Goal: Task Accomplishment & Management: Complete application form

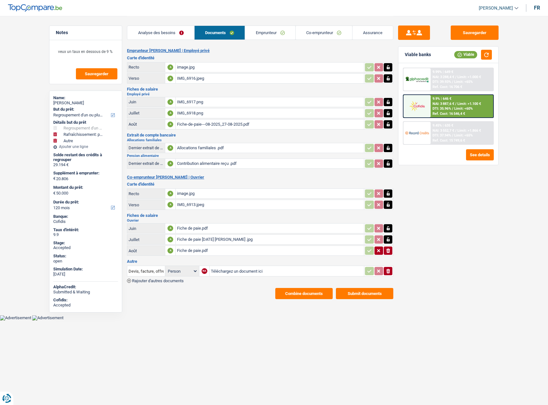
select select "refinancing"
select select "houseOrGarden"
select select "other"
select select "120"
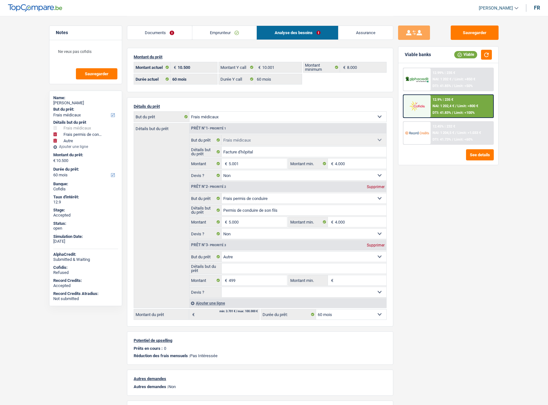
select select "medical"
select select "drivingLicense"
select select "other"
select select "60"
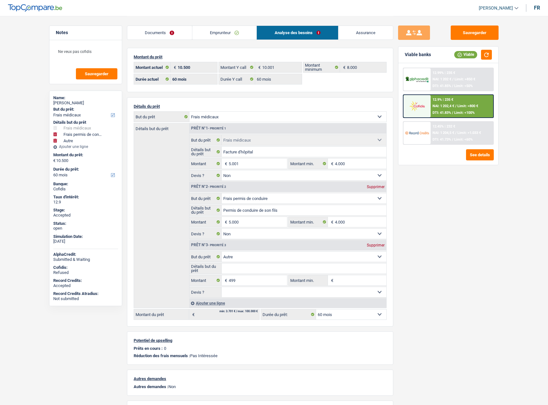
select select "60"
select select "medical"
select select "false"
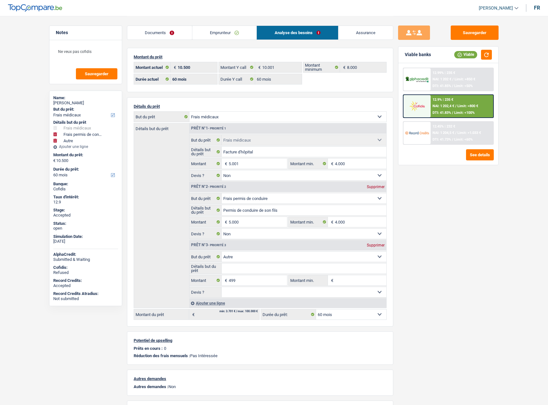
select select "drivingLicense"
select select "false"
select select "other"
select select "60"
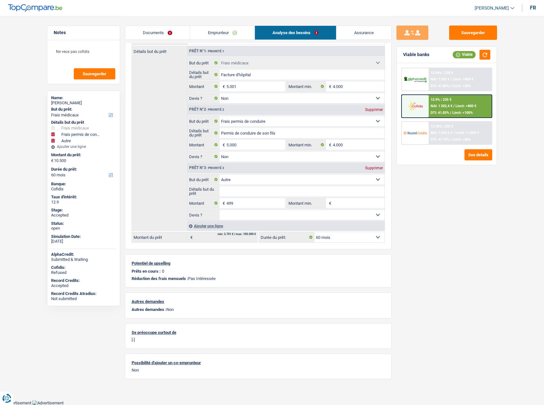
click at [162, 32] on link "Documents" at bounding box center [157, 33] width 65 height 14
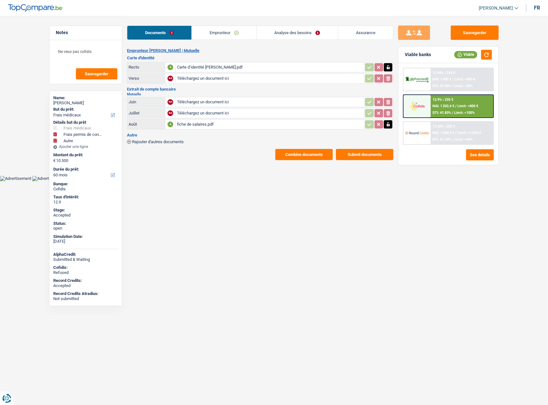
click at [273, 29] on link "Analyse des besoins" at bounding box center [297, 33] width 81 height 14
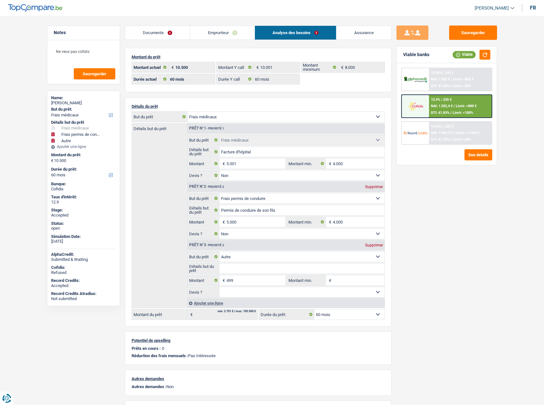
click at [223, 31] on link "Emprunteur" at bounding box center [222, 33] width 64 height 14
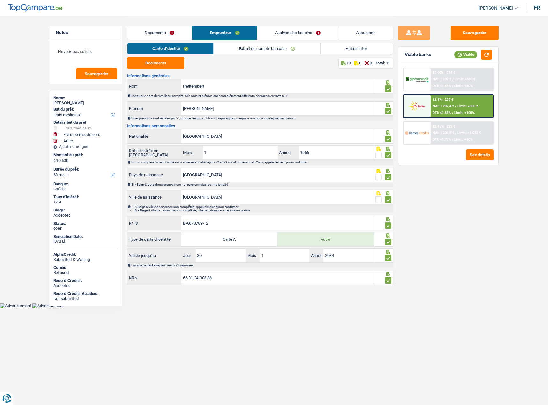
click at [312, 49] on link "Extrait de compte bancaire" at bounding box center [267, 48] width 107 height 11
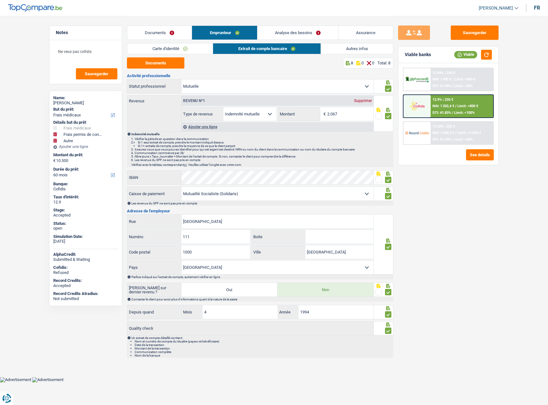
click at [343, 50] on link "Autres infos" at bounding box center [357, 48] width 72 height 11
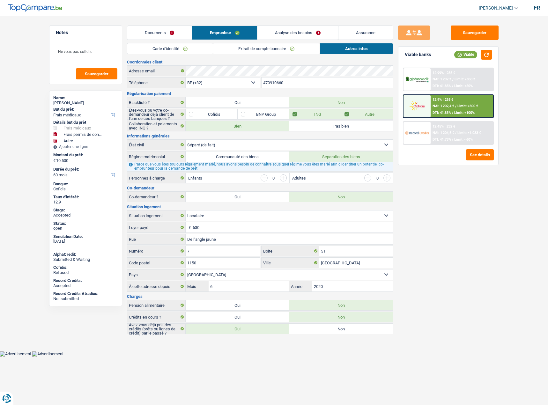
click at [288, 48] on link "Extrait de compte bancaire" at bounding box center [266, 48] width 107 height 11
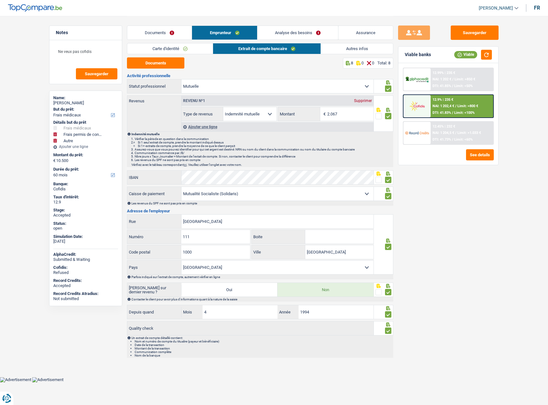
click at [288, 33] on link "Analyse des besoins" at bounding box center [298, 33] width 81 height 14
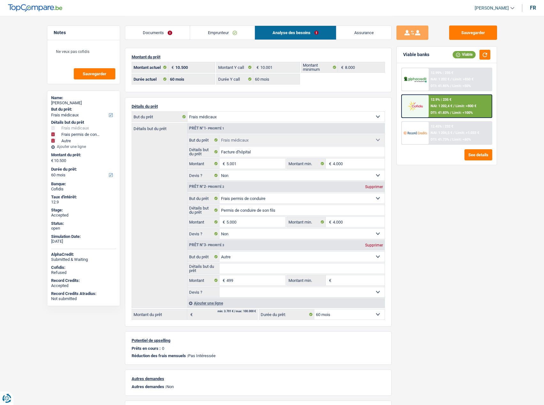
click at [178, 36] on link "Documents" at bounding box center [157, 33] width 65 height 14
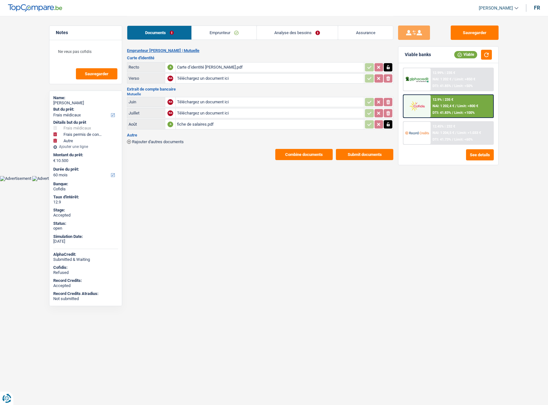
click at [235, 37] on link "Emprunteur" at bounding box center [224, 33] width 64 height 14
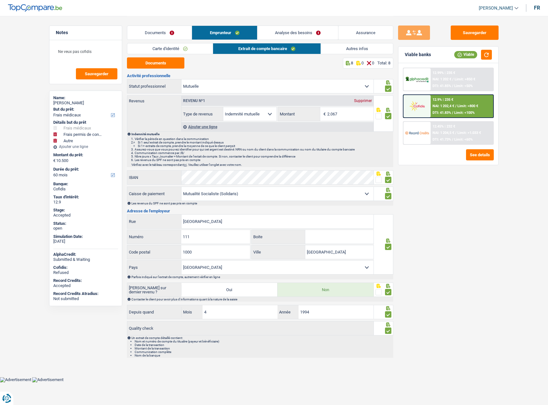
click at [304, 29] on link "Analyse des besoins" at bounding box center [298, 33] width 81 height 14
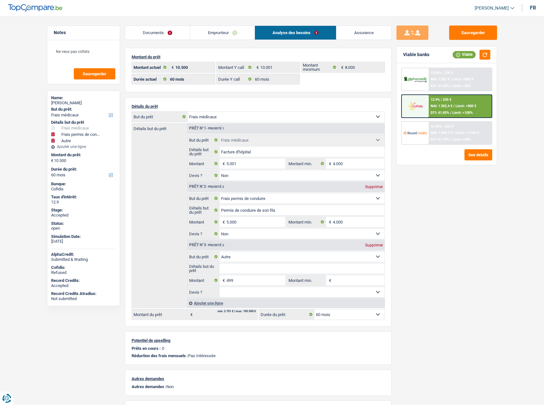
click at [147, 33] on link "Documents" at bounding box center [157, 33] width 65 height 14
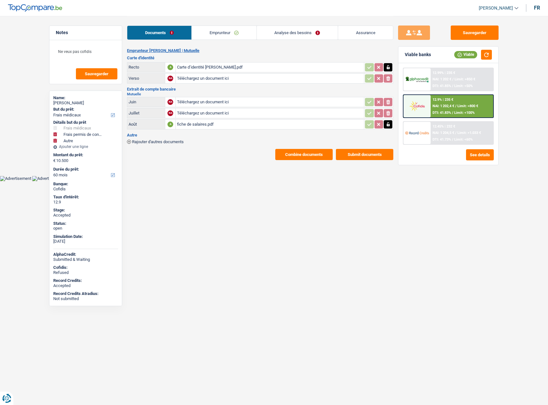
click at [297, 148] on div "Emprunteur Joël Petitembert | Mutuelle Carte d'identité Recto A Carte d’identit…" at bounding box center [260, 104] width 266 height 112
click at [296, 155] on button "Combine documents" at bounding box center [303, 154] width 57 height 11
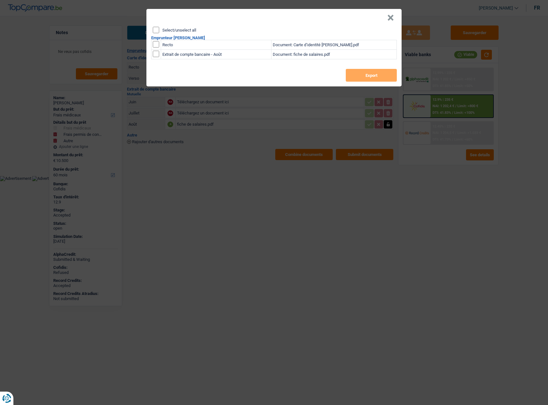
click at [158, 33] on input "Select/unselect all" at bounding box center [156, 30] width 6 height 6
checkbox input "true"
drag, startPoint x: 387, startPoint y: 73, endPoint x: 373, endPoint y: 48, distance: 29.6
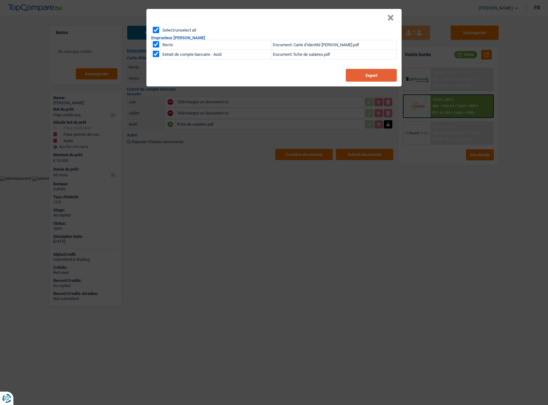
click at [387, 74] on button "Export" at bounding box center [371, 75] width 51 height 13
click at [390, 20] on button "×" at bounding box center [390, 18] width 7 height 6
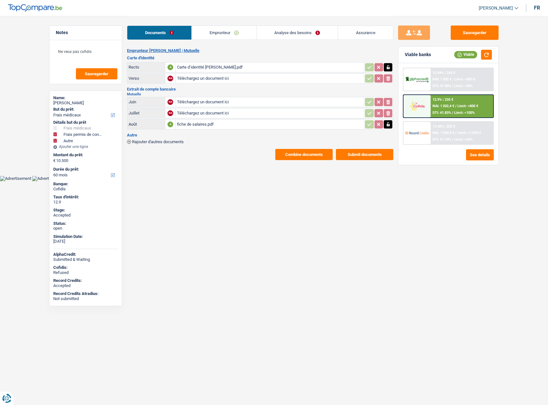
click at [437, 141] on span "DTI: 41.73%" at bounding box center [442, 140] width 19 height 4
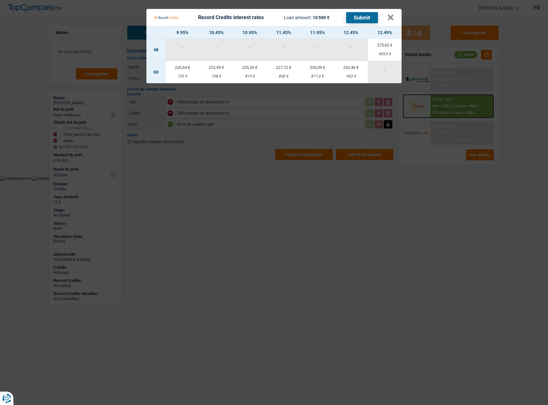
click at [321, 72] on td "230,09 € 871,5 €" at bounding box center [318, 72] width 34 height 22
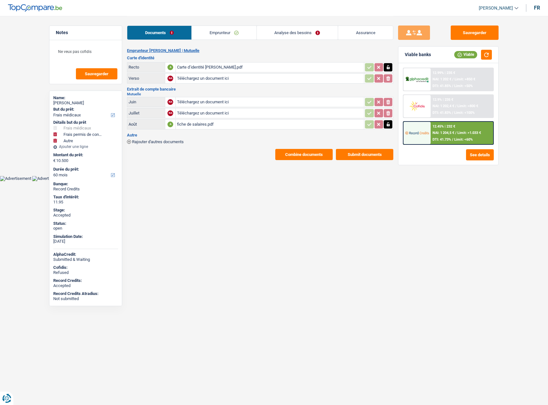
click at [445, 139] on span "DTI: 41.73%" at bounding box center [442, 140] width 19 height 4
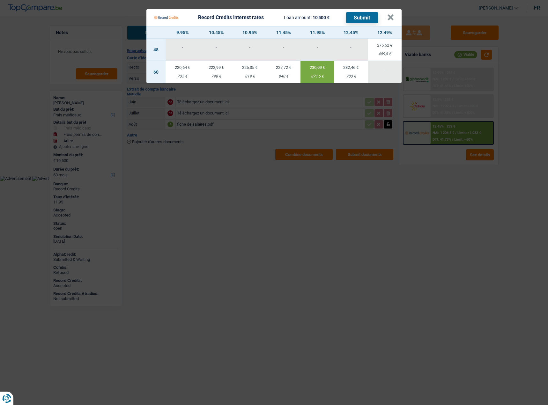
drag, startPoint x: 420, startPoint y: 199, endPoint x: 273, endPoint y: 2, distance: 245.8
click at [420, 199] on Credits "Record Credits interest rates Loan amount: 10 500 € Submit × 9.95% 10.45% 10.95…" at bounding box center [274, 202] width 548 height 405
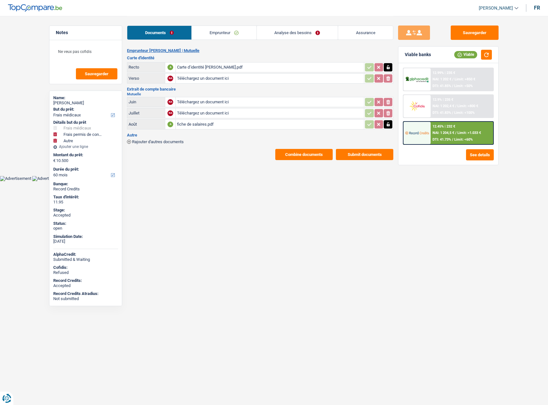
click at [440, 130] on div "12.45% | 232 € NAI: 1 204,5 € / Limit: >1.033 € DTI: 41.73% / Limit: <60%" at bounding box center [462, 133] width 63 height 22
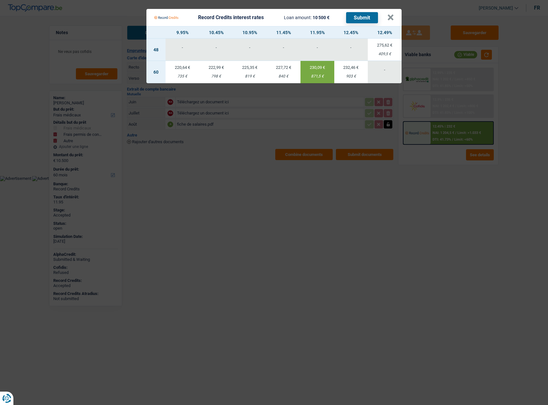
click at [402, 212] on Credits "Record Credits interest rates Loan amount: 10 500 € Submit × 9.95% 10.45% 10.95…" at bounding box center [274, 202] width 548 height 405
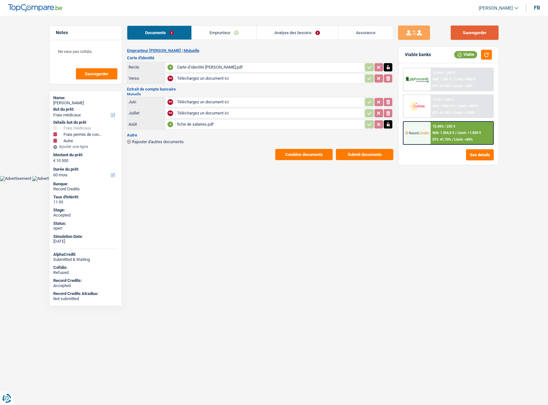
click at [480, 29] on button "Sauvegarder" at bounding box center [475, 33] width 48 height 14
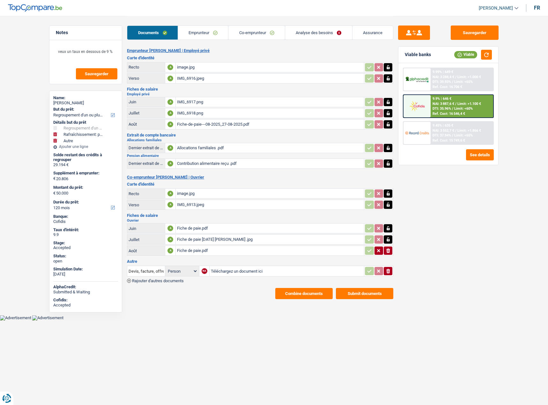
select select "refinancing"
select select "houseOrGarden"
select select "other"
select select "120"
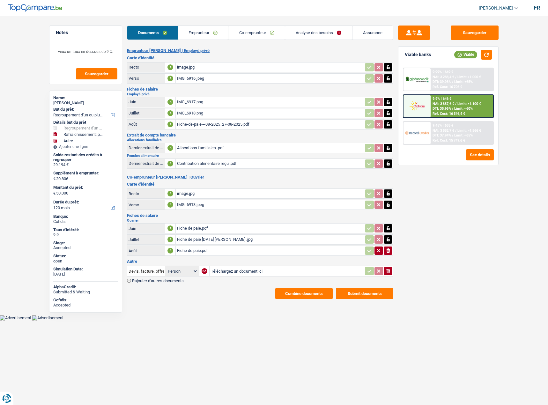
click at [307, 299] on button "Combine documents" at bounding box center [303, 293] width 57 height 11
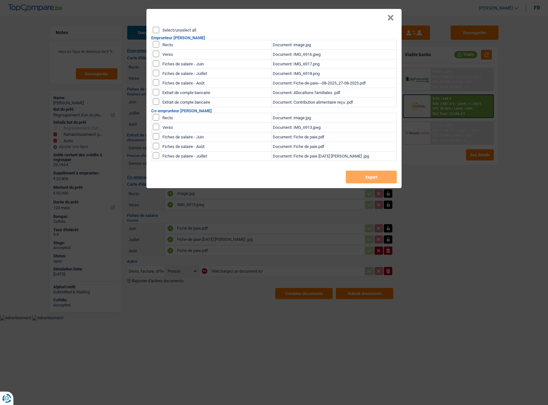
click at [156, 30] on input "Select/unselect all" at bounding box center [156, 30] width 6 height 6
checkbox input "true"
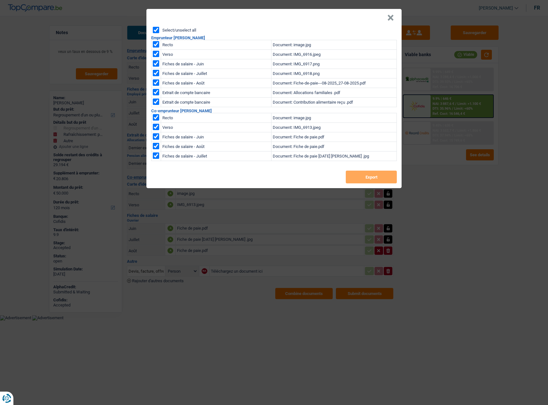
checkbox input "true"
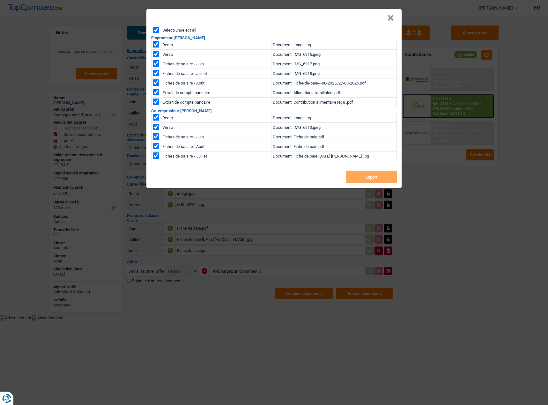
checkbox input "true"
click at [361, 176] on button "Export" at bounding box center [371, 177] width 51 height 13
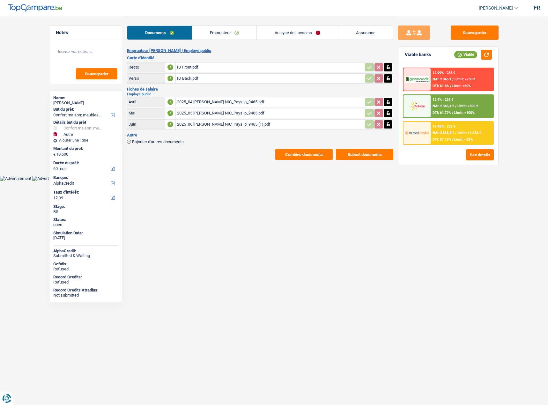
select select "household"
select select "other"
select select "60"
select select "alphacredit"
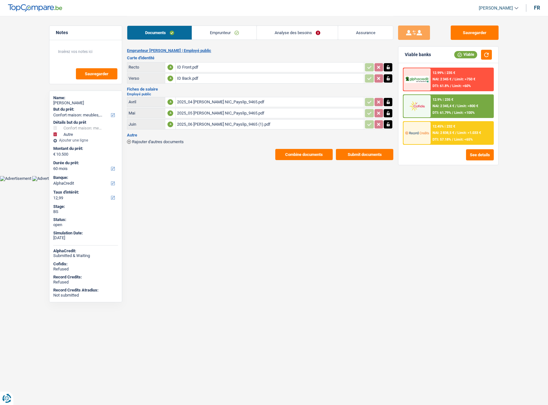
click at [214, 26] on li "Emprunteur" at bounding box center [224, 33] width 65 height 14
click at [212, 29] on link "Emprunteur" at bounding box center [224, 33] width 64 height 14
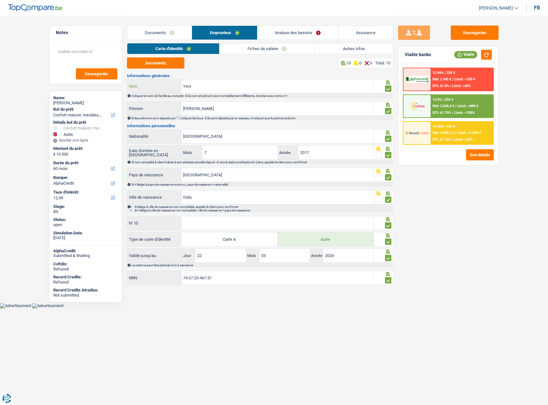
drag, startPoint x: 205, startPoint y: 86, endPoint x: 164, endPoint y: 83, distance: 41.6
click at [152, 82] on div "Yeni Nom" at bounding box center [250, 86] width 246 height 14
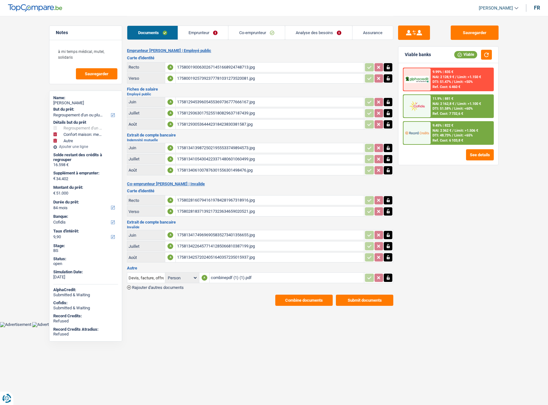
select select "refinancing"
select select "household"
select select "other"
select select "84"
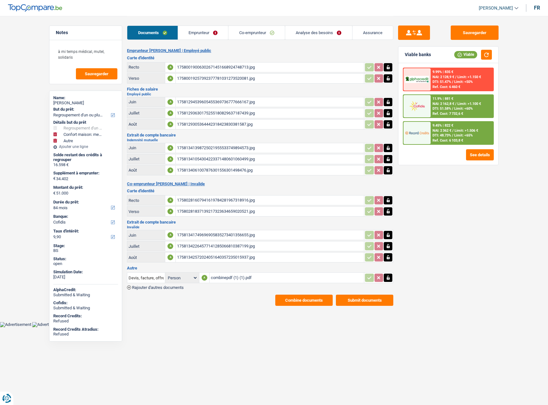
select select "cofidis"
click at [211, 124] on div "1758129305364442318423830381587.jpg" at bounding box center [270, 125] width 186 height 10
click at [197, 253] on div "17581342572024051640357235015937.jpg" at bounding box center [270, 258] width 186 height 10
click at [214, 176] on div "Emprunteur Muriel Delhaye | Employé public Carte d'identité Recto A 17580019006…" at bounding box center [260, 177] width 266 height 258
click at [213, 171] on div "1758134061007876301556301498476.jpg" at bounding box center [270, 171] width 186 height 10
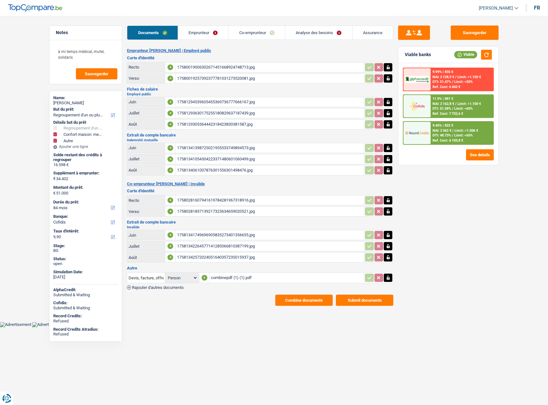
click at [228, 122] on div "1758129305364442318423830381587.jpg" at bounding box center [270, 125] width 186 height 10
drag, startPoint x: 210, startPoint y: 282, endPoint x: 214, endPoint y: 278, distance: 5.7
click at [211, 282] on td "combinepdf (1) (1).pdf" at bounding box center [286, 278] width 155 height 11
click at [214, 278] on div "combinepdf (1) (1).pdf" at bounding box center [287, 278] width 152 height 10
select select "refinancing"
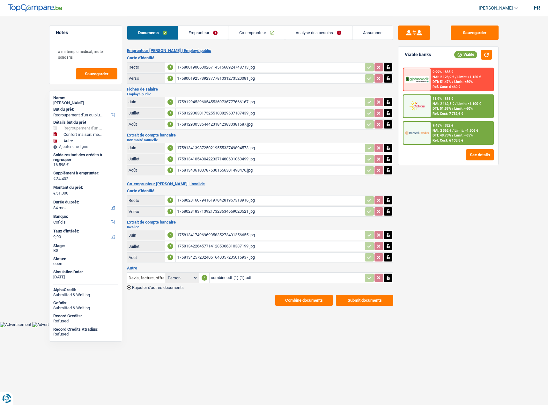
select select "refinancing"
select select "household"
select select "other"
select select "84"
select select "cofidis"
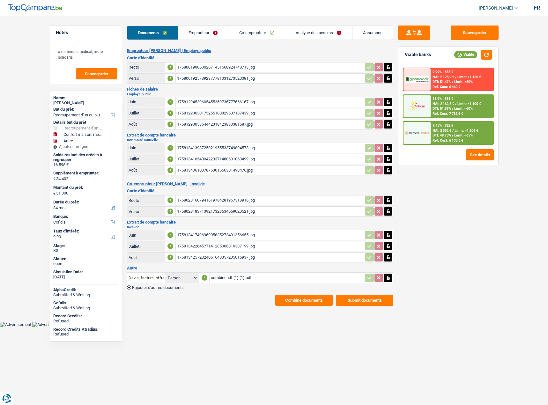
click at [201, 29] on link "Emprunteur" at bounding box center [203, 33] width 50 height 14
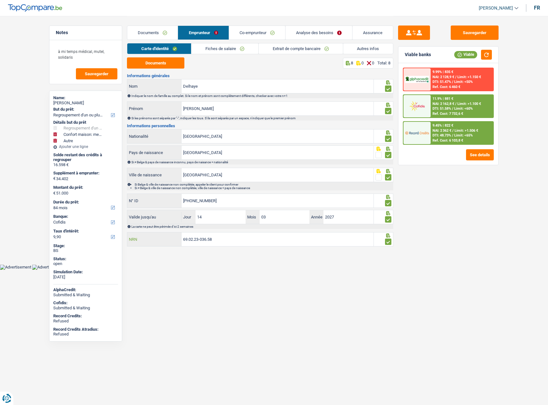
drag, startPoint x: 118, startPoint y: 228, endPoint x: 190, endPoint y: 241, distance: 72.4
click at [112, 228] on div "Notes à mi temps médical, mutel, solidaris Sauvegarder Name: Muriel Delhaye But…" at bounding box center [274, 132] width 460 height 233
drag, startPoint x: 223, startPoint y: 47, endPoint x: 277, endPoint y: 49, distance: 54.0
click at [223, 47] on link "Fiches de salaire" at bounding box center [224, 48] width 67 height 11
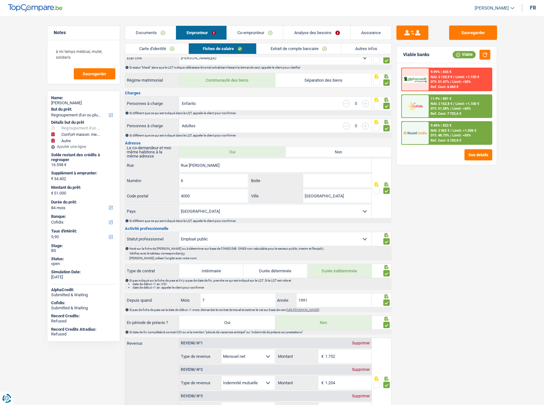
click at [281, 49] on link "Extrait de compte bancaire" at bounding box center [298, 48] width 84 height 11
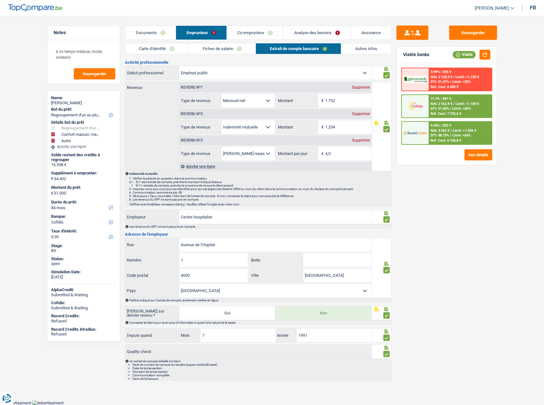
click at [260, 37] on link "Co-emprunteur" at bounding box center [255, 33] width 56 height 14
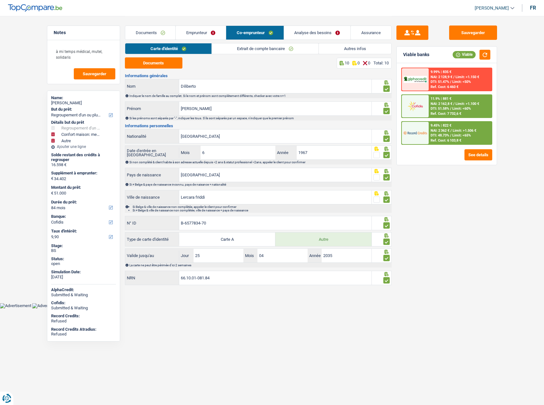
scroll to position [0, 0]
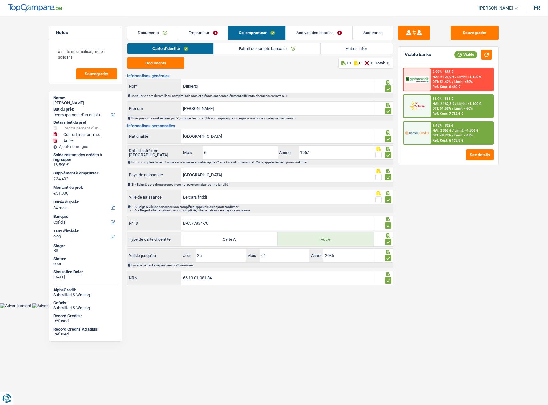
click at [201, 34] on link "Emprunteur" at bounding box center [203, 33] width 50 height 14
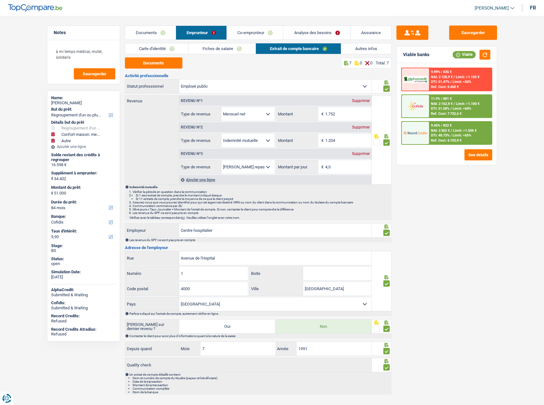
click at [197, 51] on link "Fiches de salaire" at bounding box center [221, 48] width 67 height 11
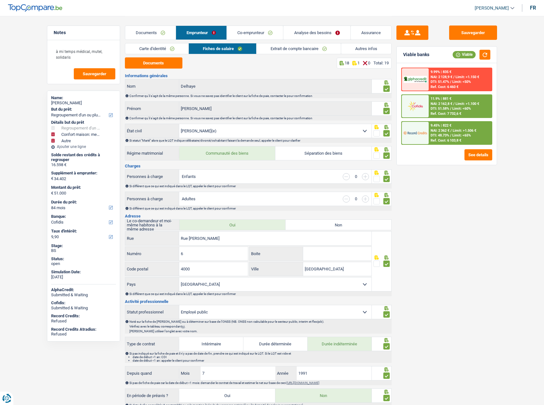
click at [278, 50] on link "Extrait de compte bancaire" at bounding box center [298, 48] width 84 height 11
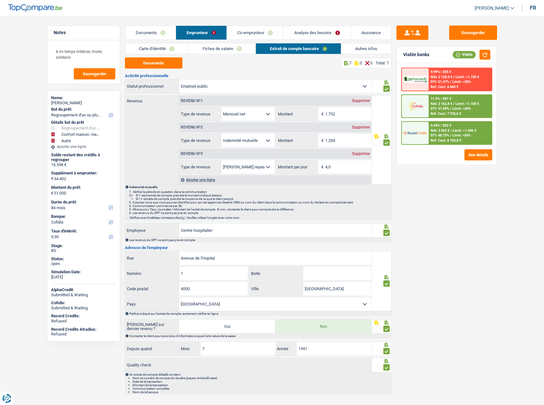
drag, startPoint x: 168, startPoint y: 45, endPoint x: 184, endPoint y: 48, distance: 16.8
click at [167, 46] on link "Carte d'identité" at bounding box center [156, 48] width 63 height 11
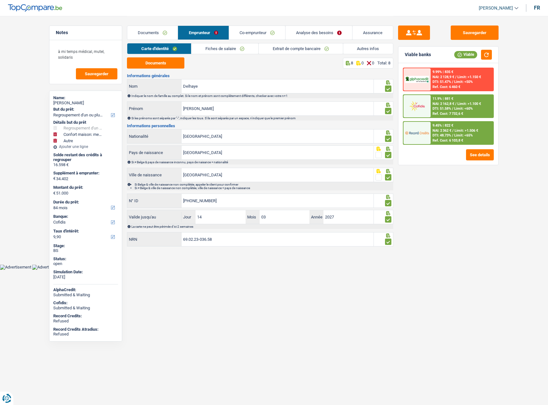
click at [226, 45] on link "Fiches de salaire" at bounding box center [224, 48] width 67 height 11
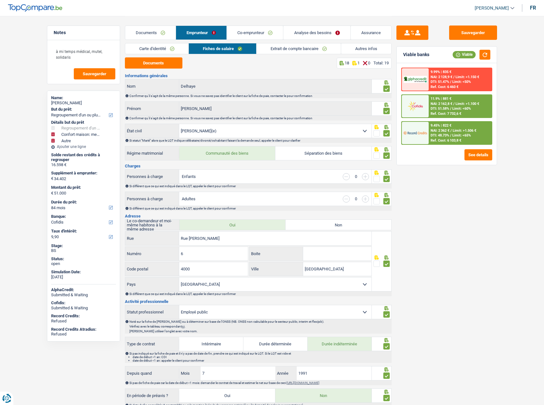
click at [298, 53] on link "Extrait de compte bancaire" at bounding box center [298, 48] width 84 height 11
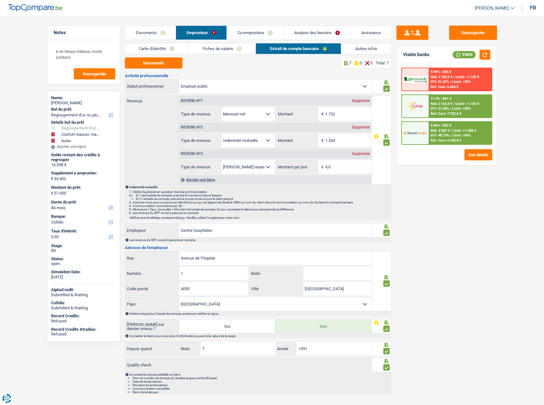
click at [368, 49] on link "Autres infos" at bounding box center [366, 48] width 50 height 11
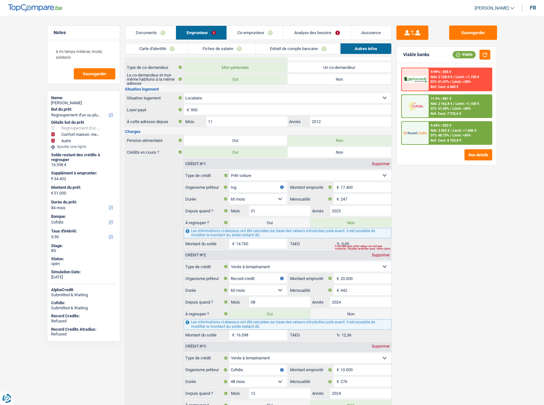
scroll to position [161, 0]
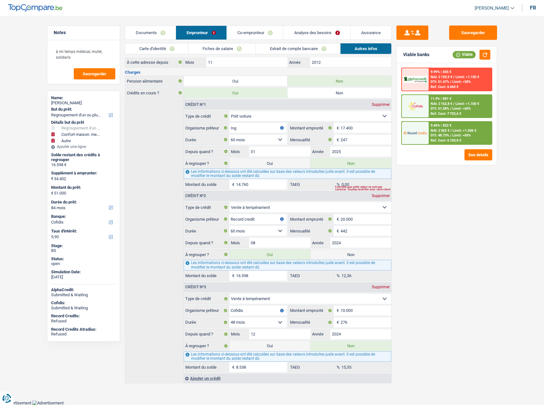
click at [242, 31] on link "Co-emprunteur" at bounding box center [255, 33] width 56 height 14
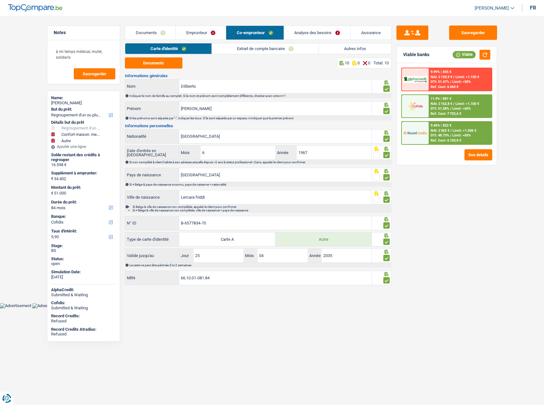
scroll to position [0, 0]
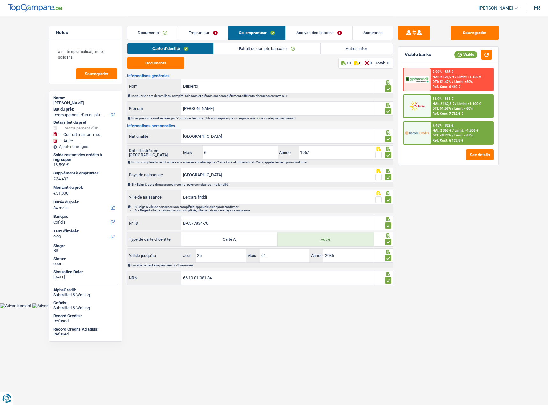
drag, startPoint x: 222, startPoint y: 53, endPoint x: 252, endPoint y: 53, distance: 29.4
click at [223, 53] on link "Extrait de compte bancaire" at bounding box center [267, 48] width 107 height 11
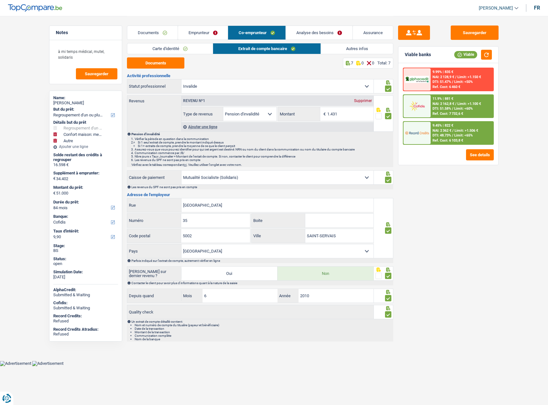
click at [330, 49] on link "Autres infos" at bounding box center [357, 48] width 72 height 11
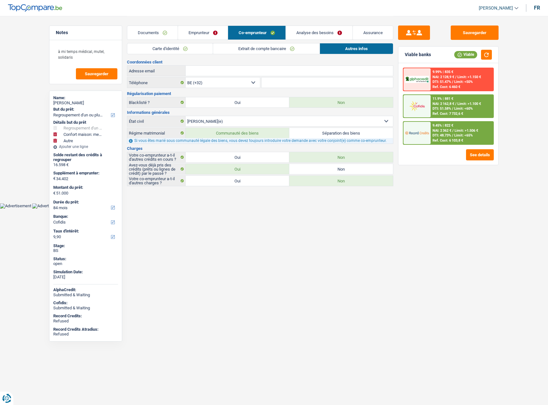
click at [212, 29] on link "Emprunteur" at bounding box center [203, 33] width 50 height 14
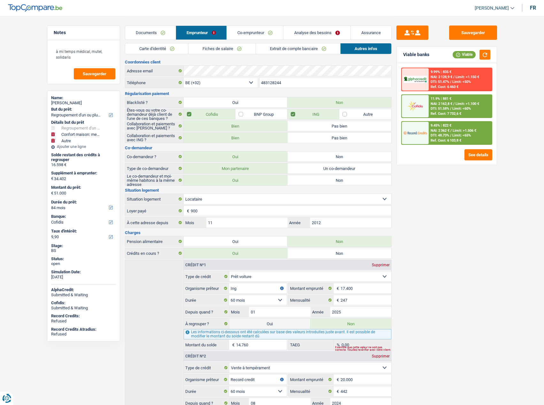
drag, startPoint x: 163, startPoint y: 46, endPoint x: 166, endPoint y: 49, distance: 4.3
click at [163, 47] on link "Carte d'identité" at bounding box center [156, 48] width 63 height 11
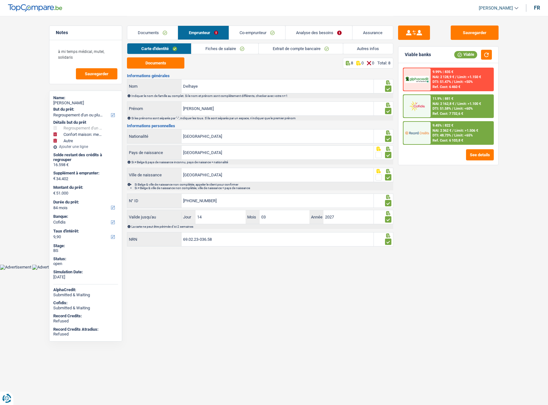
click at [217, 48] on link "Fiches de salaire" at bounding box center [224, 48] width 67 height 11
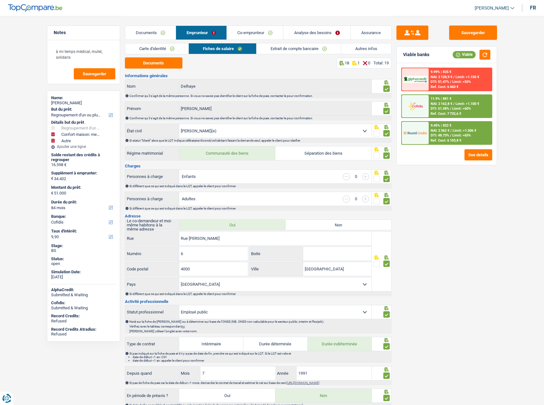
click at [264, 30] on link "Co-emprunteur" at bounding box center [255, 33] width 56 height 14
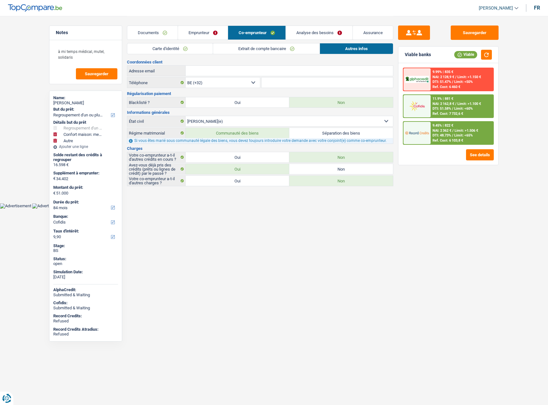
click at [231, 49] on link "Extrait de compte bancaire" at bounding box center [266, 48] width 107 height 11
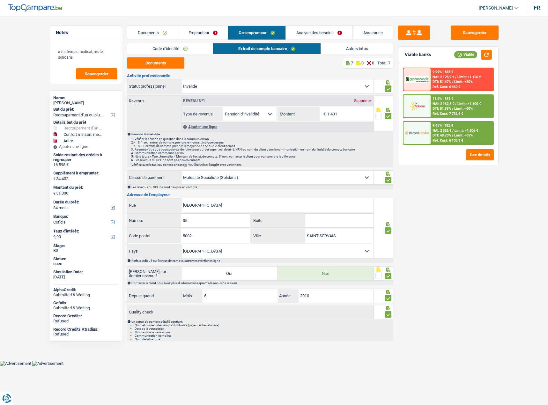
click at [175, 45] on link "Carte d'identité" at bounding box center [170, 48] width 86 height 11
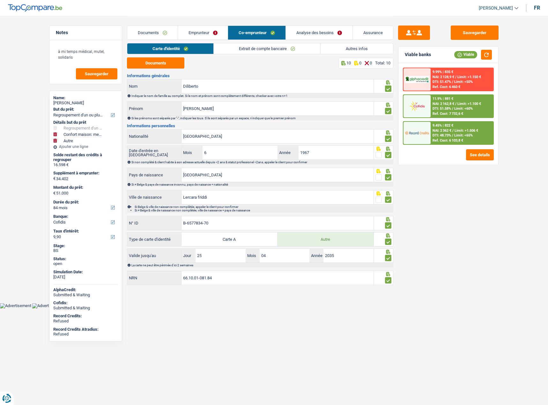
click at [262, 55] on div "Carte d'identité Extrait de compte bancaire Autres infos" at bounding box center [260, 50] width 266 height 14
click at [273, 51] on link "Extrait de compte bancaire" at bounding box center [267, 48] width 107 height 11
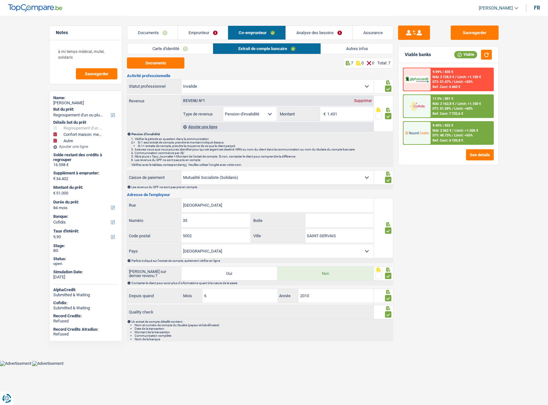
click at [196, 31] on link "Emprunteur" at bounding box center [203, 33] width 50 height 14
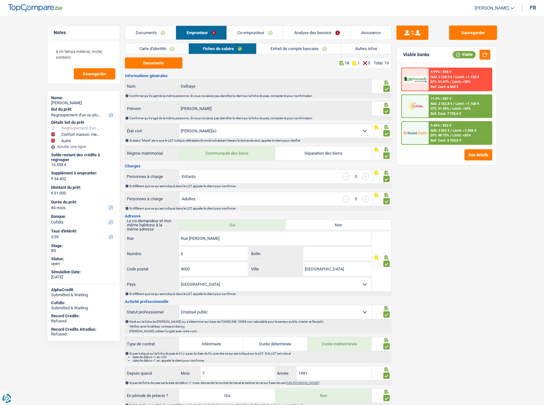
click at [264, 35] on link "Co-emprunteur" at bounding box center [255, 33] width 56 height 14
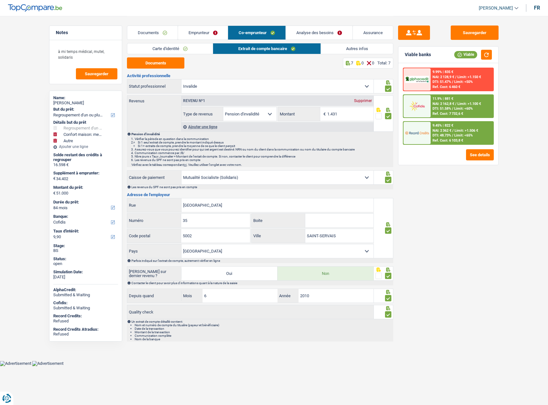
click at [190, 45] on link "Carte d'identité" at bounding box center [170, 48] width 86 height 11
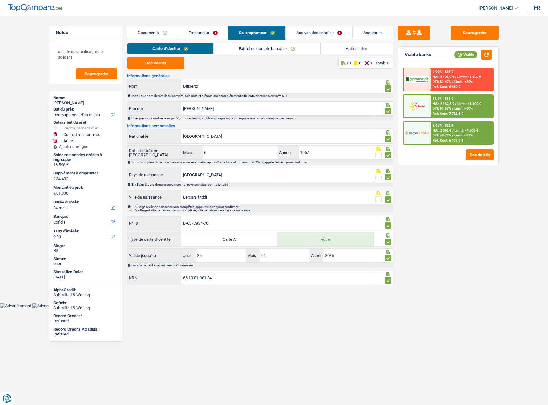
click at [211, 34] on link "Emprunteur" at bounding box center [203, 33] width 50 height 14
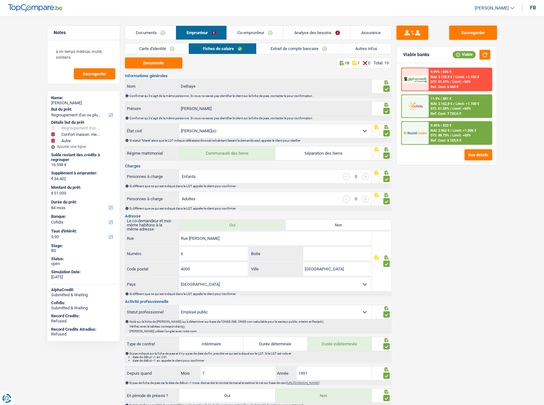
click at [304, 49] on link "Extrait de compte bancaire" at bounding box center [298, 48] width 84 height 11
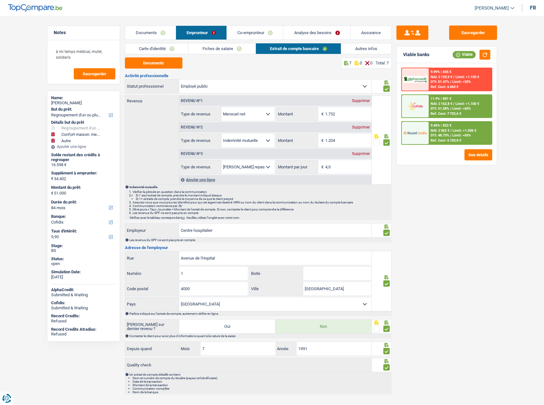
click at [291, 41] on div "Documents Emprunteur Co-emprunteur Analyse des besoins Assurance" at bounding box center [258, 29] width 266 height 27
click at [257, 31] on link "Co-emprunteur" at bounding box center [255, 33] width 56 height 14
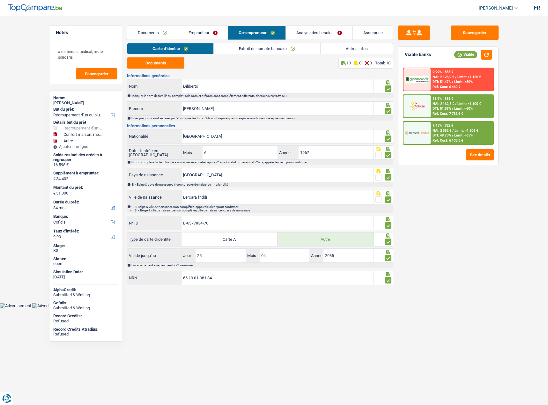
click at [349, 48] on link "Autres infos" at bounding box center [357, 48] width 72 height 11
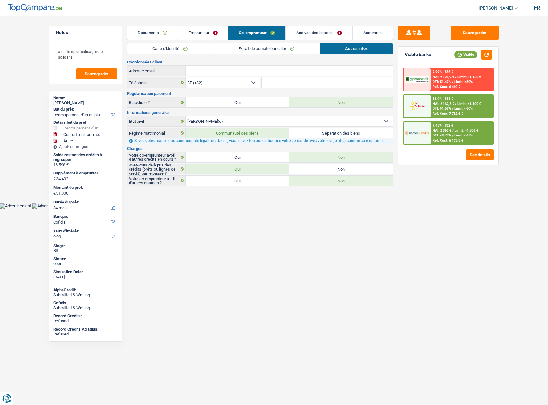
click at [281, 43] on link "Extrait de compte bancaire" at bounding box center [266, 48] width 107 height 11
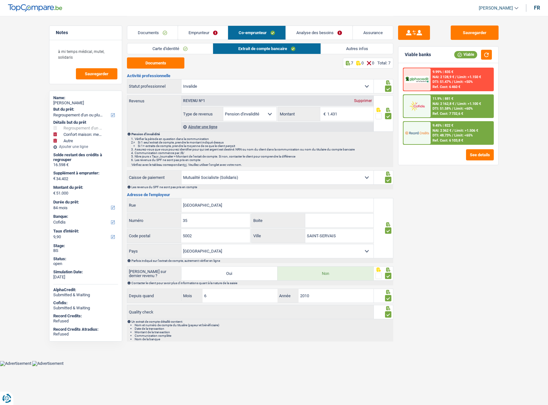
click at [193, 50] on link "Carte d'identité" at bounding box center [170, 48] width 86 height 11
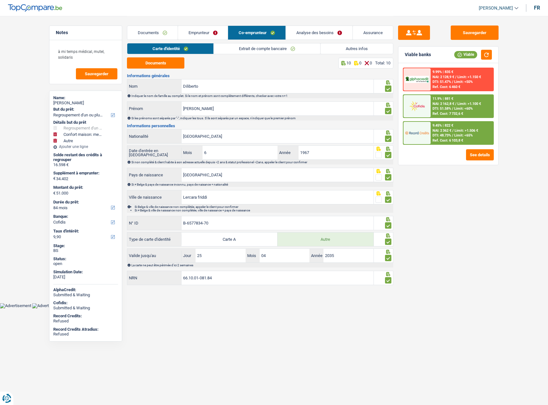
click at [198, 28] on link "Emprunteur" at bounding box center [203, 33] width 50 height 14
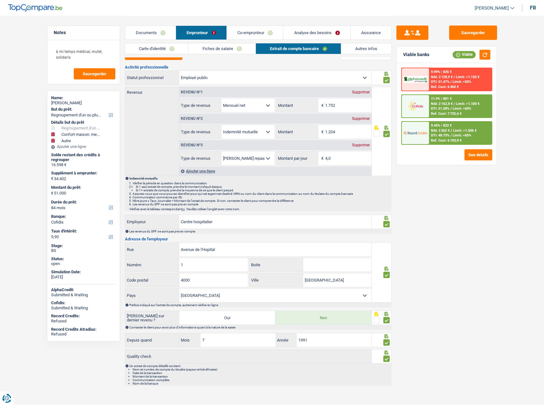
scroll to position [13, 0]
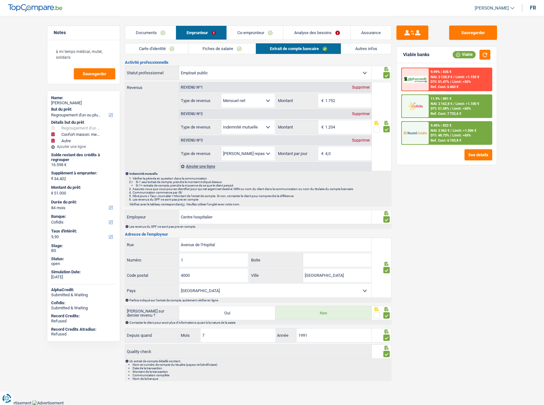
click at [145, 34] on link "Documents" at bounding box center [150, 33] width 50 height 14
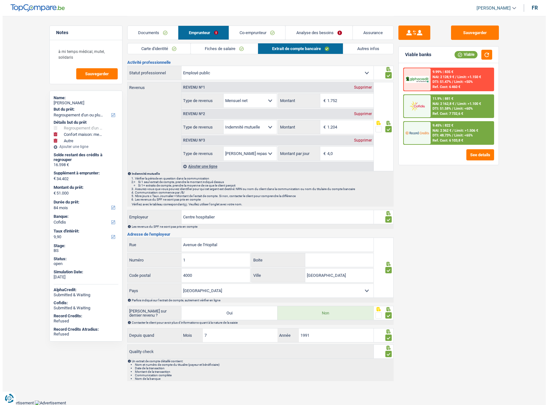
scroll to position [0, 0]
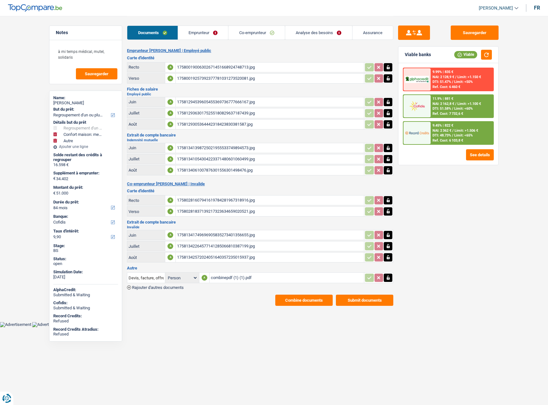
click at [205, 101] on div "17581294539605455369736777666167.jpg" at bounding box center [270, 102] width 186 height 10
click at [238, 236] on div "17581341749696905835273401356655.jpg" at bounding box center [270, 235] width 186 height 10
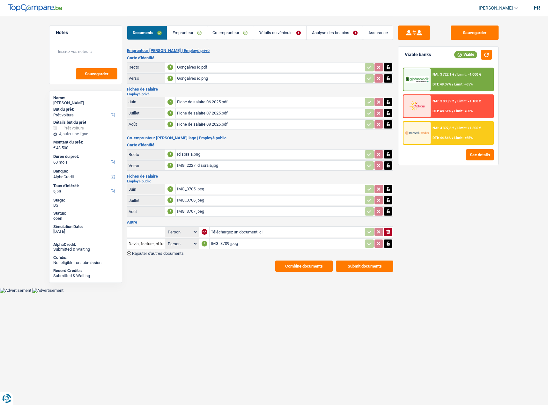
select select "car"
select select "60"
select select "alphacredit"
click at [175, 32] on link "Emprunteur" at bounding box center [187, 33] width 40 height 14
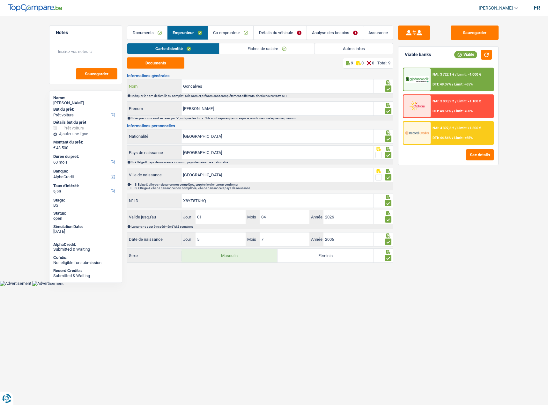
drag, startPoint x: 211, startPoint y: 87, endPoint x: 160, endPoint y: 81, distance: 52.1
click at [140, 80] on div "Goncalves Nom" at bounding box center [250, 86] width 246 height 14
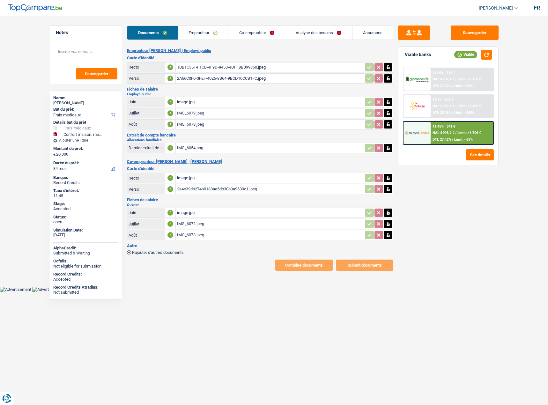
select select "medical"
select select "household"
select select "84"
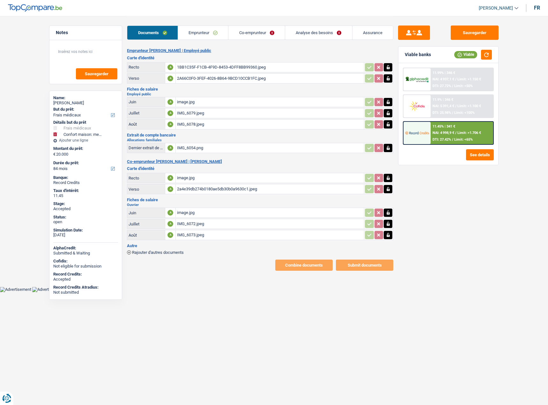
select select "84"
select select "medical"
select select "false"
select select "household"
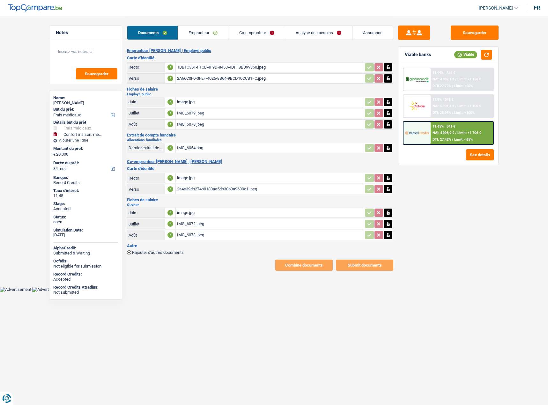
select select "false"
select select "84"
click at [209, 33] on link "Emprunteur" at bounding box center [203, 33] width 50 height 14
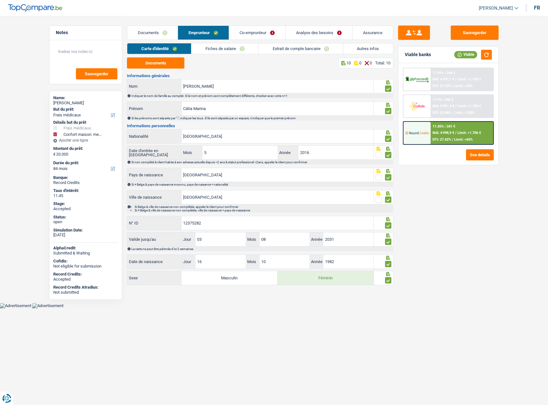
click at [300, 34] on link "Analyse des besoins" at bounding box center [319, 33] width 67 height 14
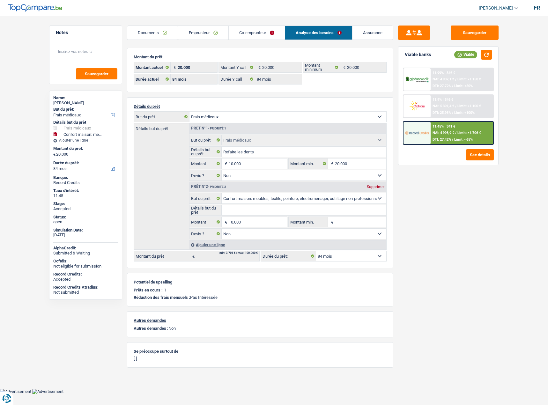
click at [465, 132] on span "Limit: >1.706 €" at bounding box center [470, 133] width 24 height 4
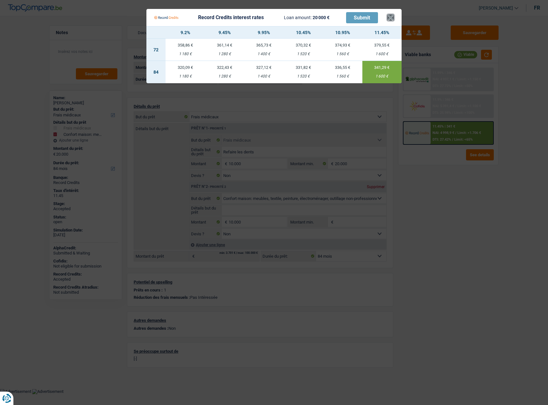
click at [390, 19] on button "×" at bounding box center [390, 17] width 7 height 6
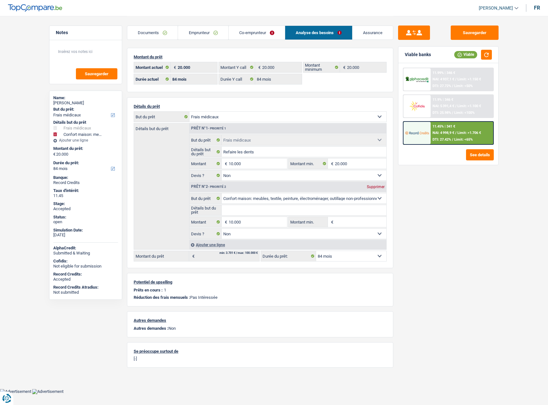
click at [159, 33] on link "Documents" at bounding box center [152, 33] width 50 height 14
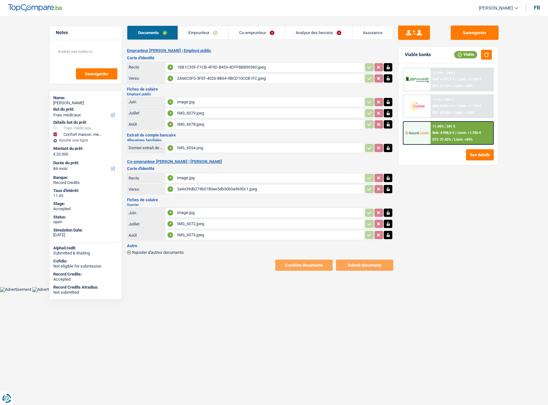
click at [189, 29] on link "Emprunteur" at bounding box center [203, 33] width 50 height 14
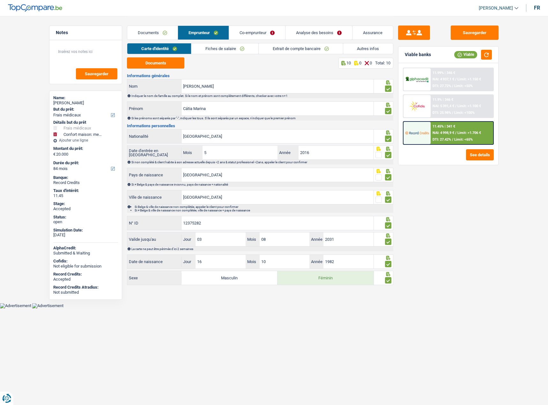
click at [228, 48] on link "Fiches de salaire" at bounding box center [224, 48] width 67 height 11
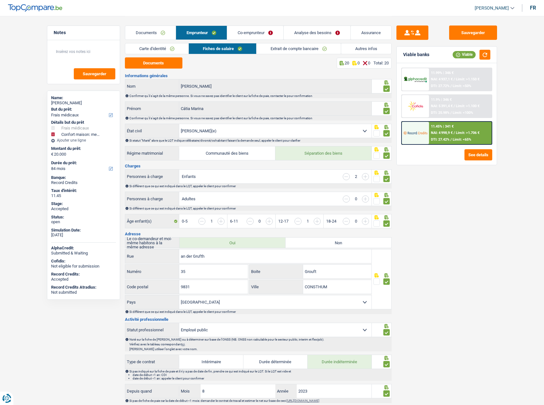
drag, startPoint x: 294, startPoint y: 50, endPoint x: 336, endPoint y: 56, distance: 42.2
click at [295, 50] on link "Extrait de compte bancaire" at bounding box center [298, 48] width 84 height 11
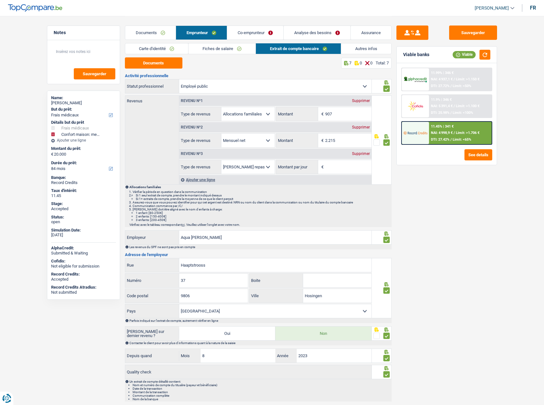
click at [352, 56] on div "Carte d'identité Fiches de salaire Extrait de compte bancaire Autres infos" at bounding box center [258, 50] width 266 height 14
click at [358, 54] on li "Autres infos" at bounding box center [366, 48] width 51 height 11
click at [355, 50] on link "Autres infos" at bounding box center [366, 48] width 50 height 11
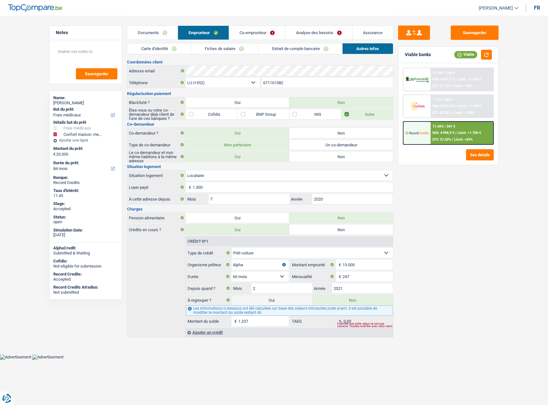
click at [244, 32] on link "Co-emprunteur" at bounding box center [257, 33] width 56 height 14
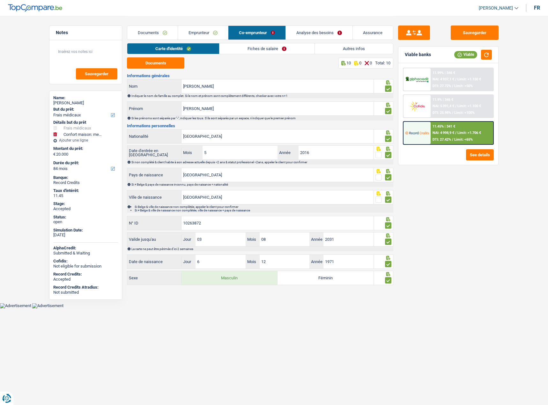
drag, startPoint x: 236, startPoint y: 45, endPoint x: 270, endPoint y: 52, distance: 34.0
click at [236, 46] on link "Fiches de salaire" at bounding box center [267, 48] width 95 height 11
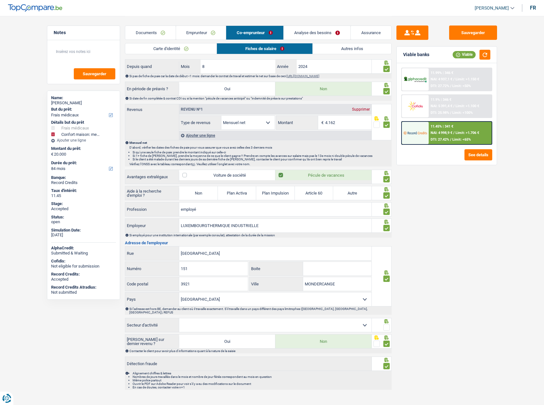
scroll to position [262, 0]
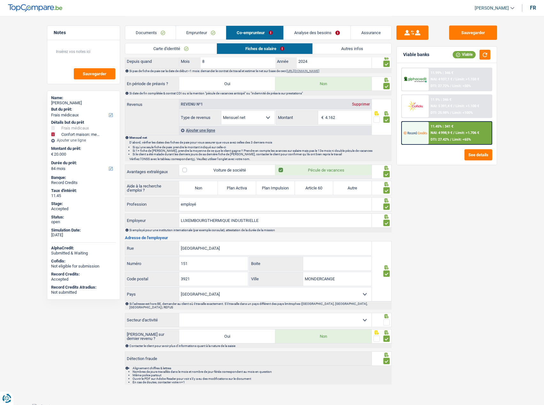
click at [383, 319] on span at bounding box center [386, 322] width 6 height 6
click at [0, 0] on input "radio" at bounding box center [0, 0] width 0 height 0
click at [358, 321] on select "Agriculture/Pêche Industrie Horeca Courier/Fitness/Taxi Construction Banques/As…" at bounding box center [275, 320] width 192 height 14
select select "industry"
click at [179, 313] on select "Agriculture/Pêche Industrie Horeca Courier/Fitness/Taxi Construction Banques/As…" at bounding box center [275, 320] width 192 height 14
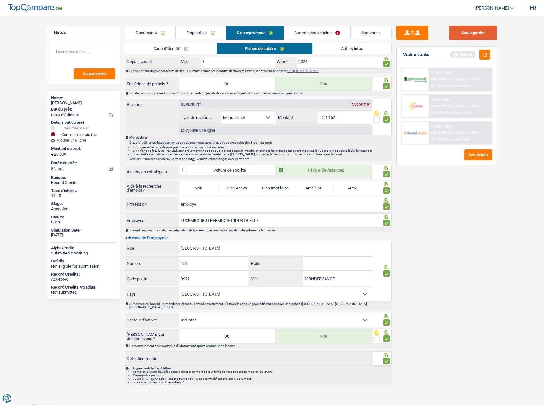
drag, startPoint x: 477, startPoint y: 31, endPoint x: 480, endPoint y: 41, distance: 10.7
click at [477, 31] on button "Sauvegarder" at bounding box center [473, 33] width 48 height 14
click at [483, 51] on button "button" at bounding box center [484, 55] width 11 height 10
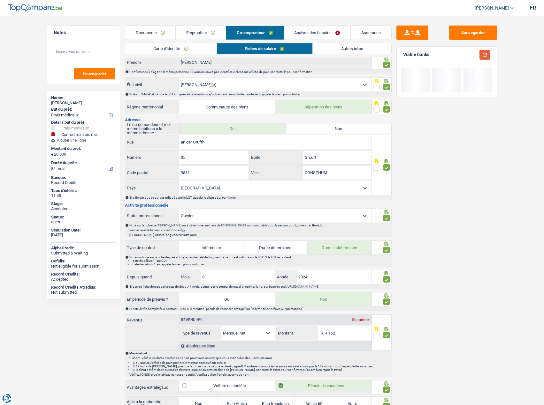
scroll to position [7, 0]
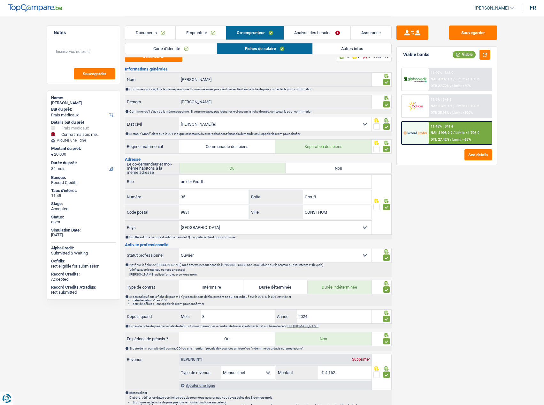
click at [340, 47] on link "Autres infos" at bounding box center [351, 48] width 78 height 11
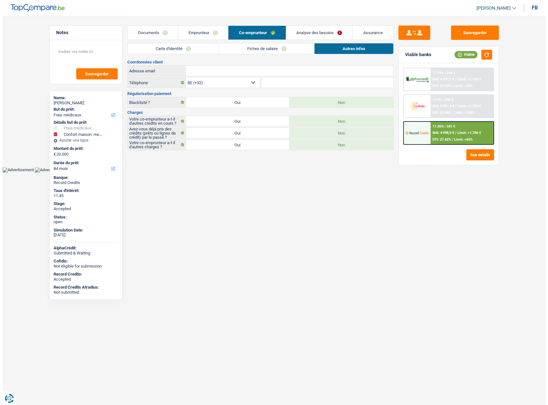
scroll to position [0, 0]
click at [160, 33] on link "Documents" at bounding box center [152, 33] width 50 height 14
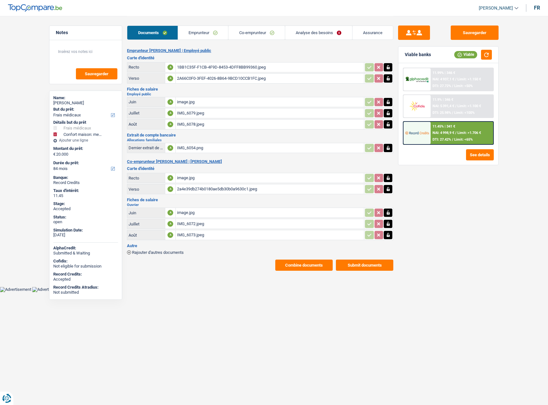
click at [310, 272] on main "Notes Sauvegarder Name: Cátia Marina Neto Pereira Freire But du prêt: Confort m…" at bounding box center [274, 143] width 548 height 287
click at [308, 267] on button "Combine documents" at bounding box center [303, 265] width 57 height 11
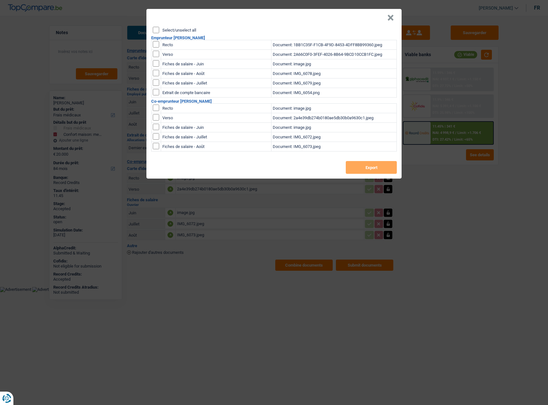
click at [157, 32] on input "Select/unselect all" at bounding box center [156, 30] width 6 height 6
checkbox input "true"
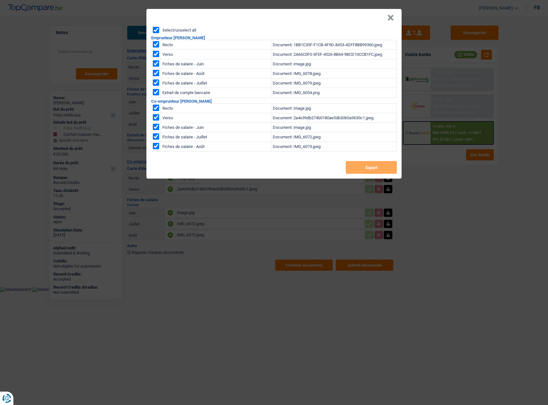
checkbox input "true"
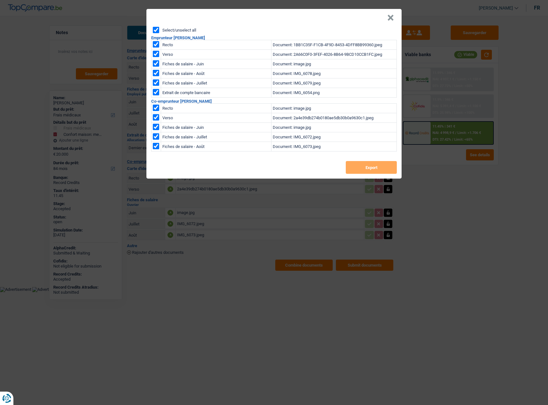
checkbox input "true"
click at [364, 170] on button "Export" at bounding box center [371, 167] width 51 height 13
click at [392, 19] on button "×" at bounding box center [390, 18] width 7 height 6
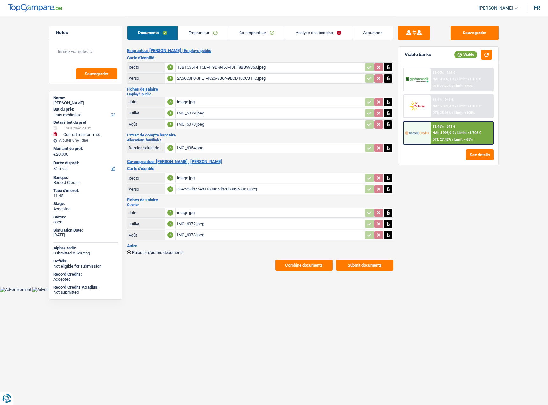
click at [437, 143] on div "11.45% | 341 € NAI: 4 998,9 € / Limit: >1.706 € DTI: 27.42% / Limit: <65%" at bounding box center [462, 133] width 63 height 22
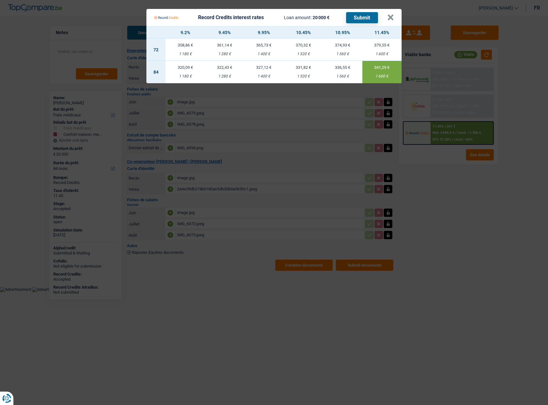
click at [445, 220] on Credits "Record Credits interest rates Loan amount: 20 000 € Submit × 9.2% 9.45% 9.95% 1…" at bounding box center [274, 202] width 548 height 405
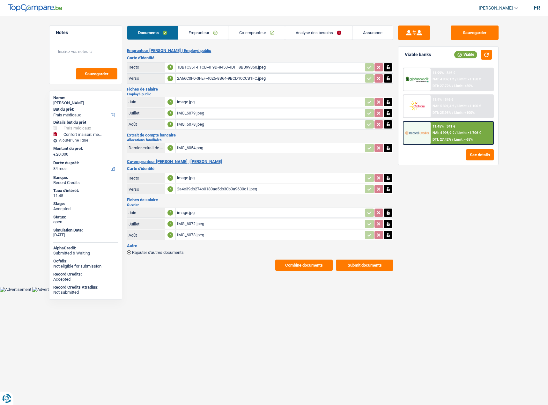
click at [214, 33] on link "Emprunteur" at bounding box center [203, 33] width 50 height 14
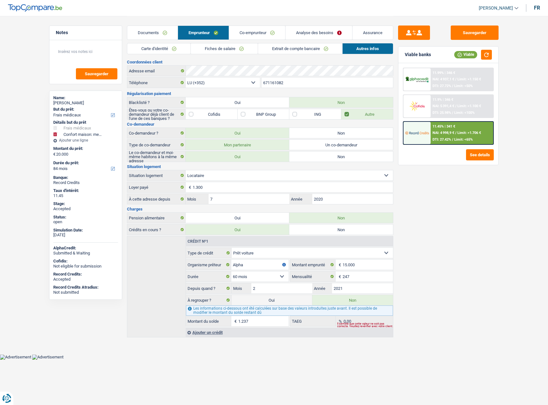
click at [226, 47] on link "Fiches de salaire" at bounding box center [224, 48] width 67 height 11
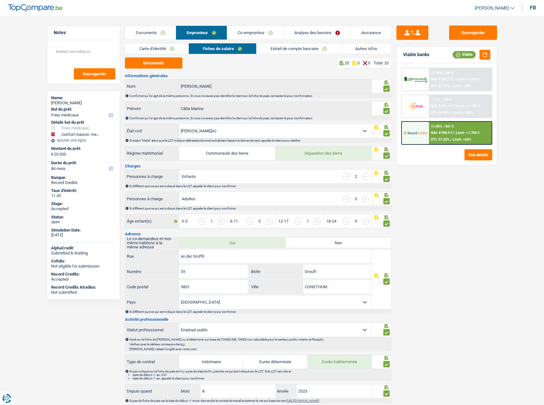
click at [308, 48] on link "Extrait de compte bancaire" at bounding box center [298, 48] width 84 height 11
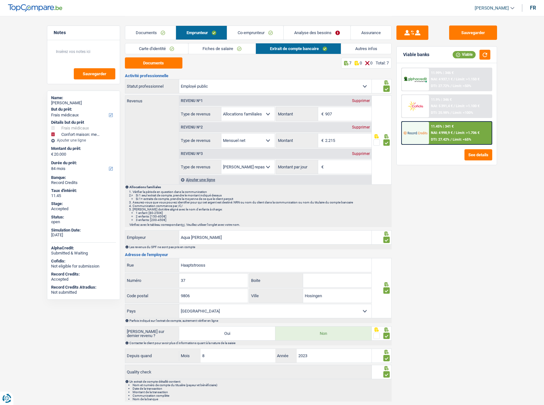
click at [236, 38] on link "Co-emprunteur" at bounding box center [255, 33] width 56 height 14
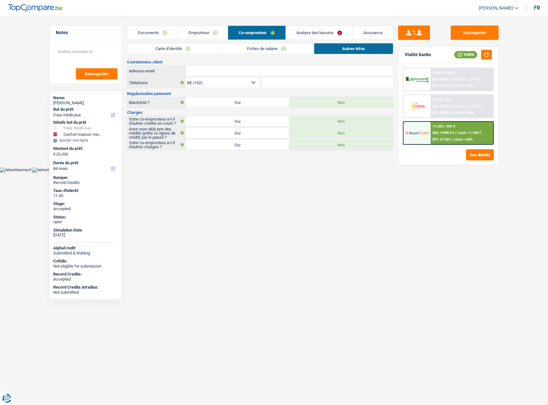
click at [441, 130] on div "11.45% | 341 € NAI: 4 998,9 € / Limit: >1.706 € DTI: 27.42% / Limit: <65%" at bounding box center [462, 133] width 63 height 22
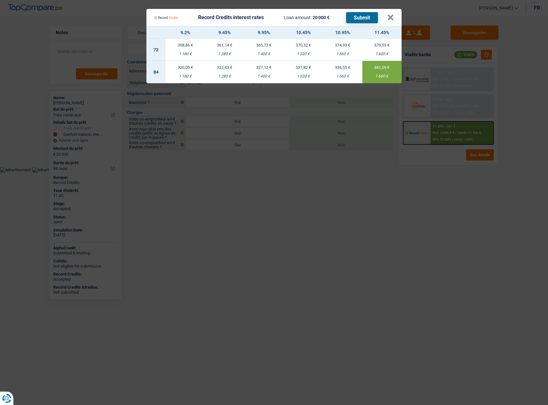
click at [419, 217] on Credits "Record Credits interest rates Loan amount: 20 000 € Submit × 9.2% 9.45% 9.95% 1…" at bounding box center [274, 202] width 548 height 405
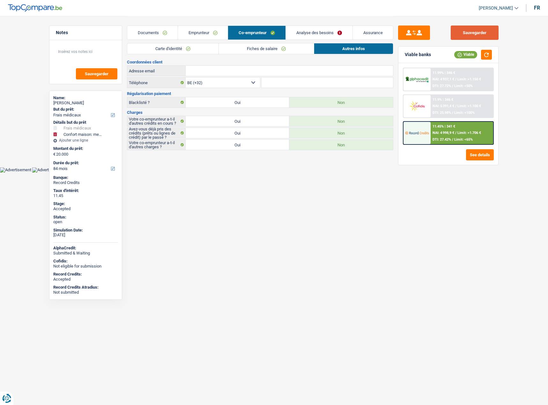
click at [469, 29] on button "Sauvegarder" at bounding box center [475, 33] width 48 height 14
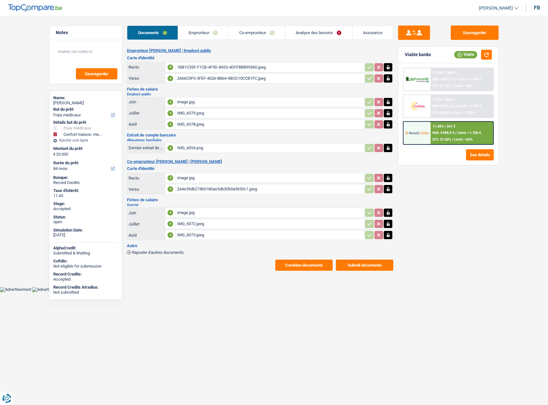
select select "medical"
select select "household"
select select "84"
select select "married"
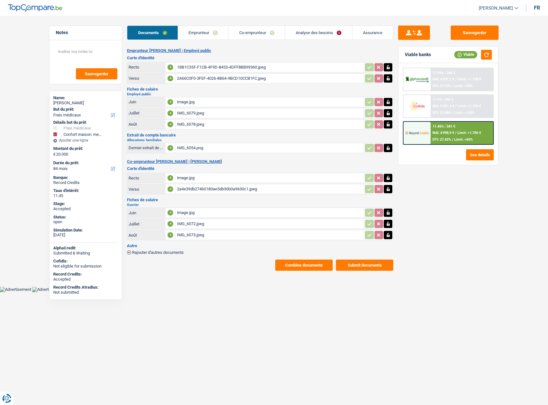
select select "LU"
select select "worker"
select select "netSalary"
select select "BE"
select select "industry"
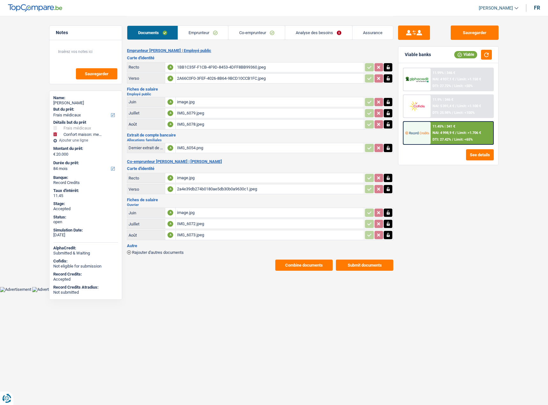
click at [208, 34] on link "Emprunteur" at bounding box center [203, 33] width 50 height 14
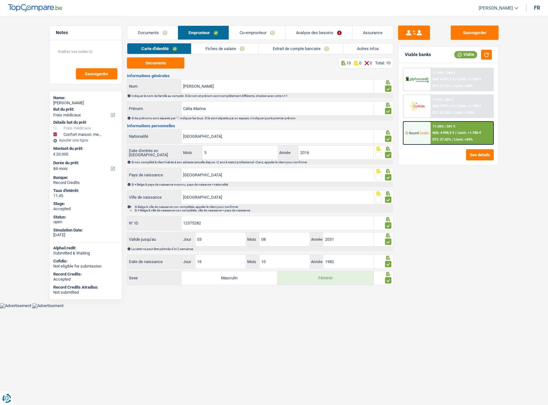
click at [238, 52] on link "Fiches de salaire" at bounding box center [224, 48] width 67 height 11
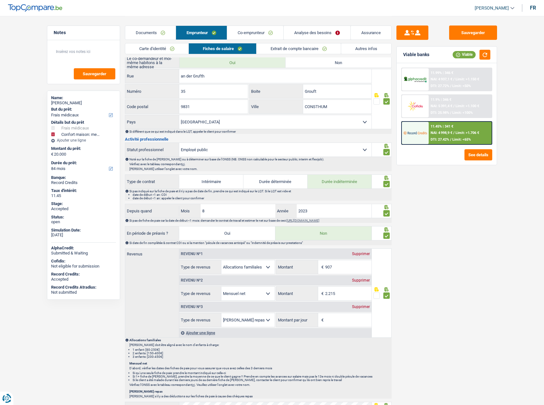
scroll to position [191, 0]
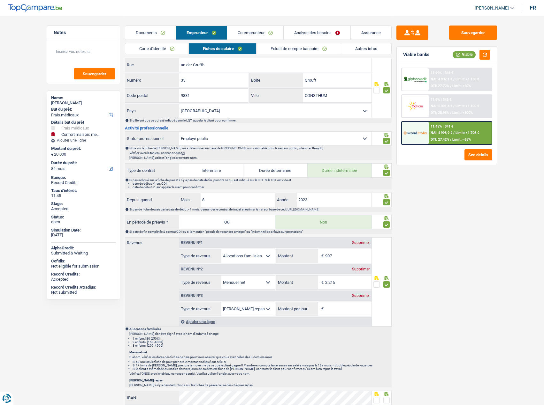
click at [358, 296] on div "Supprimer" at bounding box center [360, 296] width 21 height 4
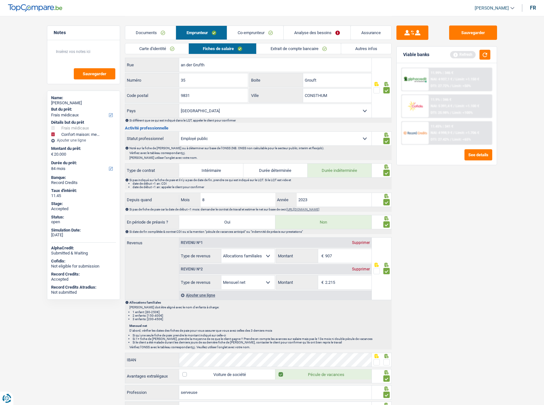
click at [271, 32] on link "Co-emprunteur" at bounding box center [255, 33] width 56 height 14
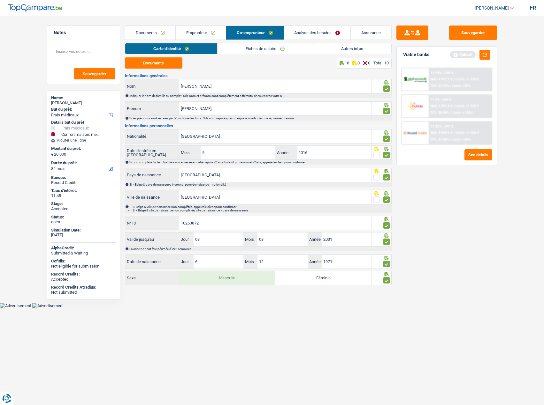
scroll to position [0, 0]
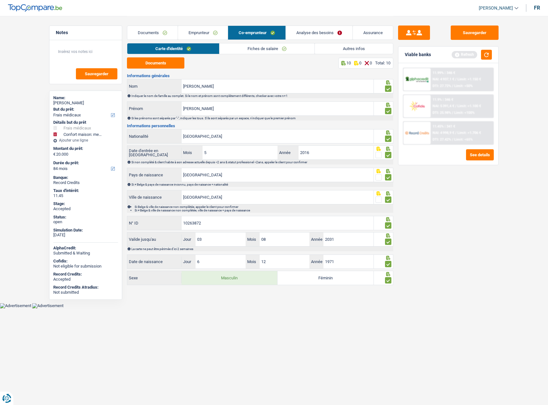
click at [263, 49] on link "Fiches de salaire" at bounding box center [267, 48] width 95 height 11
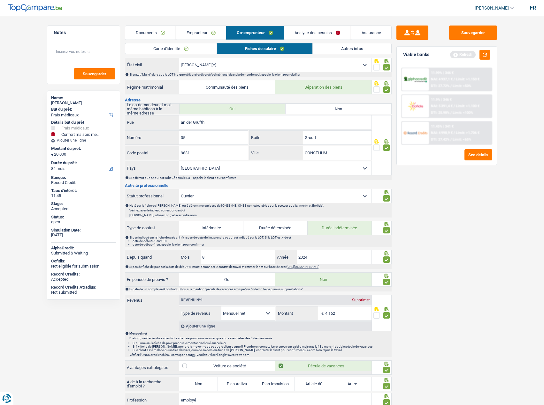
scroll to position [128, 0]
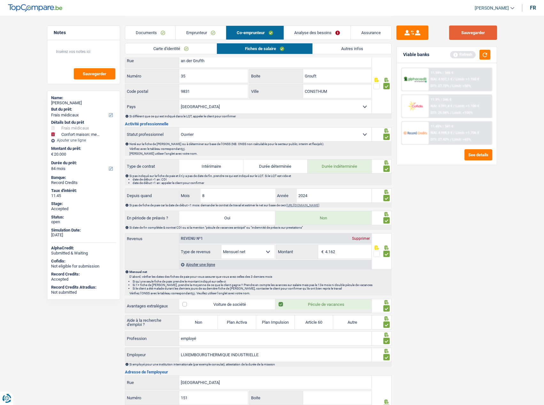
click at [474, 32] on button "Sauvegarder" at bounding box center [473, 33] width 48 height 14
click at [483, 56] on button "button" at bounding box center [484, 55] width 11 height 10
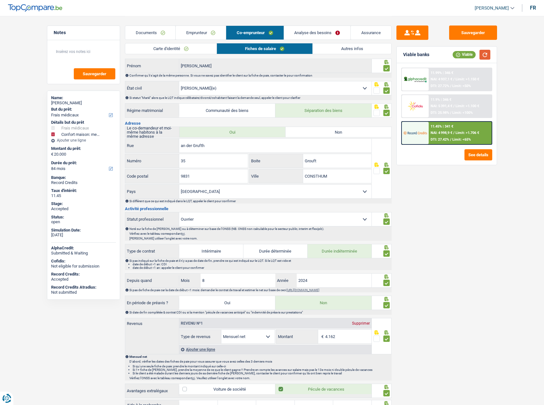
scroll to position [0, 0]
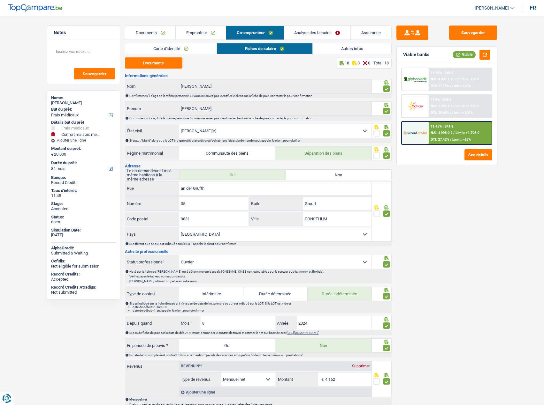
click at [179, 45] on link "Carte d'identité" at bounding box center [170, 48] width 91 height 11
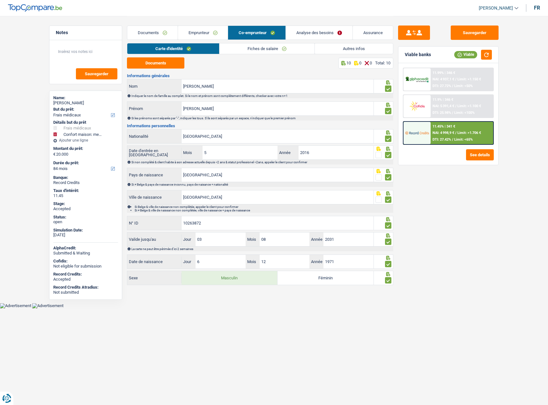
click at [268, 48] on link "Fiches de salaire" at bounding box center [267, 48] width 95 height 11
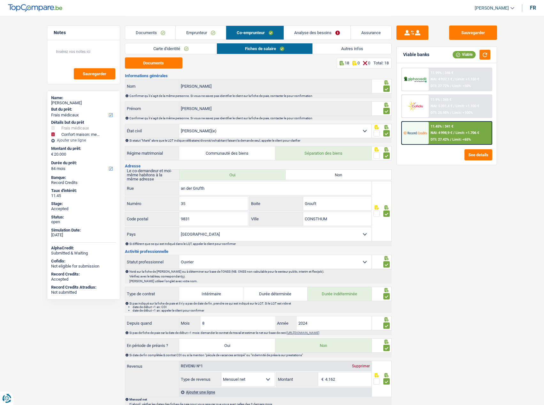
click at [206, 31] on link "Emprunteur" at bounding box center [201, 33] width 50 height 14
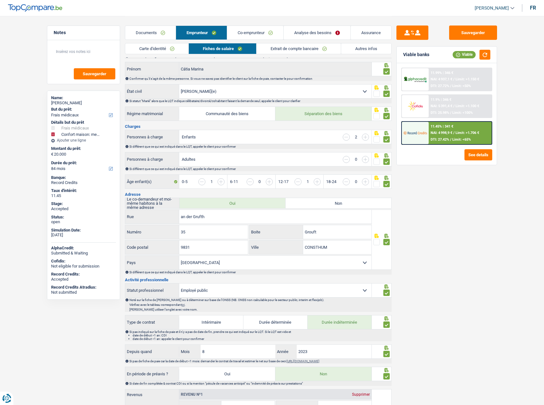
scroll to position [96, 0]
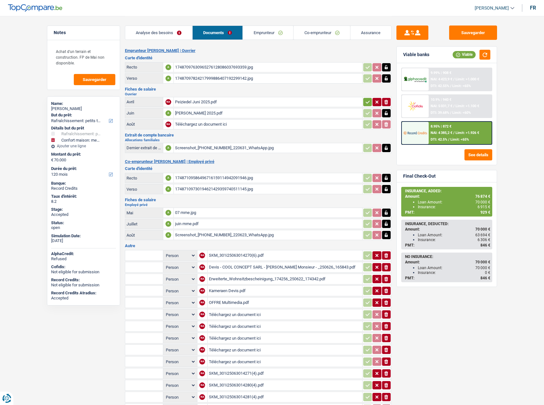
select select "houseOrGarden"
select select "household"
select select "120"
click at [316, 34] on link "Analyse des besoins" at bounding box center [316, 33] width 67 height 14
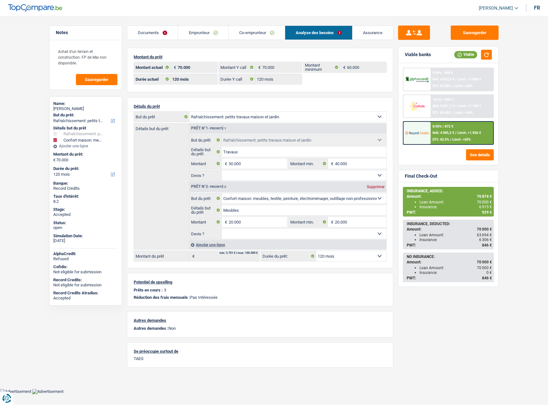
click at [157, 30] on link "Documents" at bounding box center [152, 33] width 50 height 14
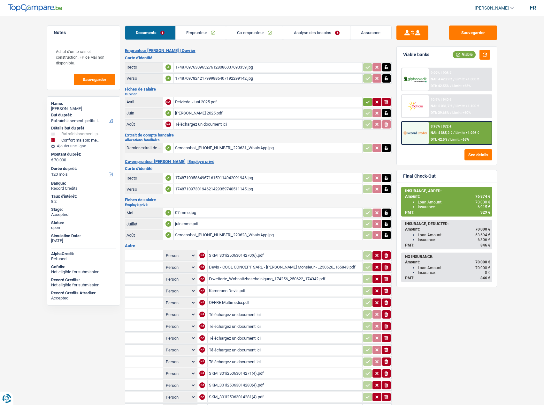
click at [196, 102] on div "Peiziedel Juni 2025.pdf" at bounding box center [268, 102] width 186 height 10
click at [207, 113] on div "Mike Juli 2025.pdf" at bounding box center [268, 114] width 186 height 10
click at [237, 233] on div "Screenshot_20250911_220623_WhatsApp.jpg" at bounding box center [268, 235] width 186 height 10
click at [211, 115] on div "Mike Juli 2025.pdf" at bounding box center [268, 114] width 186 height 10
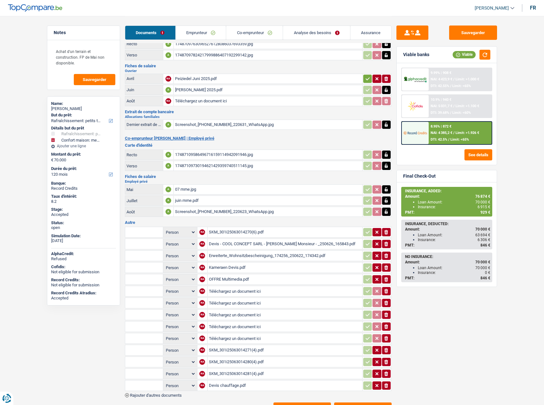
scroll to position [53, 0]
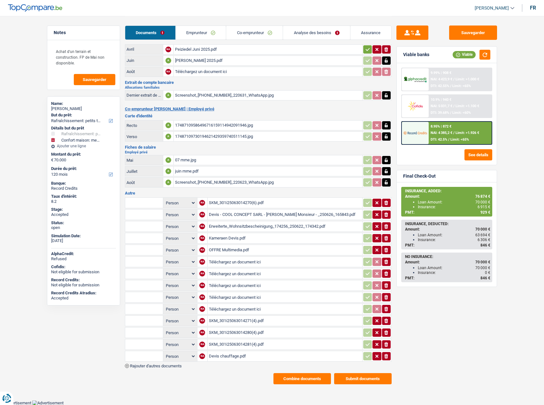
click at [442, 126] on div "8.95% | 872 €" at bounding box center [440, 126] width 21 height 4
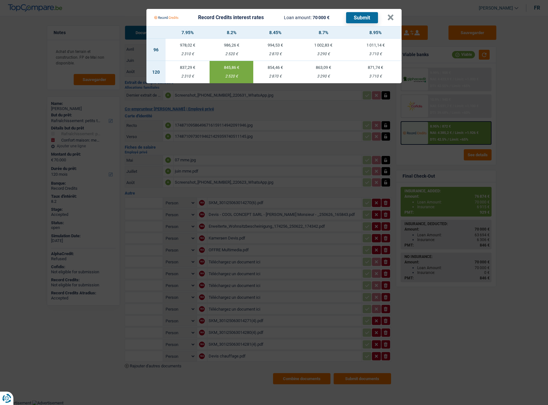
click at [507, 94] on Credits "Record Credits interest rates Loan amount: 70 000 € Submit × 7.95% 8.2% 8.45% 8…" at bounding box center [274, 202] width 548 height 405
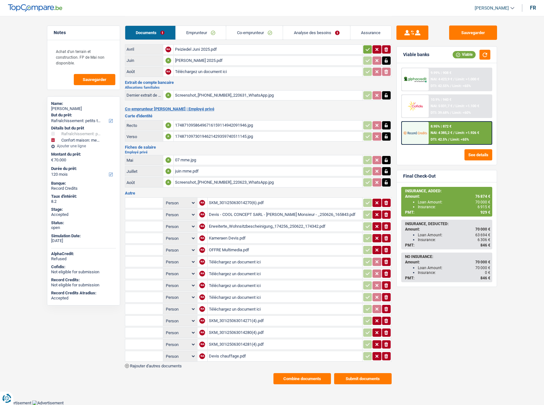
click at [233, 356] on div "Devis chauffage.pdf" at bounding box center [285, 357] width 152 height 10
click at [303, 33] on link "Analyse des besoins" at bounding box center [316, 33] width 67 height 14
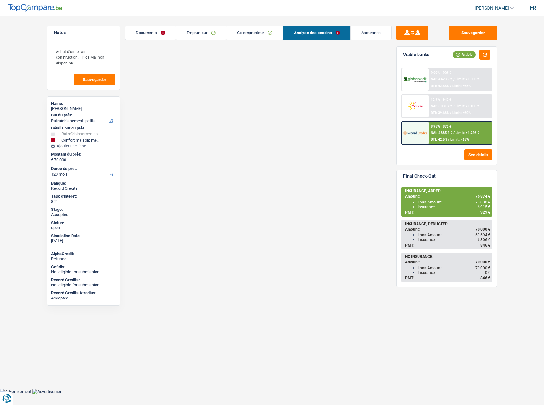
scroll to position [0, 0]
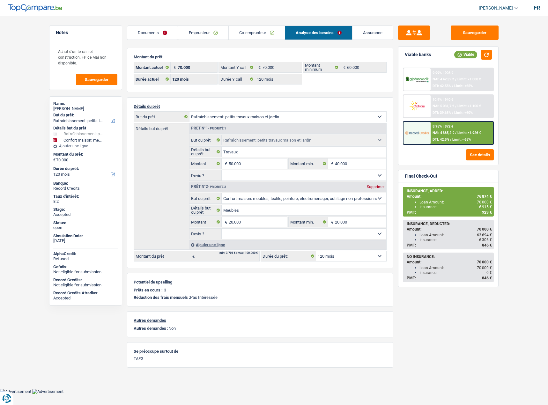
click at [142, 36] on link "Documents" at bounding box center [152, 33] width 50 height 14
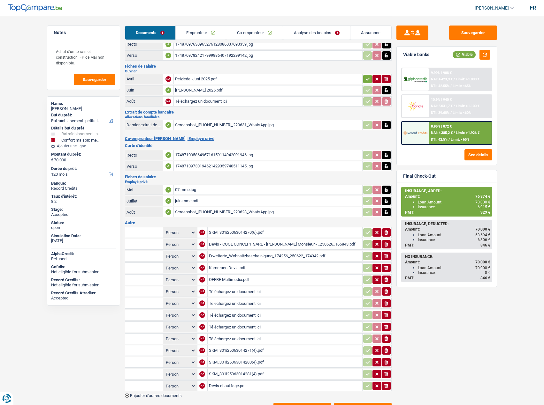
scroll to position [53, 0]
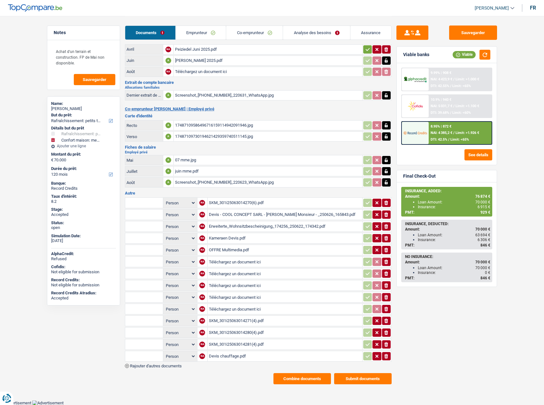
click at [235, 321] on div "SKM_301i25063014271(4).pdf" at bounding box center [285, 321] width 152 height 10
click at [235, 332] on div "SKM_301i25063014280(4).pdf" at bounding box center [285, 333] width 152 height 10
click at [252, 324] on div "SKM_301i25063014271(4).pdf" at bounding box center [285, 321] width 152 height 10
click at [248, 344] on div "SKM_301i25063014281(4).pdf" at bounding box center [285, 345] width 152 height 10
click at [212, 358] on div "Devis chauffage.pdf" at bounding box center [285, 357] width 152 height 10
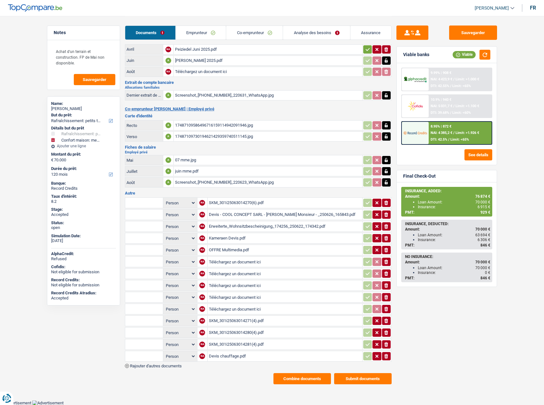
click at [234, 238] on div "Kameraen Devis.pdf" at bounding box center [285, 239] width 152 height 10
click at [220, 204] on div "SKM_301i25063014270(6).pdf" at bounding box center [285, 203] width 152 height 10
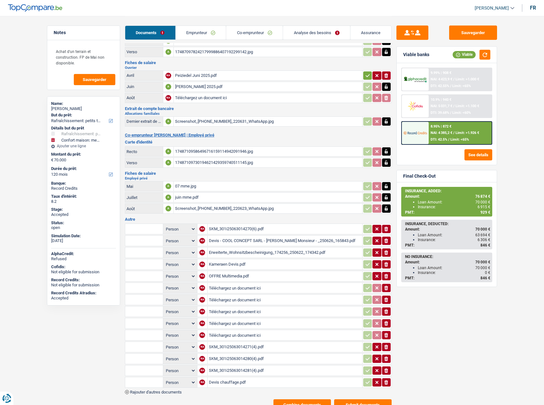
scroll to position [0, 0]
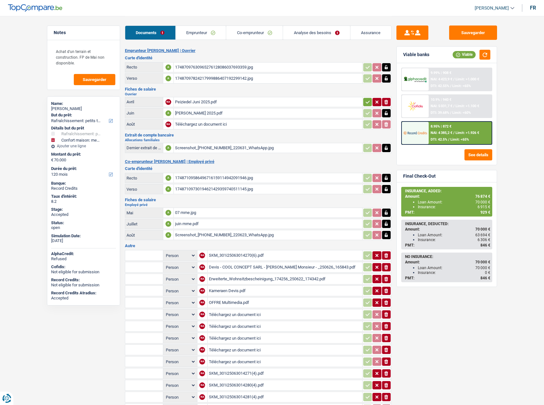
click at [196, 98] on div "Peiziedel Juni 2025.pdf" at bounding box center [268, 102] width 186 height 10
click at [216, 117] on div "Mike Juli 2025.pdf" at bounding box center [268, 114] width 186 height 10
click at [233, 146] on div "Screenshot_20250911_220631_WhatsApp.jpg" at bounding box center [268, 148] width 186 height 10
click at [204, 180] on div "17487109586496716159114942091946.jpg" at bounding box center [268, 178] width 186 height 10
click at [214, 235] on div "Screenshot_20250911_220623_WhatsApp.jpg" at bounding box center [268, 235] width 186 height 10
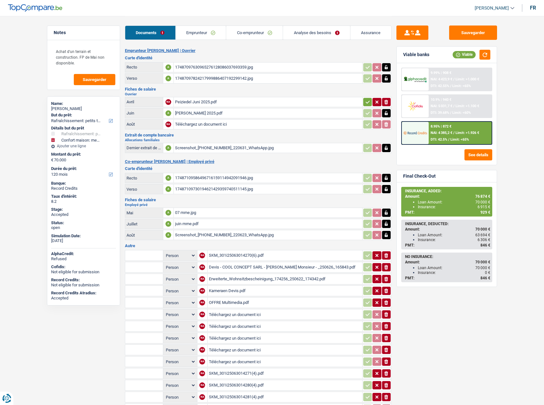
click at [209, 211] on div "07 mme.jpg" at bounding box center [268, 213] width 186 height 10
click at [184, 224] on div "juin mme.pdf" at bounding box center [268, 224] width 186 height 10
click at [199, 214] on div "07 mme.jpg" at bounding box center [268, 213] width 186 height 10
click at [197, 233] on div "Screenshot_20250911_220623_WhatsApp.jpg" at bounding box center [268, 235] width 186 height 10
click at [194, 212] on div "07 mme.jpg" at bounding box center [268, 213] width 186 height 10
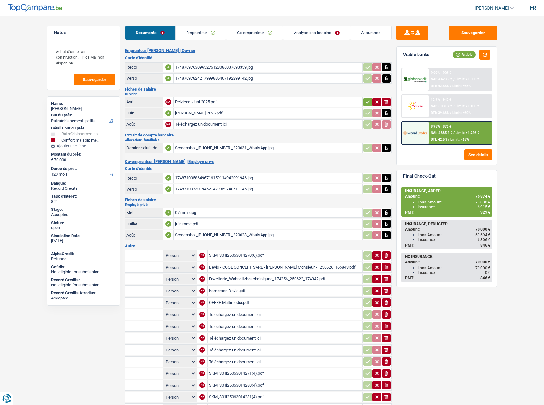
click at [186, 222] on div "juin mme.pdf" at bounding box center [268, 224] width 186 height 10
click at [182, 235] on div "Screenshot_20250911_220623_WhatsApp.jpg" at bounding box center [268, 235] width 186 height 10
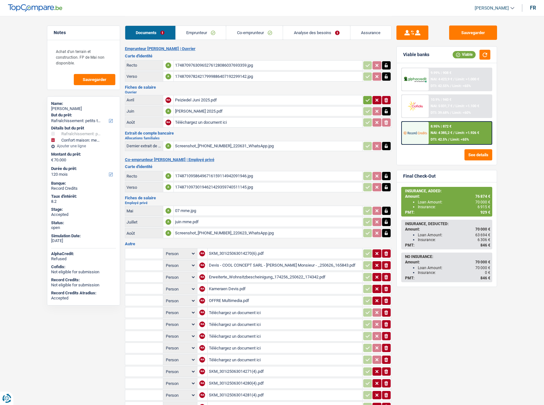
scroll to position [53, 0]
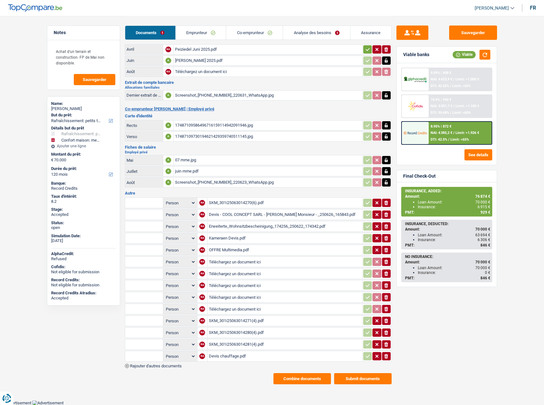
click at [242, 228] on div "Erweiterte_Wohnsitzbescheinigung_174256_250622_174342.pdf" at bounding box center [285, 227] width 152 height 10
click at [232, 249] on div "OFFRE Multimedia.pdf" at bounding box center [285, 250] width 152 height 10
click at [268, 178] on div "Screenshot_20250911_220623_WhatsApp.jpg" at bounding box center [268, 183] width 186 height 10
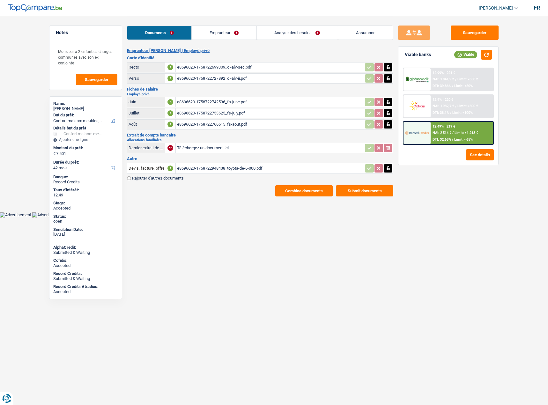
select select "household"
select select "42"
click at [210, 170] on div "e8696620-1758722948438_toyota-de-6-000.pdf" at bounding box center [270, 169] width 186 height 10
click at [305, 33] on link "Analyse des besoins" at bounding box center [297, 33] width 81 height 14
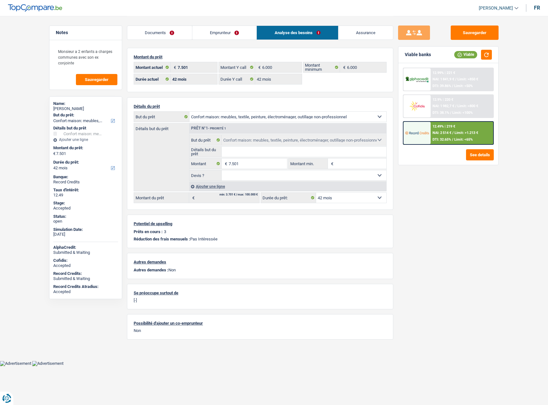
click at [234, 32] on link "Emprunteur" at bounding box center [224, 33] width 64 height 14
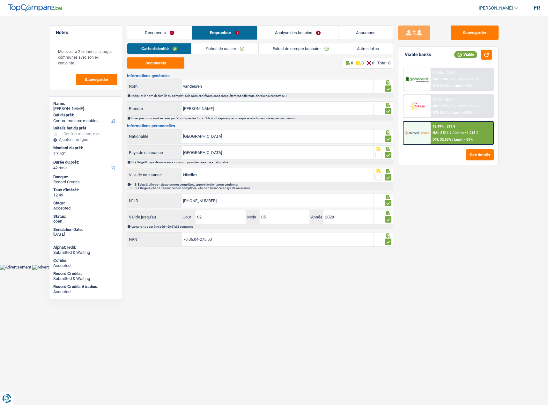
click at [188, 29] on link "Documents" at bounding box center [159, 33] width 65 height 14
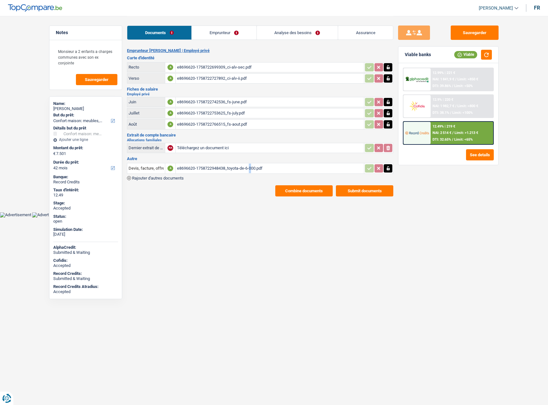
click at [205, 33] on link "Emprunteur" at bounding box center [224, 33] width 64 height 14
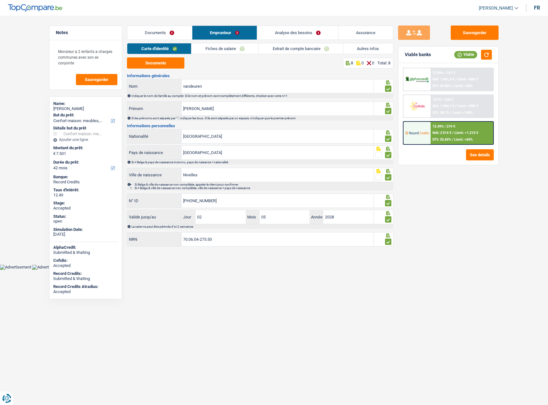
click at [234, 51] on link "Fiches de salaire" at bounding box center [224, 48] width 67 height 11
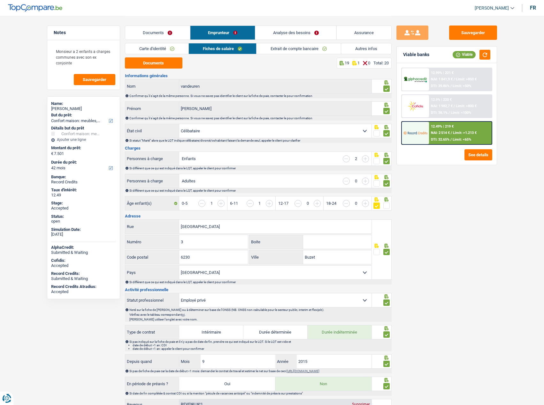
click at [326, 54] on div "Carte d'identité Fiches de salaire Extrait de compte bancaire Autres infos" at bounding box center [258, 50] width 266 height 14
click at [321, 49] on link "Extrait de compte bancaire" at bounding box center [298, 48] width 84 height 11
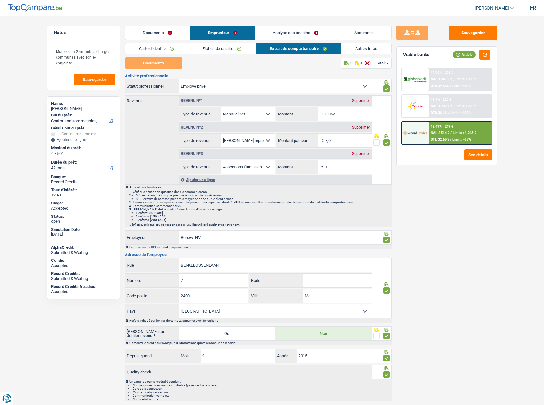
click at [327, 33] on link "Analyse des besoins" at bounding box center [295, 33] width 81 height 14
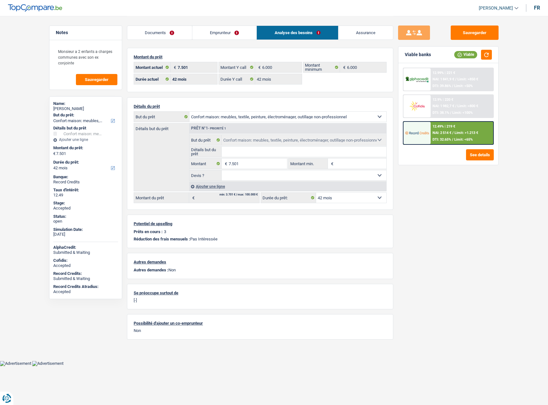
click at [461, 135] on span "Limit: >1.213 €" at bounding box center [467, 133] width 24 height 4
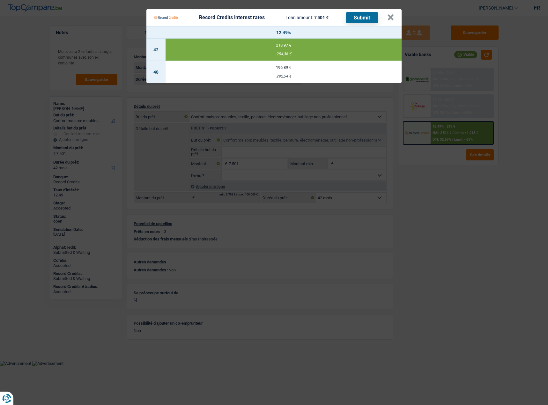
click at [448, 185] on Credits "Record Credits interest rates Loan amount: 7 501 € Submit × 12.49% 42 218,97 € …" at bounding box center [274, 202] width 548 height 405
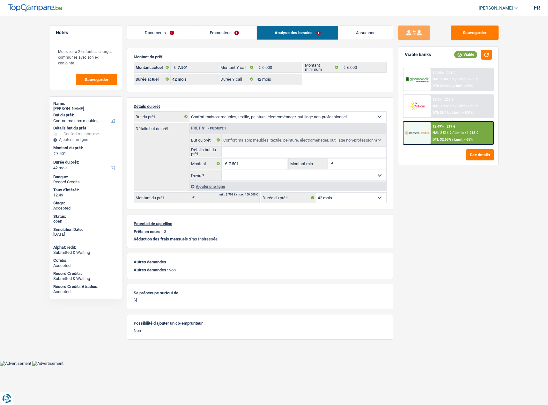
click at [304, 117] on select "Confort maison: meubles, textile, peinture, électroménager, outillage non-profe…" at bounding box center [288, 117] width 197 height 10
click at [83, 108] on div "alain vandeuren" at bounding box center [85, 108] width 65 height 5
click at [80, 108] on div "alain vandeuren" at bounding box center [85, 108] width 65 height 5
drag, startPoint x: 77, startPoint y: 116, endPoint x: 224, endPoint y: 119, distance: 147.2
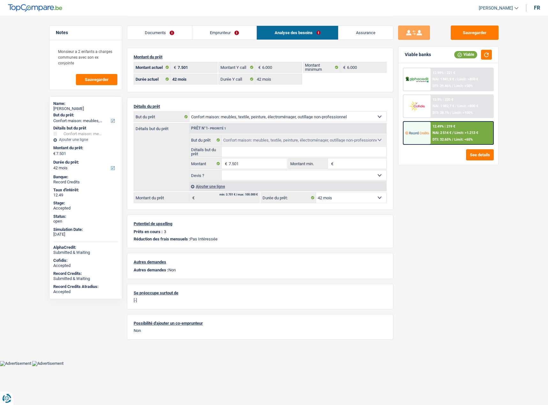
click at [225, 111] on div "Détails du prêt Confort maison: meubles, textile, peinture, électroménager, out…" at bounding box center [260, 153] width 266 height 113
click at [224, 120] on select "Confort maison: meubles, textile, peinture, électroménager, outillage non-profe…" at bounding box center [288, 117] width 197 height 10
select select "car"
click at [190, 112] on select "Confort maison: meubles, textile, peinture, électroménager, outillage non-profe…" at bounding box center [288, 117] width 197 height 10
select select "car"
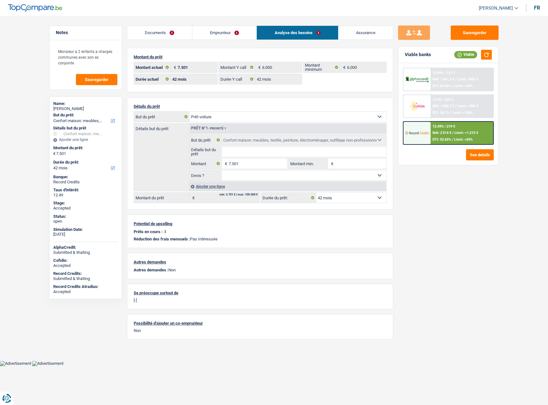
select select "car"
select select "48"
select select "car"
select select "48"
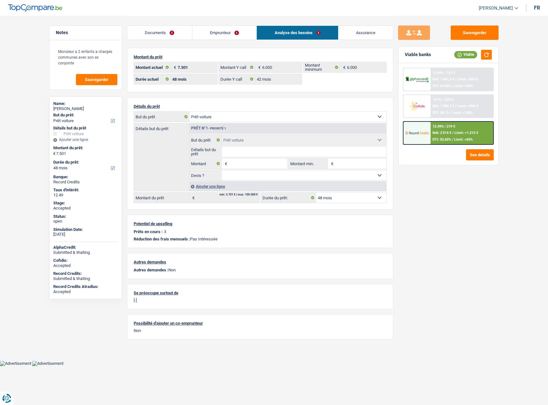
select select "household"
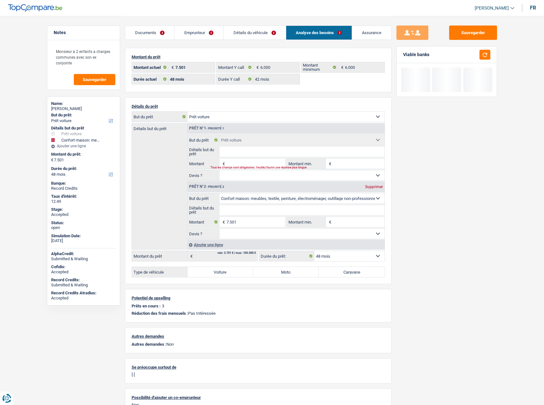
click at [237, 154] on input "Détails but du prêt" at bounding box center [301, 152] width 165 height 10
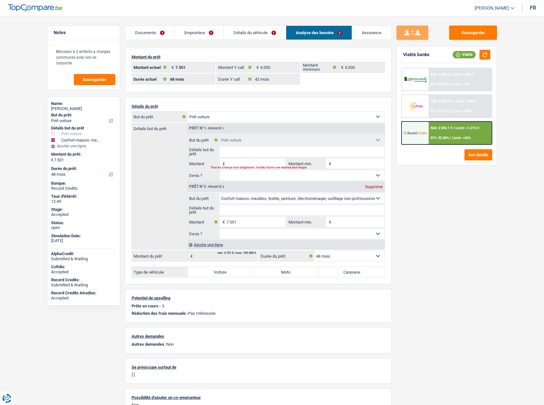
click at [246, 163] on input "Montant" at bounding box center [255, 164] width 58 height 10
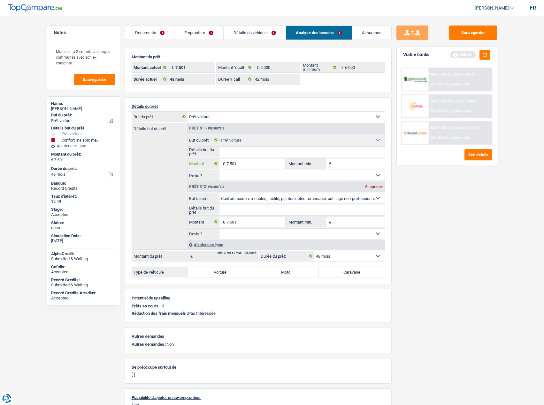
type input "7.501"
type input "15.002"
select select "60"
type input "15.002"
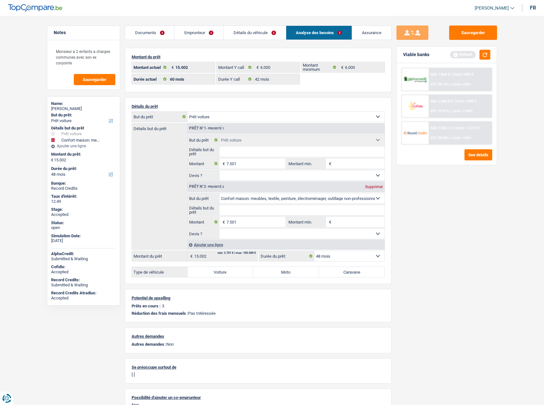
click at [373, 182] on div "Prêt n°2 - Priorité 2 Supprimer" at bounding box center [285, 187] width 197 height 10
select select "60"
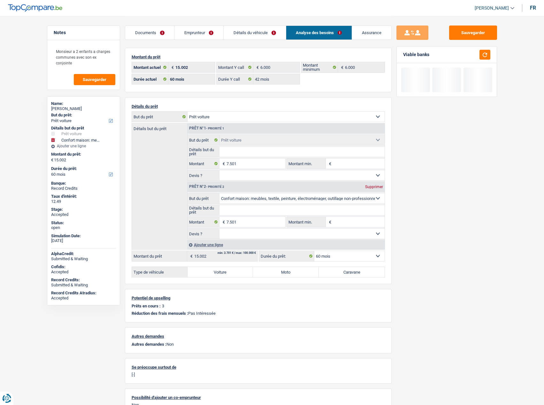
drag, startPoint x: 374, startPoint y: 185, endPoint x: 374, endPoint y: 182, distance: 3.2
click at [374, 184] on div "Prêt n°2 - Priorité 2 Supprimer" at bounding box center [285, 187] width 197 height 10
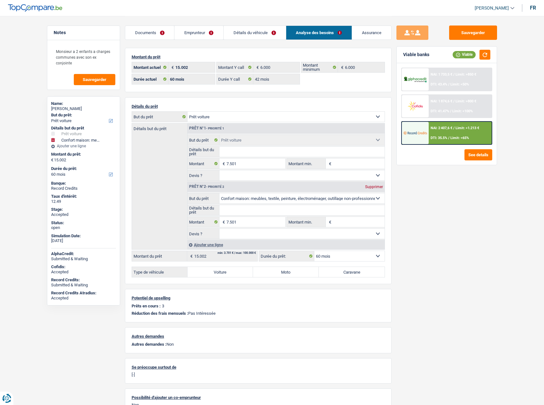
drag, startPoint x: 377, startPoint y: 186, endPoint x: 381, endPoint y: 186, distance: 3.5
click at [377, 186] on div "Supprimer" at bounding box center [373, 187] width 21 height 4
type input "7.501"
select select "48"
type input "7.501"
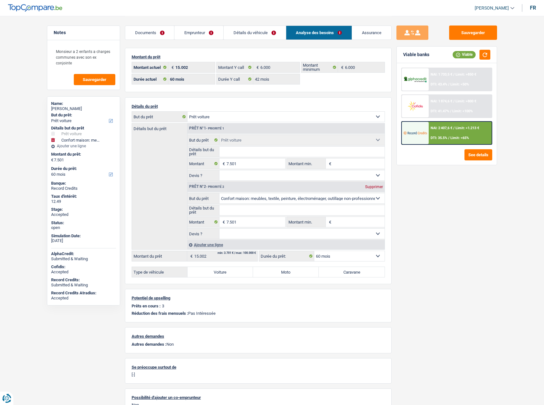
select select "48"
type input "7.501"
select select "48"
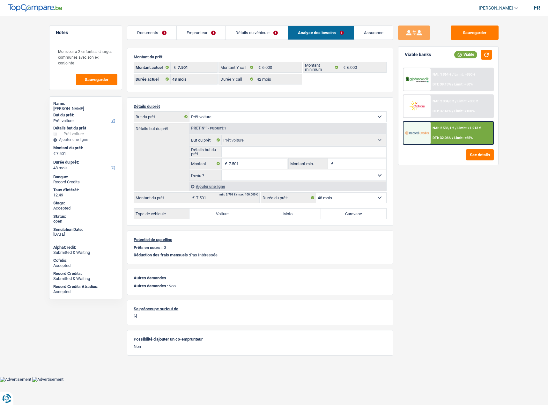
click at [460, 131] on div "NAI: 2 536,1 € / Limit: >1.213 € DTI: 32.06% / Limit: <65%" at bounding box center [462, 133] width 63 height 22
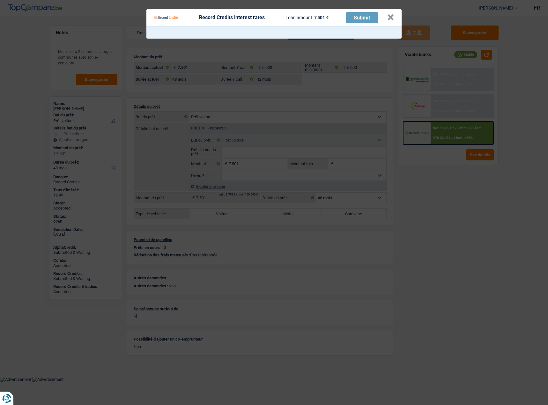
click at [468, 195] on Credits "Record Credits interest rates Loan amount: 7 501 € Submit ×" at bounding box center [274, 202] width 548 height 405
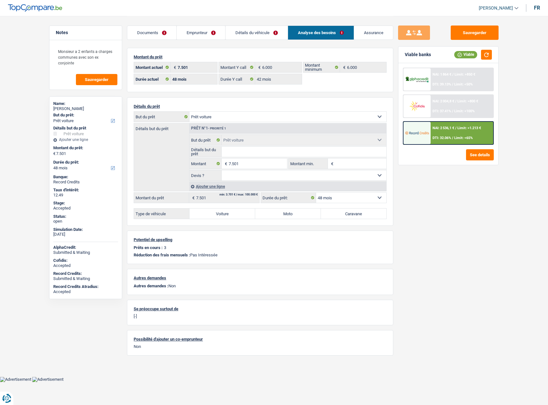
click at [211, 212] on label "Voiture" at bounding box center [223, 214] width 66 height 10
click at [211, 212] on input "Voiture" at bounding box center [223, 214] width 66 height 10
radio input "true"
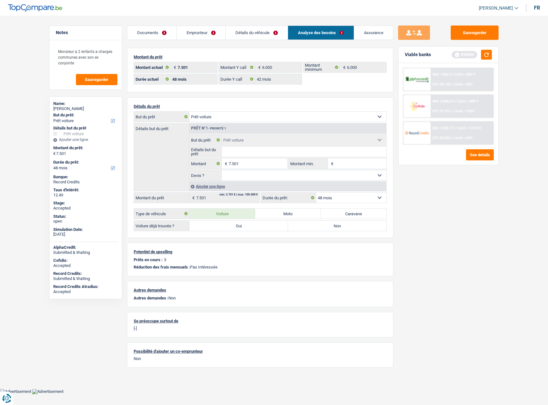
click at [341, 229] on label "Non" at bounding box center [337, 226] width 99 height 10
click at [341, 229] on input "Non" at bounding box center [337, 226] width 99 height 10
radio input "false"
click at [257, 31] on link "Détails du véhicule" at bounding box center [257, 33] width 62 height 14
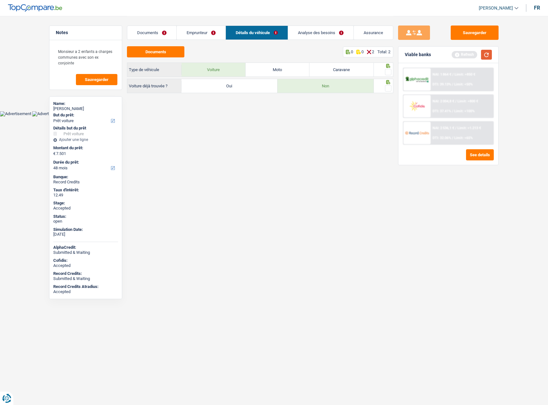
click at [488, 54] on button "button" at bounding box center [486, 55] width 11 height 10
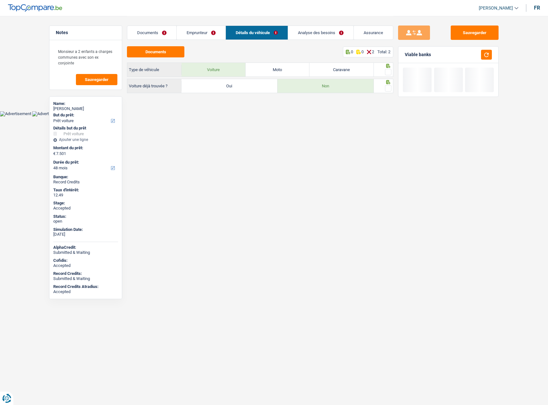
click at [206, 32] on link "Emprunteur" at bounding box center [201, 33] width 49 height 14
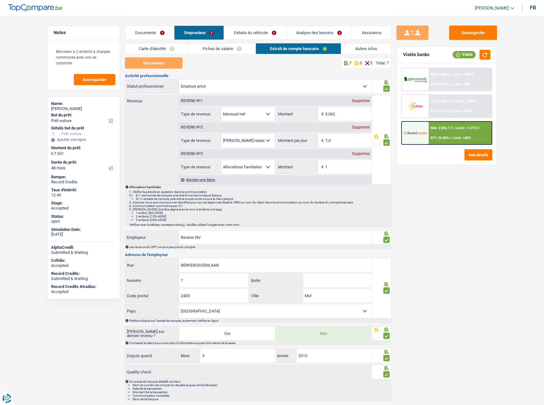
click at [360, 154] on div "Supprimer" at bounding box center [360, 154] width 21 height 4
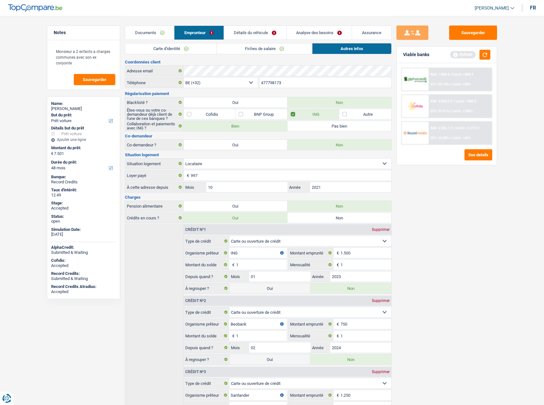
click at [239, 33] on link "Détails du véhicule" at bounding box center [255, 33] width 62 height 14
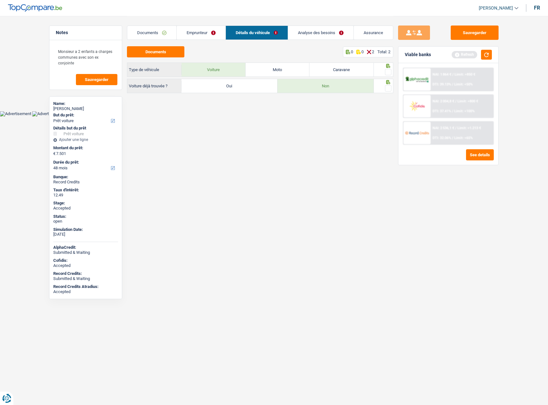
click at [322, 28] on link "Analyse des besoins" at bounding box center [320, 33] width 65 height 14
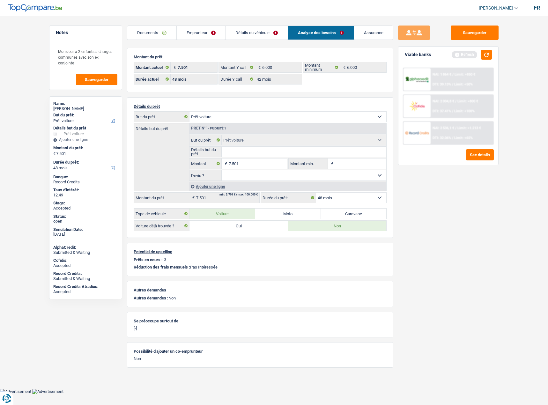
click at [270, 32] on link "Détails du véhicule" at bounding box center [257, 33] width 62 height 14
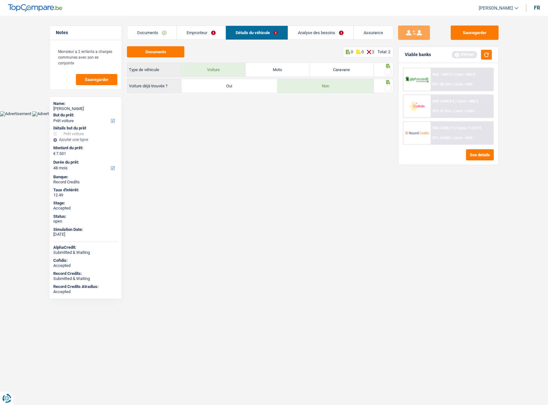
drag, startPoint x: 386, startPoint y: 70, endPoint x: 387, endPoint y: 79, distance: 9.6
click at [386, 71] on span at bounding box center [388, 72] width 6 height 6
click at [0, 0] on input "radio" at bounding box center [0, 0] width 0 height 0
click at [387, 85] on div at bounding box center [388, 89] width 6 height 8
drag, startPoint x: 235, startPoint y: 87, endPoint x: 374, endPoint y: 88, distance: 138.8
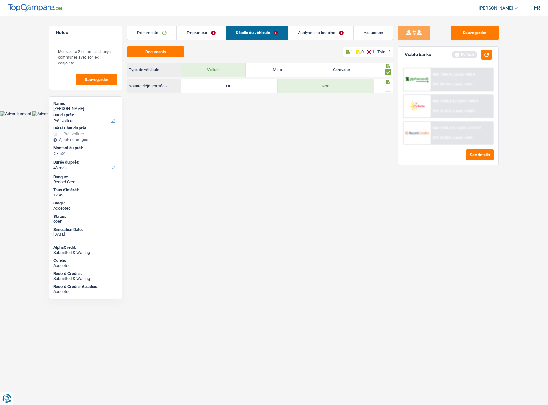
click at [236, 87] on label "Oui" at bounding box center [230, 86] width 96 height 14
click at [236, 87] on input "Oui" at bounding box center [230, 86] width 96 height 14
radio input "true"
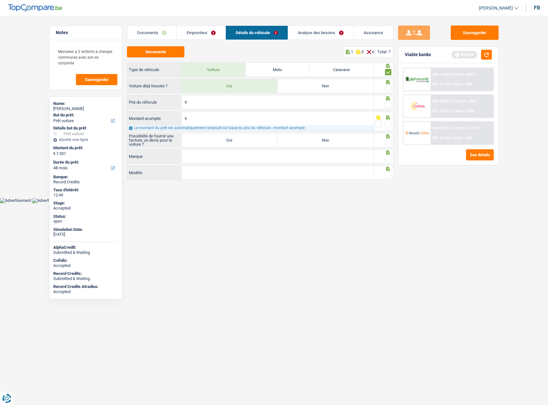
click at [389, 86] on span at bounding box center [388, 88] width 6 height 6
click at [0, 0] on input "radio" at bounding box center [0, 0] width 0 height 0
click at [393, 105] on div at bounding box center [384, 102] width 20 height 14
click at [385, 106] on fieldset at bounding box center [384, 105] width 16 height 8
drag, startPoint x: 388, startPoint y: 104, endPoint x: 384, endPoint y: 115, distance: 11.2
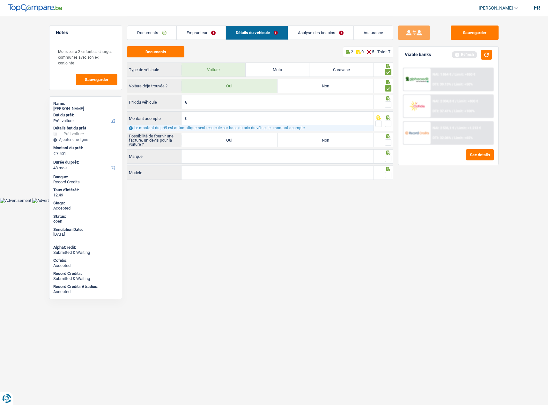
click at [388, 105] on span at bounding box center [388, 104] width 6 height 6
click at [0, 0] on input "radio" at bounding box center [0, 0] width 0 height 0
click at [387, 121] on span at bounding box center [388, 124] width 6 height 6
click at [0, 0] on input "radio" at bounding box center [0, 0] width 0 height 0
click at [379, 124] on span at bounding box center [379, 124] width 6 height 6
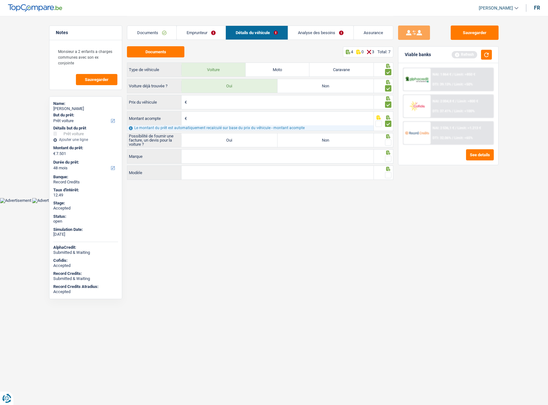
click at [0, 0] on input "radio" at bounding box center [0, 0] width 0 height 0
click at [389, 124] on span at bounding box center [388, 124] width 6 height 6
click at [0, 0] on input "radio" at bounding box center [0, 0] width 0 height 0
click at [385, 143] on span at bounding box center [388, 142] width 6 height 6
click at [0, 0] on input "radio" at bounding box center [0, 0] width 0 height 0
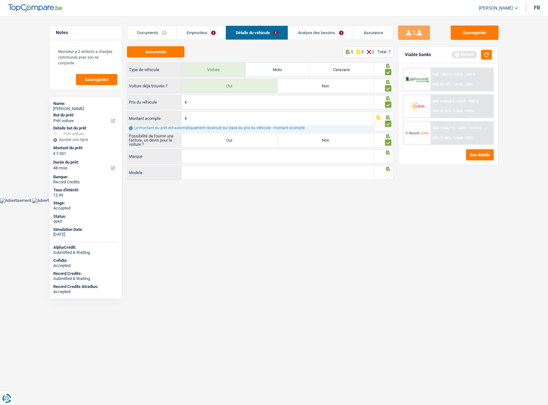
click at [251, 140] on label "Oui" at bounding box center [230, 140] width 96 height 14
click at [251, 140] on input "Oui" at bounding box center [230, 140] width 96 height 14
radio input "true"
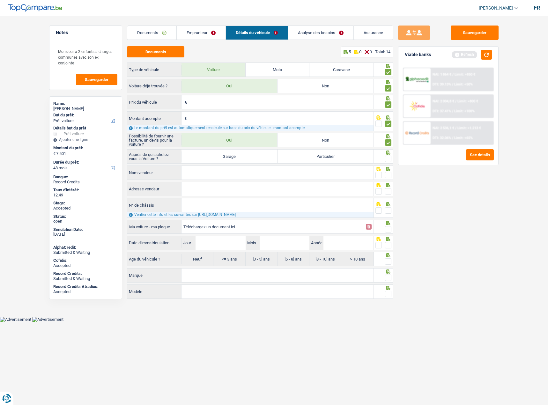
drag, startPoint x: 273, startPoint y: 155, endPoint x: 271, endPoint y: 159, distance: 4.1
click at [271, 159] on label "Garage" at bounding box center [230, 157] width 96 height 14
click at [271, 159] on input "Garage" at bounding box center [230, 157] width 96 height 14
radio input "true"
click at [261, 157] on label "Garage" at bounding box center [230, 157] width 96 height 14
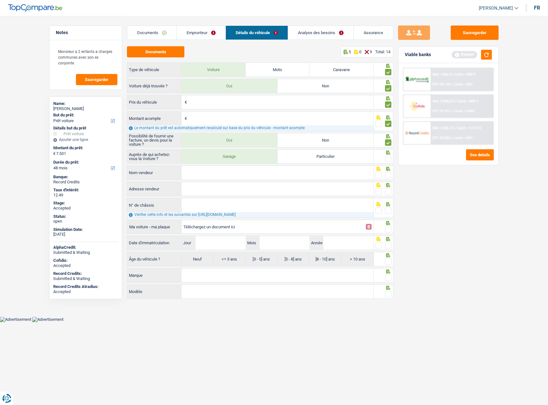
click at [261, 157] on input "Garage" at bounding box center [230, 157] width 96 height 14
click at [256, 174] on input "Nom vendeur" at bounding box center [278, 173] width 192 height 14
click at [191, 171] on input "Nom vendeur" at bounding box center [278, 173] width 192 height 14
paste input "Class Motors"
type input "Class Motors"
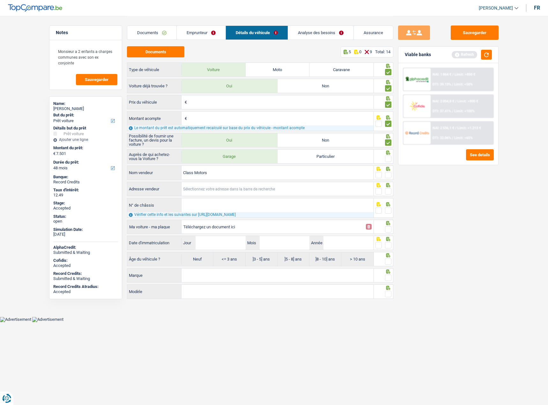
click at [218, 185] on input "Adresse vendeur" at bounding box center [278, 189] width 192 height 14
click at [196, 193] on input "Adresse vendeur" at bounding box center [278, 189] width 192 height 14
paste input "enkel op afspraak 9, 1410 Waterloo, BE"
click at [285, 185] on input "enkel op afspraak 9, 1410 Waterloo, BE" at bounding box center [278, 189] width 192 height 14
type input "enkel op afspraak 9, 1410 Waterloo, BE"
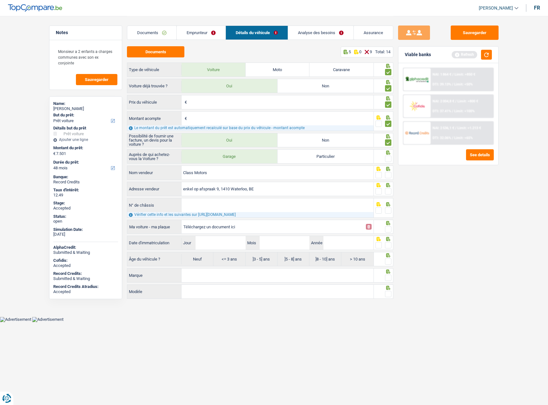
drag, startPoint x: 388, startPoint y: 193, endPoint x: 243, endPoint y: 196, distance: 145.9
click at [387, 193] on span at bounding box center [388, 191] width 6 height 6
click at [0, 0] on input "radio" at bounding box center [0, 0] width 0 height 0
click at [239, 197] on div "enkel op afspraak 9, 1410 Waterloo, BE Adresse vendeur" at bounding box center [250, 189] width 247 height 15
click at [270, 191] on input "enkel op afspraak 9, 1410 Waterloo, BE" at bounding box center [278, 189] width 192 height 14
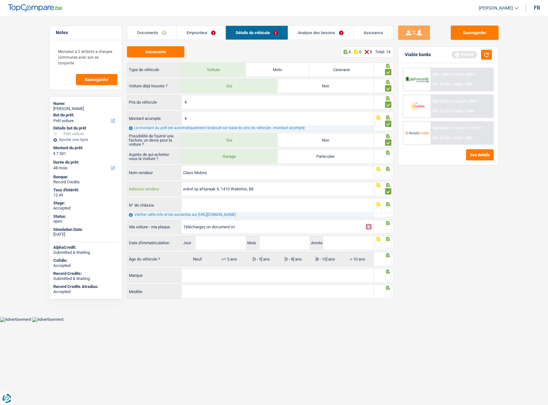
click at [271, 191] on input "enkel op afspraak 9, 1410 Waterloo, BE" at bounding box center [278, 189] width 192 height 14
click at [388, 175] on span at bounding box center [388, 175] width 6 height 6
click at [0, 0] on input "radio" at bounding box center [0, 0] width 0 height 0
click at [389, 210] on span at bounding box center [388, 210] width 6 height 6
click at [0, 0] on input "radio" at bounding box center [0, 0] width 0 height 0
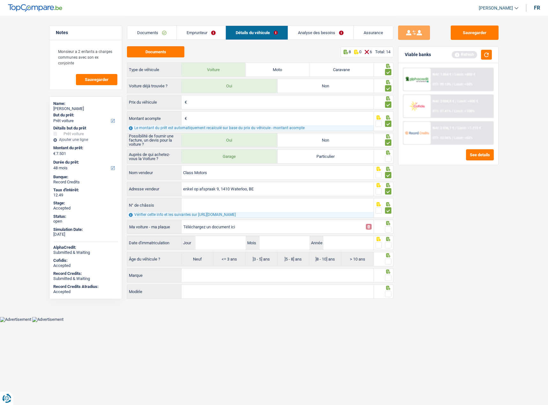
click at [288, 208] on input "N° de châssis" at bounding box center [278, 206] width 192 height 14
click at [379, 210] on span at bounding box center [379, 210] width 6 height 6
click at [0, 0] on input "radio" at bounding box center [0, 0] width 0 height 0
click at [389, 228] on span at bounding box center [388, 229] width 6 height 6
click at [0, 0] on input "radio" at bounding box center [0, 0] width 0 height 0
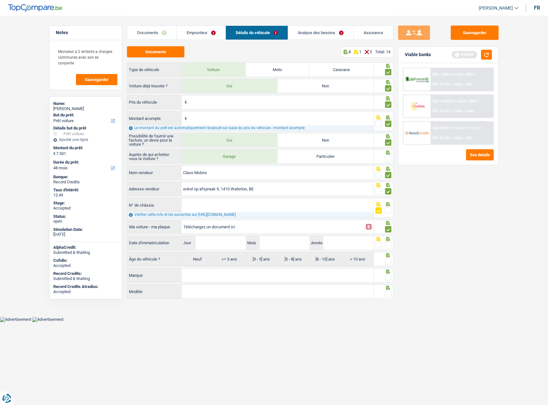
click at [389, 245] on span at bounding box center [388, 245] width 6 height 6
click at [0, 0] on input "radio" at bounding box center [0, 0] width 0 height 0
click at [213, 244] on input "Jour" at bounding box center [221, 243] width 50 height 14
type input "01"
type input "06"
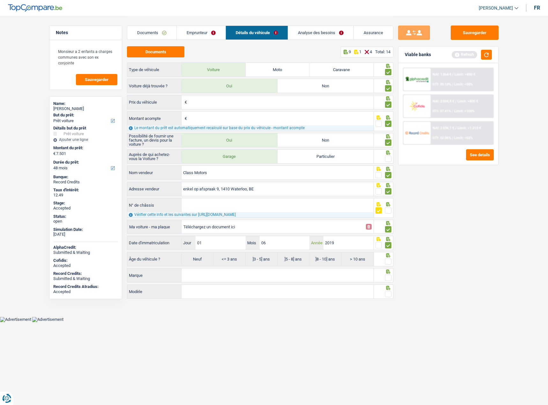
type input "2019"
radio input "true"
click at [389, 261] on span at bounding box center [388, 262] width 6 height 6
click at [0, 0] on input "radio" at bounding box center [0, 0] width 0 height 0
click at [389, 279] on span at bounding box center [388, 278] width 6 height 6
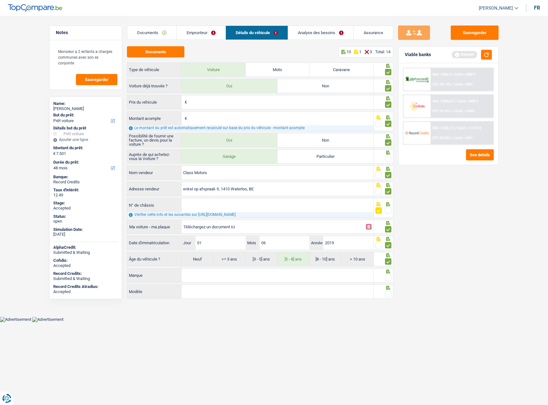
click at [0, 0] on input "radio" at bounding box center [0, 0] width 0 height 0
click at [382, 297] on fieldset at bounding box center [384, 294] width 16 height 8
drag, startPoint x: 390, startPoint y: 293, endPoint x: 368, endPoint y: 285, distance: 22.8
click at [390, 293] on span at bounding box center [388, 294] width 6 height 6
click at [0, 0] on input "radio" at bounding box center [0, 0] width 0 height 0
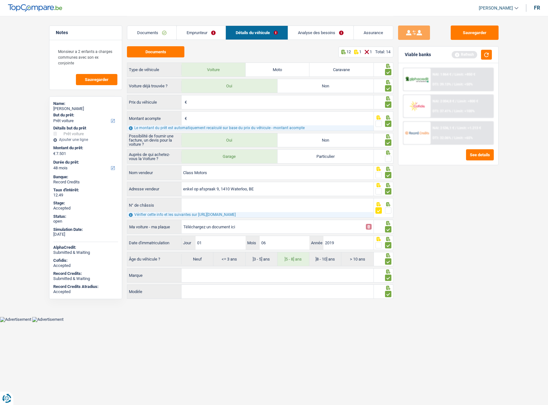
click at [290, 267] on div "Âge du véhicule ? Neuf <= 3 ans ]3 - 5] ans ]5 - 8] ans ]8 - 10] ans > 10 ans" at bounding box center [250, 259] width 247 height 15
drag, startPoint x: 295, startPoint y: 275, endPoint x: 317, endPoint y: 279, distance: 22.6
click at [298, 276] on input "Marque" at bounding box center [278, 276] width 192 height 14
click at [207, 281] on input "Marque" at bounding box center [278, 276] width 192 height 14
paste input "Renault"
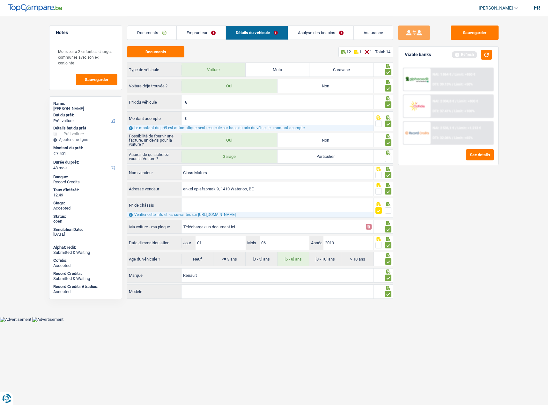
type input "Renault"
click at [262, 289] on input "Modèle" at bounding box center [278, 292] width 192 height 14
paste input "Twingo"
type input "Twingo"
click at [474, 35] on button "Sauvegarder" at bounding box center [475, 33] width 48 height 14
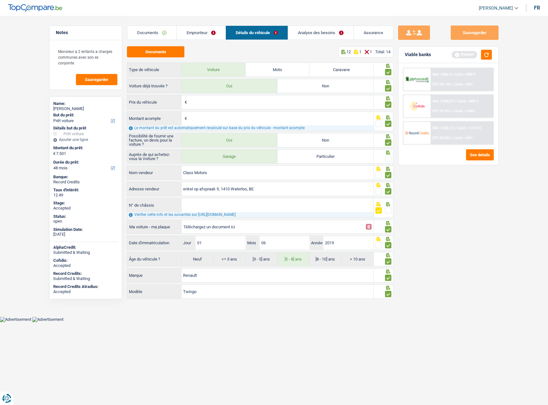
click at [388, 159] on span at bounding box center [388, 159] width 6 height 6
click at [0, 0] on input "radio" at bounding box center [0, 0] width 0 height 0
click at [297, 33] on link "Analyse des besoins" at bounding box center [320, 33] width 65 height 14
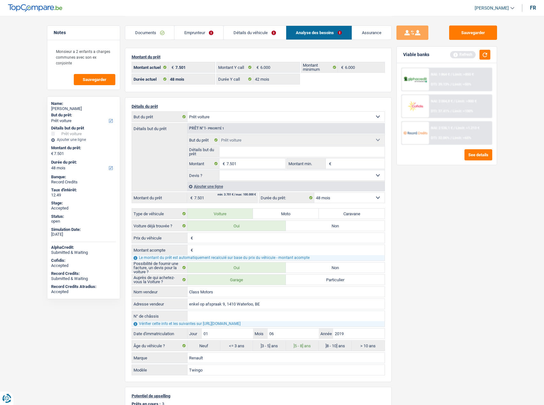
click at [170, 39] on link "Documents" at bounding box center [149, 33] width 49 height 14
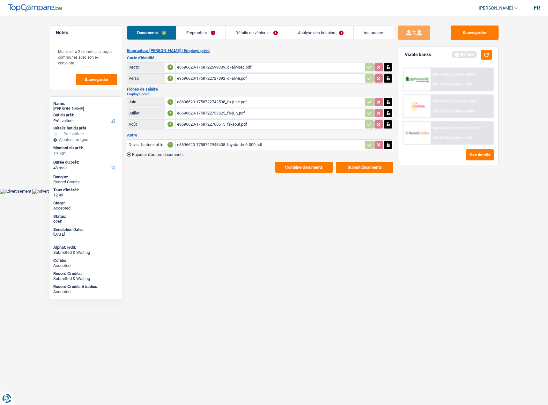
click at [189, 38] on link "Emprunteur" at bounding box center [200, 33] width 49 height 14
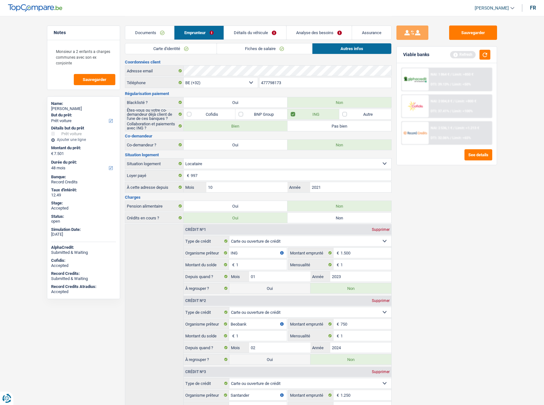
click at [443, 65] on div "NAI: 1 864 € / Limit: >850 € DTI: 39.13% / Limit: <50% NAI: 2 004,8 € / Limit: …" at bounding box center [446, 114] width 100 height 102
click at [438, 78] on div "NAI: 1 864 € / Limit: >850 € DTI: 39.13% / Limit: <50%" at bounding box center [459, 79] width 63 height 22
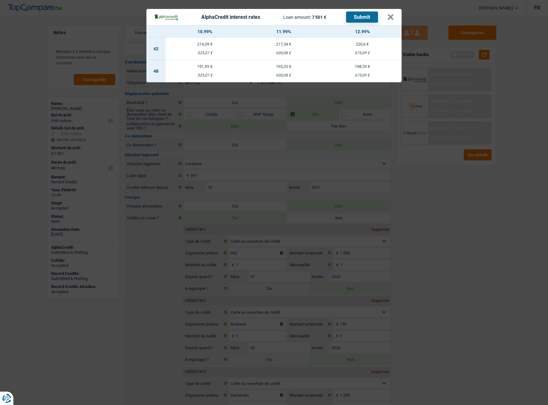
click at [474, 209] on div "AlphaCredit interest rates Loan amount: 7 501 € Submit × 10.99% 11.99% 12.99% 4…" at bounding box center [274, 202] width 548 height 405
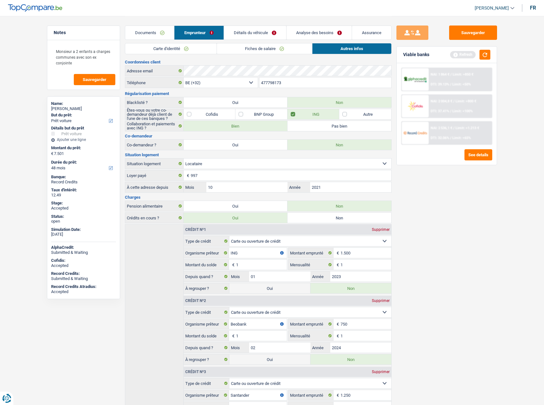
click at [74, 108] on div "alain vandeuren" at bounding box center [83, 108] width 65 height 5
copy div "vandeuren"
click at [462, 78] on div "NAI: 1 864 € / Limit: >850 € DTI: 39.13% / Limit: <50%" at bounding box center [459, 79] width 63 height 22
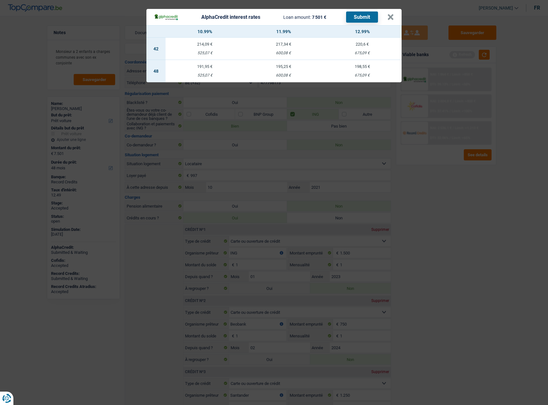
click at [430, 229] on div "AlphaCredit interest rates Loan amount: 7 501 € Submit × 10.99% 11.99% 12.99% 4…" at bounding box center [274, 202] width 548 height 405
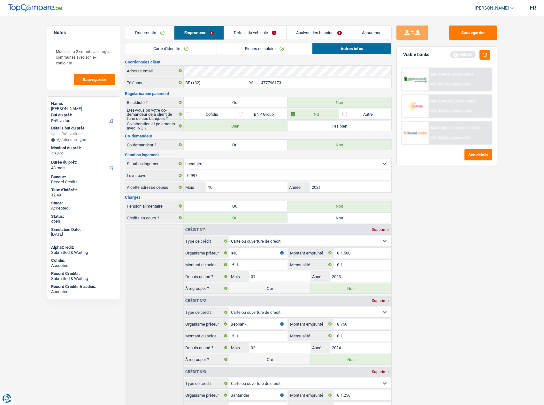
click at [187, 42] on div "Documents Emprunteur Détails du véhicule Analyse des besoins Assurance" at bounding box center [258, 29] width 266 height 27
click at [212, 48] on link "Carte d'identité" at bounding box center [170, 48] width 91 height 11
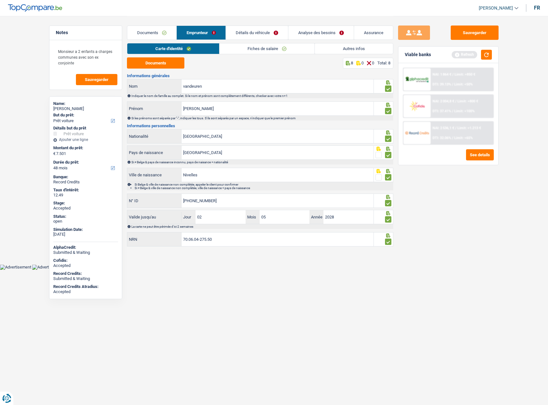
click at [260, 52] on link "Fiches de salaire" at bounding box center [267, 48] width 95 height 11
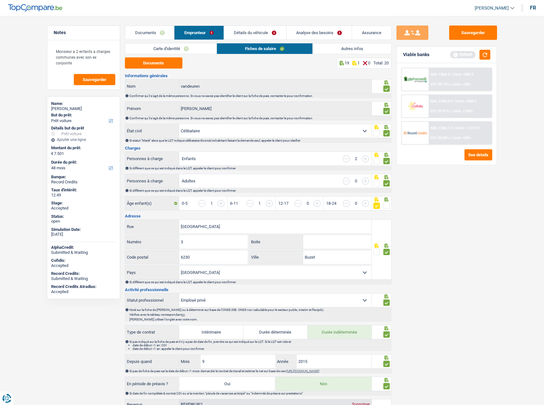
click at [314, 32] on link "Analyse des besoins" at bounding box center [318, 33] width 65 height 14
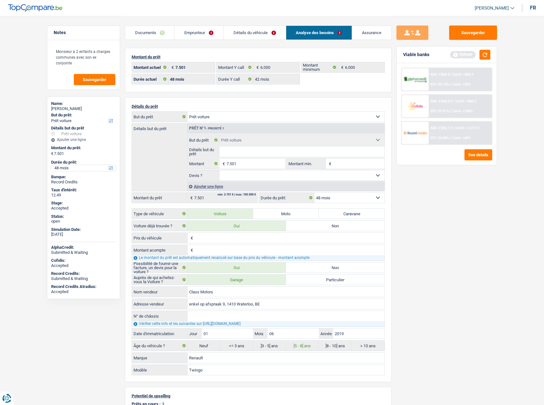
click at [70, 170] on select "12 mois 18 mois 24 mois 30 mois 36 mois 42 mois 48 mois Sélectionner une option" at bounding box center [83, 168] width 65 height 6
select select "42"
click at [51, 165] on select "12 mois 18 mois 24 mois 30 mois 36 mois 42 mois 48 mois Sélectionner une option" at bounding box center [83, 168] width 65 height 6
select select "42"
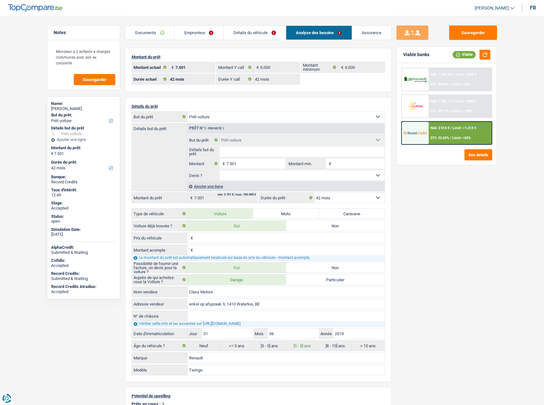
click at [452, 87] on div "NAI: 1 841,4 € / Limit: >850 € DTI: 39.86% / Limit: <50%" at bounding box center [459, 79] width 63 height 22
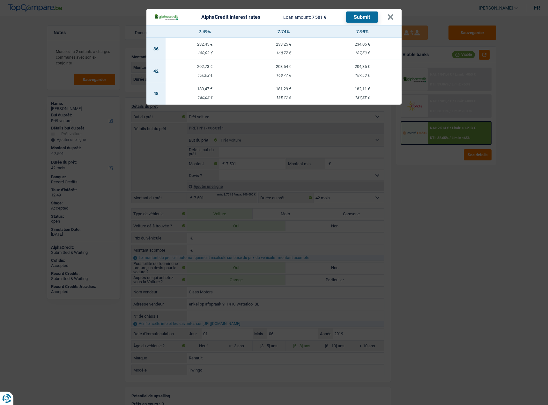
click at [450, 173] on div "AlphaCredit interest rates Loan amount: 7 501 € Submit × 7.49% 7.74% 7.99% 36 2…" at bounding box center [274, 202] width 548 height 405
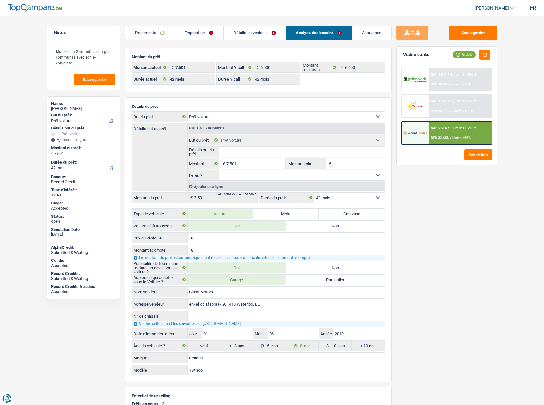
click at [447, 129] on span "NAI: 2 514 €" at bounding box center [439, 128] width 19 height 4
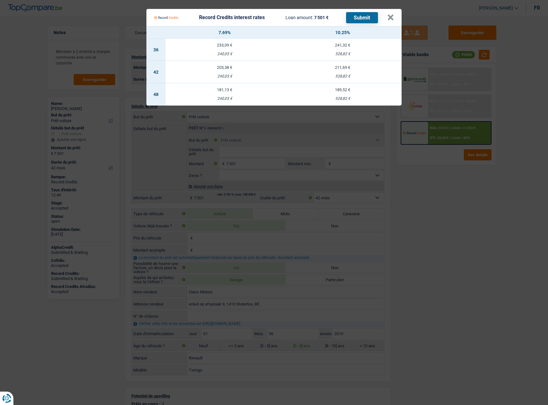
click at [332, 73] on td "211,69 € 528,82 €" at bounding box center [343, 72] width 118 height 22
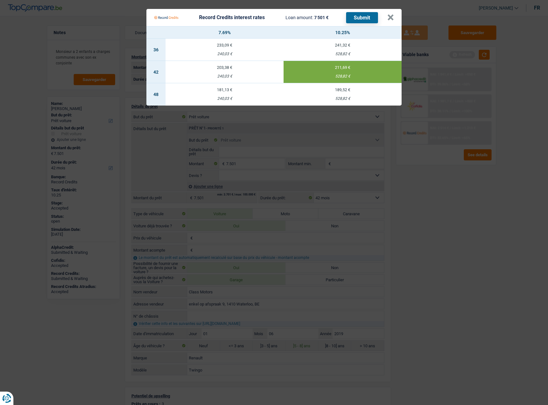
click at [371, 16] on button "Submit" at bounding box center [362, 17] width 32 height 11
click at [389, 18] on button "×" at bounding box center [390, 17] width 7 height 6
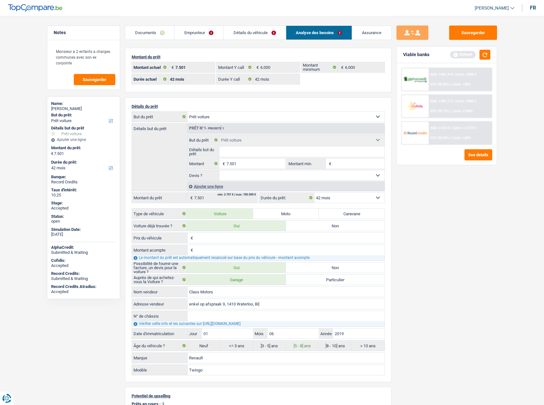
click at [76, 108] on div "alain vandeuren" at bounding box center [83, 108] width 65 height 5
copy div "vandeuren"
click at [447, 128] on span "NAI: 2 514 €" at bounding box center [439, 128] width 19 height 4
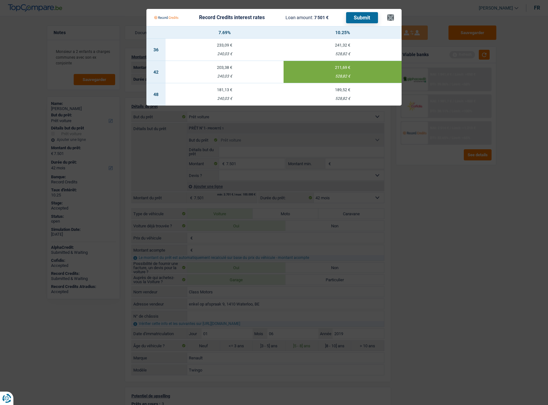
click at [394, 18] on Credits___BV_modal_header_ "Record Credits interest rates Loan amount: 7 501 € Submit ×" at bounding box center [273, 17] width 255 height 17
click at [385, 16] on div "Record Credits interest rates Loan amount: 7 501 € Submit" at bounding box center [270, 17] width 233 height 12
click at [388, 16] on button "×" at bounding box center [390, 17] width 7 height 6
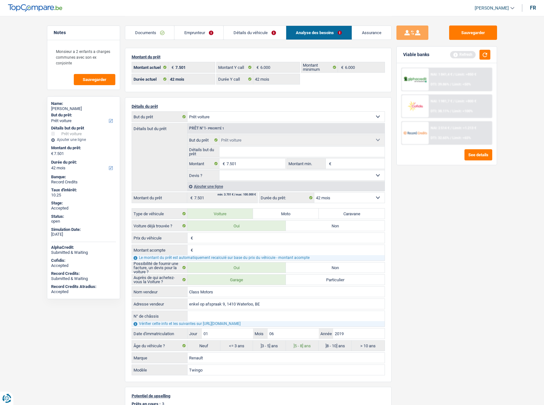
click at [235, 33] on link "Détails du véhicule" at bounding box center [254, 33] width 62 height 14
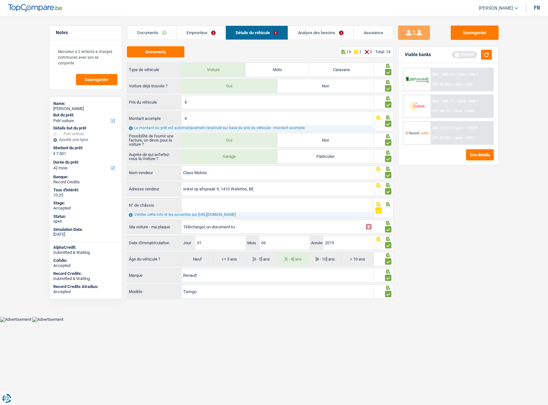
click at [171, 30] on link "Documents" at bounding box center [151, 33] width 49 height 14
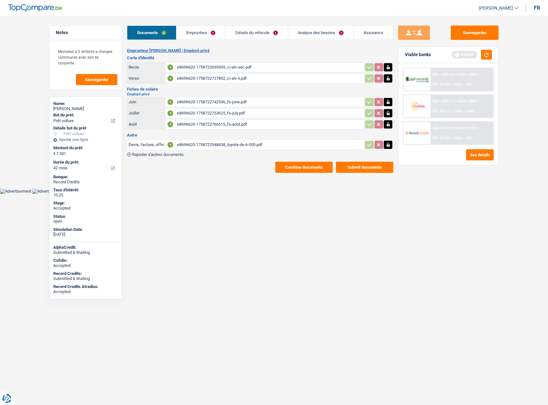
click at [196, 30] on link "Emprunteur" at bounding box center [200, 33] width 49 height 14
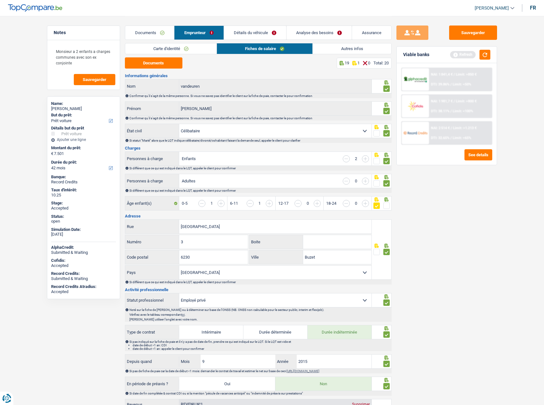
click at [356, 51] on link "Autres infos" at bounding box center [351, 48] width 78 height 11
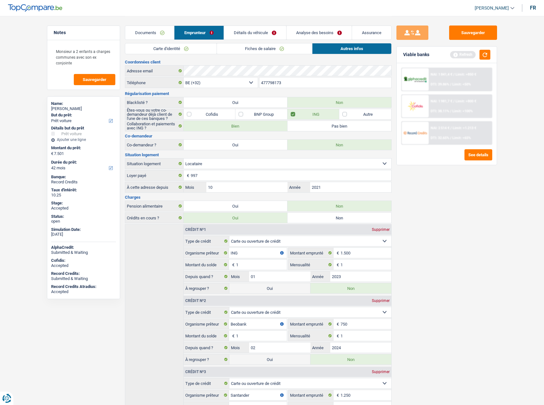
click at [268, 45] on link "Fiches de salaire" at bounding box center [264, 48] width 95 height 11
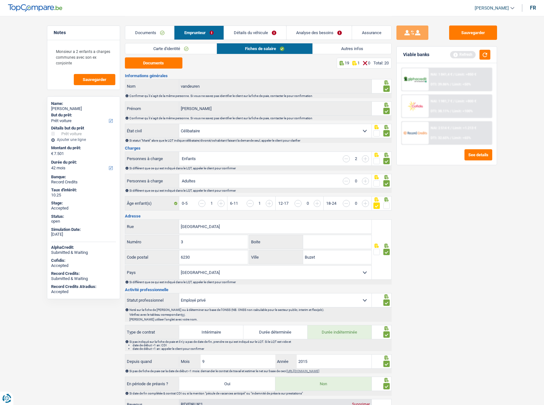
click at [187, 53] on link "Carte d'identité" at bounding box center [170, 48] width 91 height 11
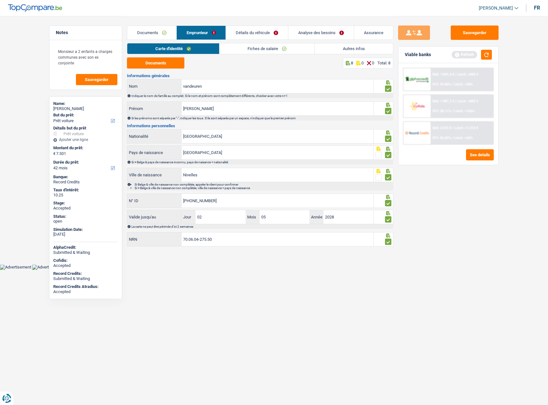
click at [154, 38] on link "Documents" at bounding box center [151, 33] width 49 height 14
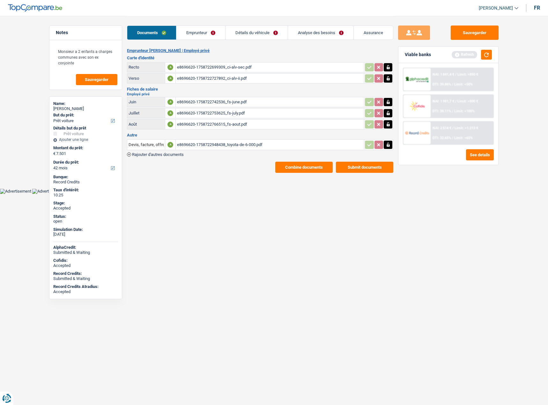
click at [249, 38] on link "Détails du véhicule" at bounding box center [257, 33] width 62 height 14
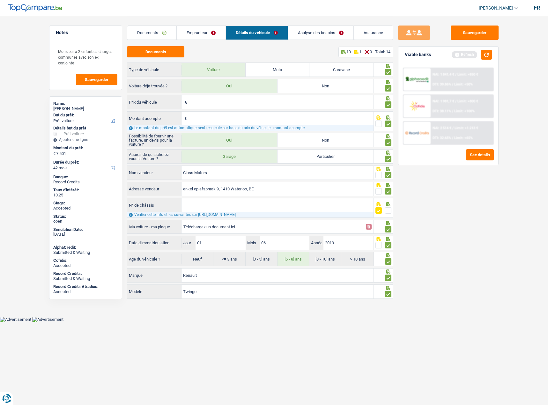
click at [303, 33] on link "Analyse des besoins" at bounding box center [320, 33] width 65 height 14
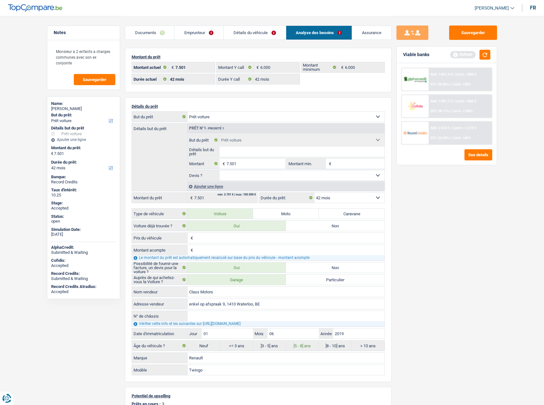
click at [206, 36] on link "Emprunteur" at bounding box center [198, 33] width 49 height 14
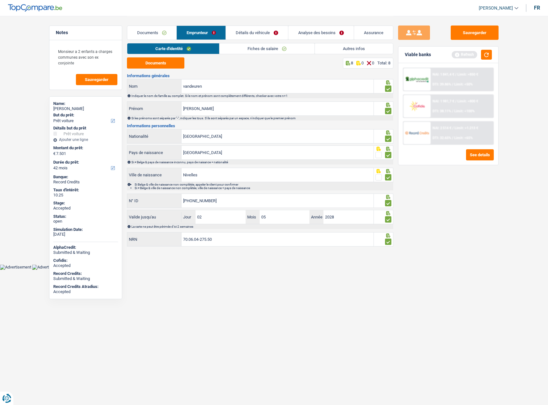
click at [137, 31] on link "Documents" at bounding box center [151, 33] width 49 height 14
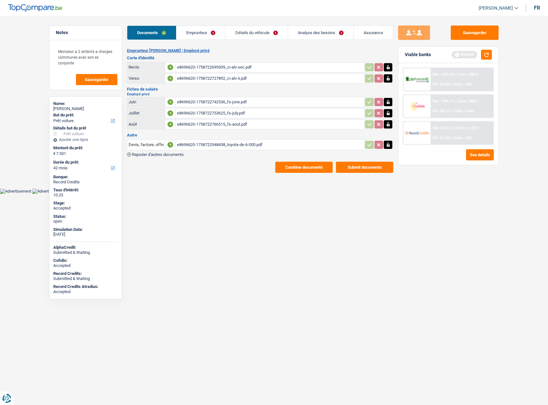
click at [202, 69] on div "e8696620-1758722699309_ci-alv-sec.pdf" at bounding box center [270, 68] width 186 height 10
click at [68, 107] on div "alain vandeuren" at bounding box center [85, 108] width 65 height 5
copy div "vandeuren"
click at [487, 53] on button "button" at bounding box center [486, 55] width 11 height 10
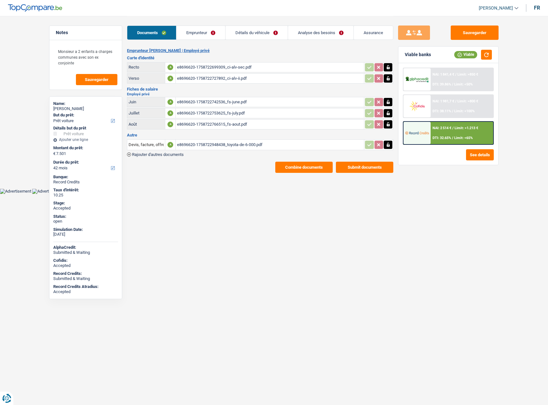
click at [447, 83] on span "DTI: 39.86%" at bounding box center [442, 84] width 19 height 4
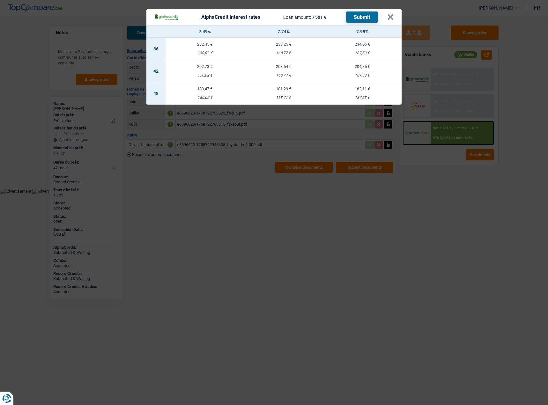
click at [378, 72] on td "204,35 € 187,53 €" at bounding box center [362, 71] width 79 height 22
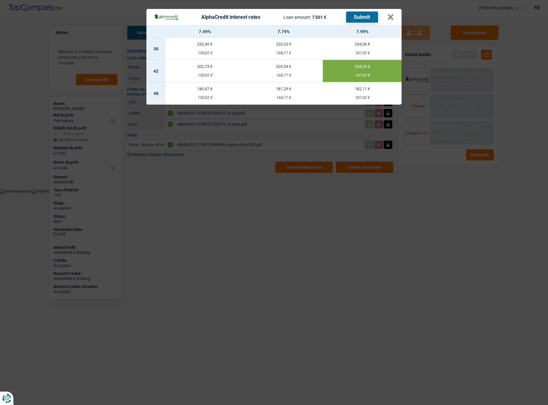
click at [372, 20] on button "Submit" at bounding box center [362, 16] width 32 height 11
click at [394, 19] on header "AlphaCredit interest rates Loan amount: 7 501 € Submit ×" at bounding box center [273, 17] width 255 height 16
drag, startPoint x: 394, startPoint y: 16, endPoint x: 387, endPoint y: 17, distance: 7.1
click at [394, 16] on header "AlphaCredit interest rates Loan amount: 7 501 € Submit ×" at bounding box center [273, 17] width 255 height 16
click at [400, 16] on header "AlphaCredit interest rates Loan amount: 7 501 € Submit ×" at bounding box center [273, 17] width 255 height 16
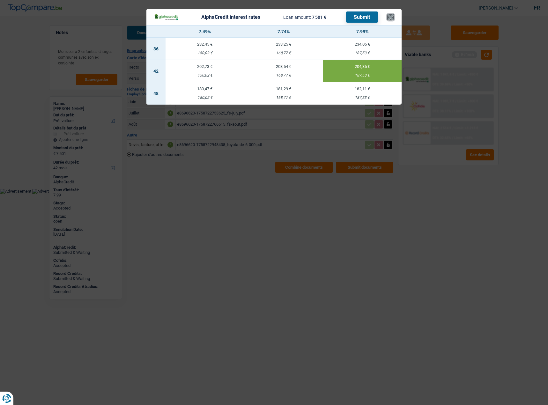
click at [389, 16] on button "×" at bounding box center [390, 17] width 7 height 6
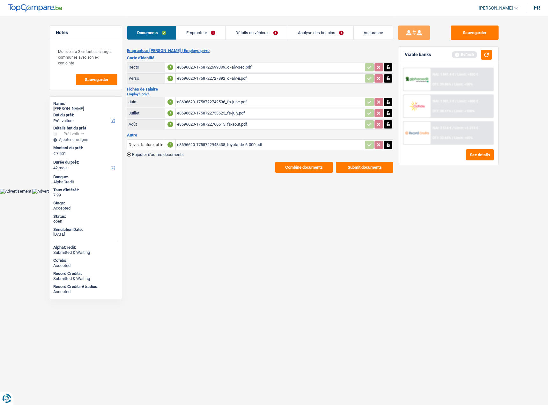
click at [169, 36] on link "Documents" at bounding box center [151, 33] width 49 height 14
click at [312, 167] on button "Combine documents" at bounding box center [303, 167] width 57 height 11
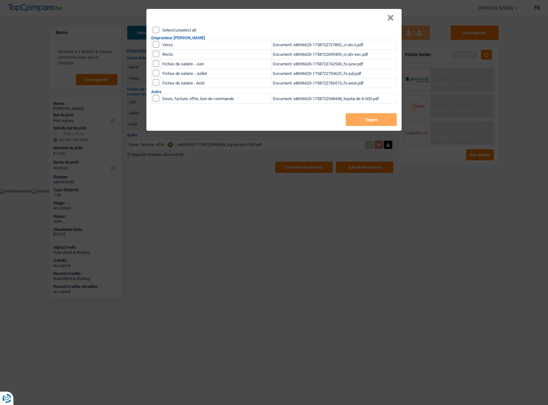
drag, startPoint x: 155, startPoint y: 27, endPoint x: 159, endPoint y: 31, distance: 5.5
click at [156, 28] on div "× Select/unselect all Emprunteur alain vandeuren Verso Document: e8696620-17587…" at bounding box center [273, 70] width 255 height 122
click at [160, 33] on div "Select/unselect all Emprunteur alain vandeuren Verso Document: e8696620-1758722…" at bounding box center [273, 79] width 255 height 104
click at [393, 15] on button "×" at bounding box center [390, 18] width 7 height 6
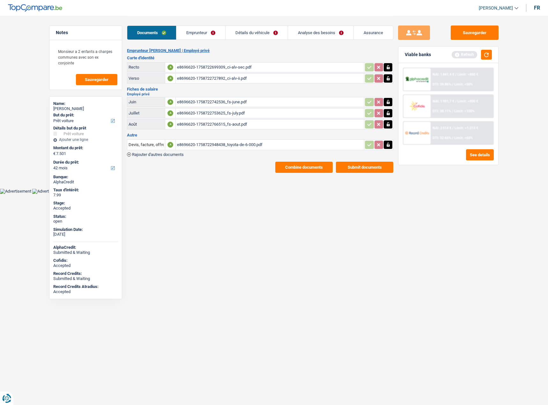
click at [192, 152] on div "Devis, facture, offre, bon de commande A e8696620-1758722948438_toyota-de-6-000…" at bounding box center [260, 148] width 266 height 18
click at [177, 154] on span "Rajouter d'autres documents" at bounding box center [158, 155] width 52 height 4
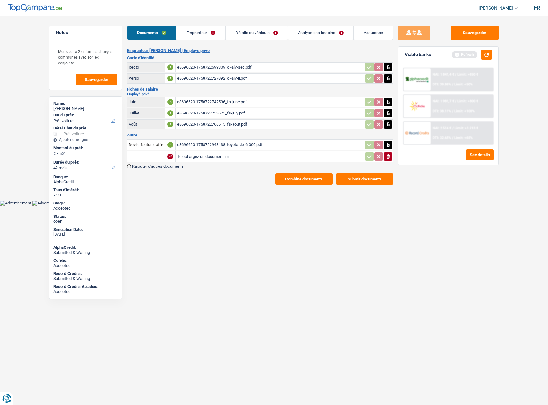
click at [224, 154] on input "Téléchargez un document ici" at bounding box center [270, 157] width 186 height 10
type input "C:\fakepath\Renault Twingo Berline en Noir occasion à Waterloo pour € 5 990.pdf"
click at [199, 177] on div "Combine documents Submit documents" at bounding box center [260, 179] width 266 height 11
click at [199, 158] on div "Renault Twingo Berline en Noir occasion à Waterloo pour € 5 990.pdf" at bounding box center [223, 157] width 92 height 10
click at [230, 142] on div "e8696620-1758722948438_toyota-de-6-000.pdf" at bounding box center [270, 145] width 186 height 10
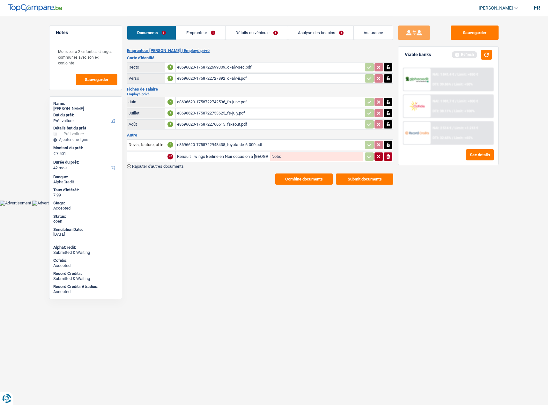
click at [384, 146] on button "button" at bounding box center [388, 145] width 9 height 8
click at [388, 144] on icon "ionicons-v5-e" at bounding box center [388, 145] width 5 height 6
click at [158, 154] on input "text" at bounding box center [146, 157] width 35 height 10
click at [170, 169] on li "Devis, facture, offre, bon de commande" at bounding box center [170, 169] width 78 height 8
type input "Devis, facture, offre, bon de commande"
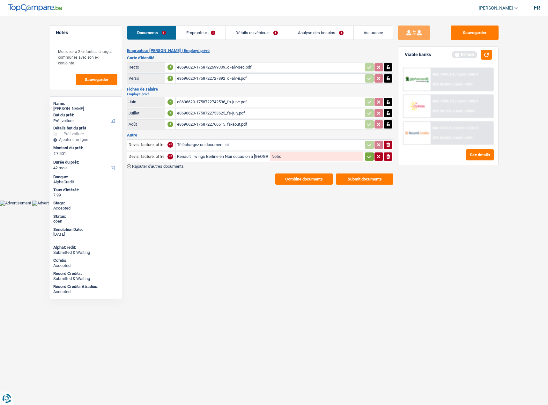
click at [367, 159] on icon "button" at bounding box center [369, 157] width 5 height 6
click at [468, 37] on button "Sauvegarder" at bounding box center [475, 33] width 48 height 14
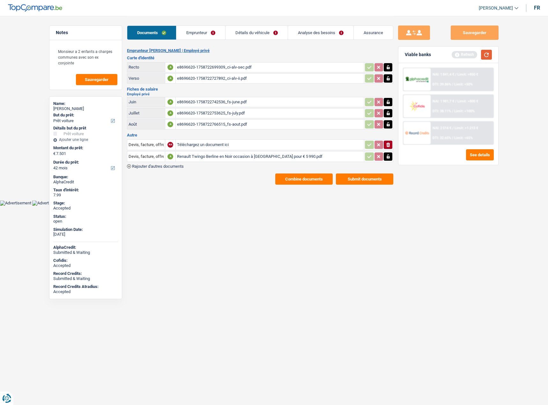
drag, startPoint x: 481, startPoint y: 50, endPoint x: 489, endPoint y: 53, distance: 8.3
click at [489, 53] on div "Refresh" at bounding box center [472, 55] width 40 height 10
click at [487, 54] on button "button" at bounding box center [486, 55] width 11 height 10
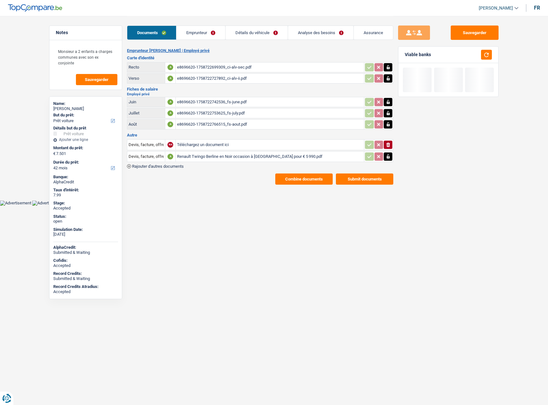
drag, startPoint x: 196, startPoint y: 41, endPoint x: 198, endPoint y: 37, distance: 4.6
click at [198, 37] on div "Documents Emprunteur Détails du véhicule Analyse des besoins Assurance" at bounding box center [260, 29] width 266 height 27
click at [198, 37] on link "Emprunteur" at bounding box center [200, 33] width 49 height 14
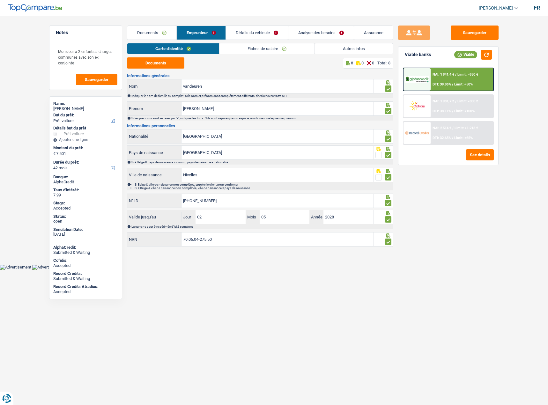
click at [274, 47] on link "Fiches de salaire" at bounding box center [267, 48] width 95 height 11
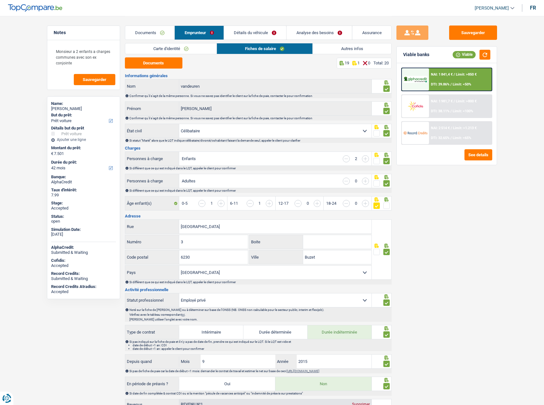
drag, startPoint x: 150, startPoint y: 32, endPoint x: 161, endPoint y: 37, distance: 12.7
click at [150, 32] on link "Documents" at bounding box center [149, 33] width 49 height 14
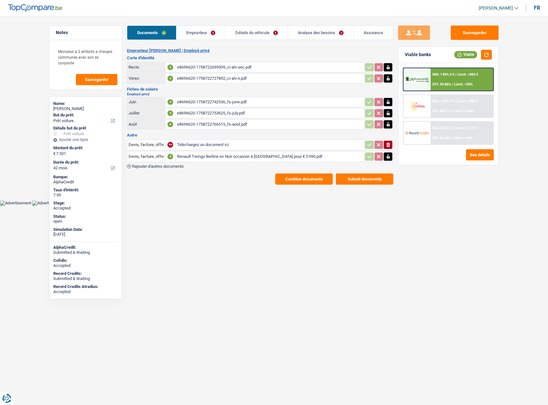
click at [294, 177] on button "Combine documents" at bounding box center [303, 179] width 57 height 11
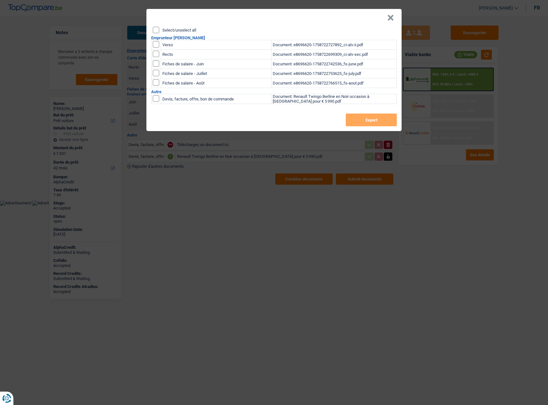
click at [160, 30] on div "Select/unselect all" at bounding box center [275, 30] width 244 height 6
click at [158, 30] on input "Select/unselect all" at bounding box center [156, 30] width 6 height 6
checkbox input "true"
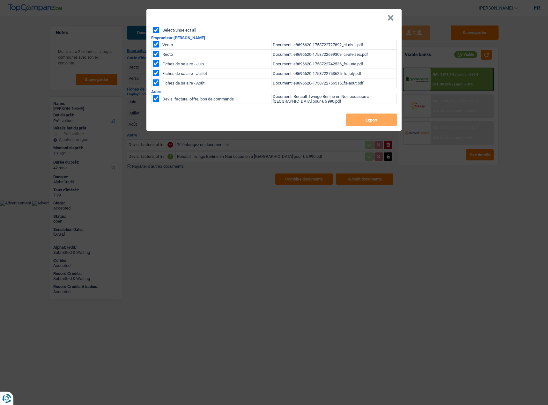
checkbox input "true"
click at [364, 120] on button "Export" at bounding box center [371, 120] width 51 height 13
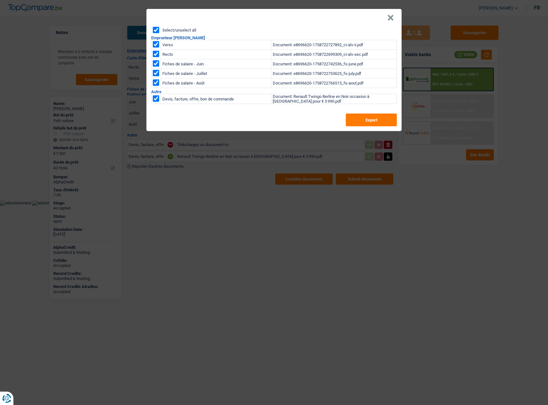
drag, startPoint x: 394, startPoint y: 19, endPoint x: 397, endPoint y: 10, distance: 9.4
click at [394, 19] on header "×" at bounding box center [273, 18] width 255 height 18
drag, startPoint x: 331, startPoint y: 32, endPoint x: 343, endPoint y: 28, distance: 13.1
click at [331, 32] on div "Select/unselect all" at bounding box center [275, 30] width 244 height 6
click at [389, 19] on button "×" at bounding box center [390, 18] width 7 height 6
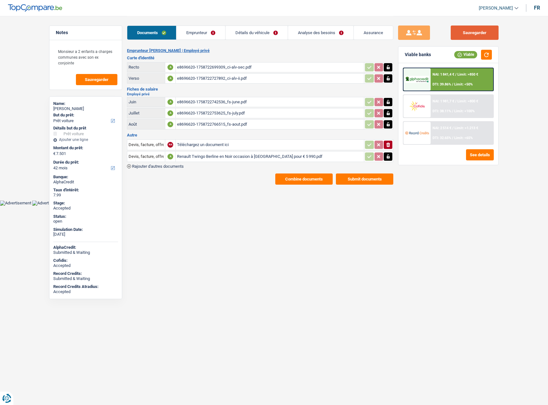
drag, startPoint x: 475, startPoint y: 34, endPoint x: 436, endPoint y: 1, distance: 51.4
click at [475, 34] on button "Sauvegarder" at bounding box center [475, 33] width 48 height 14
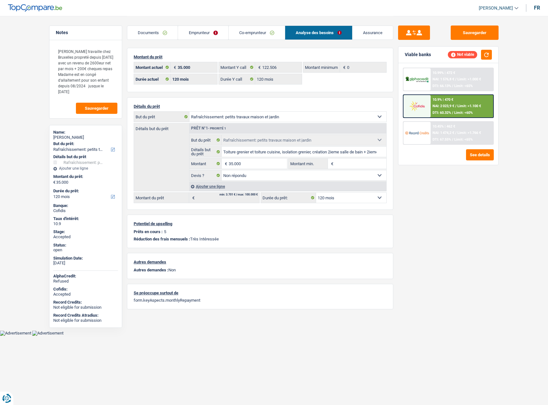
select select "houseOrGarden"
select select "120"
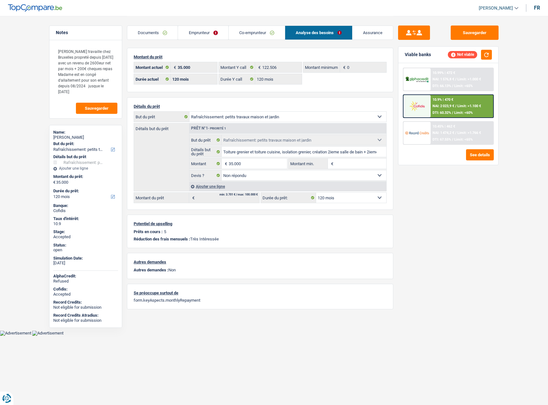
select select "houseOrGarden"
select select "not_answered"
select select "120"
click at [466, 186] on div "Sauvegarder Viable banks Not viable 10.99% | 472 € NAI: 1 576,8 € / Limit: >1.0…" at bounding box center [449, 211] width 110 height 370
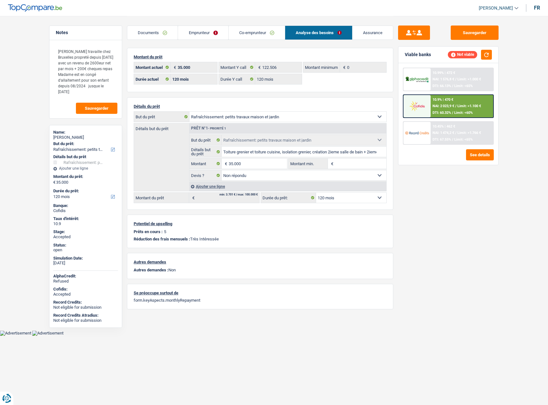
click at [454, 106] on span "NAI: 2 023,9 €" at bounding box center [444, 106] width 22 height 4
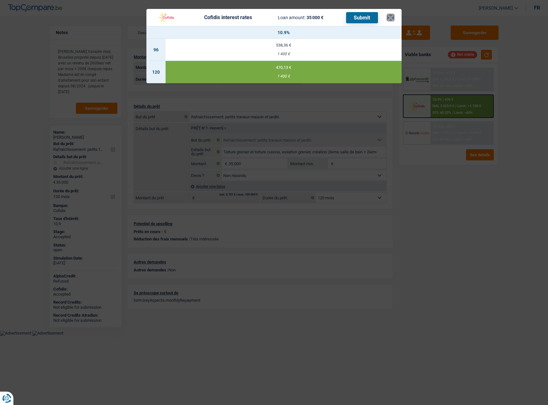
click at [393, 15] on button "×" at bounding box center [390, 17] width 7 height 6
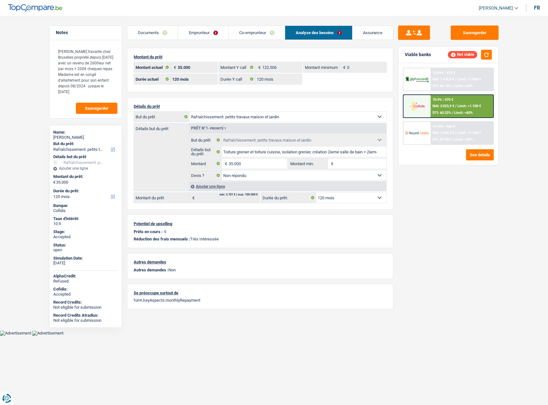
drag, startPoint x: 152, startPoint y: 31, endPoint x: 159, endPoint y: 34, distance: 7.6
click at [152, 31] on link "Documents" at bounding box center [152, 33] width 50 height 14
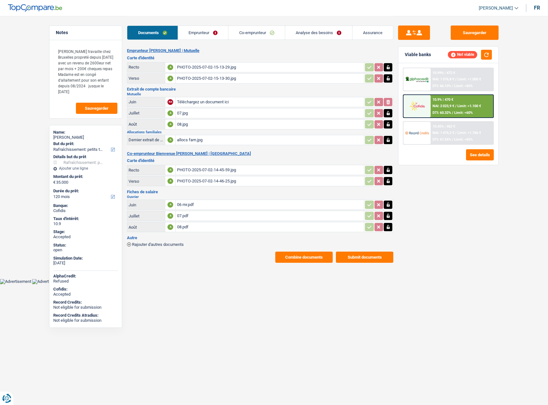
click at [285, 253] on button "Combine documents" at bounding box center [303, 257] width 57 height 11
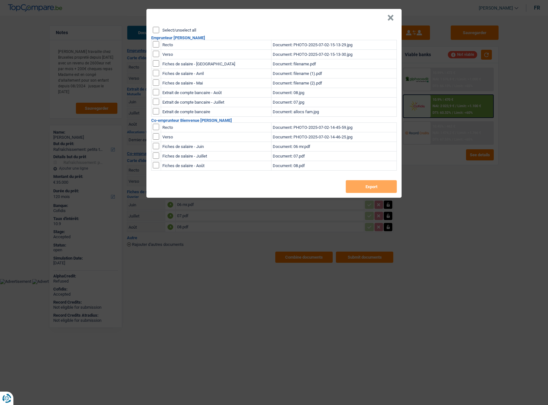
click at [161, 31] on div "Select/unselect all" at bounding box center [275, 30] width 244 height 6
click at [154, 29] on input "Select/unselect all" at bounding box center [156, 30] width 6 height 6
checkbox input "true"
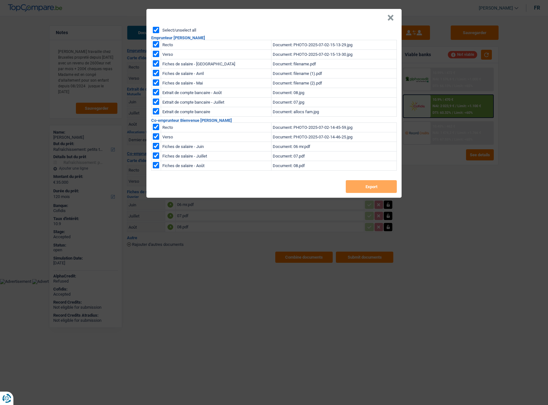
checkbox input "true"
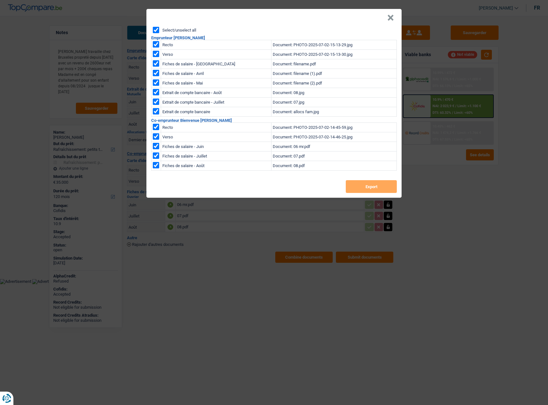
checkbox input "true"
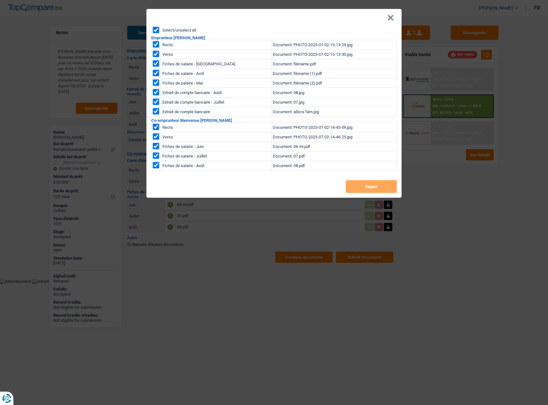
checkbox input "true"
drag, startPoint x: 349, startPoint y: 184, endPoint x: 421, endPoint y: 66, distance: 137.9
click at [350, 184] on button "Export" at bounding box center [371, 186] width 51 height 13
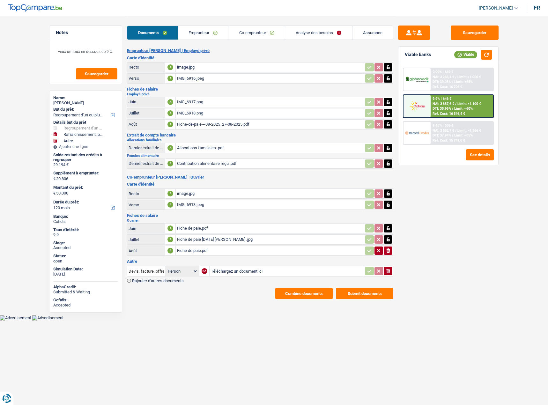
select select "refinancing"
select select "houseOrGarden"
select select "other"
select select "120"
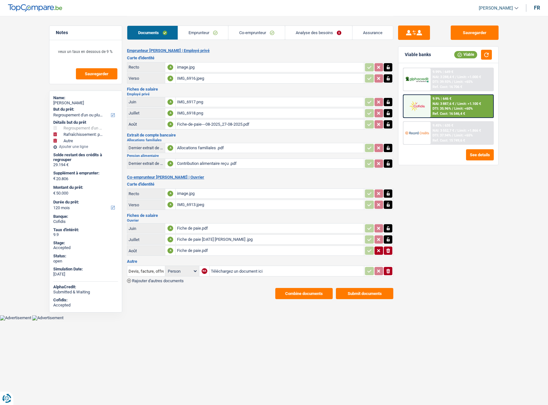
click at [172, 281] on span "Rajouter d'autres documents" at bounding box center [158, 281] width 52 height 4
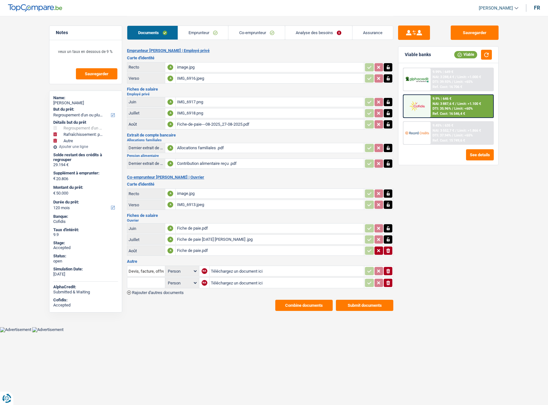
click at [233, 274] on input "Téléchargez un document ici" at bounding box center [287, 271] width 152 height 10
type input "C:\fakepath\Réception contribution alimentaire [DATE].pdf"
click at [222, 285] on input "Téléchargez un document ici" at bounding box center [287, 283] width 152 height 10
type input "C:\fakepath\Réception contribution alimentaire [DATE].pdf"
click at [162, 271] on input "Devis, facture, offre, bon de commande" at bounding box center [146, 271] width 35 height 10
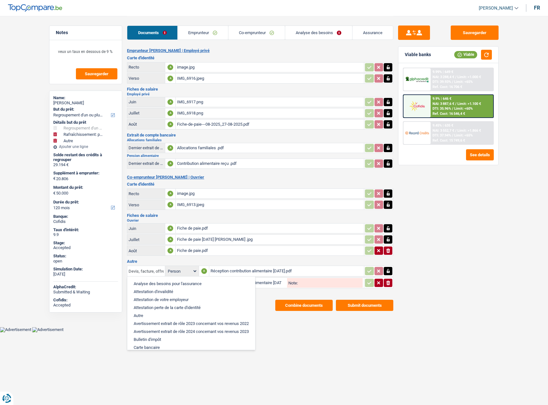
click at [149, 269] on input "Devis, facture, offre, bon de commande" at bounding box center [146, 271] width 35 height 10
drag, startPoint x: 132, startPoint y: 270, endPoint x: 198, endPoint y: 272, distance: 66.1
click at [198, 272] on tr "Devis, facture, offre, bon de commande Analyse des besoins pour l'assurance Att…" at bounding box center [260, 271] width 266 height 11
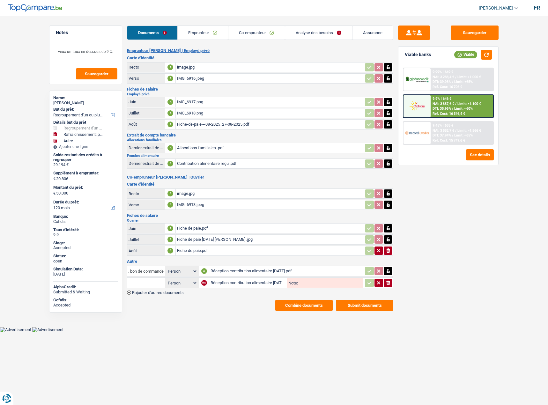
type input "D"
click at [189, 284] on li "Dernier extrait de compte pour la pension alimentaire" at bounding box center [181, 284] width 101 height 8
type input "Dernier extrait de compte pour la pension alimentaire"
drag, startPoint x: 148, startPoint y: 280, endPoint x: 150, endPoint y: 277, distance: 3.3
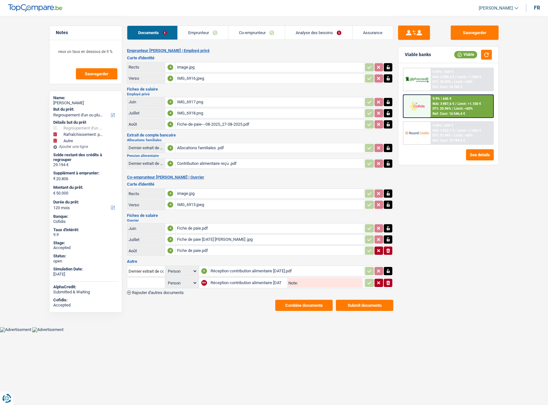
click at [148, 280] on input "text" at bounding box center [146, 283] width 35 height 10
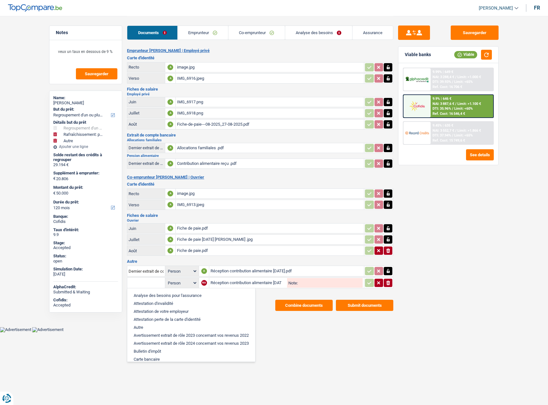
click at [160, 280] on input "text" at bounding box center [146, 283] width 35 height 10
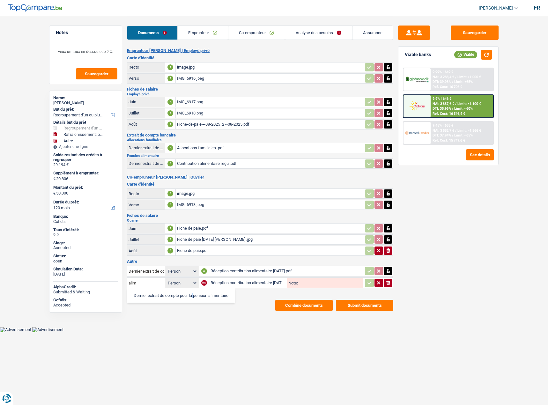
click at [161, 293] on li "Dernier extrait de compte pour la pension alimentaire" at bounding box center [181, 296] width 101 height 8
type input "Dernier extrait de compte pour la pension alimentaire"
click at [369, 284] on icon "button" at bounding box center [369, 283] width 5 height 6
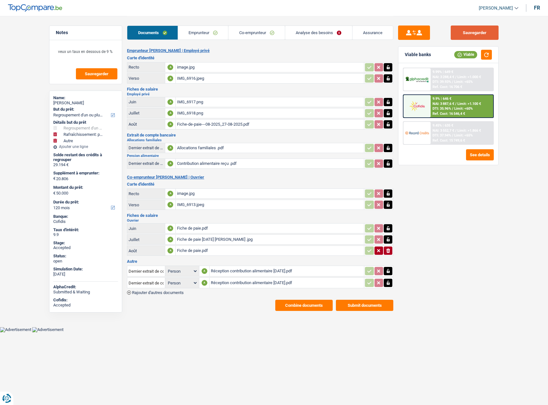
click at [479, 32] on button "Sauvegarder" at bounding box center [475, 33] width 48 height 14
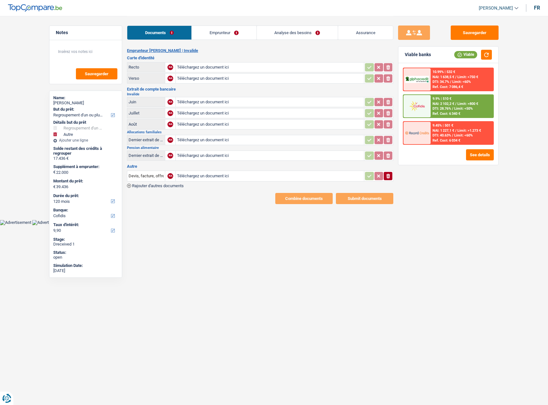
select select "refinancing"
select select "other"
select select "120"
select select "cofidis"
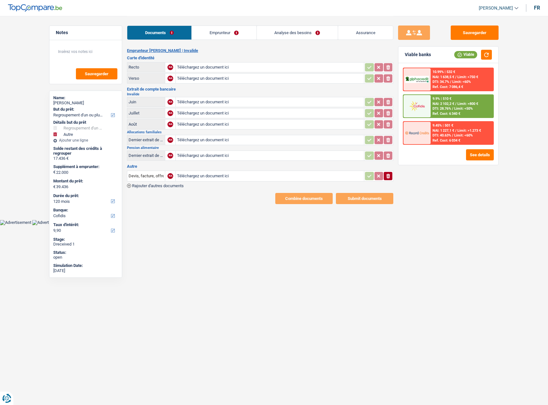
type input "C:\fakepath\carte d'identité 1.jpg"
type input "C:\fakepath\carte d'identité 2.jpg"
type input "C:\fakepath\mutuelle aout 2025.pdf"
type input "C:\fakepath\mutuelle juillet 2025.pdf"
type input "C:\fakepath\mutuelle septembre 2025.pdf"
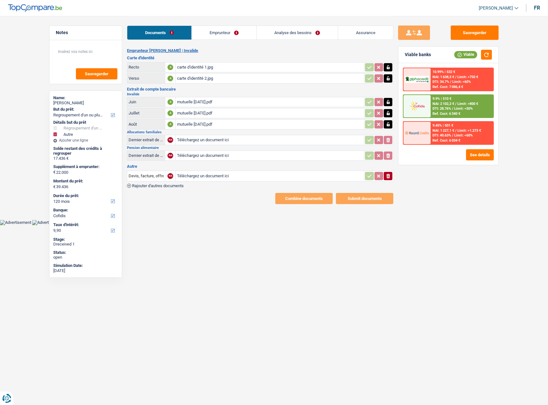
click at [167, 186] on span "Rajouter d'autres documents" at bounding box center [158, 186] width 52 height 4
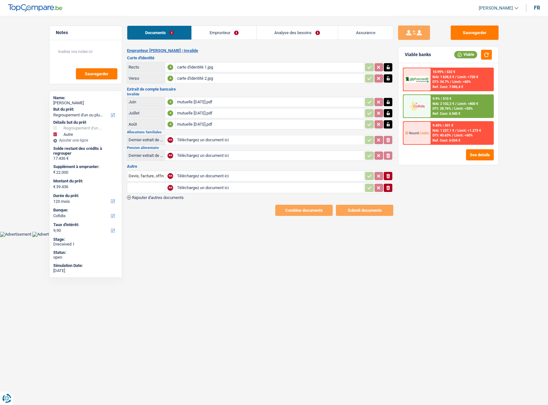
click at [165, 199] on span "Rajouter d'autres documents" at bounding box center [158, 198] width 52 height 4
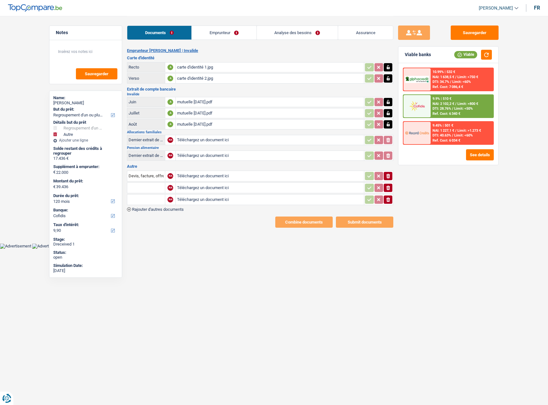
type input "C:\fakepath\pension alimentaire juillet 2025.pdf"
click at [153, 173] on input "Devis, facture, offre, bon de commande" at bounding box center [146, 176] width 35 height 10
drag, startPoint x: 163, startPoint y: 174, endPoint x: 80, endPoint y: 178, distance: 83.4
click at [80, 179] on div "Notes Sauvegarder Name: SARAH GEE But du prêt: Confort maison: meubles, textile…" at bounding box center [274, 122] width 460 height 212
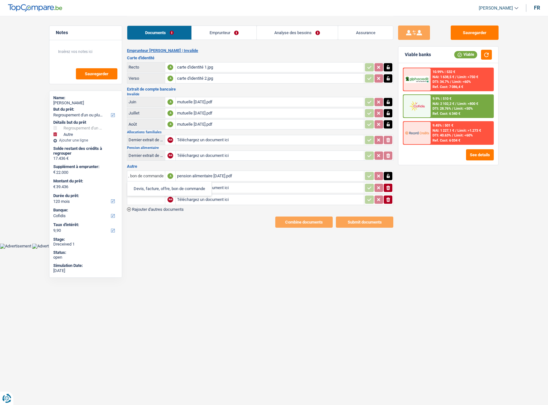
drag, startPoint x: 129, startPoint y: 177, endPoint x: 228, endPoint y: 175, distance: 99.0
click at [228, 175] on tr "re, bon de commande Devis, facture, offre, bon de commande A pension alimentair…" at bounding box center [260, 176] width 266 height 11
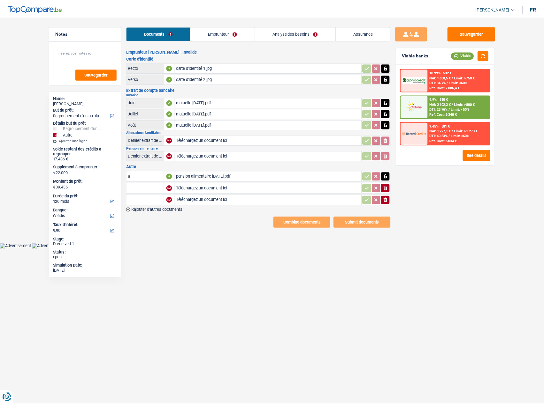
scroll to position [0, 0]
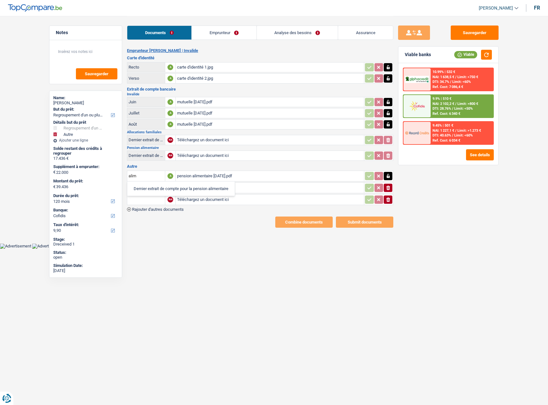
click at [202, 189] on li "Dernier extrait de compte pour la pension alimentaire" at bounding box center [181, 189] width 101 height 8
type input "Dernier extrait de compte pour la pension alimentaire"
type input "C:\fakepath\pension alimentaire septembre 2025.pdf"
type input "C:\fakepath\pension alimentaire aout 2025.pdf"
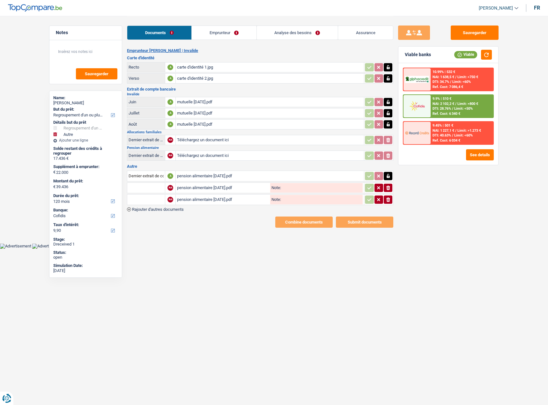
click at [153, 201] on input "text" at bounding box center [146, 200] width 35 height 10
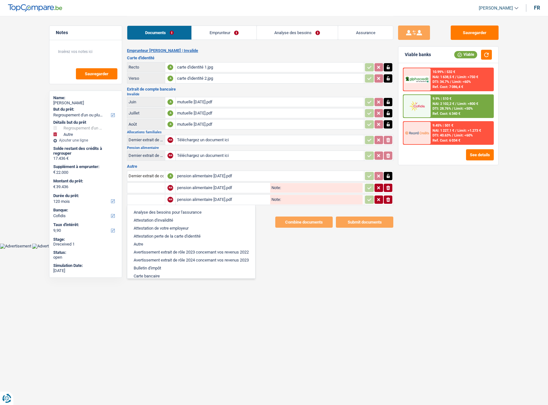
type input "o"
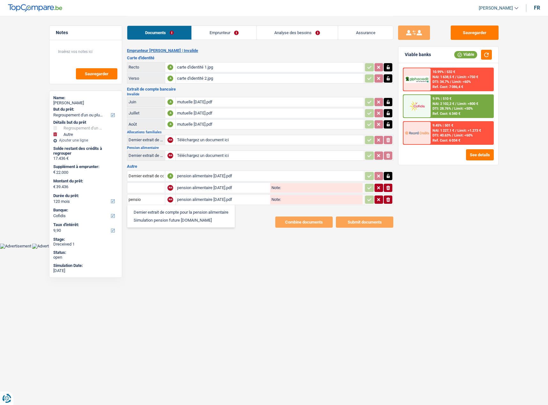
click at [173, 213] on li "Dernier extrait de compte pour la pension alimentaire" at bounding box center [181, 212] width 101 height 8
type input "Dernier extrait de compte pour la pension alimentaire"
click at [134, 191] on input "text" at bounding box center [146, 188] width 35 height 10
click at [145, 201] on li "Dernier extrait de compte pour la pension alimentaire" at bounding box center [181, 201] width 101 height 8
type input "Dernier extrait de compte pour la pension alimentaire"
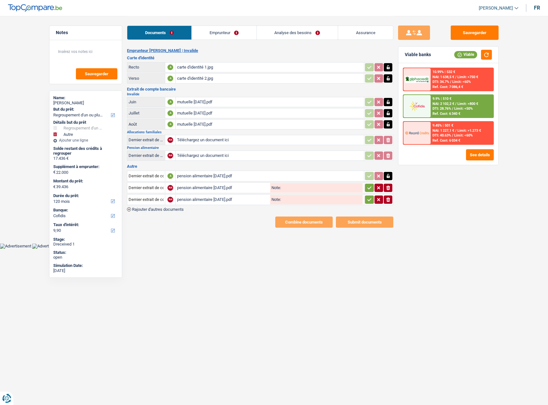
click at [369, 200] on icon "button" at bounding box center [369, 200] width 5 height 6
click at [368, 192] on button "button" at bounding box center [369, 188] width 9 height 8
click at [156, 211] on span "Rajouter d'autres documents" at bounding box center [158, 209] width 52 height 4
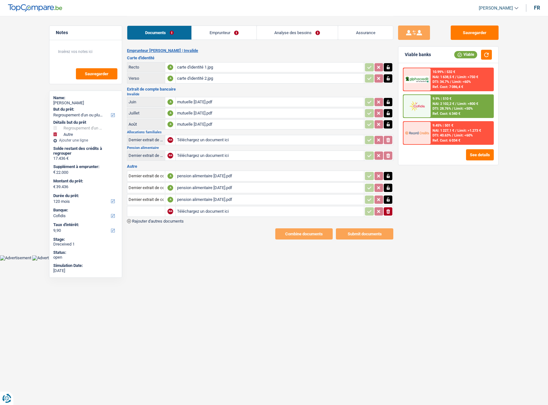
click at [149, 225] on div "Emprunteur SARAH GEE | Invalide Carte d'identité Recto A carte d'identité 1.jpg…" at bounding box center [260, 143] width 266 height 191
click at [149, 221] on span "Rajouter d'autres documents" at bounding box center [158, 221] width 52 height 4
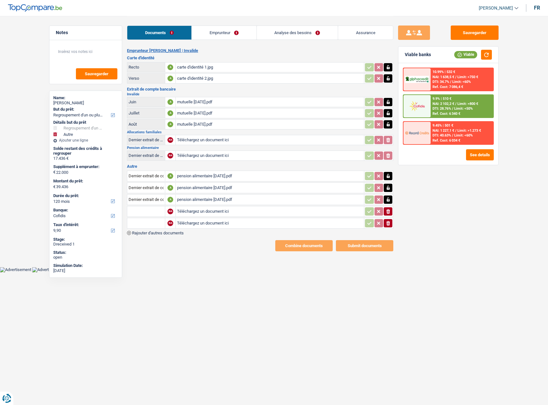
click at [147, 232] on span "Rajouter d'autres documents" at bounding box center [158, 233] width 52 height 4
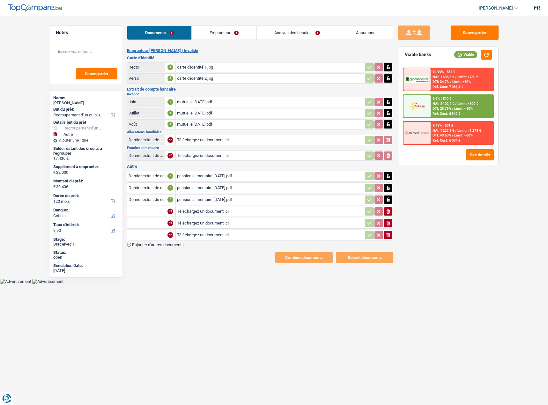
type input "C:\fakepath\allocation familiale aout 2025.pdf"
type input "C:\fakepath\allocation familiale juillet 2025.pdf"
type input "C:\fakepath\allocation familiale septembre 2025.pdf"
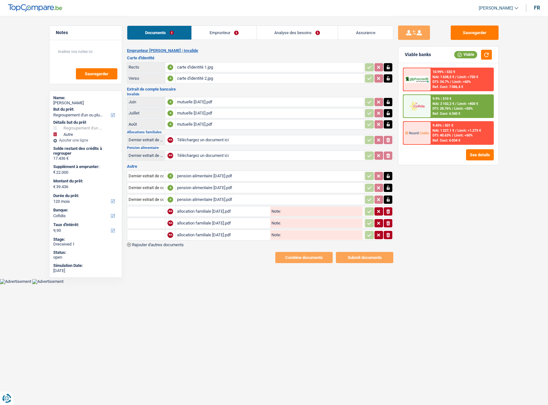
click at [153, 213] on input "text" at bounding box center [146, 211] width 35 height 10
click at [189, 224] on li "Dernier extrait de compte pour vos allocations familiales" at bounding box center [185, 224] width 108 height 8
type input "Dernier extrait de compte pour vos allocations familiales"
click at [147, 230] on input "text" at bounding box center [146, 235] width 35 height 10
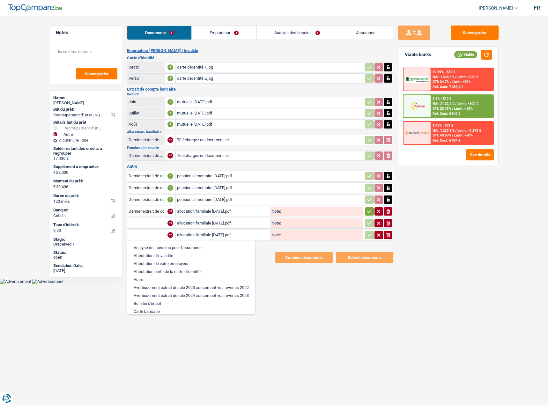
click at [147, 227] on input "text" at bounding box center [146, 223] width 35 height 10
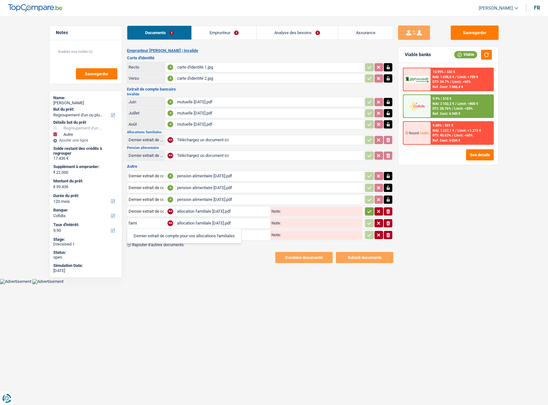
click at [159, 235] on li "Dernier extrait de compte pour vos allocations familiales" at bounding box center [185, 236] width 108 height 8
type input "Dernier extrait de compte pour vos allocations familiales"
click at [153, 235] on input "text" at bounding box center [146, 235] width 35 height 10
click at [174, 244] on li "Dernier extrait de compte pour vos allocations familiales" at bounding box center [185, 248] width 108 height 8
type input "Dernier extrait de compte pour vos allocations familiales"
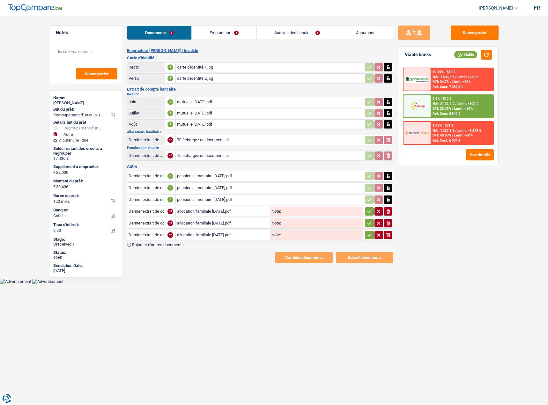
click at [371, 234] on icon "button" at bounding box center [369, 235] width 5 height 6
click at [370, 224] on icon "button" at bounding box center [369, 223] width 5 height 6
click at [368, 216] on td "ionicons-v5-e" at bounding box center [378, 211] width 29 height 11
click at [368, 214] on icon "button" at bounding box center [369, 211] width 5 height 6
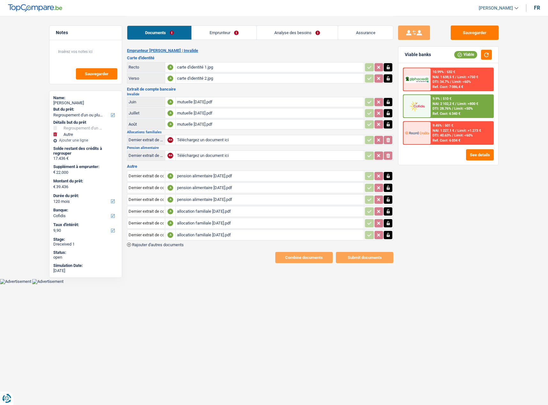
click at [479, 193] on div "Sauvegarder Viable banks Viable 10.99% | 532 € NAI: 1 638,5 € / Limit: >750 € D…" at bounding box center [449, 211] width 110 height 370
click at [210, 139] on input "Téléchargez un document ici" at bounding box center [270, 140] width 186 height 10
type input "C:\fakepath\allocation familiale septembre 2025.pdf"
click at [388, 213] on icon "button" at bounding box center [388, 211] width 3 height 4
click at [388, 213] on icon "button" at bounding box center [389, 211] width 4 height 4
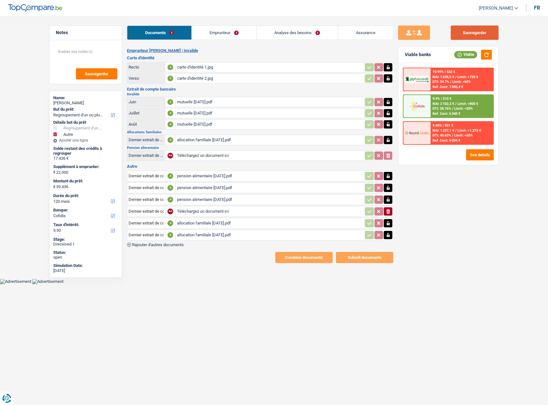
click at [469, 32] on button "Sauvegarder" at bounding box center [475, 33] width 48 height 14
click at [487, 57] on button "button" at bounding box center [486, 55] width 11 height 10
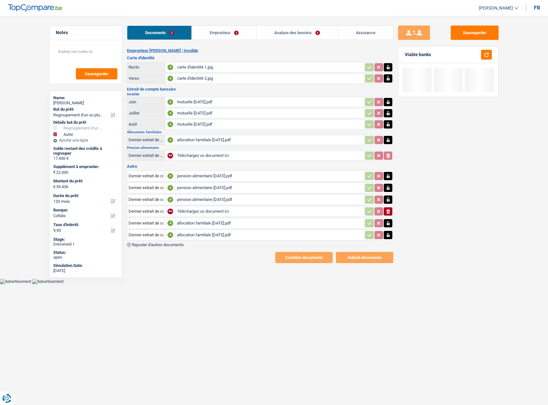
click at [208, 35] on link "Emprunteur" at bounding box center [224, 33] width 64 height 14
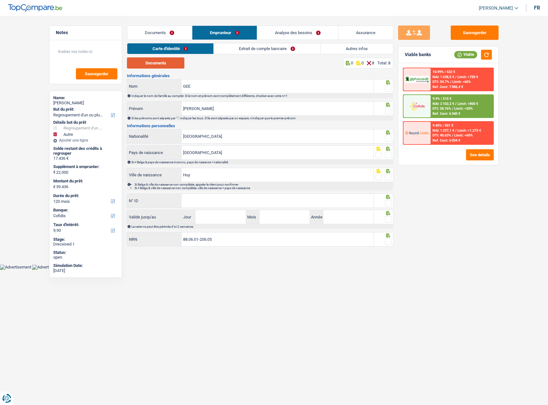
click at [162, 66] on button "Documents" at bounding box center [155, 62] width 57 height 11
click at [391, 90] on span at bounding box center [388, 89] width 6 height 6
click at [0, 0] on input "radio" at bounding box center [0, 0] width 0 height 0
click at [386, 106] on icon at bounding box center [388, 105] width 6 height 4
click at [391, 113] on span at bounding box center [388, 111] width 6 height 6
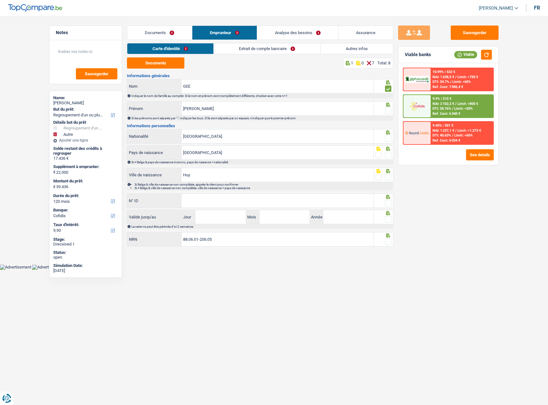
click at [0, 0] on input "radio" at bounding box center [0, 0] width 0 height 0
click at [386, 138] on span at bounding box center [388, 139] width 6 height 6
click at [0, 0] on input "radio" at bounding box center [0, 0] width 0 height 0
click at [388, 155] on span at bounding box center [388, 155] width 6 height 6
click at [0, 0] on input "radio" at bounding box center [0, 0] width 0 height 0
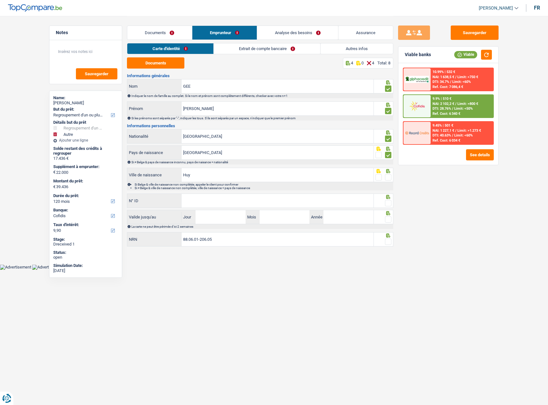
click at [387, 179] on span at bounding box center [388, 177] width 6 height 6
click at [0, 0] on input "radio" at bounding box center [0, 0] width 0 height 0
paste input "592-4198585-21"
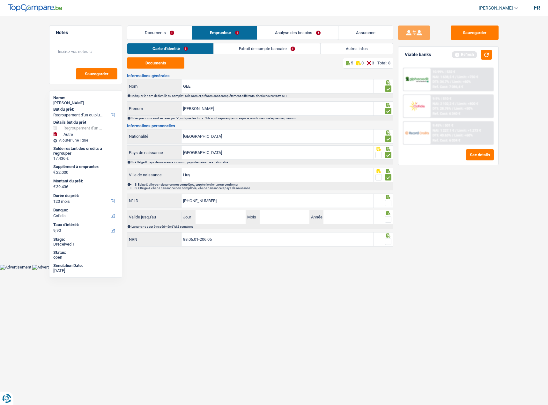
type input "592-4198585-21"
click at [219, 216] on input "Jour" at bounding box center [221, 217] width 50 height 14
type input "27"
type input "07"
type input "2026"
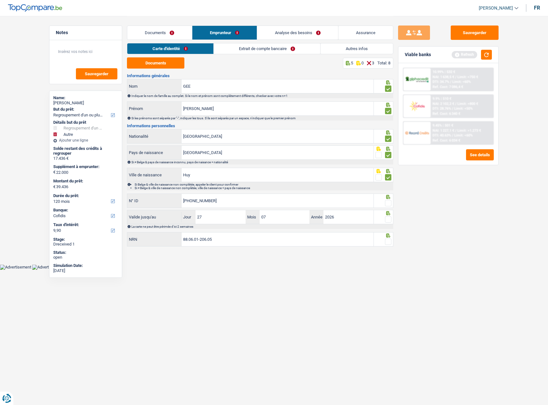
click at [388, 217] on div at bounding box center [384, 217] width 20 height 14
click at [388, 203] on span at bounding box center [388, 203] width 6 height 6
click at [0, 0] on input "radio" at bounding box center [0, 0] width 0 height 0
click at [388, 221] on span at bounding box center [388, 219] width 6 height 6
click at [0, 0] on input "radio" at bounding box center [0, 0] width 0 height 0
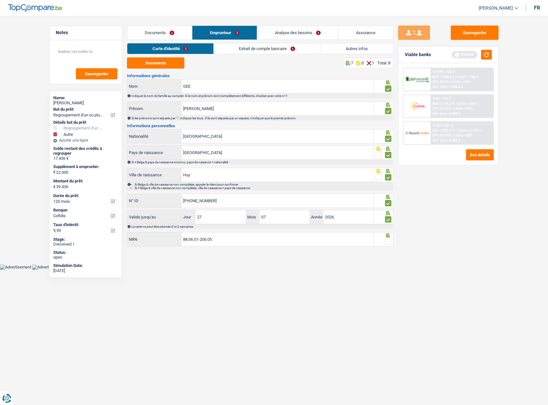
click at [391, 245] on span at bounding box center [388, 242] width 6 height 6
click at [0, 0] on input "radio" at bounding box center [0, 0] width 0 height 0
click at [233, 53] on link "Extrait de compte bancaire" at bounding box center [267, 48] width 107 height 11
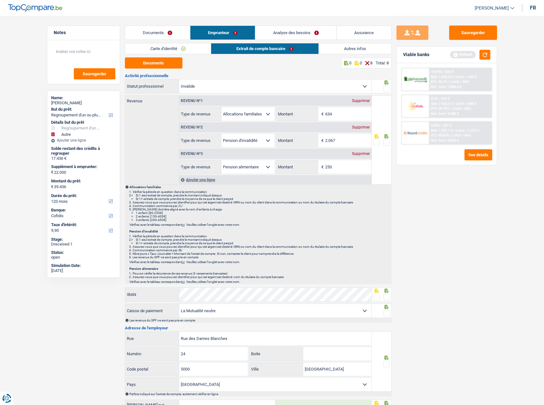
click at [169, 69] on div "Documents 0 0 8 Total: 8 Activité professionnelle Ouvrier Employé privé Employé…" at bounding box center [258, 266] width 266 height 418
click at [167, 65] on button "Documents" at bounding box center [153, 62] width 57 height 11
click at [389, 90] on span at bounding box center [386, 89] width 6 height 6
click at [0, 0] on input "radio" at bounding box center [0, 0] width 0 height 0
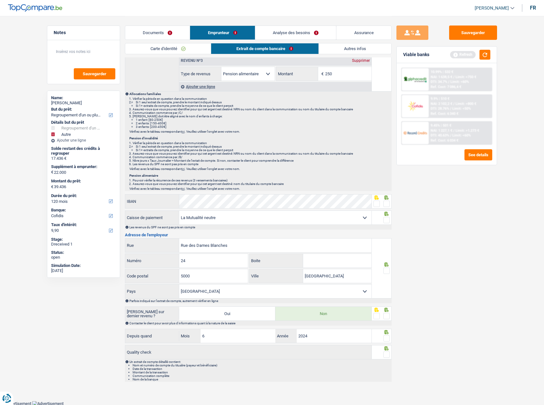
scroll to position [94, 0]
click at [142, 199] on div "IBAN" at bounding box center [248, 201] width 246 height 14
click at [234, 190] on p "Vérifiez avec le tableau correspondant ici . Veuillez utiliser l'onglet avec vo…" at bounding box center [259, 188] width 261 height 4
click at [388, 202] on span at bounding box center [386, 203] width 6 height 6
click at [0, 0] on input "radio" at bounding box center [0, 0] width 0 height 0
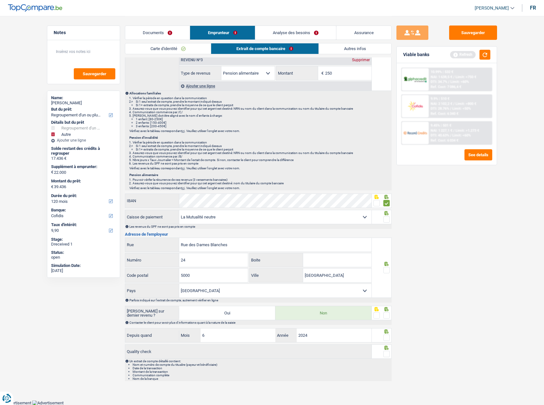
click at [387, 219] on span at bounding box center [386, 219] width 6 height 6
click at [0, 0] on input "radio" at bounding box center [0, 0] width 0 height 0
click at [384, 269] on span at bounding box center [386, 270] width 6 height 6
click at [0, 0] on input "radio" at bounding box center [0, 0] width 0 height 0
drag, startPoint x: 387, startPoint y: 308, endPoint x: 387, endPoint y: 311, distance: 3.5
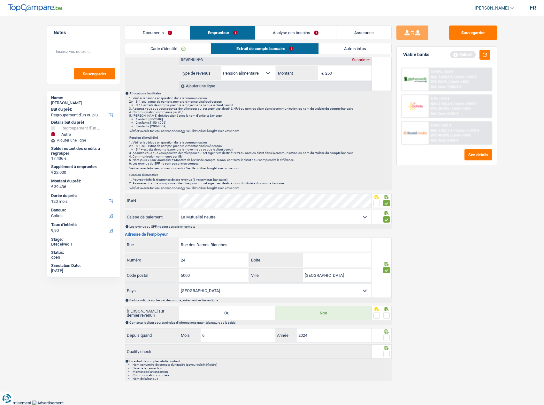
click at [387, 310] on icon at bounding box center [386, 309] width 6 height 4
click at [387, 314] on span at bounding box center [386, 315] width 6 height 6
click at [0, 0] on input "radio" at bounding box center [0, 0] width 0 height 0
click at [387, 341] on span at bounding box center [386, 338] width 6 height 6
click at [0, 0] on input "radio" at bounding box center [0, 0] width 0 height 0
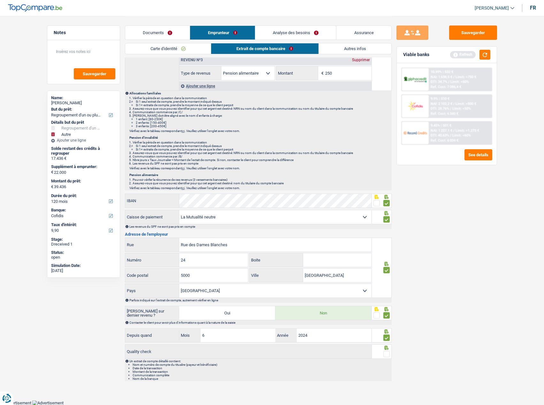
click at [388, 356] on span at bounding box center [386, 354] width 6 height 6
click at [0, 0] on input "radio" at bounding box center [0, 0] width 0 height 0
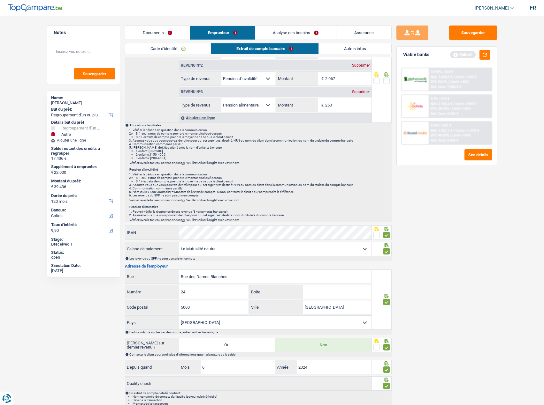
scroll to position [0, 0]
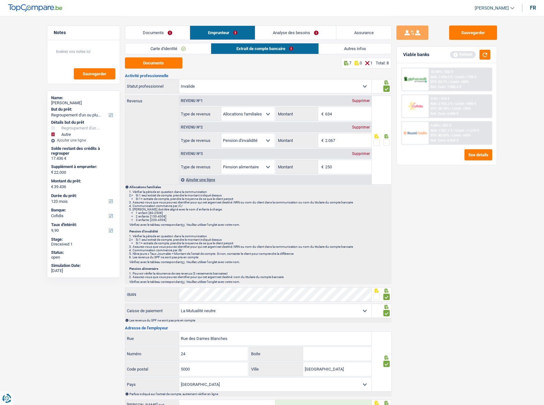
click at [339, 49] on link "Autres infos" at bounding box center [355, 48] width 72 height 11
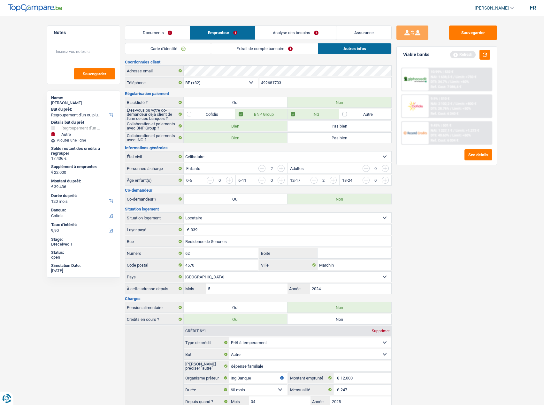
click at [236, 48] on link "Extrait de compte bancaire" at bounding box center [264, 48] width 107 height 11
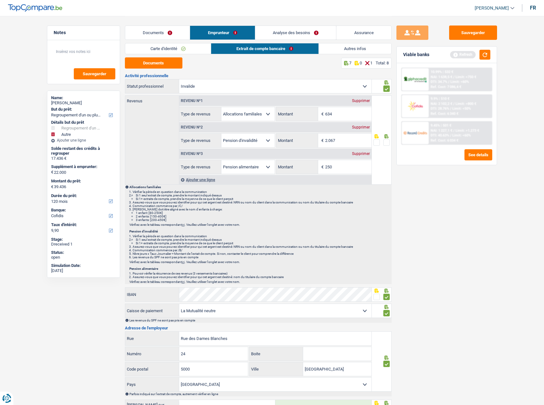
click at [156, 28] on link "Documents" at bounding box center [157, 33] width 65 height 14
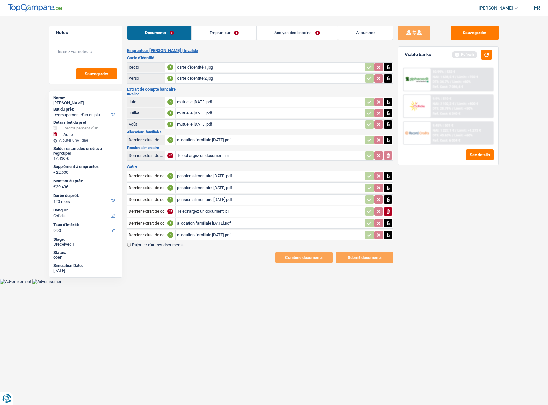
click at [199, 139] on div "allocation familiale septembre 2025.pdf" at bounding box center [270, 140] width 186 height 10
click at [240, 32] on link "Emprunteur" at bounding box center [224, 33] width 64 height 14
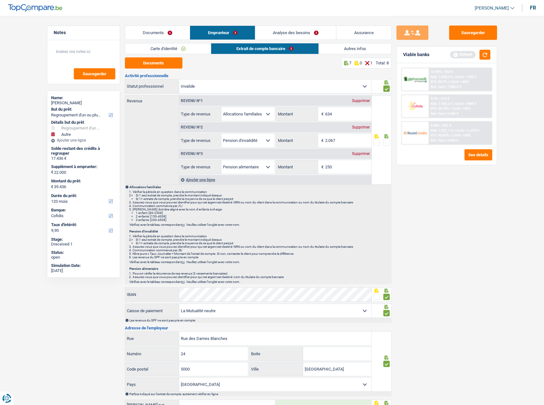
click at [154, 45] on link "Carte d'identité" at bounding box center [168, 48] width 86 height 11
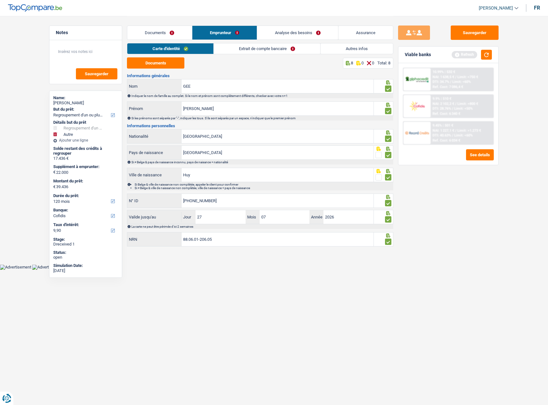
click at [155, 36] on link "Documents" at bounding box center [159, 33] width 65 height 14
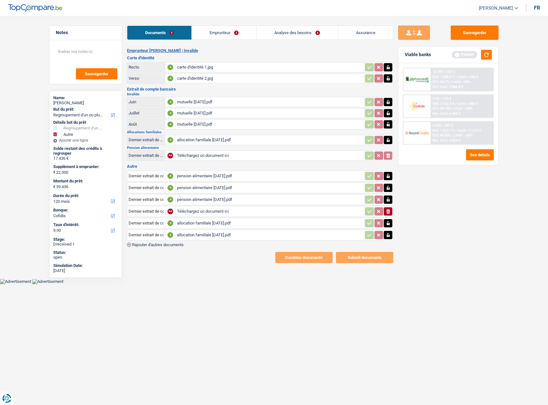
click at [209, 235] on div "allocation familiale aout 2025.pdf" at bounding box center [270, 235] width 186 height 10
click at [202, 220] on div "allocation familiale juillet 2025.pdf" at bounding box center [270, 224] width 186 height 10
click at [200, 199] on div "pension alimentaire aout 2025.pdf" at bounding box center [270, 200] width 186 height 10
click at [210, 184] on div "pension alimentaire septembre 2025.pdf" at bounding box center [270, 188] width 186 height 10
click at [221, 174] on div "pension alimentaire juillet 2025.pdf" at bounding box center [270, 176] width 186 height 10
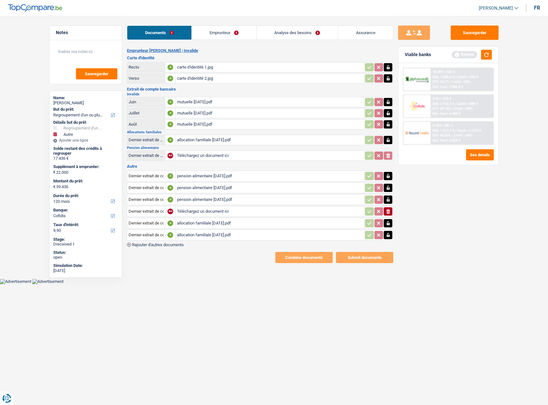
click at [240, 33] on link "Emprunteur" at bounding box center [224, 33] width 64 height 14
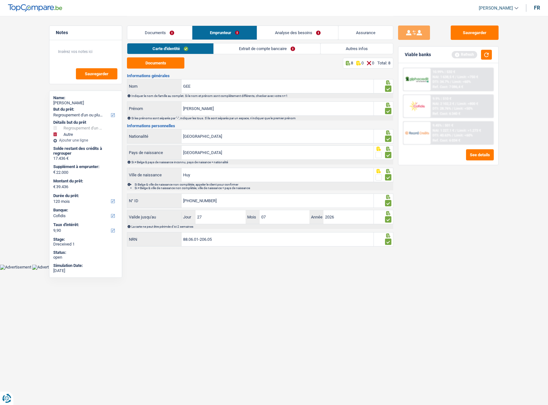
click at [322, 46] on link "Autres infos" at bounding box center [357, 48] width 72 height 11
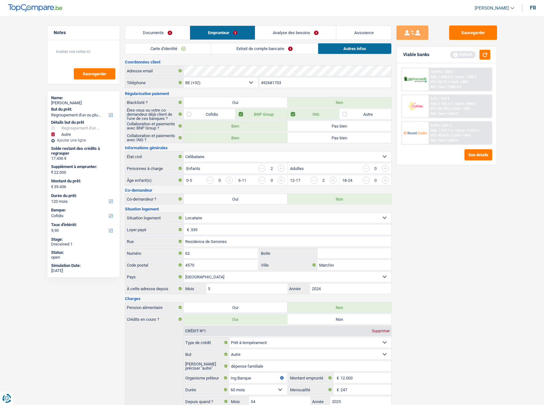
click at [237, 46] on link "Extrait de compte bancaire" at bounding box center [264, 48] width 107 height 11
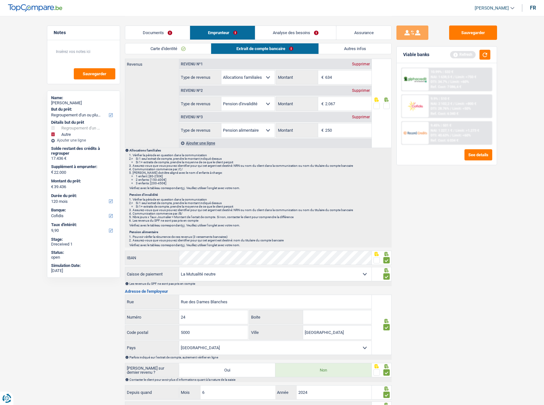
scroll to position [94, 0]
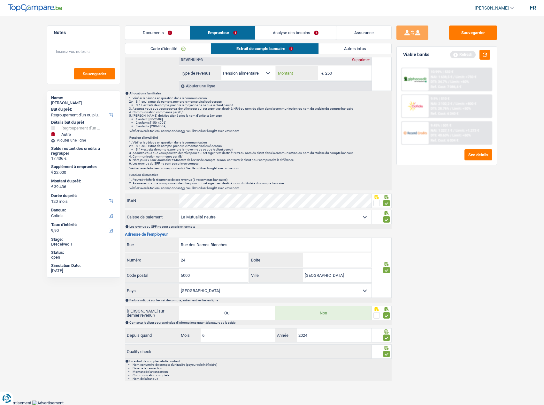
click at [344, 76] on input "250" at bounding box center [348, 73] width 46 height 14
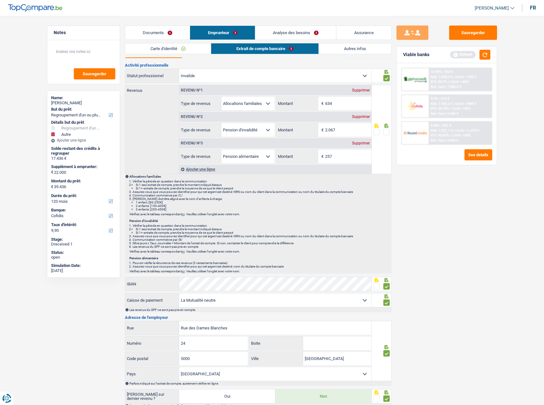
scroll to position [0, 0]
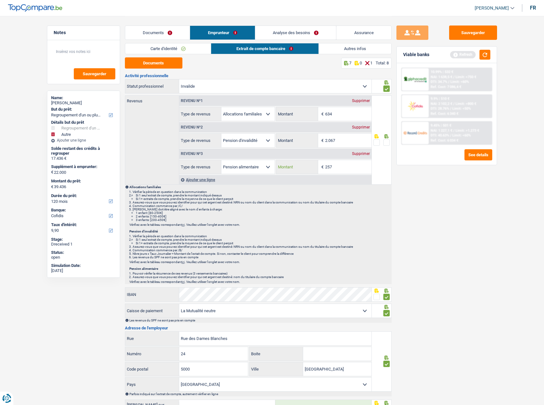
type input "257"
click at [383, 143] on span at bounding box center [386, 142] width 6 height 6
click at [0, 0] on input "radio" at bounding box center [0, 0] width 0 height 0
click at [480, 38] on button "Sauvegarder" at bounding box center [473, 33] width 48 height 14
click at [482, 51] on button "button" at bounding box center [484, 55] width 11 height 10
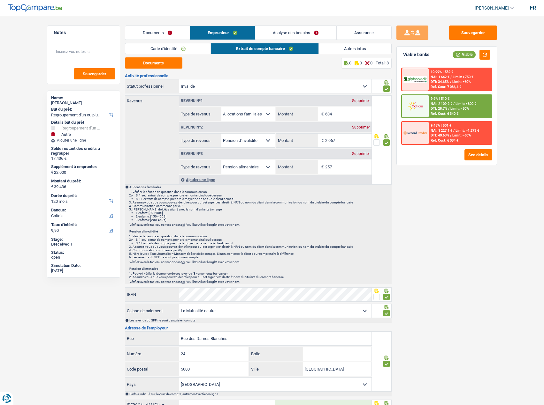
click at [348, 46] on link "Autres infos" at bounding box center [355, 48] width 72 height 11
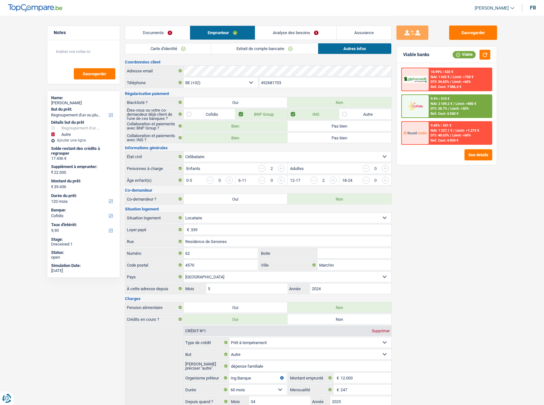
drag, startPoint x: 141, startPoint y: 34, endPoint x: 147, endPoint y: 33, distance: 6.5
click at [141, 34] on link "Documents" at bounding box center [157, 33] width 64 height 14
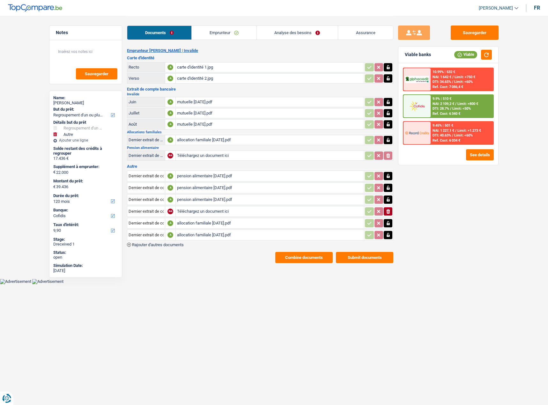
click at [306, 35] on link "Analyse des besoins" at bounding box center [297, 33] width 81 height 14
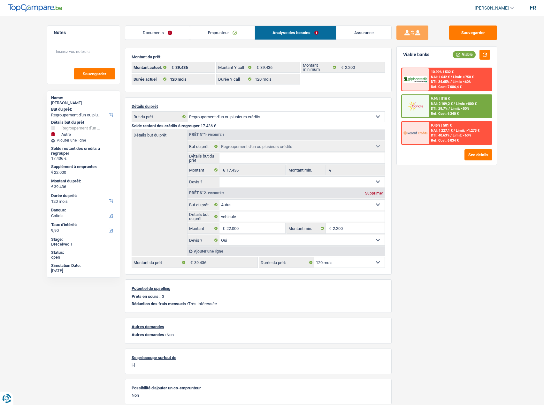
click at [248, 28] on link "Emprunteur" at bounding box center [222, 33] width 64 height 14
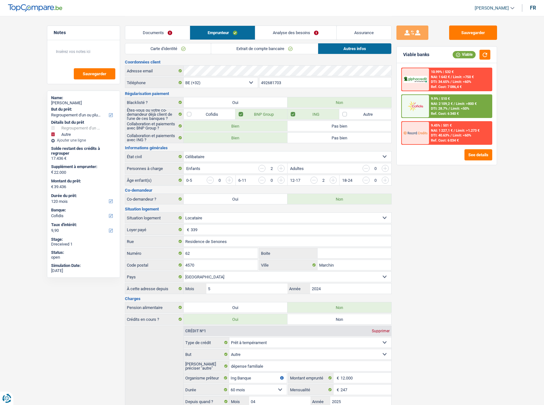
click at [284, 38] on link "Analyse des besoins" at bounding box center [295, 33] width 81 height 14
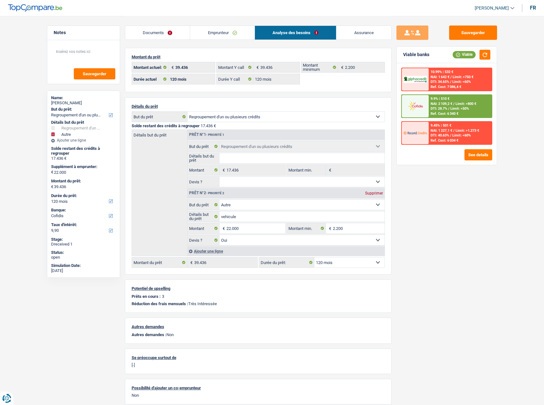
click at [452, 88] on div "Ref. Cost: 7 086,4 €" at bounding box center [445, 87] width 31 height 4
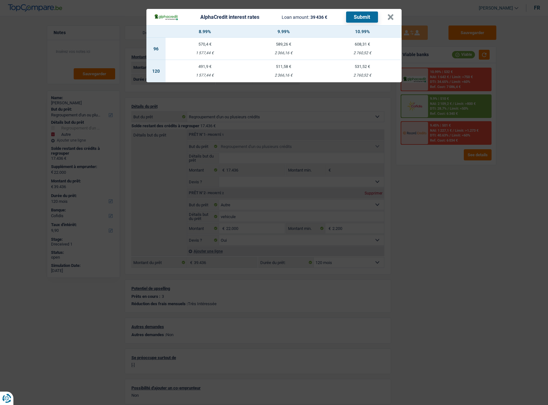
drag, startPoint x: 507, startPoint y: 186, endPoint x: 495, endPoint y: 169, distance: 20.9
click at [507, 186] on div "AlphaCredit interest rates Loan amount: 39 436 € Submit × 8.99% 9.99% 10.99% 96…" at bounding box center [274, 202] width 548 height 405
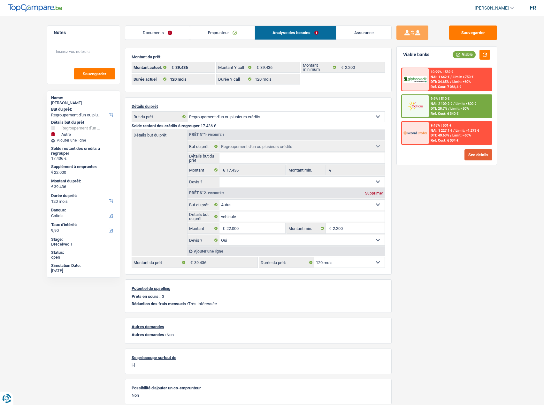
click at [484, 156] on button "See details" at bounding box center [478, 154] width 28 height 11
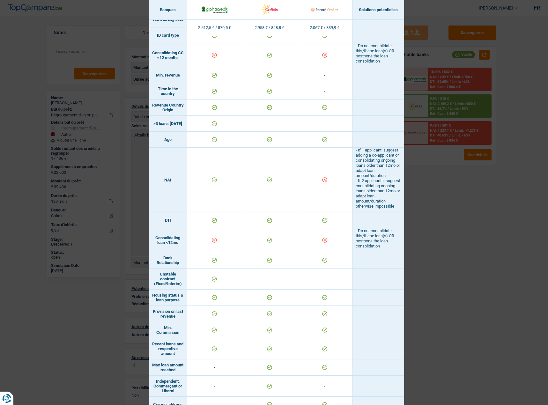
scroll to position [160, 0]
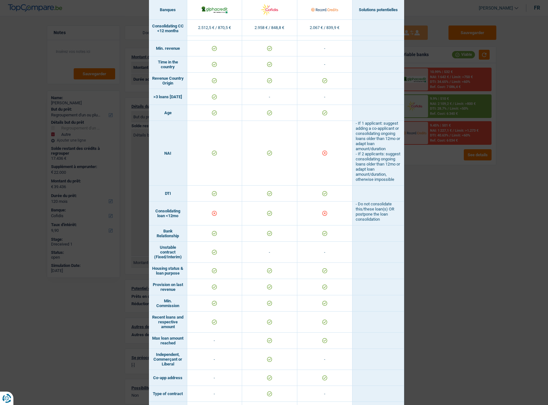
click at [492, 233] on div "Banks conditions × Banques Solutions potentielles Revenus / Charges 2.512,5 € /…" at bounding box center [274, 202] width 548 height 405
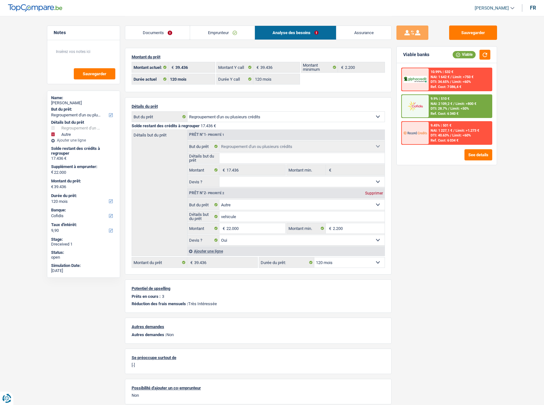
click at [464, 112] on div "9.9% | 510 € NAI: 2 109,2 € / Limit: >800 € DTI: 28.7% / Limit: <50% Ref. Cost:…" at bounding box center [459, 106] width 63 height 22
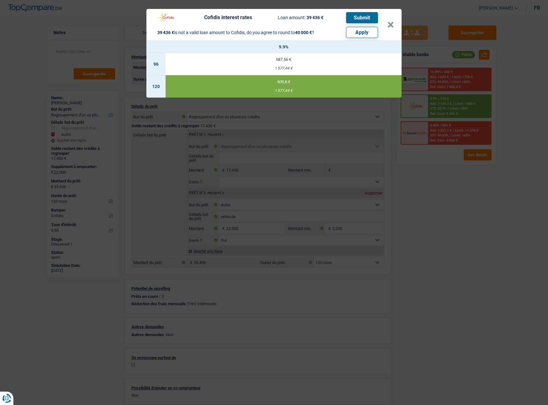
click at [368, 31] on button "Apply" at bounding box center [362, 32] width 32 height 11
type input "22.564"
type input "40.000"
select select "144"
type input "40.000"
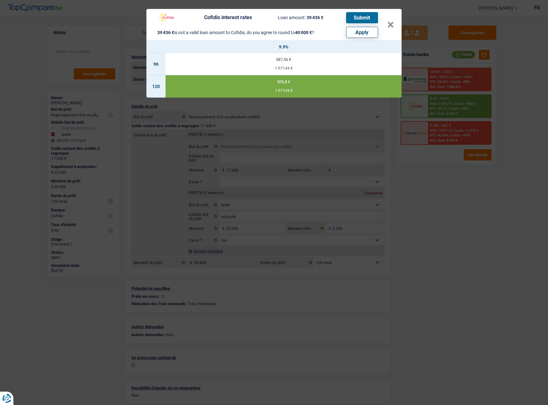
select select "144"
type input "22.564"
type input "40.000"
select select "144"
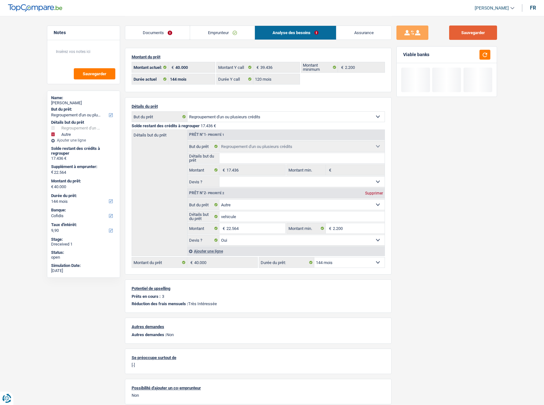
drag, startPoint x: 472, startPoint y: 36, endPoint x: 478, endPoint y: 48, distance: 13.3
click at [472, 36] on button "Sauvegarder" at bounding box center [473, 33] width 48 height 14
click at [479, 50] on div "Viable banks" at bounding box center [446, 55] width 100 height 17
click at [484, 55] on button "button" at bounding box center [484, 55] width 11 height 10
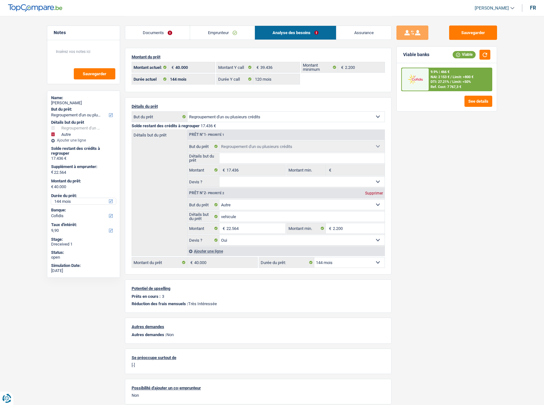
click at [66, 200] on select "12 mois 18 mois 24 mois 30 mois 36 mois 42 mois 48 mois 60 mois 72 mois 84 mois…" at bounding box center [83, 201] width 65 height 6
select select "120"
click at [51, 198] on select "12 mois 18 mois 24 mois 30 mois 36 mois 42 mois 48 mois 60 mois 72 mois 84 mois…" at bounding box center [83, 201] width 65 height 6
select select "120"
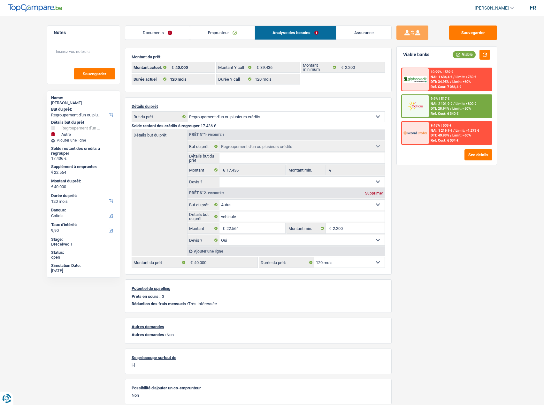
click at [449, 107] on span "DTI: 28.94%" at bounding box center [439, 109] width 19 height 4
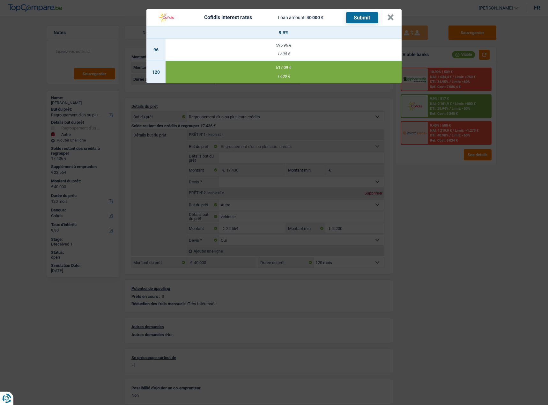
click at [367, 17] on button "Submit" at bounding box center [362, 17] width 32 height 11
click at [393, 16] on button "×" at bounding box center [390, 17] width 7 height 6
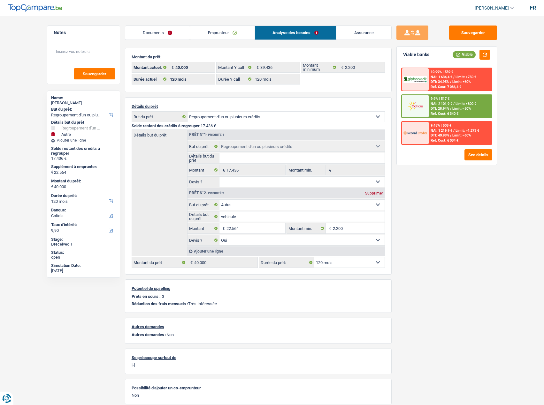
click at [178, 40] on li "Documents" at bounding box center [157, 33] width 65 height 14
click at [178, 36] on link "Documents" at bounding box center [157, 33] width 65 height 14
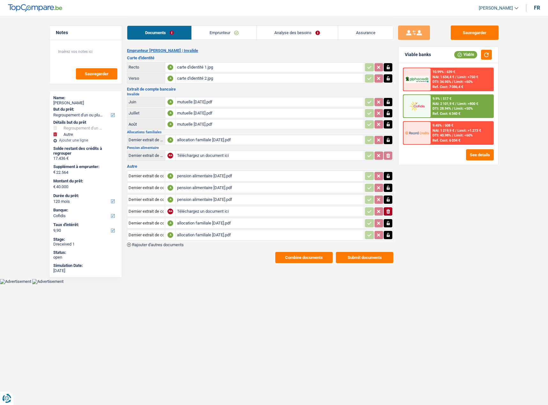
click at [376, 262] on button "Submit documents" at bounding box center [364, 257] width 57 height 11
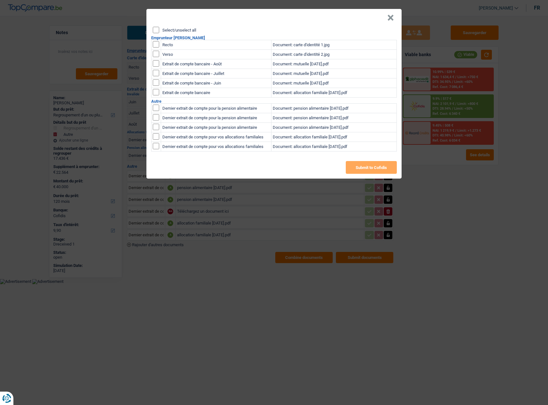
click at [156, 29] on input "Select/unselect all" at bounding box center [156, 30] width 6 height 6
checkbox input "true"
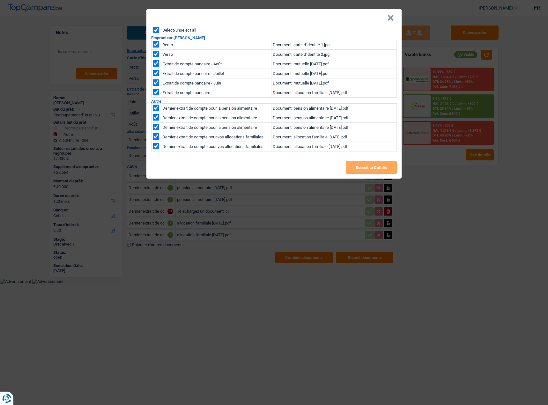
checkbox input "true"
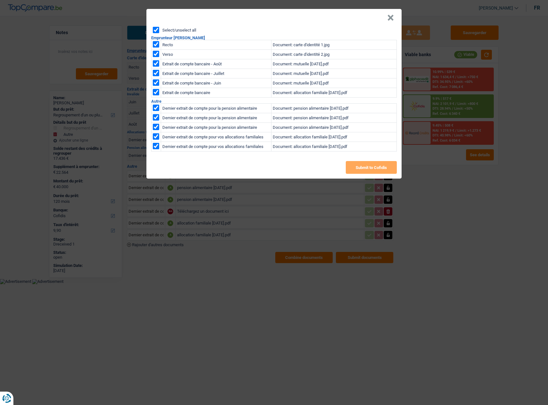
checkbox input "true"
click at [369, 167] on button "Submit to Cofidis" at bounding box center [371, 167] width 51 height 13
click at [390, 18] on button "×" at bounding box center [390, 18] width 7 height 6
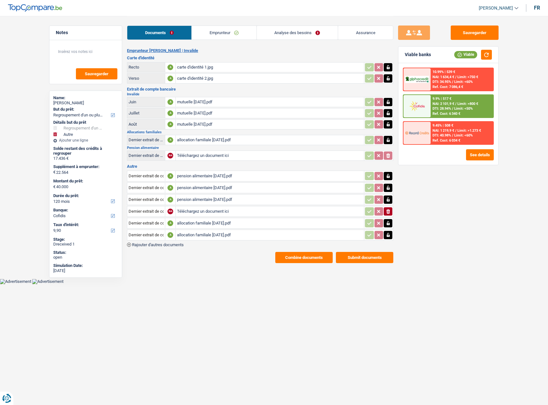
click at [465, 219] on div "Sauvegarder Viable banks Viable 10.99% | 539 € NAI: 1 634,4 € / Limit: >750 € D…" at bounding box center [449, 211] width 110 height 370
click at [420, 233] on div "Sauvegarder Viable banks Viable 10.99% | 539 € NAI: 1 634,4 € / Limit: >750 € D…" at bounding box center [449, 211] width 110 height 370
click at [424, 225] on div "Sauvegarder Viable banks Viable 10.99% | 539 € NAI: 1 634,4 € / Limit: >750 € D…" at bounding box center [449, 211] width 110 height 370
click at [486, 154] on button "See details" at bounding box center [480, 154] width 28 height 11
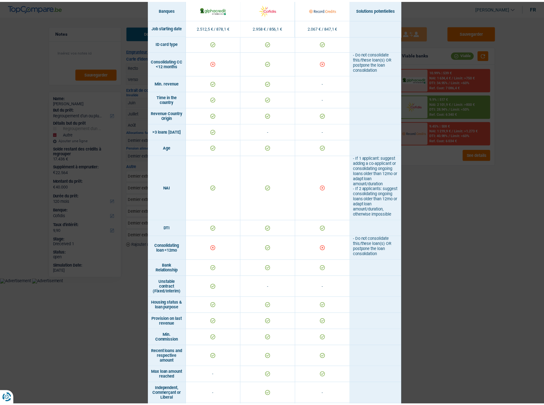
scroll to position [128, 0]
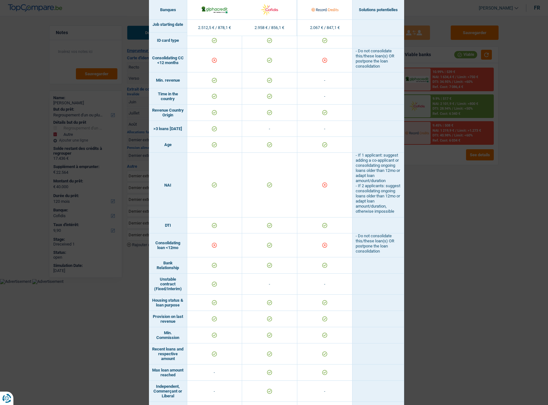
click at [487, 221] on div "Banks conditions × Banques Solutions potentielles Revenus / Charges 2.512,5 € /…" at bounding box center [274, 202] width 548 height 405
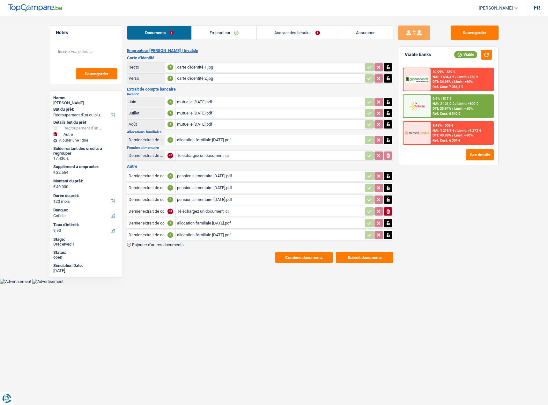
click at [226, 31] on link "Emprunteur" at bounding box center [224, 33] width 64 height 14
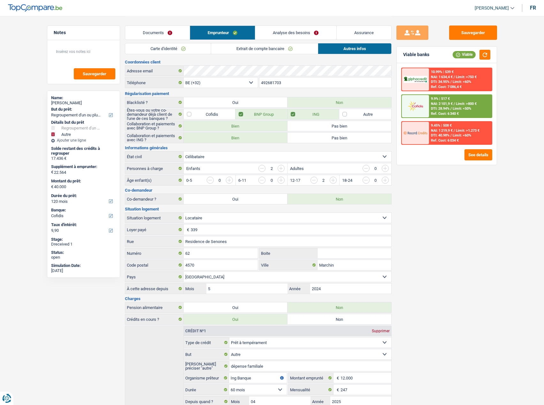
click at [353, 41] on div "Documents Emprunteur Analyse des besoins Assurance" at bounding box center [258, 29] width 266 height 27
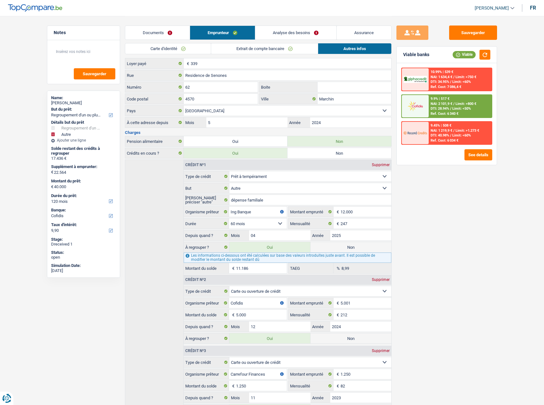
scroll to position [210, 0]
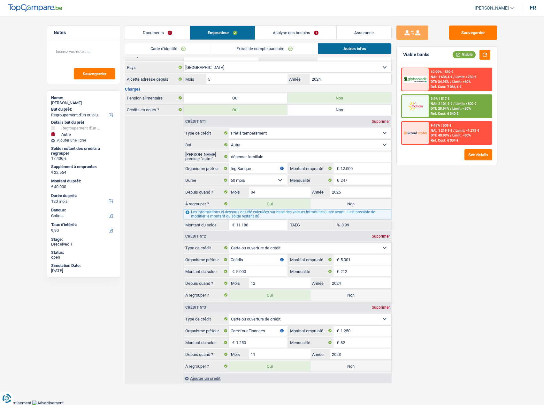
click at [349, 203] on label "Non" at bounding box center [350, 204] width 81 height 10
click at [349, 203] on input "Non" at bounding box center [350, 204] width 81 height 10
radio input "true"
type input "28.814"
radio input "false"
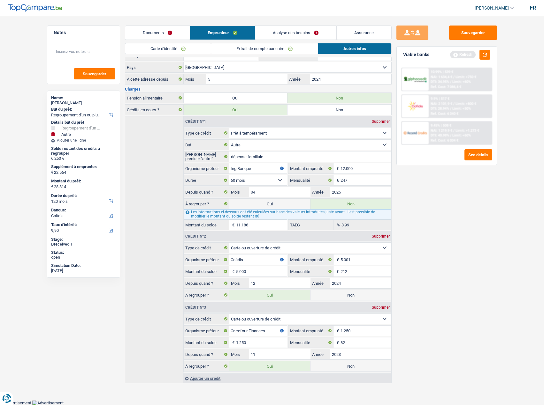
click at [361, 293] on label "Non" at bounding box center [350, 295] width 81 height 10
click at [361, 293] on input "Non" at bounding box center [350, 295] width 81 height 10
radio input "true"
type input "23.814"
radio input "false"
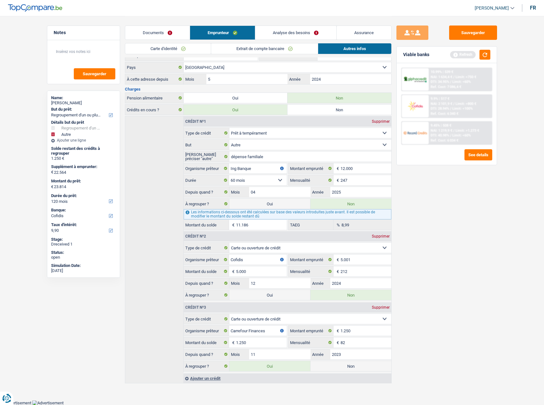
drag, startPoint x: 159, startPoint y: 34, endPoint x: 207, endPoint y: 37, distance: 48.2
click at [159, 34] on link "Documents" at bounding box center [157, 33] width 64 height 14
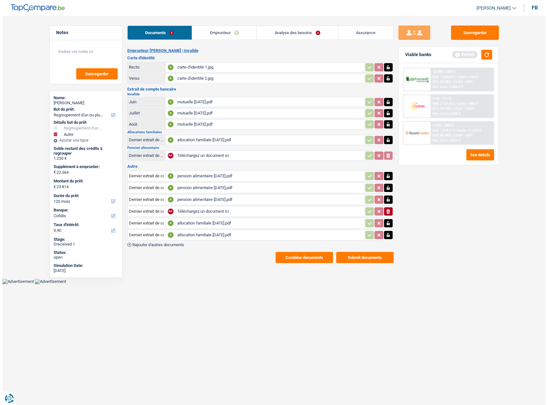
scroll to position [0, 0]
click at [268, 44] on div "Documents Emprunteur Analyse des besoins Assurance Emprunteur SARAH GEE | Inval…" at bounding box center [260, 139] width 266 height 247
click at [228, 34] on link "Emprunteur" at bounding box center [224, 33] width 64 height 14
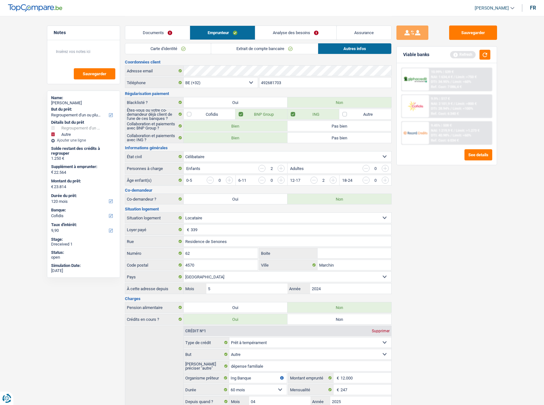
click at [281, 36] on link "Analyse des besoins" at bounding box center [295, 33] width 81 height 14
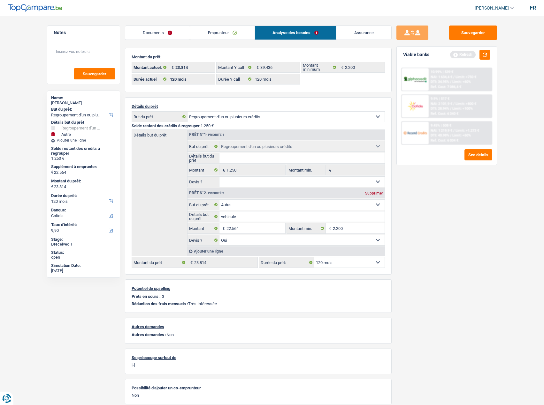
click at [196, 251] on div "Ajouter une ligne" at bounding box center [285, 251] width 197 height 9
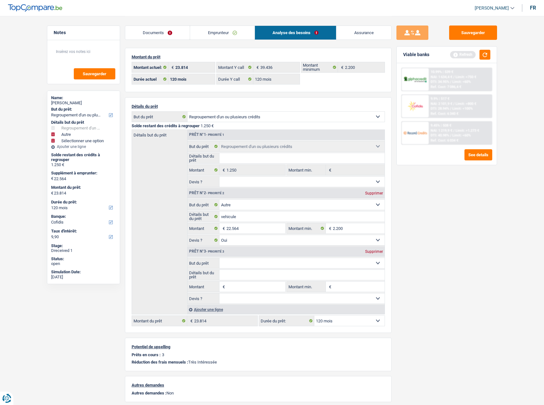
click at [241, 287] on input "Montant" at bounding box center [255, 287] width 58 height 10
type input "16.000"
type input "38.564"
type input "39.814"
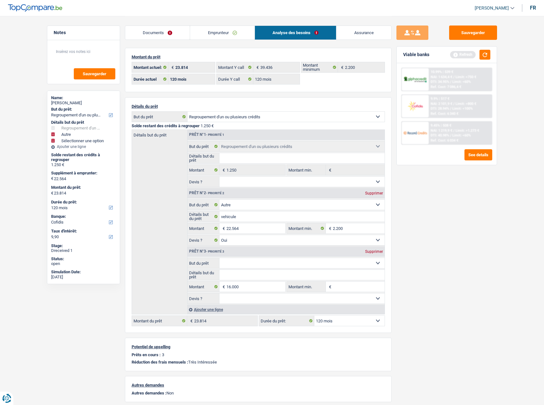
select select "144"
type input "39.814"
select select "144"
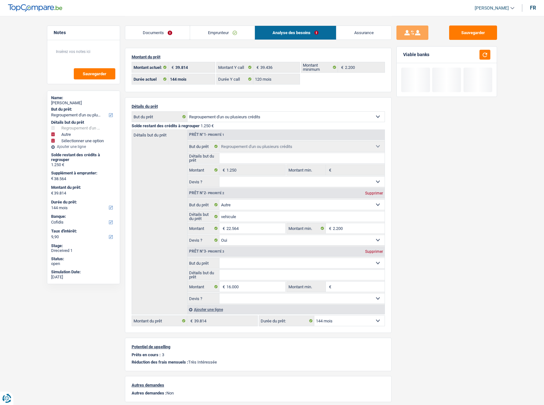
click at [249, 299] on select "Oui Non Non répondu Sélectionner une option" at bounding box center [301, 299] width 165 height 10
click at [253, 264] on select "Confort maison: meubles, textile, peinture, électroménager, outillage non-profe…" at bounding box center [301, 263] width 165 height 10
select select "household"
click at [219, 258] on select "Confort maison: meubles, textile, peinture, électroménager, outillage non-profe…" at bounding box center [301, 263] width 165 height 10
select select "household"
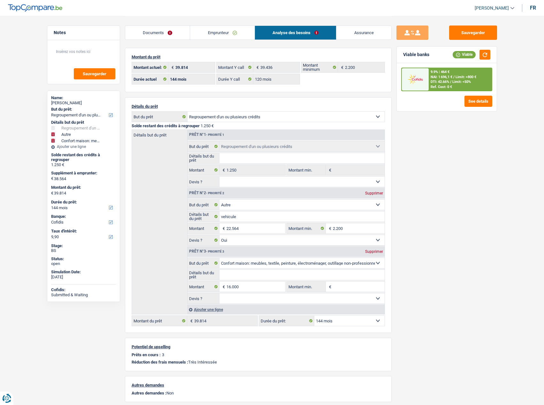
click at [266, 262] on select "Confort maison: meubles, textile, peinture, électroménager, outillage non-profe…" at bounding box center [301, 263] width 165 height 10
select select "other"
click at [219, 258] on select "Confort maison: meubles, textile, peinture, électroménager, outillage non-profe…" at bounding box center [301, 263] width 165 height 10
select select "other"
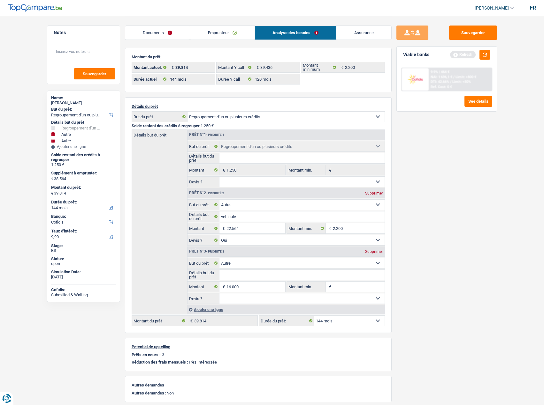
click at [235, 279] on input "Détails but du prêt" at bounding box center [301, 275] width 165 height 10
type input "remboursement"
click at [260, 298] on select "Oui Non Non répondu Sélectionner une option" at bounding box center [301, 299] width 165 height 10
drag, startPoint x: 454, startPoint y: 256, endPoint x: 471, endPoint y: 224, distance: 36.5
click at [460, 246] on div "Sauvegarder Viable banks Refresh 9.9% | 464 € NAI: 1 696,1 € / Limit: >800 € DT…" at bounding box center [446, 211] width 110 height 370
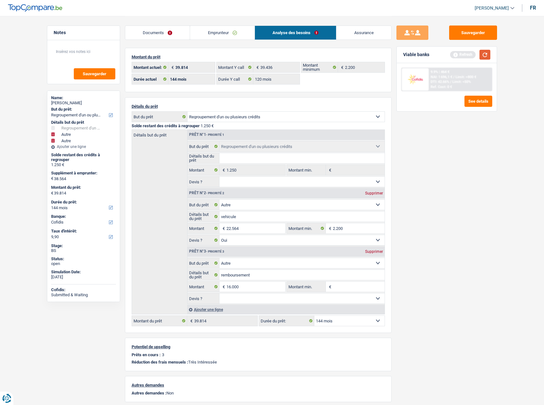
click at [485, 56] on button "button" at bounding box center [484, 55] width 11 height 10
click at [62, 209] on select "12 mois 18 mois 24 mois 30 mois 36 mois 42 mois 48 mois 60 mois 72 mois 84 mois…" at bounding box center [83, 208] width 65 height 6
select select "120"
click at [51, 205] on select "12 mois 18 mois 24 mois 30 mois 36 mois 42 mois 48 mois 60 mois 72 mois 84 mois…" at bounding box center [83, 208] width 65 height 6
select select "120"
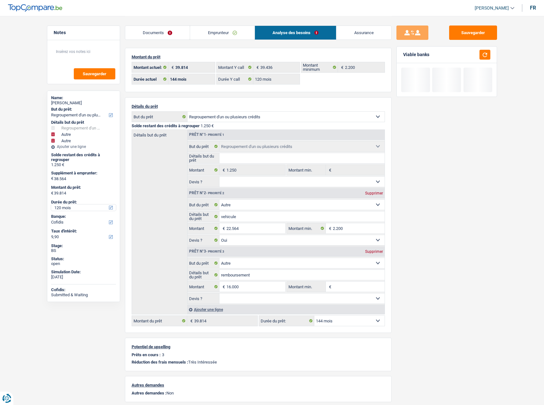
select select "120"
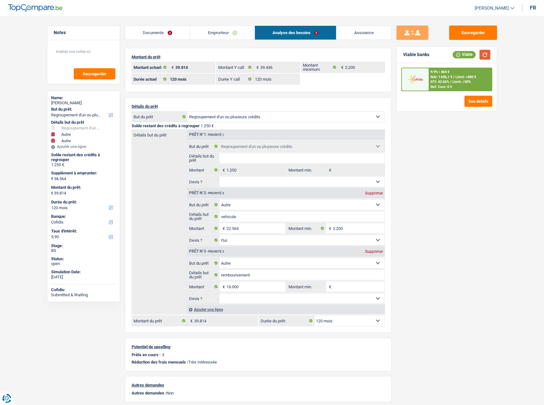
click at [482, 52] on button "button" at bounding box center [484, 55] width 11 height 10
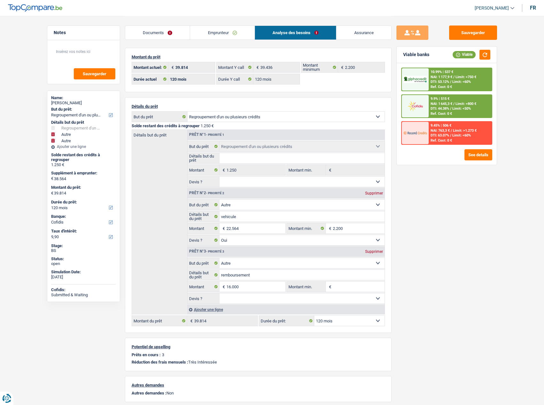
click at [446, 75] on span "NAI: 1 177,9 €" at bounding box center [441, 77] width 22 height 4
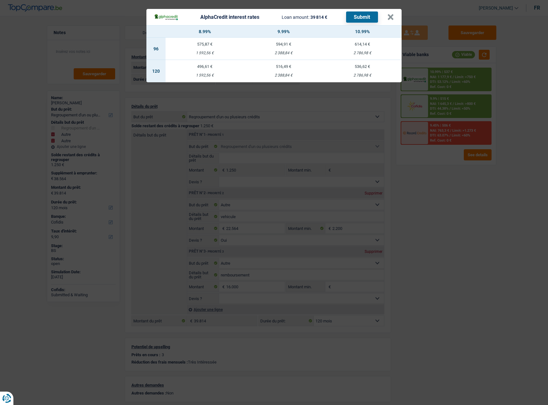
click at [298, 64] on td "516,49 € 2 388,84 €" at bounding box center [283, 71] width 79 height 22
select select "alphacredit"
type input "9,99"
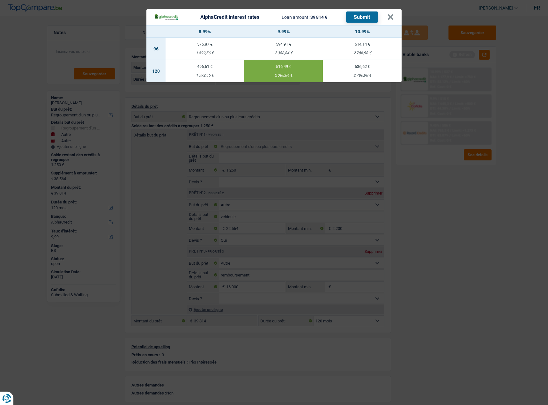
click at [359, 19] on button "Submit" at bounding box center [362, 16] width 32 height 11
click at [394, 20] on button "×" at bounding box center [390, 17] width 7 height 6
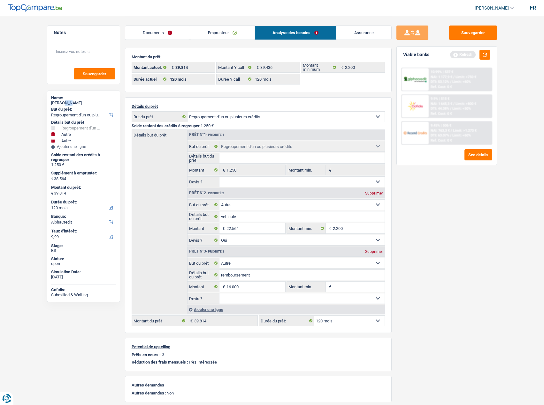
drag, startPoint x: 73, startPoint y: 102, endPoint x: 65, endPoint y: 102, distance: 8.0
click at [65, 102] on div "SARAH GEE" at bounding box center [83, 103] width 65 height 5
copy div "GEE"
click at [477, 52] on div "Refresh" at bounding box center [470, 55] width 40 height 10
click at [484, 53] on button "button" at bounding box center [484, 55] width 11 height 10
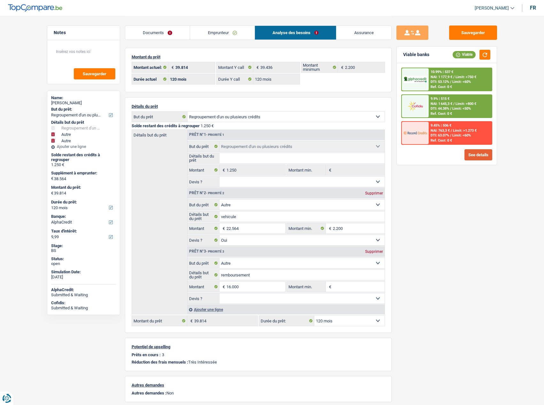
click at [474, 156] on button "See details" at bounding box center [478, 154] width 28 height 11
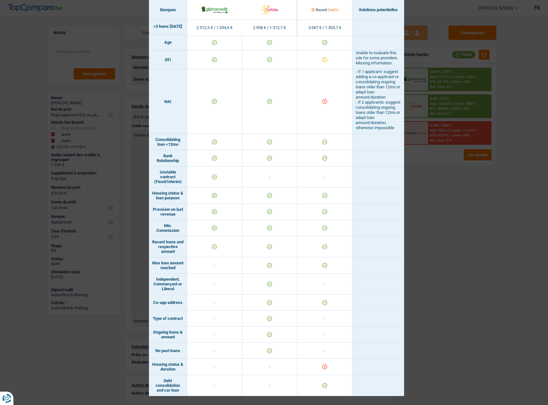
scroll to position [233, 0]
click at [466, 202] on div "Banks conditions × Banques Solutions potentielles Revenus / Charges 2.512,5 € /…" at bounding box center [274, 202] width 548 height 405
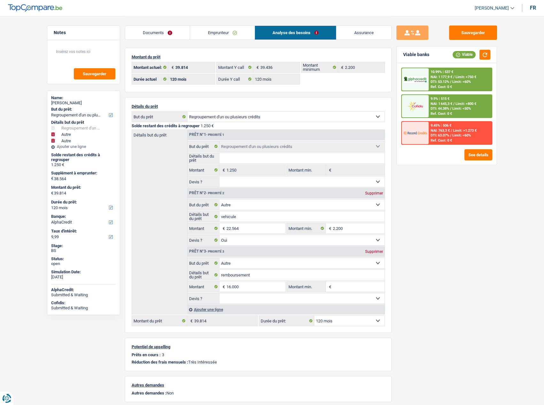
click at [158, 34] on link "Documents" at bounding box center [157, 33] width 65 height 14
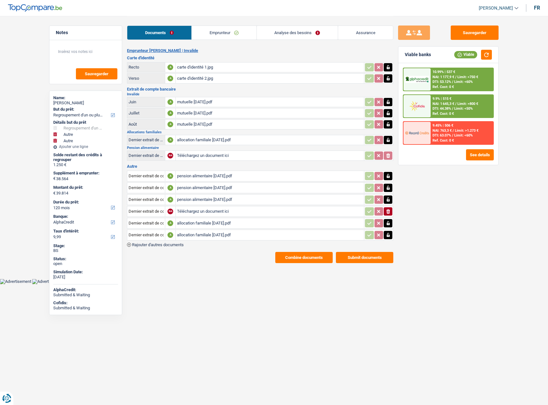
click at [314, 266] on main "Notes Sauvegarder Name: SARAH GEE But du prêt: Confort maison: meubles, textile…" at bounding box center [274, 139] width 548 height 279
click at [312, 261] on button "Combine documents" at bounding box center [303, 257] width 57 height 11
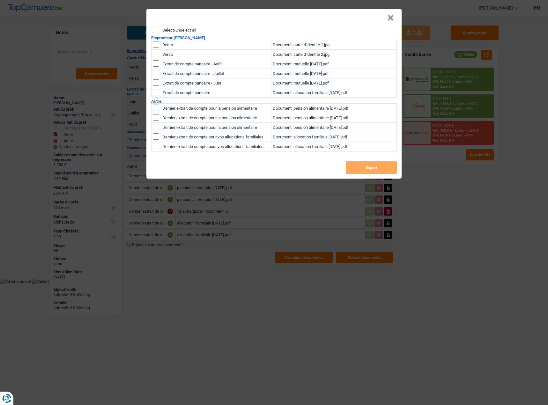
drag, startPoint x: 155, startPoint y: 27, endPoint x: 170, endPoint y: 36, distance: 17.5
click at [154, 27] on input "Select/unselect all" at bounding box center [156, 30] width 6 height 6
checkbox input "true"
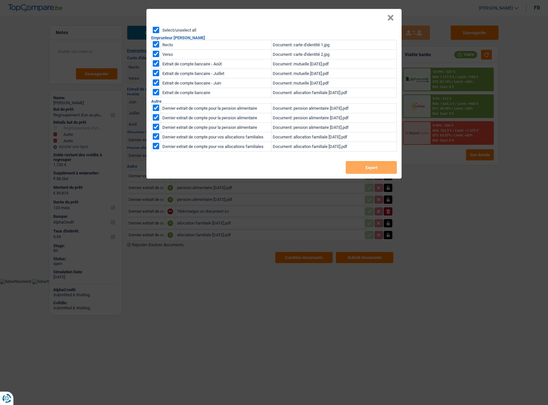
checkbox input "true"
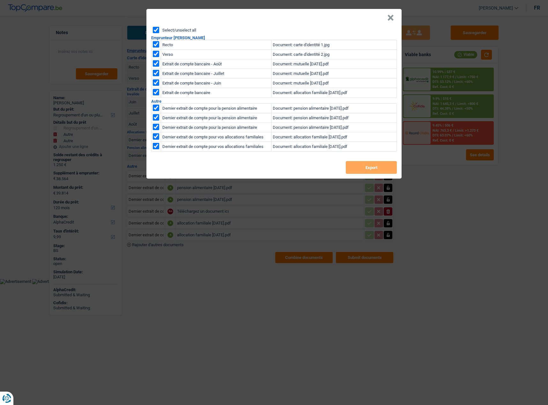
checkbox input "true"
click at [382, 163] on button "Export" at bounding box center [371, 167] width 51 height 13
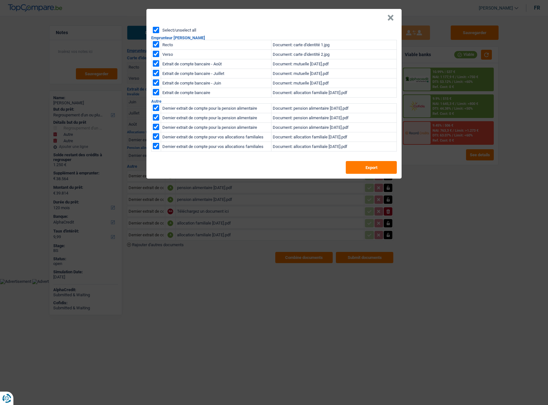
click at [391, 18] on button "×" at bounding box center [390, 18] width 7 height 6
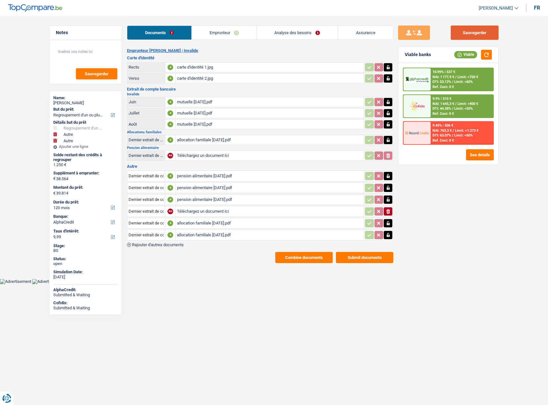
click at [490, 28] on button "Sauvegarder" at bounding box center [475, 33] width 48 height 14
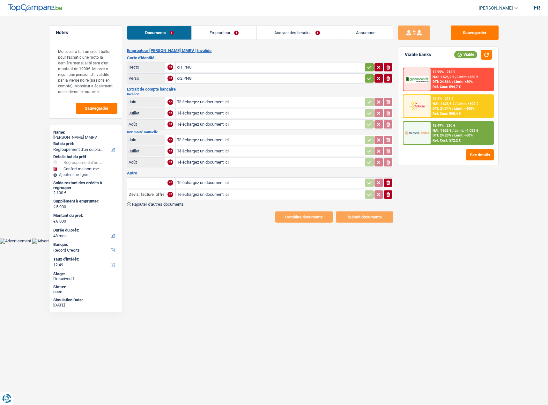
select select "refinancing"
select select "household"
select select "48"
select select "record credits"
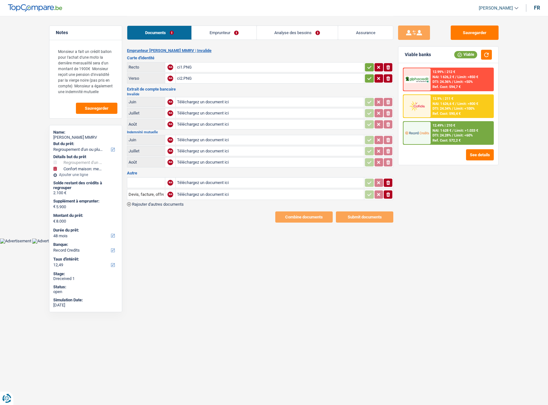
drag, startPoint x: 195, startPoint y: 66, endPoint x: 199, endPoint y: 66, distance: 3.8
click at [195, 66] on div "ci1.PNG" at bounding box center [270, 68] width 186 height 10
click at [220, 77] on div "ci2.PNG" at bounding box center [270, 79] width 186 height 10
click at [372, 69] on button "button" at bounding box center [369, 67] width 9 height 8
drag, startPoint x: 369, startPoint y: 77, endPoint x: 330, endPoint y: 84, distance: 39.6
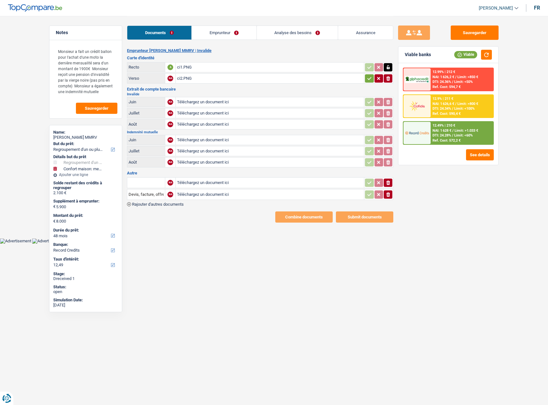
click at [369, 77] on icon "button" at bounding box center [369, 78] width 5 height 6
click at [216, 33] on link "Emprunteur" at bounding box center [224, 33] width 64 height 14
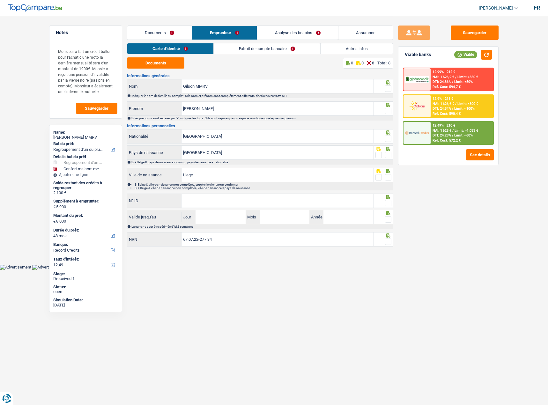
click at [245, 47] on link "Extrait de compte bancaire" at bounding box center [267, 48] width 107 height 11
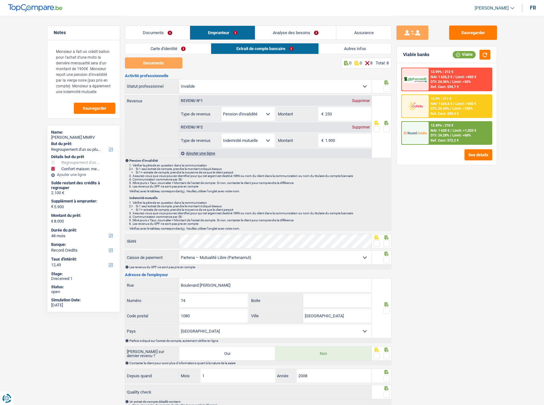
click at [363, 99] on div "Supprimer" at bounding box center [360, 101] width 21 height 4
select select "mutualityIndemnity"
type input "1.900"
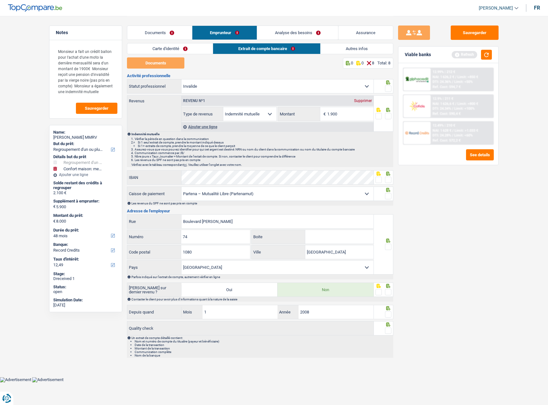
click at [389, 86] on span at bounding box center [388, 89] width 6 height 6
click at [0, 0] on input "radio" at bounding box center [0, 0] width 0 height 0
click at [172, 33] on link "Documents" at bounding box center [159, 33] width 65 height 14
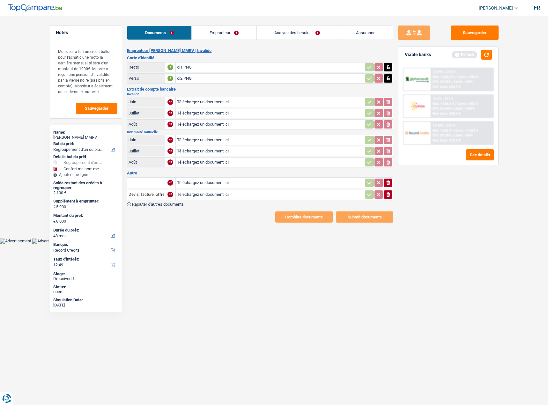
click at [223, 33] on link "Emprunteur" at bounding box center [224, 33] width 64 height 14
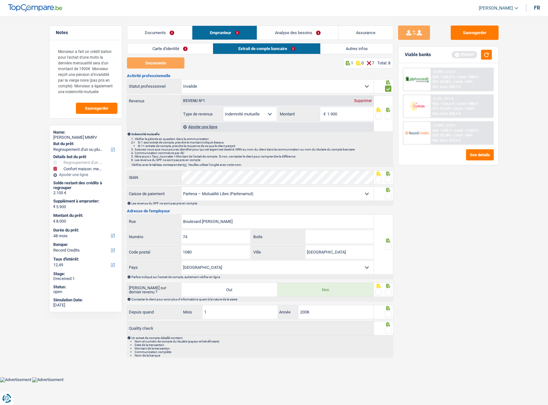
click at [251, 90] on select "Ouvrier Employé privé Employé public Invalide Indépendant Pensionné Chômeur Mut…" at bounding box center [278, 86] width 192 height 14
select select "mutuality"
click at [182, 79] on select "Ouvrier Employé privé Employé public Invalide Indépendant Pensionné Chômeur Mut…" at bounding box center [278, 86] width 192 height 14
select select
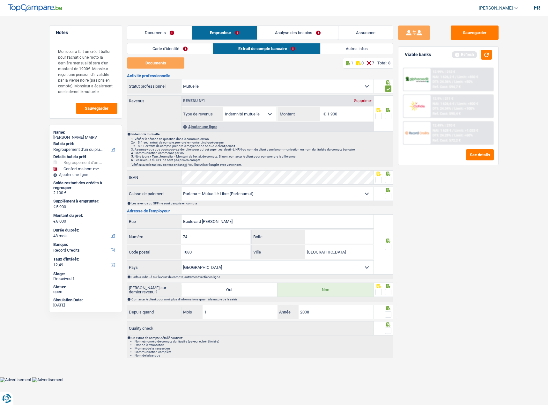
radio input "false"
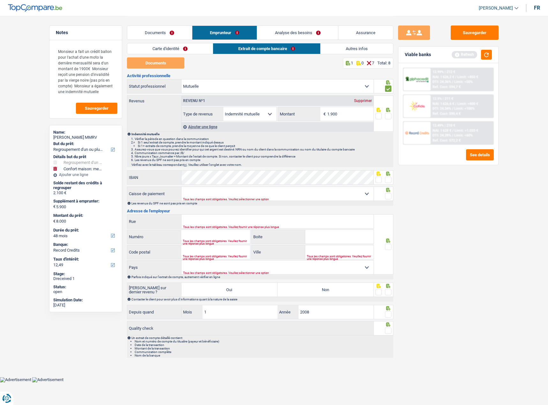
click at [451, 251] on div "Sauvegarder Viable banks Refresh 12.99% | 212 € NAI: 1 626,2 € / Limit: >850 € …" at bounding box center [449, 211] width 110 height 370
click at [169, 31] on link "Documents" at bounding box center [159, 33] width 65 height 14
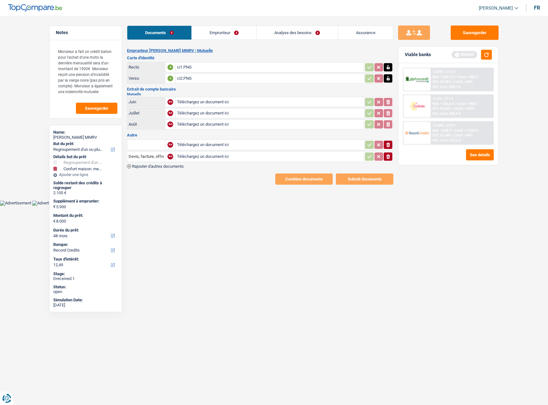
click at [221, 34] on link "Emprunteur" at bounding box center [224, 33] width 64 height 14
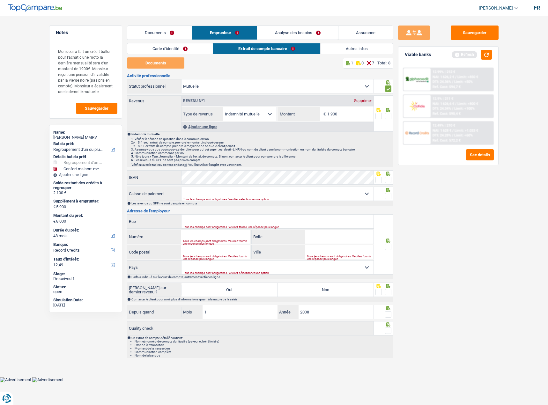
click at [337, 48] on link "Autres infos" at bounding box center [357, 48] width 72 height 11
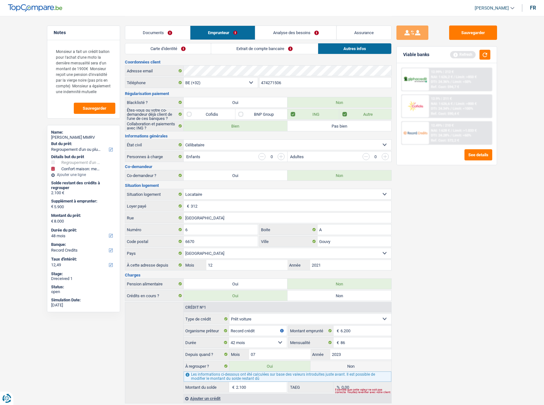
click at [284, 51] on link "Extrait de compte bancaire" at bounding box center [264, 48] width 107 height 11
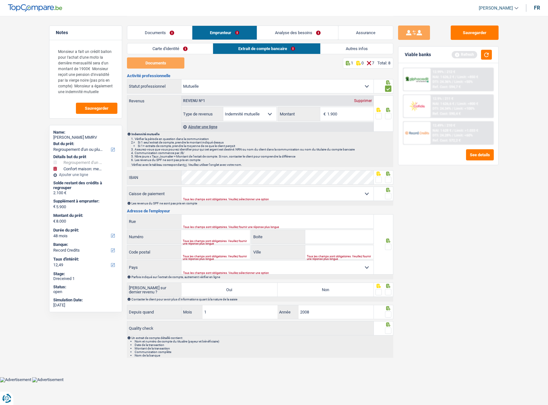
click at [179, 45] on link "Carte d'identité" at bounding box center [170, 48] width 86 height 11
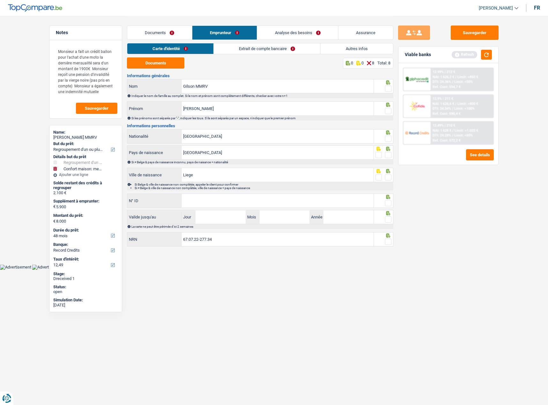
click at [167, 30] on link "Documents" at bounding box center [159, 33] width 65 height 14
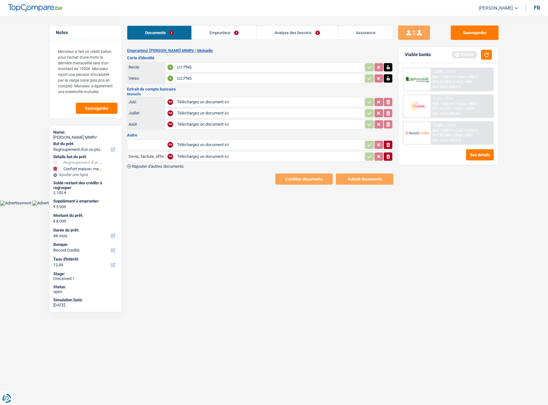
click at [220, 103] on input "Téléchargez un document ici" at bounding box center [270, 102] width 186 height 10
type input "C:\fakepath\5b460c0c-1758274318322_sept25.pdf"
click at [218, 117] on td "Téléchargez un document ici" at bounding box center [270, 113] width 189 height 10
click at [214, 114] on input "Téléchargez un document ici" at bounding box center [270, 114] width 186 height 10
type input "C:\fakepath\5b460c0c-1758274313820_aout25.pdf"
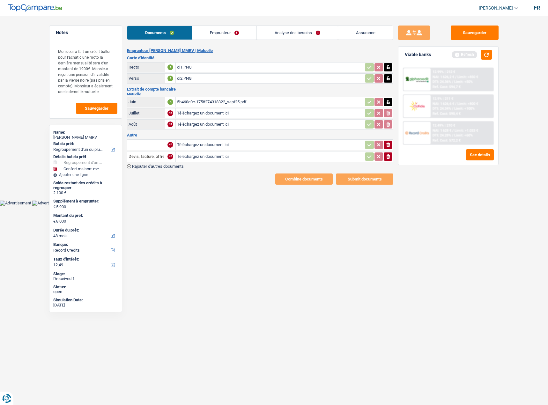
click at [223, 121] on input "Téléchargez un document ici" at bounding box center [270, 125] width 186 height 10
type input "C:\fakepath\5b460c0c-1758274306842_juillet25.pdf"
click at [389, 157] on icon "button" at bounding box center [389, 156] width 4 height 4
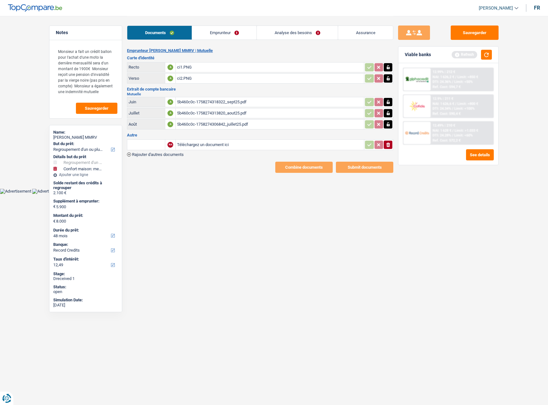
click at [389, 147] on icon "ionicons-v5-e" at bounding box center [388, 145] width 5 height 6
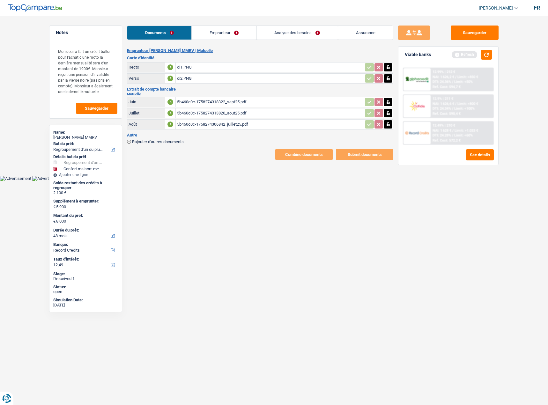
click at [215, 38] on link "Emprunteur" at bounding box center [224, 33] width 64 height 14
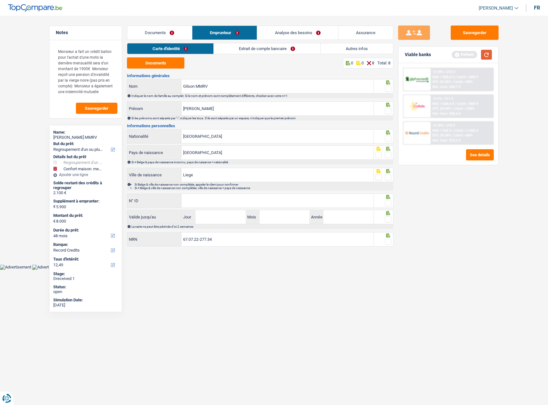
click at [486, 56] on button "button" at bounding box center [486, 55] width 11 height 10
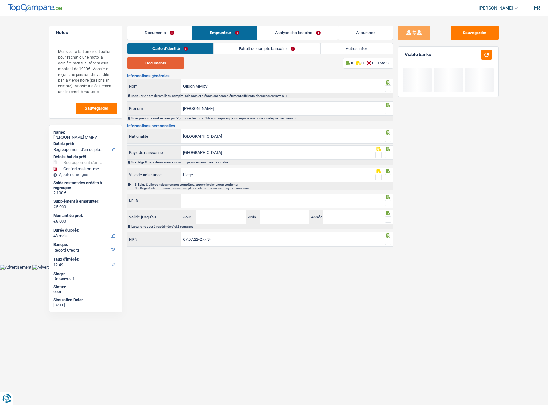
click at [149, 65] on button "Documents" at bounding box center [155, 62] width 57 height 11
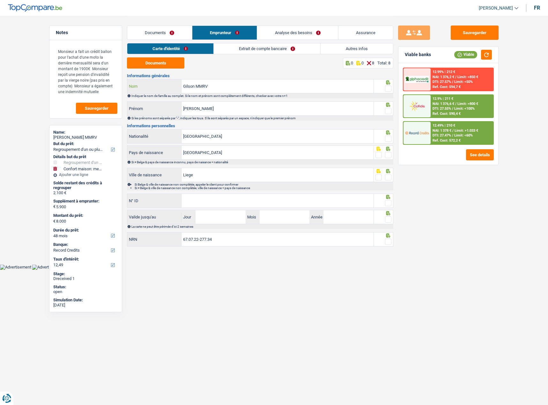
click at [204, 83] on input "Gilson MMRV" at bounding box center [278, 86] width 192 height 14
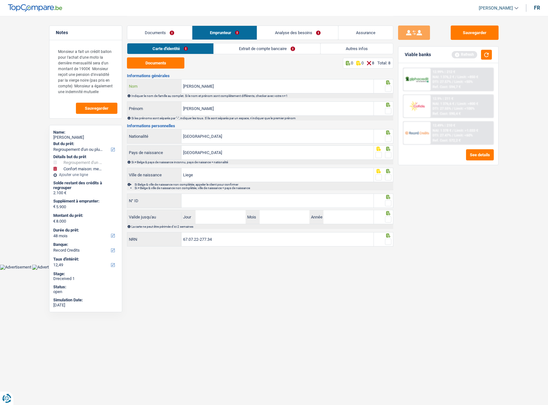
type input "Gilson"
click at [387, 92] on div at bounding box center [388, 89] width 6 height 8
drag, startPoint x: 384, startPoint y: 112, endPoint x: 387, endPoint y: 110, distance: 4.2
click at [384, 112] on fieldset at bounding box center [384, 111] width 16 height 8
click at [387, 109] on span at bounding box center [388, 111] width 6 height 6
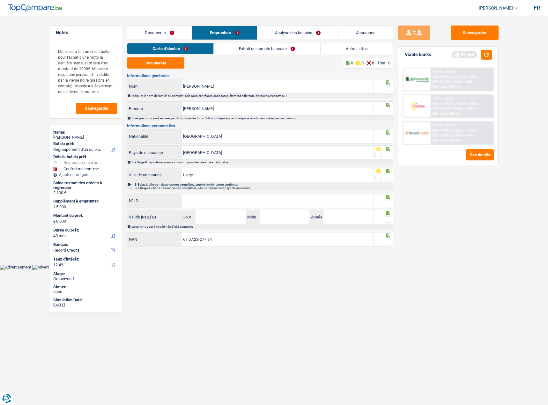
click at [0, 0] on input "radio" at bounding box center [0, 0] width 0 height 0
click at [385, 84] on div at bounding box center [384, 82] width 16 height 5
click at [387, 89] on span at bounding box center [388, 89] width 6 height 6
click at [0, 0] on input "radio" at bounding box center [0, 0] width 0 height 0
click at [389, 138] on span at bounding box center [388, 139] width 6 height 6
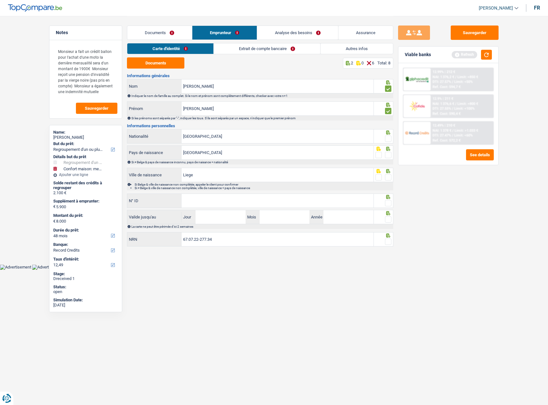
click at [0, 0] on input "radio" at bounding box center [0, 0] width 0 height 0
drag, startPoint x: 387, startPoint y: 161, endPoint x: 389, endPoint y: 153, distance: 8.3
click at [388, 159] on div "Belgique Pays de naissance Si ≠ Belge & pays de naissance inconnu, pays de nais…" at bounding box center [260, 155] width 266 height 19
click at [389, 153] on span at bounding box center [388, 155] width 6 height 6
click at [0, 0] on input "radio" at bounding box center [0, 0] width 0 height 0
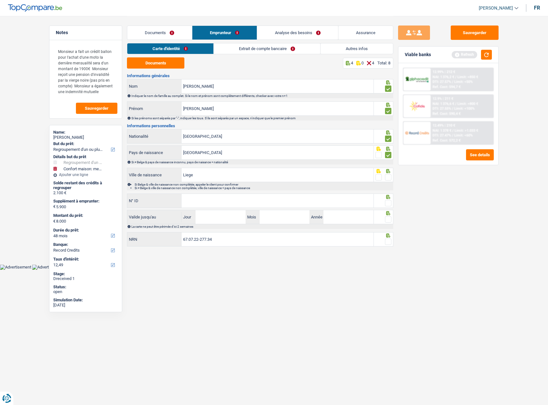
click at [389, 175] on span at bounding box center [388, 177] width 6 height 6
click at [0, 0] on input "radio" at bounding box center [0, 0] width 0 height 0
click at [389, 196] on icon at bounding box center [389, 197] width 4 height 4
drag, startPoint x: 388, startPoint y: 202, endPoint x: 383, endPoint y: 209, distance: 9.4
click at [388, 202] on span at bounding box center [388, 203] width 6 height 6
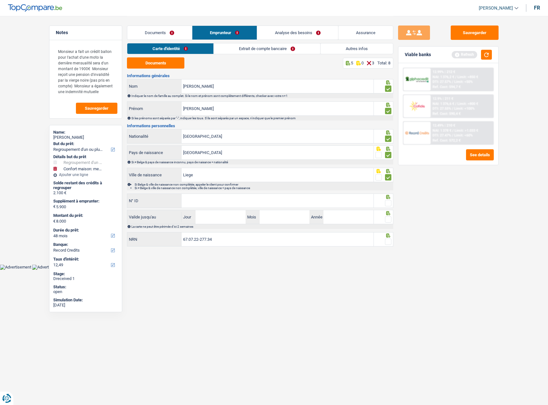
click at [0, 0] on input "radio" at bounding box center [0, 0] width 0 height 0
click at [349, 200] on input "N° ID" at bounding box center [278, 201] width 192 height 14
click at [244, 206] on input "N° ID" at bounding box center [278, 201] width 192 height 14
paste input "595-1922316-85"
type input "595-1922316-85"
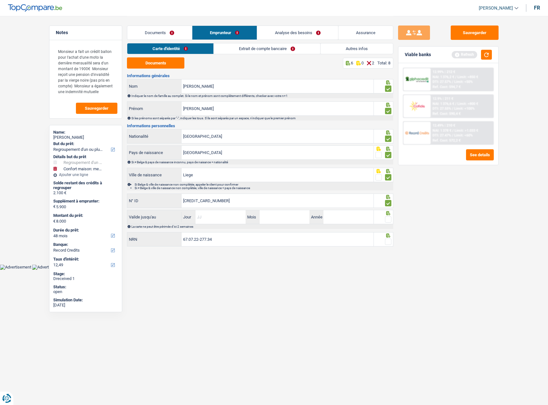
click at [207, 217] on input "Jour" at bounding box center [221, 217] width 50 height 14
type input "09"
type input "01"
type input "2034"
drag, startPoint x: 390, startPoint y: 220, endPoint x: 387, endPoint y: 226, distance: 6.7
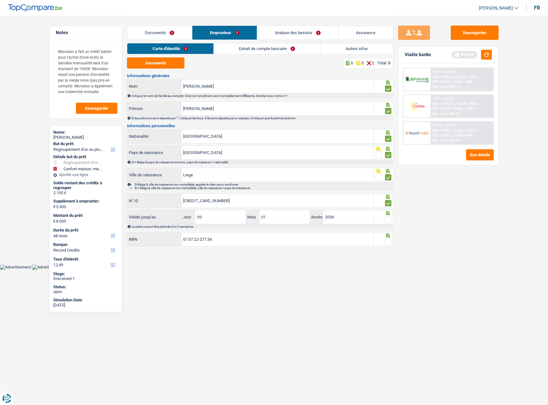
click at [389, 220] on span at bounding box center [388, 219] width 6 height 6
click at [0, 0] on input "radio" at bounding box center [0, 0] width 0 height 0
click at [388, 238] on div at bounding box center [388, 242] width 6 height 8
click at [388, 237] on icon at bounding box center [389, 236] width 4 height 4
click at [387, 241] on span at bounding box center [388, 242] width 6 height 6
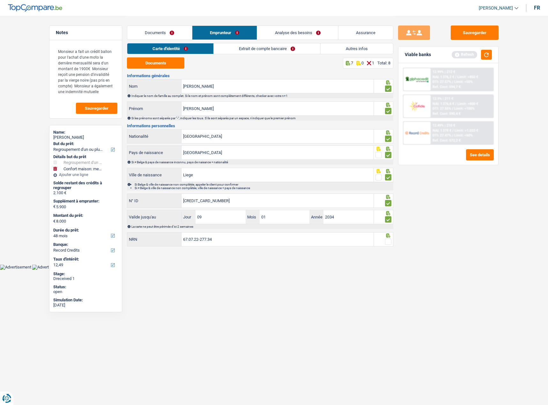
click at [0, 0] on input "radio" at bounding box center [0, 0] width 0 height 0
click at [222, 50] on link "Extrait de compte bancaire" at bounding box center [267, 48] width 107 height 11
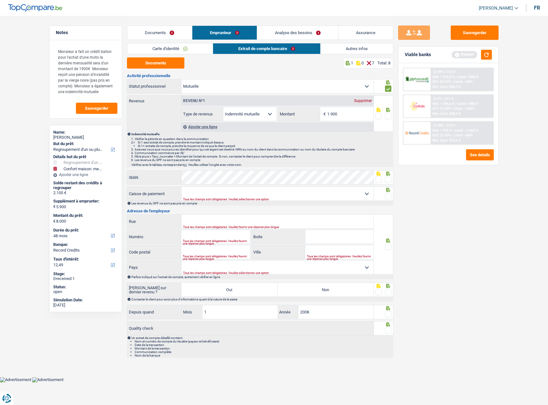
click at [390, 119] on span at bounding box center [388, 116] width 6 height 6
click at [0, 0] on input "radio" at bounding box center [0, 0] width 0 height 0
click at [161, 68] on button "Documents" at bounding box center [155, 62] width 57 height 11
click at [335, 110] on input "1.900" at bounding box center [350, 114] width 46 height 14
drag, startPoint x: 351, startPoint y: 114, endPoint x: 261, endPoint y: 114, distance: 90.0
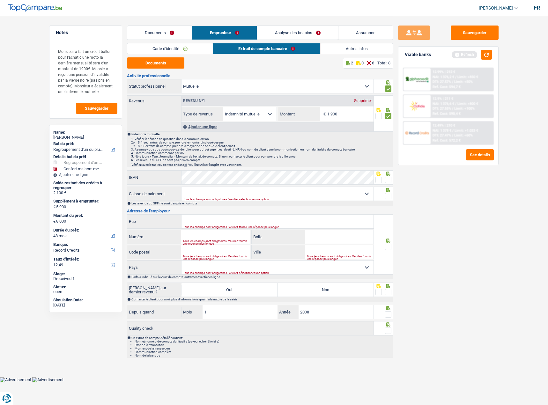
click at [261, 114] on div "Allocation d'handicap Allocations chômage Allocations familiales Chèques repas …" at bounding box center [278, 114] width 192 height 14
type input "1.638"
click at [451, 216] on div "Sauvegarder Viable banks Refresh 12.99% | 212 € NAI: 1 376,2 € / Limit: >850 € …" at bounding box center [449, 211] width 110 height 370
click at [381, 178] on span at bounding box center [379, 180] width 6 height 6
click at [0, 0] on input "radio" at bounding box center [0, 0] width 0 height 0
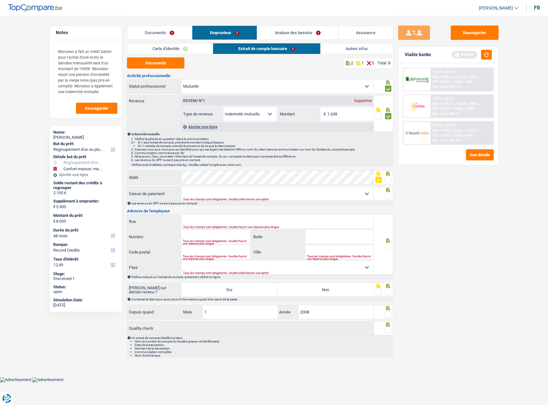
click at [389, 194] on span at bounding box center [388, 196] width 6 height 6
click at [0, 0] on input "radio" at bounding box center [0, 0] width 0 height 0
click at [488, 52] on button "button" at bounding box center [486, 55] width 11 height 10
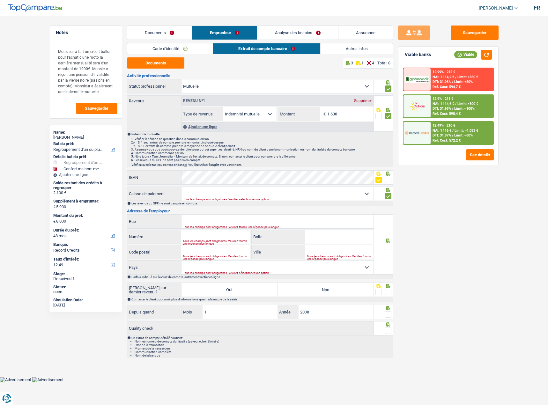
click at [218, 186] on div "Activité professionnelle Ouvrier Employé privé Employé public Invalide Indépend…" at bounding box center [260, 216] width 266 height 284
click at [214, 192] on select "Mutualité Chrétienne Mutualité Socialiste (Solidaris) SPF Sécurité Sociale Unio…" at bounding box center [278, 194] width 192 height 14
select select "partenamut"
click at [182, 187] on select "Mutualité Chrétienne Mutualité Socialiste (Solidaris) SPF Sécurité Sociale Unio…" at bounding box center [278, 194] width 192 height 14
type input "Boulevard Louis Mettewie"
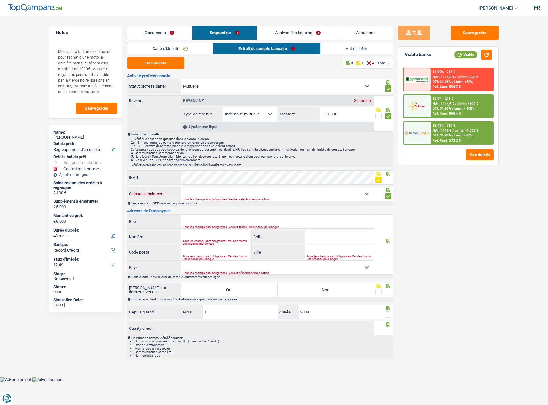
type input "74-76"
type input "1080"
type input "Bruxelles"
select select "BE"
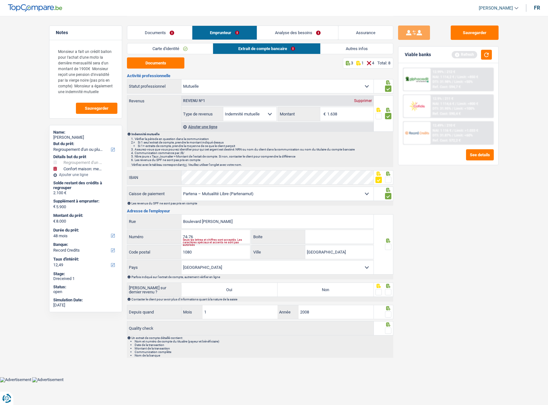
click at [390, 247] on span at bounding box center [388, 247] width 6 height 6
click at [0, 0] on input "radio" at bounding box center [0, 0] width 0 height 0
click at [202, 241] on div "Seuls les lettres et chiffres sont acceptés. Les caractères spéciaux et accents…" at bounding box center [216, 242] width 67 height 3
click at [201, 236] on input "74-76" at bounding box center [215, 237] width 69 height 14
type input "74"
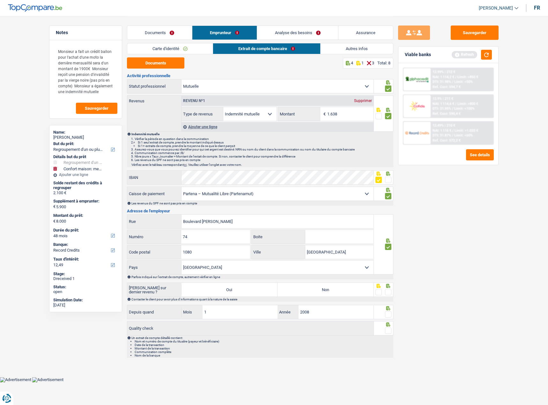
drag, startPoint x: 321, startPoint y: 234, endPoint x: 325, endPoint y: 236, distance: 4.0
click at [321, 234] on input "Boite" at bounding box center [339, 237] width 68 height 14
type input "76"
drag, startPoint x: 349, startPoint y: 287, endPoint x: 380, endPoint y: 291, distance: 31.2
click at [349, 287] on label "Non" at bounding box center [326, 290] width 96 height 14
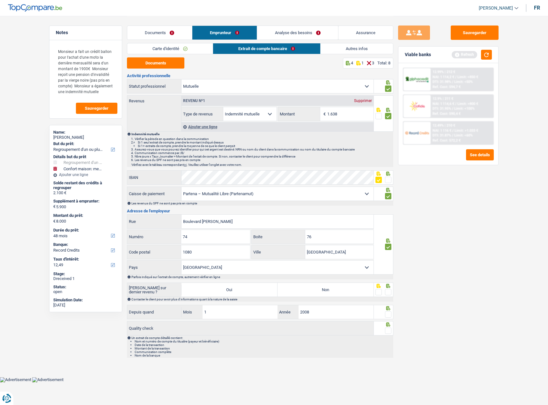
click at [349, 287] on input "Non" at bounding box center [326, 290] width 96 height 14
radio input "true"
drag, startPoint x: 391, startPoint y: 291, endPoint x: 391, endPoint y: 315, distance: 24.6
click at [391, 291] on span at bounding box center [388, 292] width 6 height 6
click at [0, 0] on input "radio" at bounding box center [0, 0] width 0 height 0
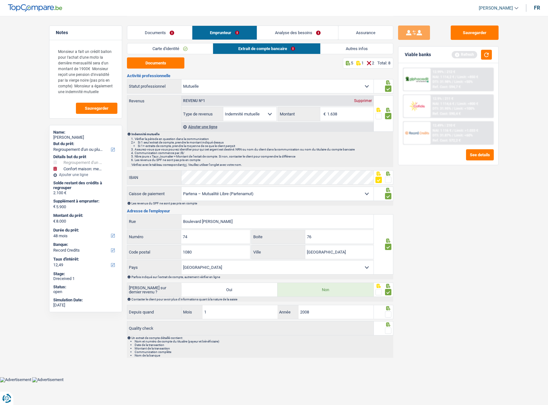
click at [391, 316] on span at bounding box center [388, 315] width 6 height 6
click at [0, 0] on input "radio" at bounding box center [0, 0] width 0 height 0
click at [391, 336] on div "Un extrait de compte détaillé contient: Nom et numéro de compte du titualire (p…" at bounding box center [260, 347] width 266 height 22
click at [388, 332] on span at bounding box center [388, 331] width 6 height 6
click at [0, 0] on input "radio" at bounding box center [0, 0] width 0 height 0
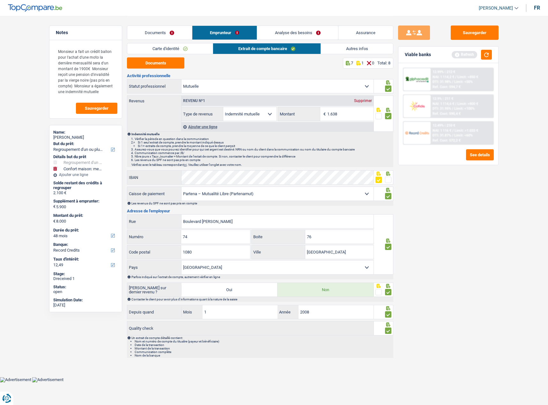
click at [354, 44] on link "Autres infos" at bounding box center [357, 48] width 72 height 11
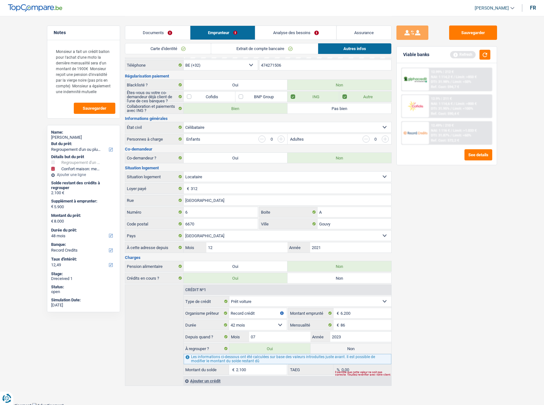
scroll to position [20, 0]
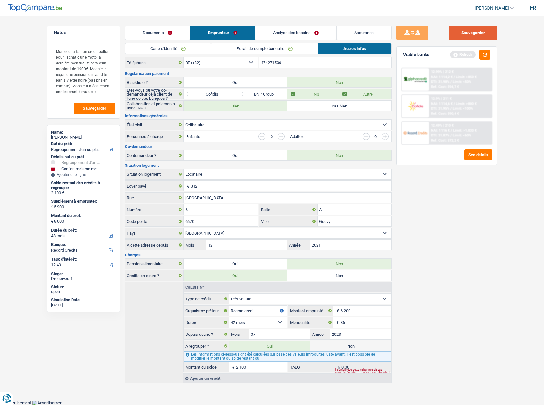
click at [473, 35] on button "Sauvegarder" at bounding box center [473, 33] width 48 height 14
click at [484, 53] on button "button" at bounding box center [484, 55] width 11 height 10
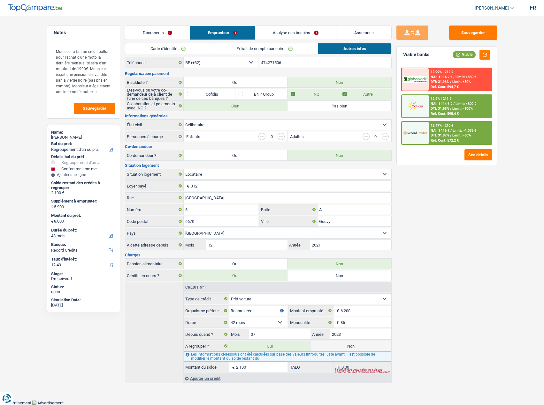
click at [459, 99] on div "12.9% | 211 € NAI: 1 114,6 € / Limit: >800 € DTI: 31.95% / Limit: <100% Ref. Co…" at bounding box center [459, 106] width 63 height 22
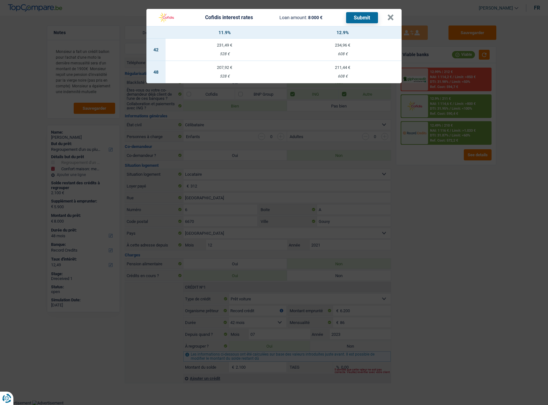
click at [356, 74] on td "211,44 € 608 €" at bounding box center [343, 72] width 118 height 22
select select "cofidis"
type input "12,90"
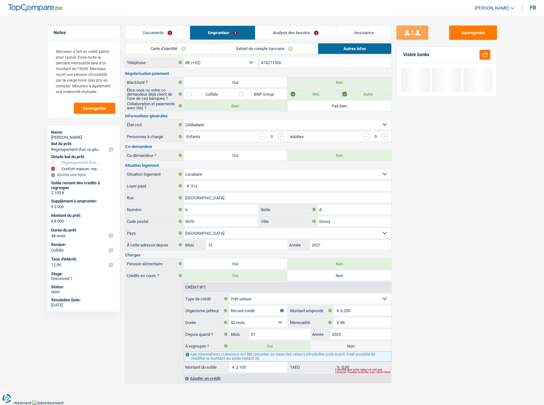
click at [295, 32] on link "Analyse des besoins" at bounding box center [295, 33] width 81 height 14
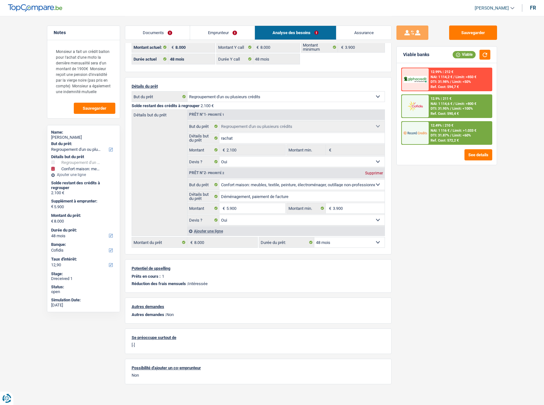
click at [445, 106] on span "NAI: 1 114,6 €" at bounding box center [441, 104] width 22 height 4
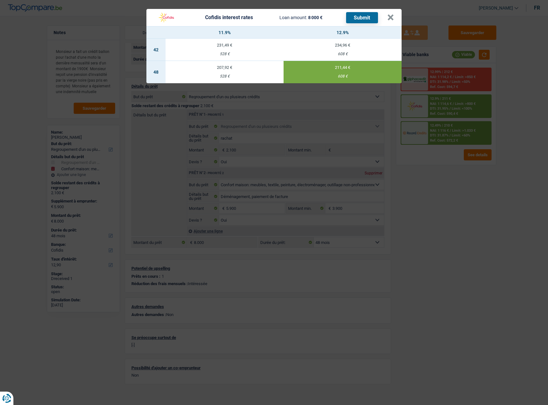
click at [364, 21] on button "Submit" at bounding box center [362, 17] width 32 height 11
click at [388, 18] on button "×" at bounding box center [390, 17] width 7 height 6
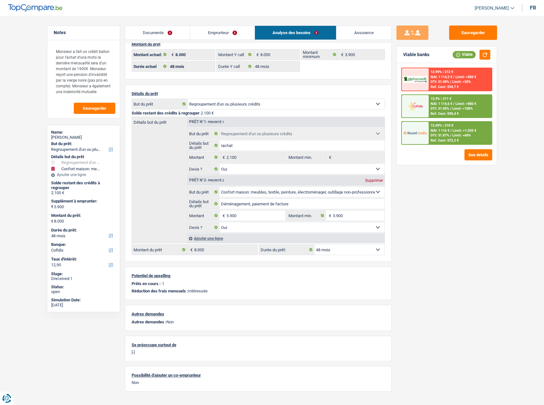
scroll to position [25, 0]
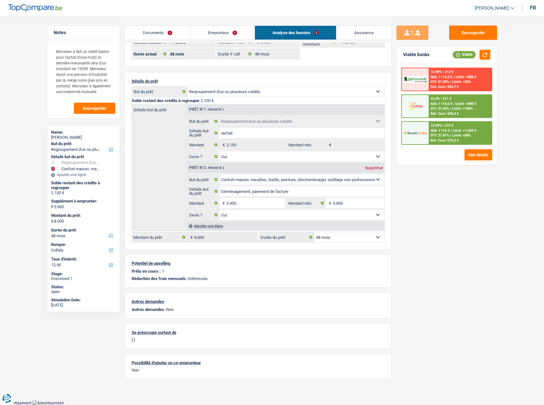
drag, startPoint x: 146, startPoint y: 29, endPoint x: 215, endPoint y: 175, distance: 161.2
click at [147, 30] on link "Documents" at bounding box center [157, 33] width 65 height 14
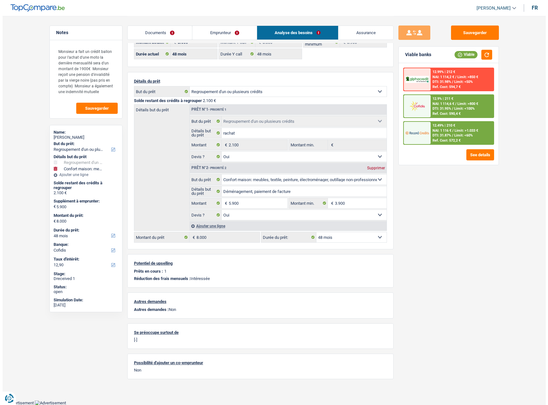
scroll to position [0, 0]
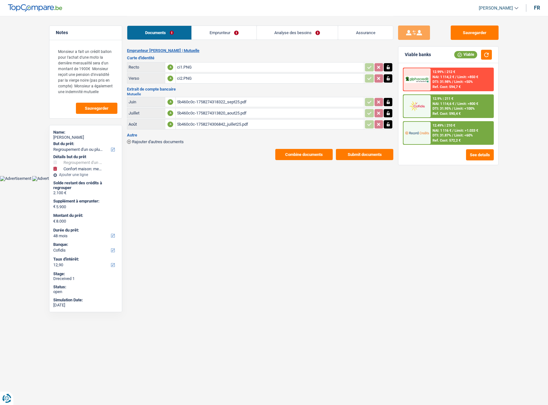
drag, startPoint x: 294, startPoint y: 146, endPoint x: 293, endPoint y: 149, distance: 3.3
click at [294, 147] on div "Emprunteur Frédéric Gilson | Mutuelle Carte d'identité Recto A ci1.PNG Verso A …" at bounding box center [260, 104] width 266 height 112
click at [293, 152] on button "Combine documents" at bounding box center [303, 154] width 57 height 11
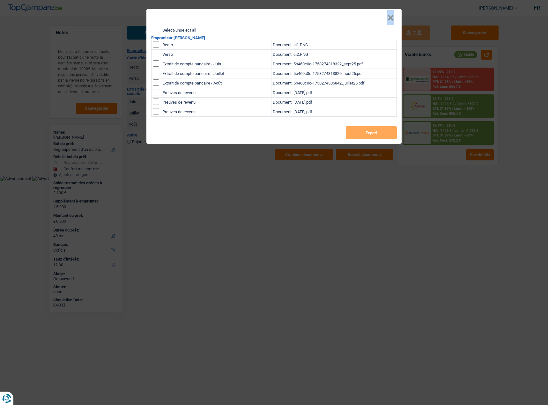
drag, startPoint x: 150, startPoint y: 21, endPoint x: 158, endPoint y: 30, distance: 12.4
click at [158, 30] on div "× Select/unselect all Emprunteur Frédéric Gilson Recto Document: ci1.PNG Verso …" at bounding box center [273, 76] width 255 height 135
click at [158, 30] on input "Select/unselect all" at bounding box center [156, 30] width 6 height 6
checkbox input "true"
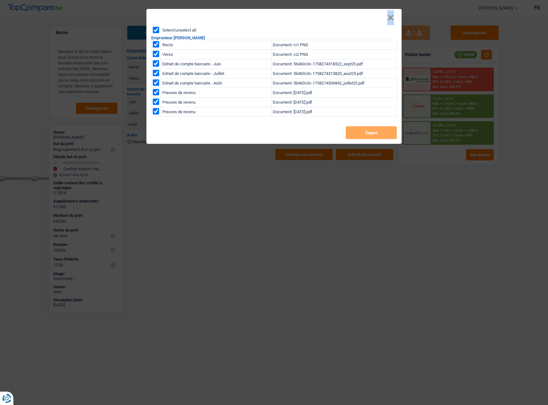
checkbox input "true"
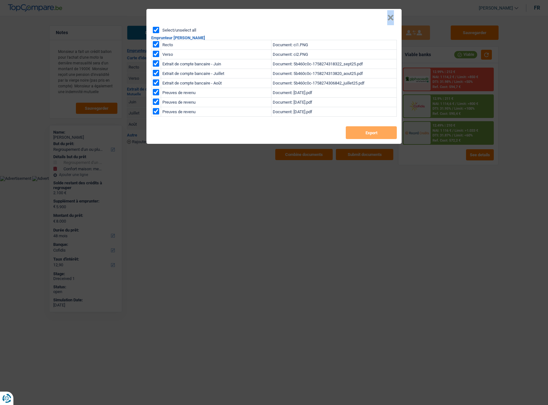
checkbox input "true"
click at [389, 135] on button "Export" at bounding box center [371, 132] width 51 height 13
click at [392, 21] on button "×" at bounding box center [390, 18] width 7 height 6
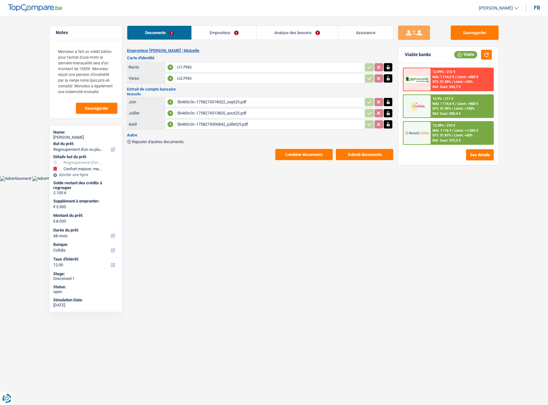
click at [312, 157] on button "Combine documents" at bounding box center [303, 154] width 57 height 11
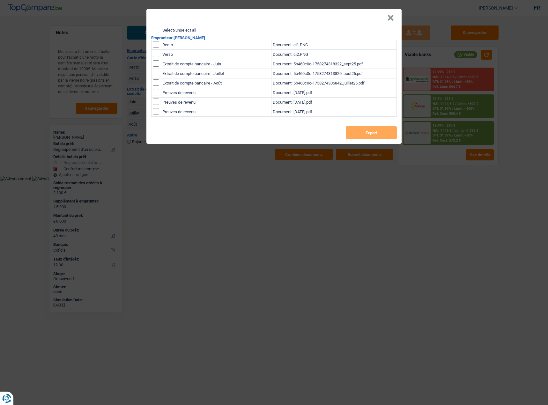
drag, startPoint x: 150, startPoint y: 29, endPoint x: 154, endPoint y: 29, distance: 4.5
click at [150, 29] on div "Select/unselect all Emprunteur Frédéric Gilson Recto Document: ci1.PNG Verso Do…" at bounding box center [273, 85] width 255 height 117
click at [390, 18] on button "×" at bounding box center [390, 18] width 7 height 6
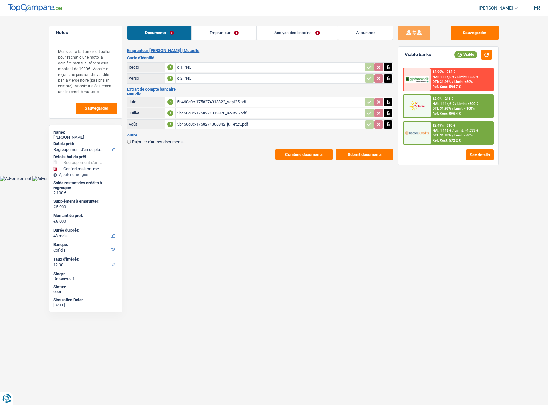
click at [361, 150] on button "Submit documents" at bounding box center [364, 154] width 57 height 11
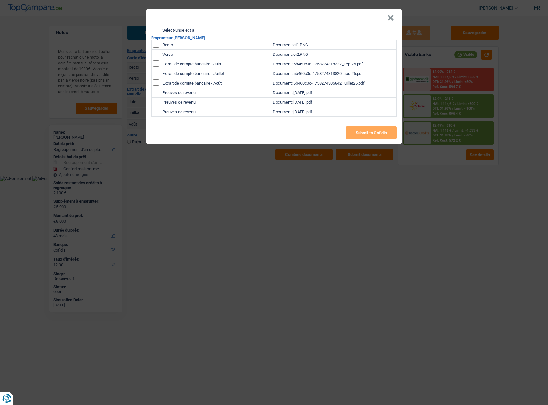
click at [158, 34] on div "Select/unselect all Emprunteur Frédéric Gilson Recto Document: ci1.PNG Verso Do…" at bounding box center [273, 85] width 255 height 117
click at [154, 30] on input "Select/unselect all" at bounding box center [156, 30] width 6 height 6
checkbox input "true"
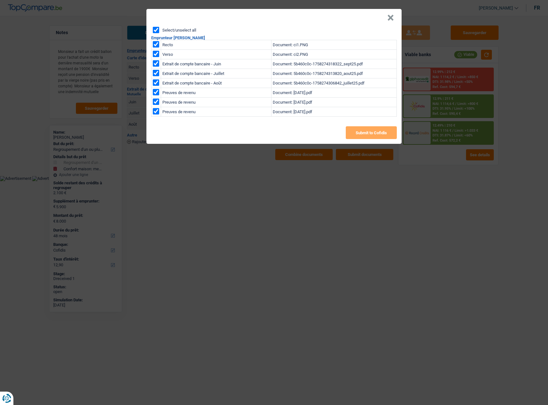
checkbox input "true"
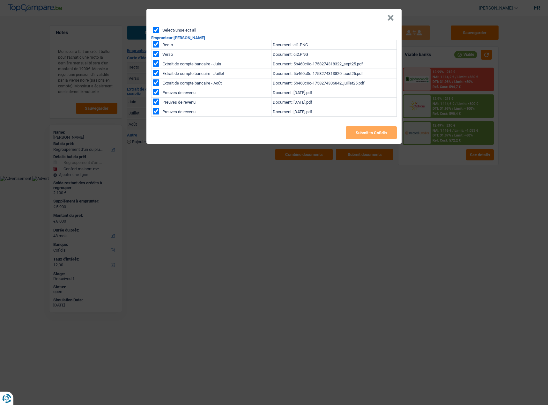
checkbox input "true"
click at [380, 130] on button "Submit to Cofidis" at bounding box center [371, 132] width 51 height 13
drag, startPoint x: 392, startPoint y: 17, endPoint x: 390, endPoint y: 0, distance: 16.5
click at [391, 17] on header "×" at bounding box center [273, 18] width 255 height 18
click at [390, 18] on button "×" at bounding box center [390, 18] width 7 height 6
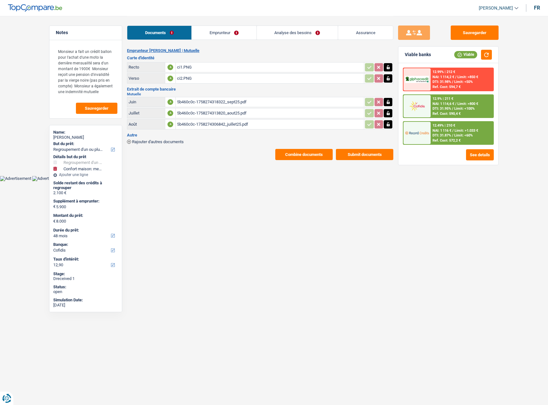
click at [450, 132] on span "NAI: 1 116 €" at bounding box center [442, 131] width 19 height 4
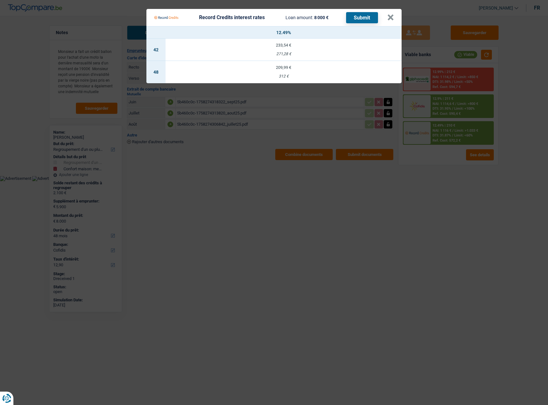
drag, startPoint x: 382, startPoint y: 17, endPoint x: 390, endPoint y: 19, distance: 8.0
click at [383, 17] on div "Record Credits interest rates Loan amount: 8 000 € Submit" at bounding box center [270, 17] width 233 height 12
click at [390, 19] on button "×" at bounding box center [390, 17] width 7 height 6
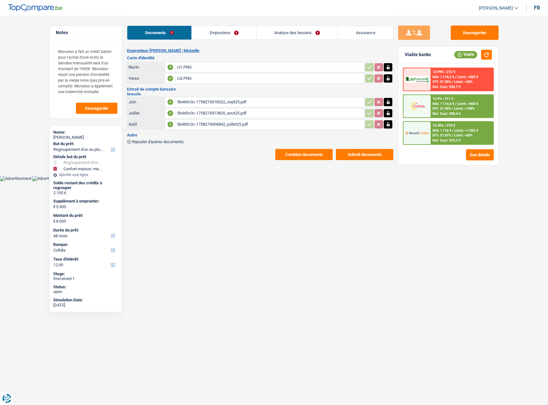
click at [298, 31] on link "Analyse des besoins" at bounding box center [297, 33] width 81 height 14
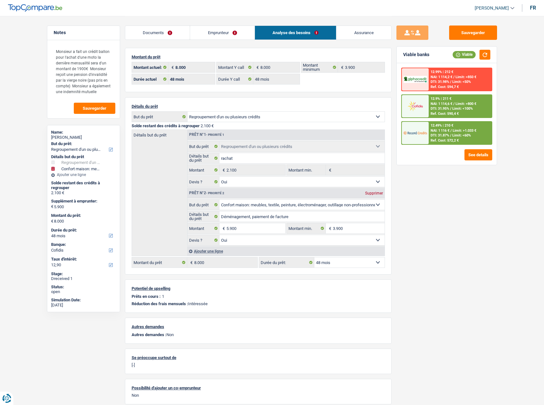
click at [423, 130] on img at bounding box center [415, 133] width 24 height 12
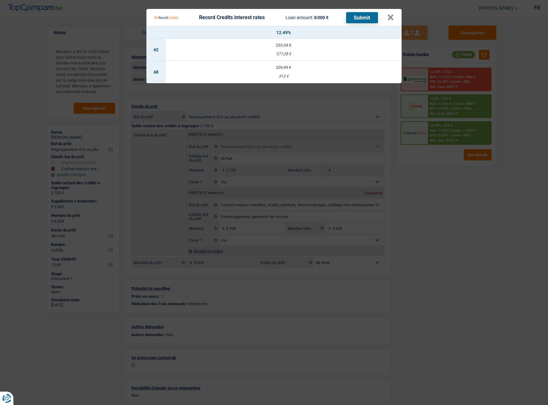
click at [317, 75] on div "312 €" at bounding box center [284, 76] width 236 height 4
select select "record credits"
type input "12,49"
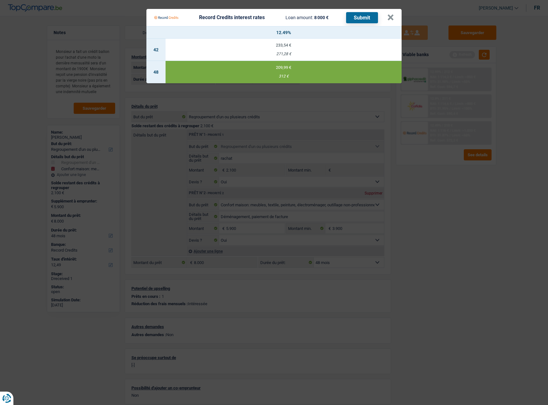
click at [355, 19] on button "Submit" at bounding box center [362, 17] width 32 height 11
click at [387, 18] on button "×" at bounding box center [390, 17] width 7 height 6
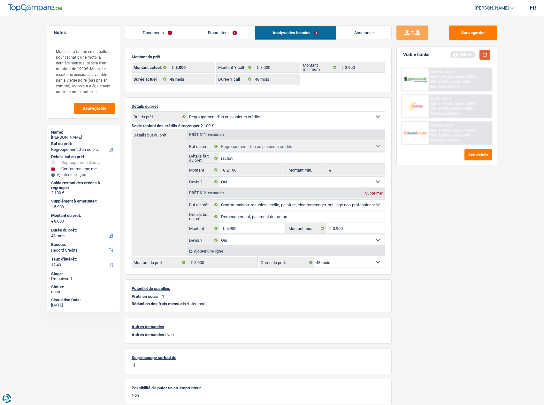
click at [486, 50] on button "button" at bounding box center [484, 55] width 11 height 10
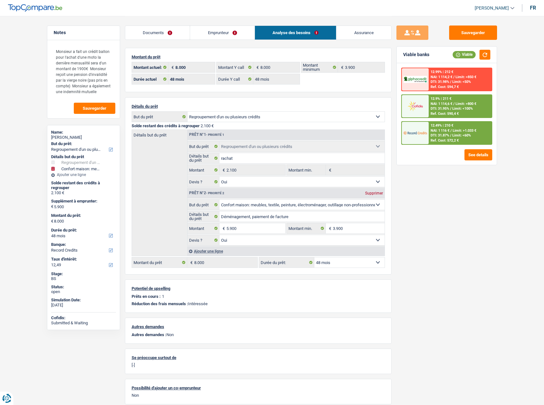
click at [72, 138] on div "Frédéric Gilson" at bounding box center [83, 137] width 65 height 5
click at [71, 138] on div "Frédéric Gilson" at bounding box center [83, 137] width 65 height 5
copy div "Gilson"
click at [435, 143] on div "12.49% | 210 € NAI: 1 116 € / Limit: >1.033 € DTI: 31.87% / Limit: <60% Ref. Co…" at bounding box center [459, 133] width 63 height 22
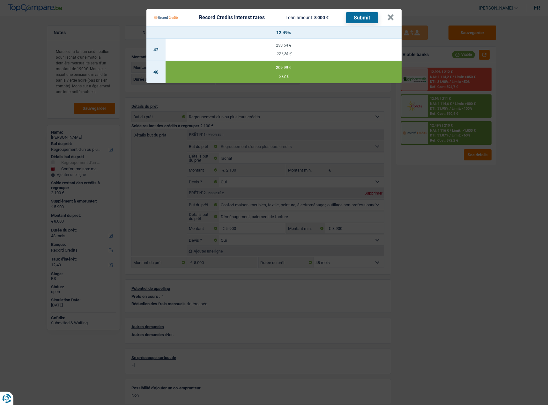
click at [463, 194] on Credits "Record Credits interest rates Loan amount: 8 000 € Submit × 12.49% 42 233,54 € …" at bounding box center [274, 202] width 548 height 405
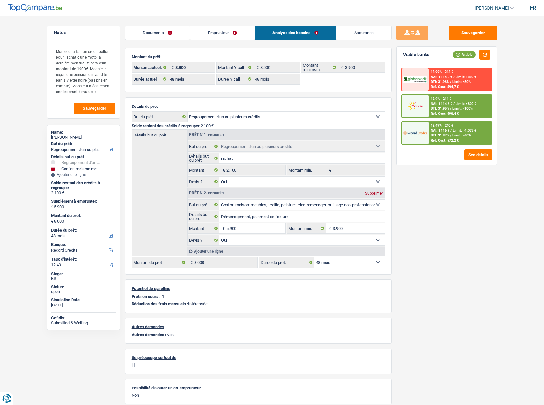
click at [434, 132] on span "NAI: 1 116 €" at bounding box center [439, 131] width 19 height 4
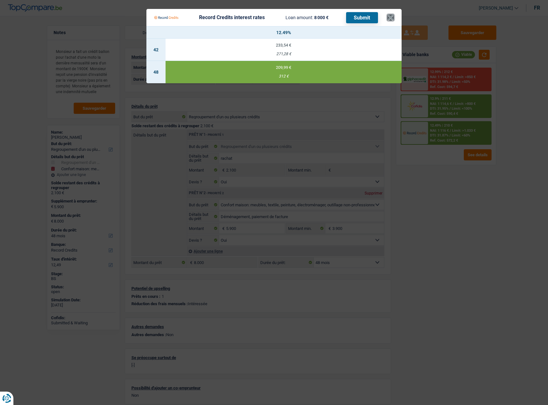
click at [388, 16] on button "×" at bounding box center [390, 17] width 7 height 6
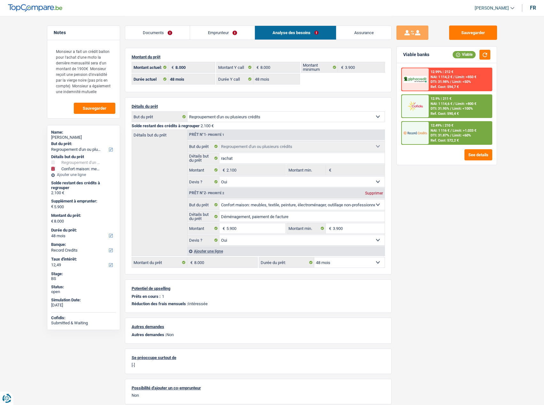
click at [164, 30] on link "Documents" at bounding box center [157, 33] width 65 height 14
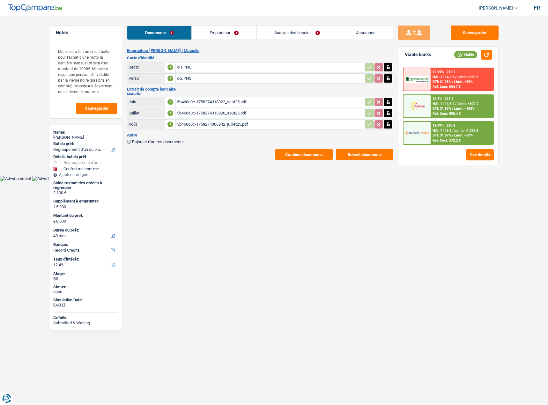
click at [201, 103] on div "5b460c0c-1758274318322_sept25.pdf" at bounding box center [270, 102] width 186 height 10
click at [282, 181] on html "Vous avez le contrôle de vos données Nous utilisons des cookies, tout comme nos…" at bounding box center [274, 90] width 548 height 181
click at [447, 26] on div "Sauvegarder" at bounding box center [448, 33] width 101 height 14
click at [466, 35] on button "Sauvegarder" at bounding box center [475, 33] width 48 height 14
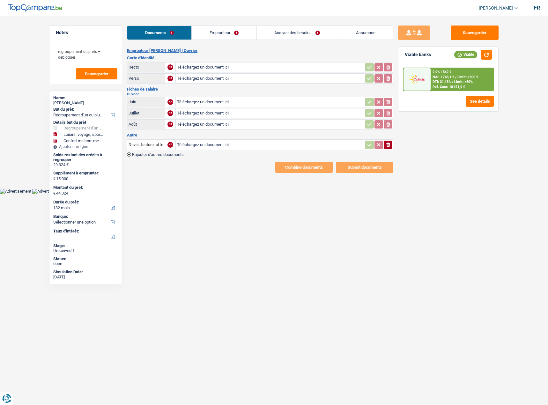
select select "refinancing"
select select "hobbies"
select select "household"
select select "132"
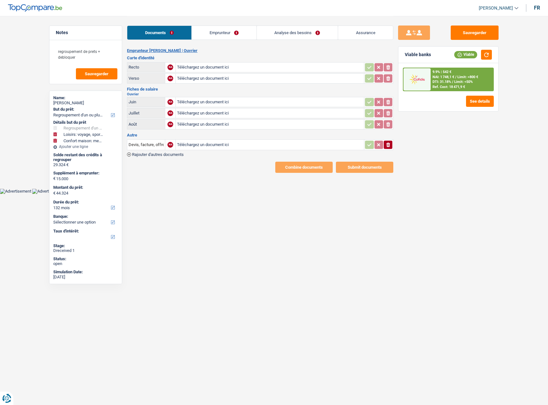
type input "C:\fakepath\image2.png"
type input "C:\fakepath\image3.png"
type input "C:\fakepath\image1.jpeg"
drag, startPoint x: 177, startPoint y: 150, endPoint x: 170, endPoint y: 155, distance: 8.0
click at [172, 154] on div "Devis, facture, offre, bon de commande NA Téléchargez un document ici ionicons-…" at bounding box center [260, 148] width 266 height 18
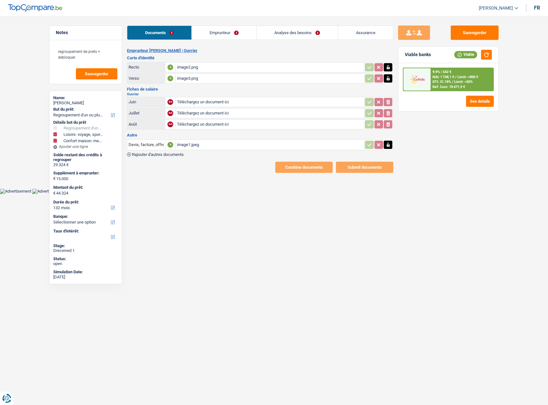
click at [159, 158] on div "Emprunteur [PERSON_NAME] | [PERSON_NAME] d'identité Recto A image2.png Verso A …" at bounding box center [260, 110] width 266 height 125
click at [161, 157] on span "Rajouter d'autres documents" at bounding box center [158, 155] width 52 height 4
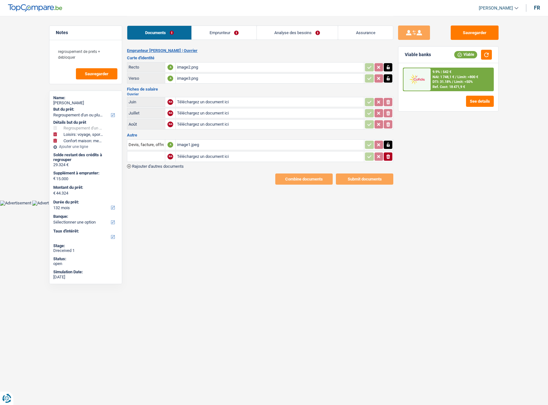
type input "C:\fakepath\image0.jpeg"
click at [155, 157] on input "text" at bounding box center [146, 157] width 35 height 10
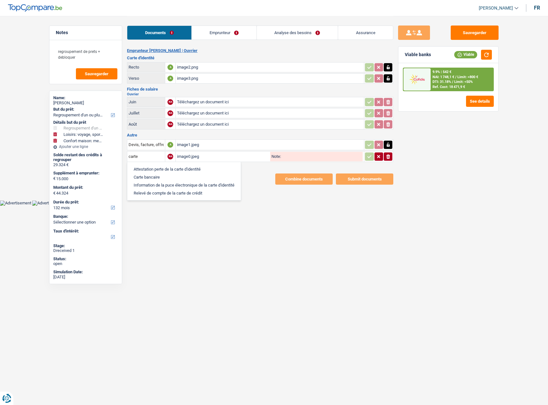
click at [159, 177] on li "Carte bancaire" at bounding box center [184, 177] width 107 height 8
type input "Carte bancaire"
click at [153, 142] on input "Devis, facture, offre, bon de commande" at bounding box center [146, 145] width 35 height 10
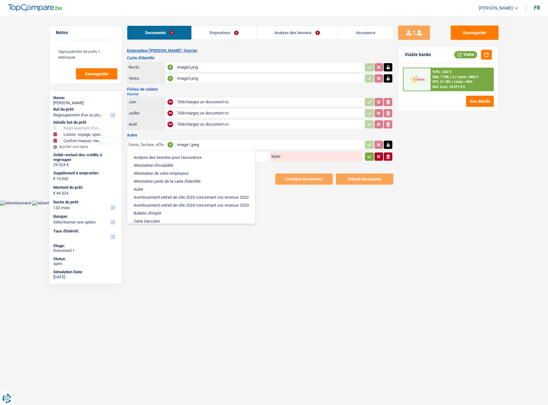
drag, startPoint x: 156, startPoint y: 143, endPoint x: 109, endPoint y: 144, distance: 47.6
click at [109, 144] on div "Notes regroupement de prets + debloquer Sauvegarder Name: [PERSON_NAME] But du …" at bounding box center [274, 100] width 460 height 169
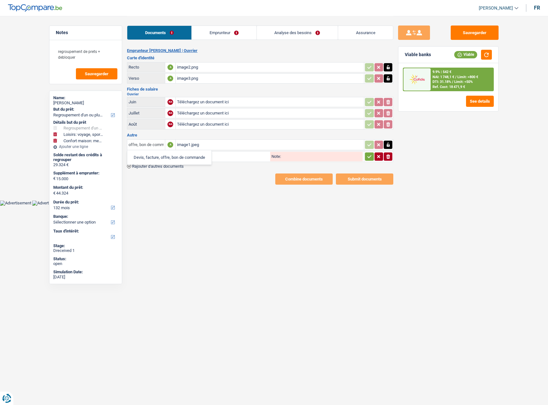
scroll to position [0, 10]
drag, startPoint x: 157, startPoint y: 145, endPoint x: 287, endPoint y: 146, distance: 129.6
click at [287, 146] on tr "offre, bon de commande Devis, facture, offre, bon de commande A image1.jpeg" at bounding box center [260, 144] width 266 height 11
type input "o"
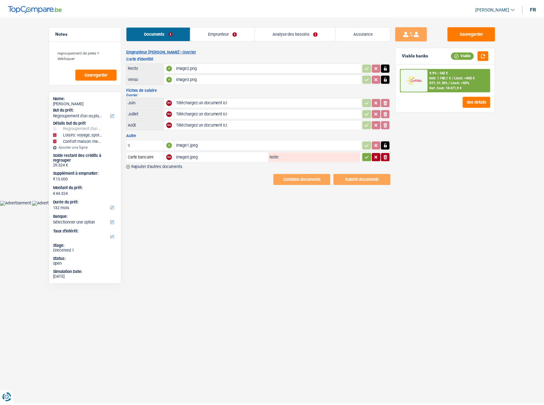
scroll to position [0, 0]
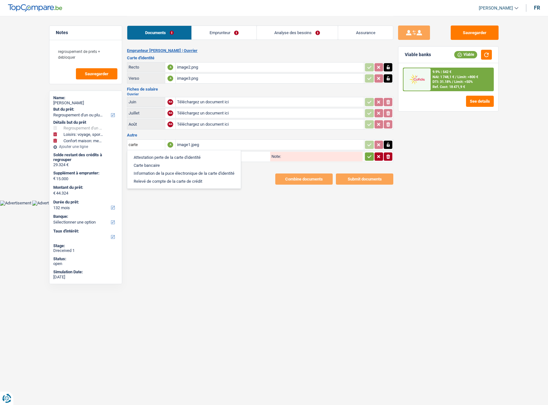
click at [170, 167] on li "Carte bancaire" at bounding box center [184, 165] width 107 height 8
type input "Carte bancaire"
click at [473, 36] on button "Sauvegarder" at bounding box center [475, 33] width 48 height 14
click at [212, 36] on link "Emprunteur" at bounding box center [224, 33] width 64 height 14
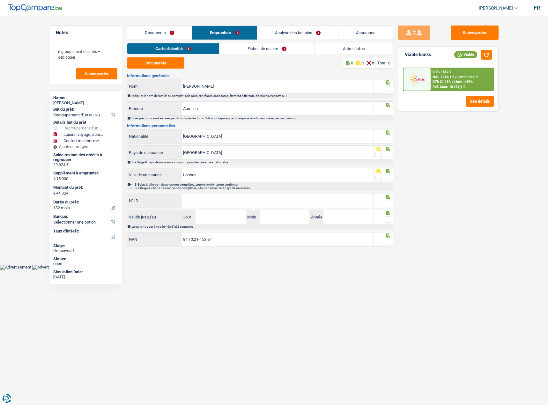
click at [269, 48] on link "Fiches de salaire" at bounding box center [267, 48] width 95 height 11
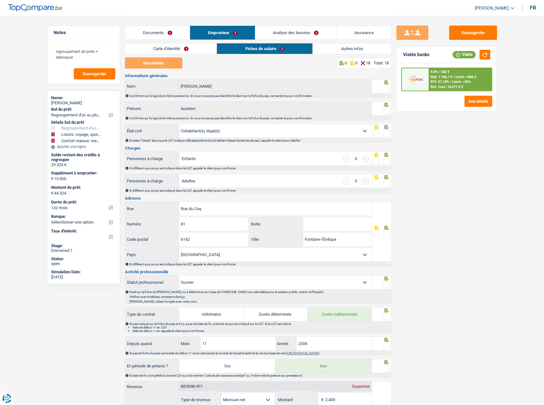
click at [74, 102] on div "[PERSON_NAME]" at bounding box center [83, 103] width 65 height 5
copy div "[PERSON_NAME]"
click at [196, 48] on link "Carte d'identité" at bounding box center [171, 48] width 92 height 11
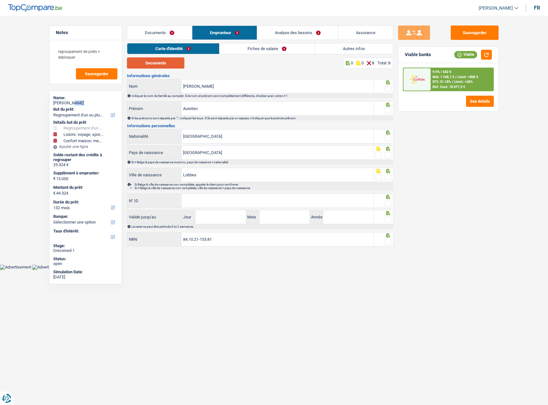
click at [157, 62] on button "Documents" at bounding box center [155, 62] width 57 height 11
click at [386, 88] on span at bounding box center [388, 89] width 6 height 6
click at [0, 0] on input "radio" at bounding box center [0, 0] width 0 height 0
click at [390, 106] on icon at bounding box center [388, 105] width 6 height 4
drag, startPoint x: 389, startPoint y: 110, endPoint x: 392, endPoint y: 132, distance: 22.2
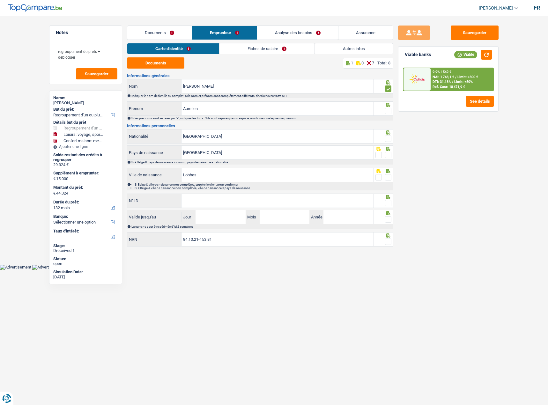
click at [389, 111] on span at bounding box center [388, 111] width 6 height 6
click at [0, 0] on input "radio" at bounding box center [0, 0] width 0 height 0
click at [392, 132] on icon at bounding box center [388, 133] width 6 height 4
drag, startPoint x: 390, startPoint y: 136, endPoint x: 395, endPoint y: 151, distance: 15.4
click at [390, 137] on span at bounding box center [388, 139] width 6 height 6
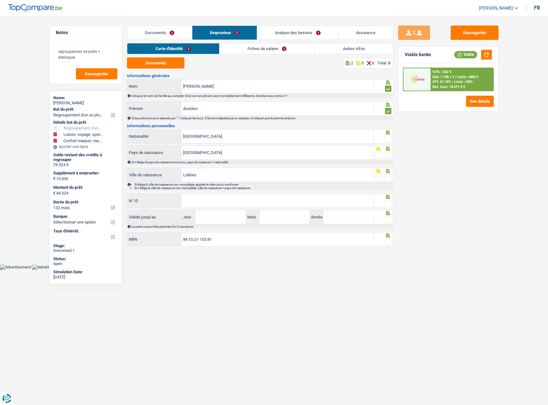
click at [0, 0] on input "radio" at bounding box center [0, 0] width 0 height 0
click at [395, 154] on div "Sauvegarder Viable banks Viable 9.9% | 542 € NAI: 1 748,1 € / Limit: >800 € DTI…" at bounding box center [449, 211] width 110 height 370
drag, startPoint x: 393, startPoint y: 155, endPoint x: 389, endPoint y: 159, distance: 5.4
click at [392, 156] on div at bounding box center [384, 153] width 20 height 14
drag, startPoint x: 389, startPoint y: 159, endPoint x: 389, endPoint y: 172, distance: 13.1
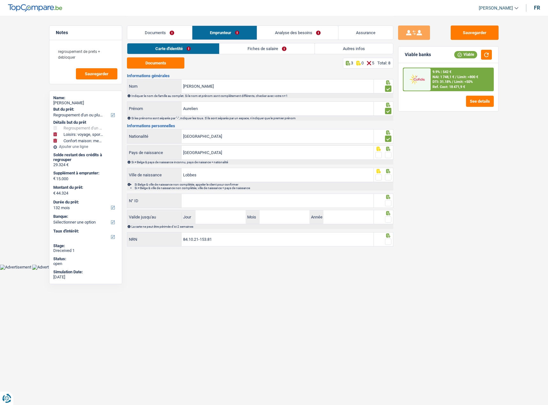
click at [388, 159] on div at bounding box center [384, 153] width 20 height 14
click at [390, 173] on icon at bounding box center [389, 171] width 4 height 4
click at [388, 175] on span at bounding box center [388, 177] width 6 height 6
click at [0, 0] on input "radio" at bounding box center [0, 0] width 0 height 0
click at [389, 151] on icon at bounding box center [388, 149] width 6 height 4
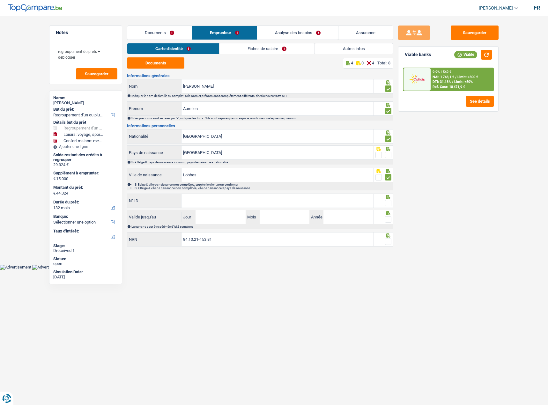
click at [388, 153] on span at bounding box center [388, 155] width 6 height 6
click at [0, 0] on input "radio" at bounding box center [0, 0] width 0 height 0
click at [286, 201] on input "N° ID" at bounding box center [278, 201] width 192 height 14
paste input "592-5723264-54"
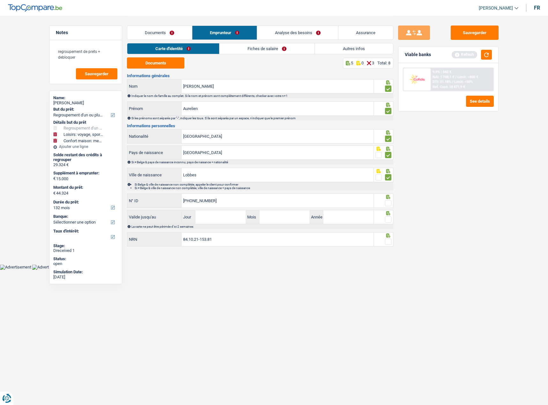
type input "592-5723264-54"
drag, startPoint x: 221, startPoint y: 213, endPoint x: 239, endPoint y: 215, distance: 18.7
click at [221, 213] on input "Jour" at bounding box center [221, 217] width 50 height 14
type input "13"
type input "04"
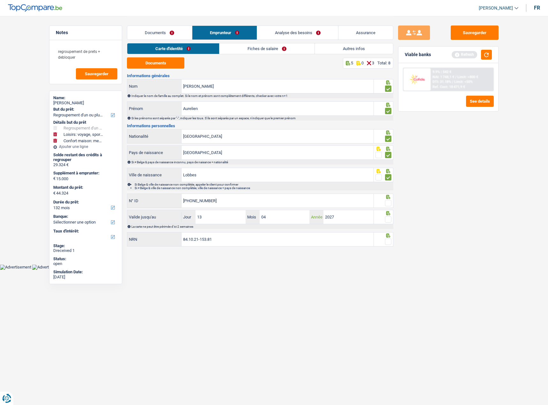
type input "2027"
click at [396, 219] on div "Sauvegarder Viable banks Refresh 9.9% | 542 € NAI: 1 748,1 € / Limit: >800 € DT…" at bounding box center [449, 211] width 110 height 370
click at [391, 219] on span at bounding box center [388, 219] width 6 height 6
click at [0, 0] on input "radio" at bounding box center [0, 0] width 0 height 0
click at [389, 201] on span at bounding box center [388, 203] width 6 height 6
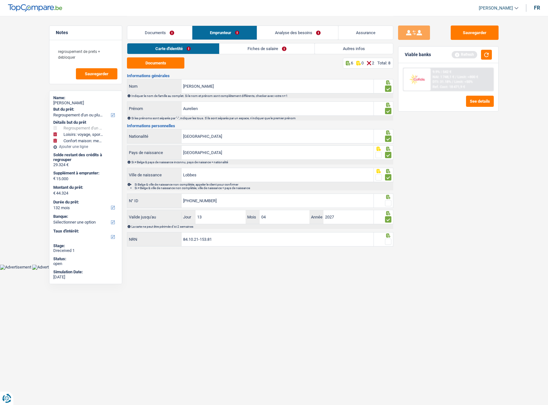
click at [0, 0] on input "radio" at bounding box center [0, 0] width 0 height 0
click at [387, 232] on div "Informations générales Hans Nom Indiquer le nom de famille au complet. Si le no…" at bounding box center [260, 161] width 266 height 174
click at [387, 240] on span at bounding box center [388, 242] width 6 height 6
click at [0, 0] on input "radio" at bounding box center [0, 0] width 0 height 0
click at [252, 45] on link "Fiches de salaire" at bounding box center [267, 48] width 95 height 11
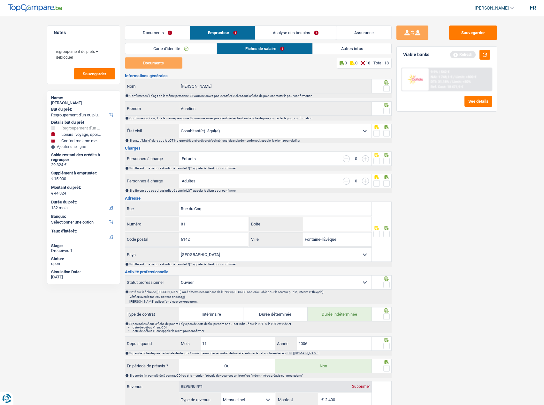
click at [388, 87] on span at bounding box center [386, 89] width 6 height 6
click at [0, 0] on input "radio" at bounding box center [0, 0] width 0 height 0
click at [389, 111] on span at bounding box center [386, 111] width 6 height 6
click at [0, 0] on input "radio" at bounding box center [0, 0] width 0 height 0
drag, startPoint x: 470, startPoint y: 34, endPoint x: 481, endPoint y: 60, distance: 27.8
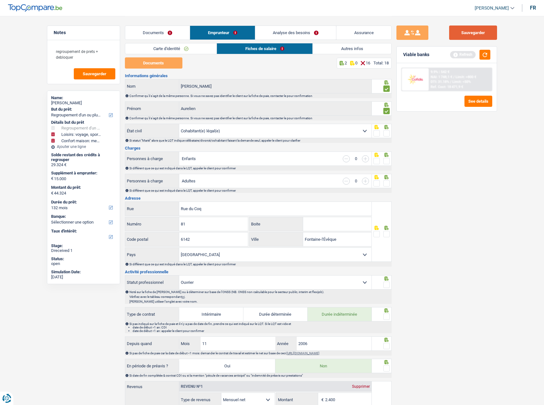
click at [470, 34] on button "Sauvegarder" at bounding box center [473, 33] width 48 height 14
drag, startPoint x: 484, startPoint y: 64, endPoint x: 485, endPoint y: 60, distance: 4.3
click at [484, 64] on div "9.9% | 542 € NAI: 1 748,1 € / Limit: >800 € DTI: 31.18% / Limit: <50% Ref. Cost…" at bounding box center [446, 87] width 100 height 48
click at [485, 55] on button "button" at bounding box center [484, 55] width 11 height 10
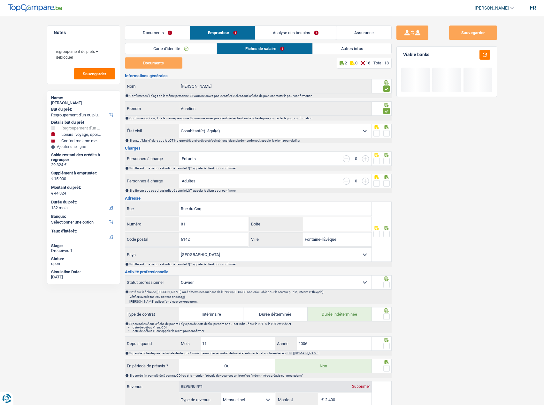
drag, startPoint x: 376, startPoint y: 47, endPoint x: 329, endPoint y: 21, distance: 53.8
click at [375, 47] on link "Autres infos" at bounding box center [351, 48] width 79 height 11
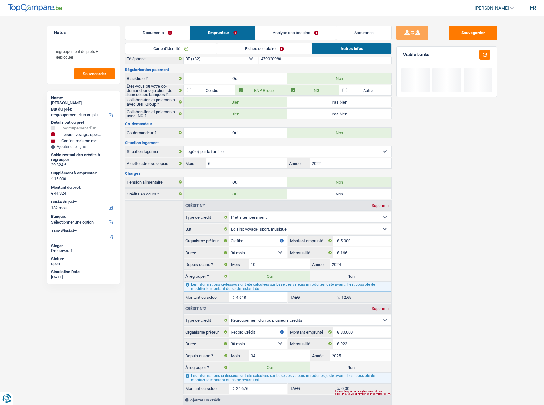
scroll to position [46, 0]
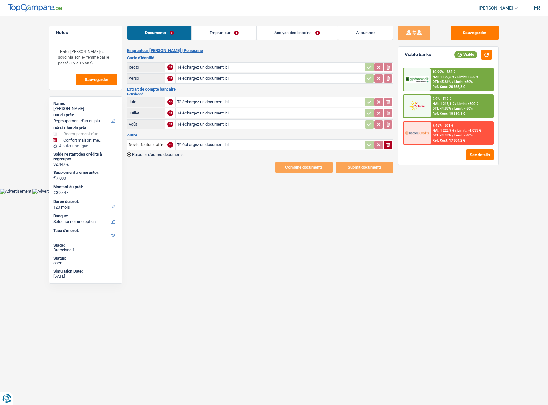
select select "refinancing"
select select "household"
select select "120"
type input "C:\fakepath\20250929_115232.jpg"
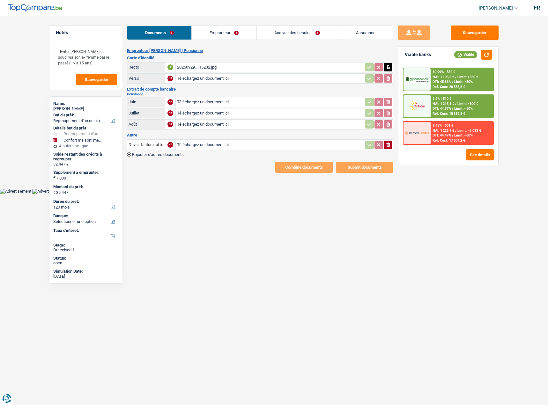
type input "C:\fakepath\20250929_115239.jpg"
type input "C:\fakepath\20250913_103415.jpg"
type input "C:\fakepath\20250913_103517.jpg"
type input "C:\fakepath\20250913_103527.jpg"
click at [391, 147] on button "ionicons-v5-e" at bounding box center [388, 145] width 9 height 8
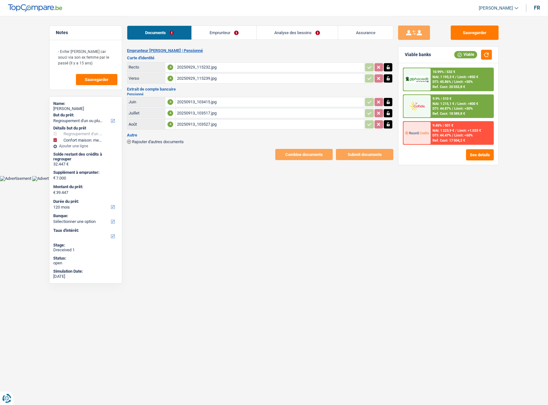
click at [225, 38] on link "Emprunteur" at bounding box center [224, 33] width 64 height 14
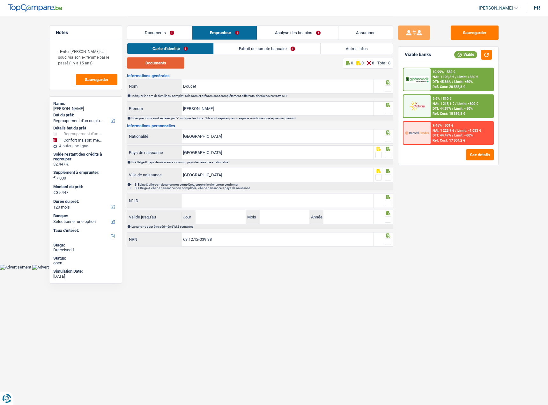
click at [168, 62] on button "Documents" at bounding box center [155, 62] width 57 height 11
drag, startPoint x: 385, startPoint y: 86, endPoint x: 388, endPoint y: 86, distance: 3.2
click at [387, 86] on fieldset at bounding box center [384, 89] width 16 height 8
click at [388, 87] on span at bounding box center [388, 89] width 6 height 6
click at [0, 0] on input "radio" at bounding box center [0, 0] width 0 height 0
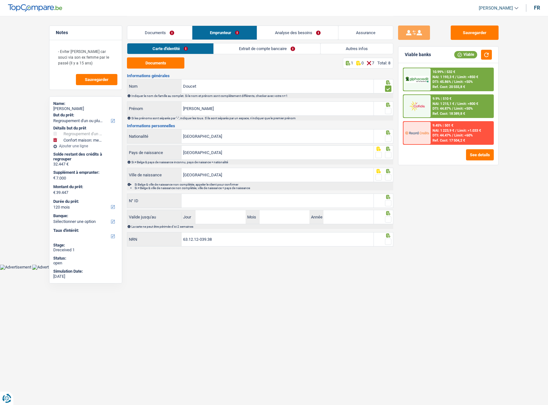
drag, startPoint x: 392, startPoint y: 107, endPoint x: 388, endPoint y: 112, distance: 6.1
click at [391, 108] on div at bounding box center [388, 111] width 6 height 8
click at [388, 112] on span at bounding box center [388, 111] width 6 height 6
click at [0, 0] on input "radio" at bounding box center [0, 0] width 0 height 0
click at [389, 132] on icon at bounding box center [388, 133] width 6 height 4
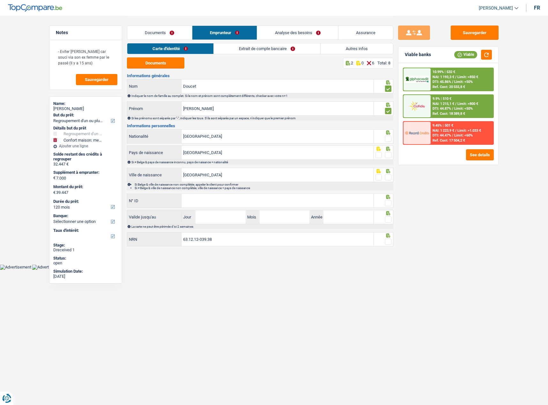
click at [388, 136] on span at bounding box center [388, 139] width 6 height 6
click at [0, 0] on input "radio" at bounding box center [0, 0] width 0 height 0
click at [388, 157] on span at bounding box center [388, 155] width 6 height 6
click at [0, 0] on input "radio" at bounding box center [0, 0] width 0 height 0
click at [380, 184] on li "Si Belge & ville de naissance non complétée, appeler le client pour confirmer" at bounding box center [264, 185] width 258 height 4
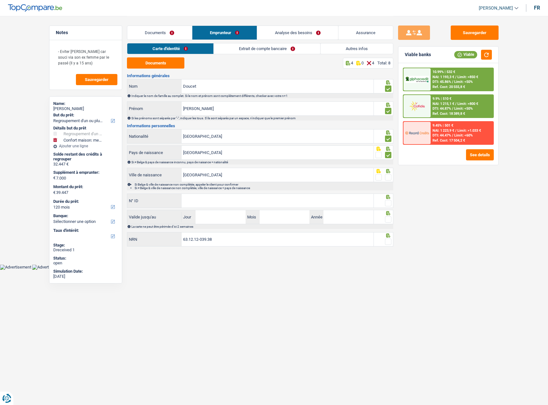
click at [388, 179] on span at bounding box center [388, 177] width 6 height 6
click at [0, 0] on input "radio" at bounding box center [0, 0] width 0 height 0
click at [387, 200] on div at bounding box center [388, 203] width 6 height 8
paste input "592-8860008-12"
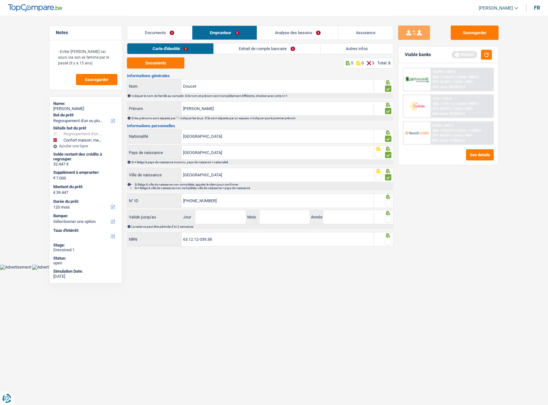
type input "592-8860008-12"
click at [388, 203] on span at bounding box center [388, 203] width 6 height 6
click at [0, 0] on input "radio" at bounding box center [0, 0] width 0 height 0
click at [386, 217] on span at bounding box center [388, 219] width 6 height 6
click at [0, 0] on input "radio" at bounding box center [0, 0] width 0 height 0
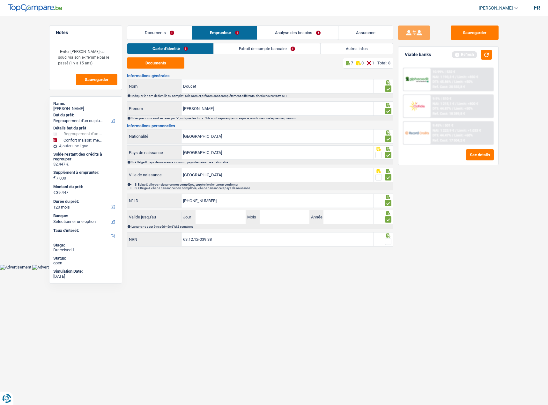
click at [387, 240] on span at bounding box center [388, 242] width 6 height 6
click at [0, 0] on input "radio" at bounding box center [0, 0] width 0 height 0
click at [210, 210] on div "Informations générales Doucet Nom Indiquer le nom de famille au complet. Si le …" at bounding box center [260, 161] width 266 height 174
click at [224, 218] on input "Jour" at bounding box center [221, 217] width 50 height 14
type input "31"
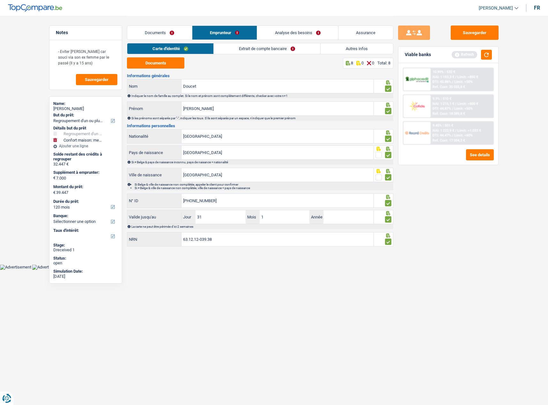
type input "10"
drag, startPoint x: 296, startPoint y: 217, endPoint x: 317, endPoint y: 218, distance: 21.4
click at [296, 217] on input "10" at bounding box center [285, 217] width 50 height 14
click at [346, 218] on input "2" at bounding box center [349, 217] width 50 height 14
type input "2028"
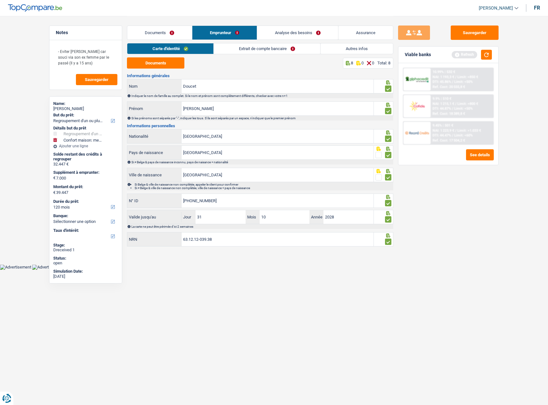
click at [439, 235] on div "Sauvegarder Viable banks Refresh 10.99% | 532 € NAI: 1 193,3 € / Limit: >850 € …" at bounding box center [449, 211] width 110 height 370
click at [236, 44] on link "Extrait de compte bancaire" at bounding box center [267, 48] width 107 height 11
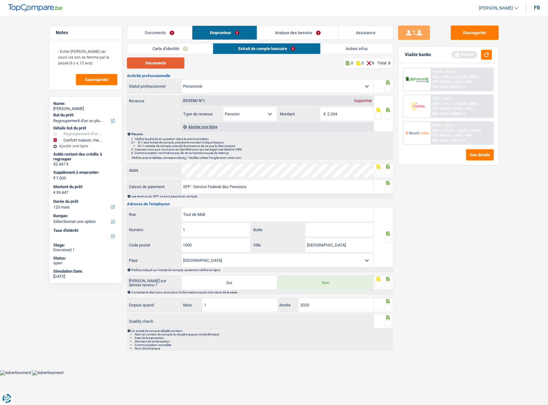
click at [156, 58] on button "Documents" at bounding box center [155, 62] width 57 height 11
drag, startPoint x: 388, startPoint y: 115, endPoint x: 390, endPoint y: 97, distance: 18.6
click at [388, 115] on span at bounding box center [388, 116] width 6 height 6
click at [0, 0] on input "radio" at bounding box center [0, 0] width 0 height 0
click at [389, 93] on div "Ouvrier Employé privé Employé public Invalide Indépendant Pensionné Chômeur Mut…" at bounding box center [260, 86] width 266 height 15
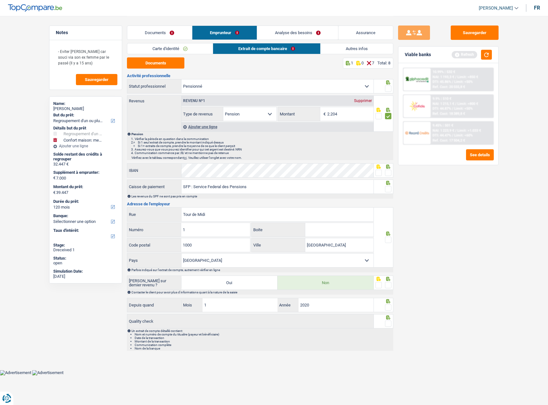
drag, startPoint x: 389, startPoint y: 88, endPoint x: 378, endPoint y: 96, distance: 13.7
click at [390, 88] on span at bounding box center [388, 89] width 6 height 6
click at [0, 0] on input "radio" at bounding box center [0, 0] width 0 height 0
drag, startPoint x: 377, startPoint y: 173, endPoint x: 395, endPoint y: 188, distance: 23.3
click at [377, 173] on span at bounding box center [379, 173] width 6 height 6
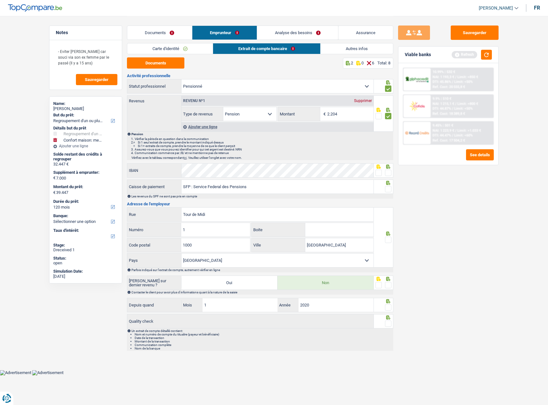
click at [0, 0] on input "radio" at bounding box center [0, 0] width 0 height 0
click at [389, 177] on div at bounding box center [388, 173] width 6 height 8
click at [390, 185] on icon at bounding box center [389, 183] width 4 height 4
drag, startPoint x: 390, startPoint y: 187, endPoint x: 394, endPoint y: 236, distance: 49.7
click at [389, 187] on span at bounding box center [388, 189] width 6 height 6
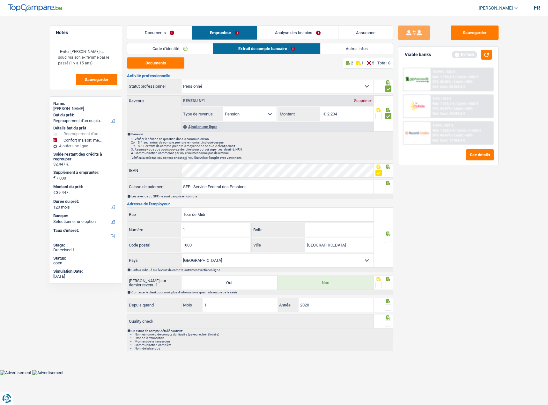
click at [0, 0] on input "radio" at bounding box center [0, 0] width 0 height 0
click at [389, 237] on span at bounding box center [388, 240] width 6 height 6
click at [0, 0] on input "radio" at bounding box center [0, 0] width 0 height 0
click at [393, 287] on div at bounding box center [384, 283] width 20 height 14
click at [391, 287] on span at bounding box center [388, 285] width 6 height 6
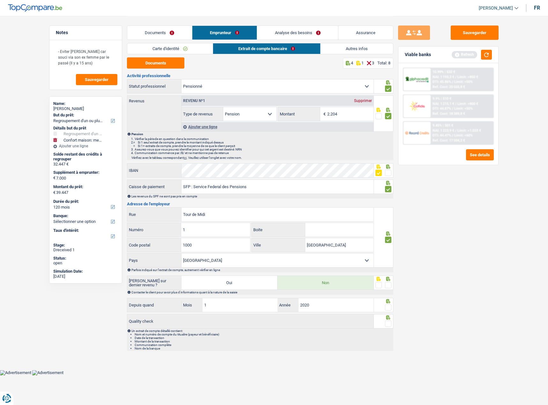
click at [0, 0] on input "radio" at bounding box center [0, 0] width 0 height 0
drag, startPoint x: 390, startPoint y: 308, endPoint x: 389, endPoint y: 321, distance: 13.8
click at [390, 308] on span at bounding box center [388, 307] width 6 height 6
click at [0, 0] on input "radio" at bounding box center [0, 0] width 0 height 0
click at [389, 325] on span at bounding box center [388, 324] width 6 height 6
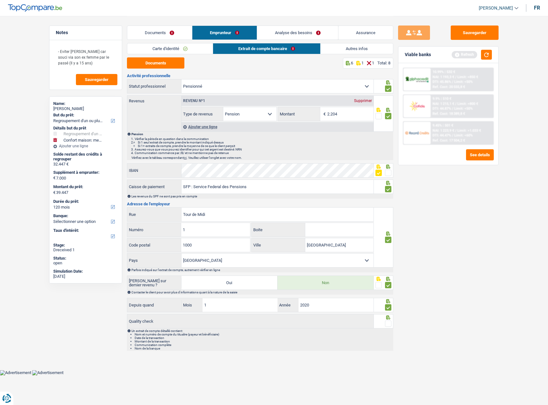
click at [0, 0] on input "radio" at bounding box center [0, 0] width 0 height 0
click at [335, 50] on link "Autres infos" at bounding box center [357, 48] width 72 height 11
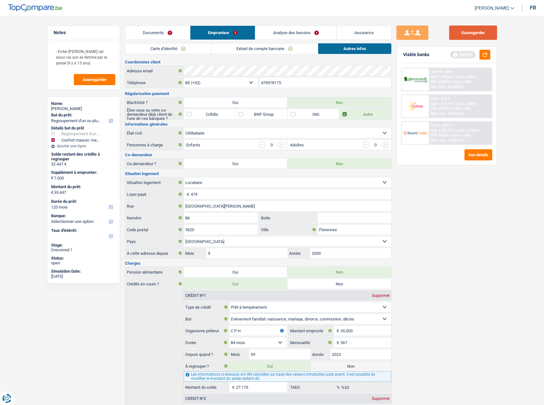
click at [474, 32] on button "Sauvegarder" at bounding box center [473, 33] width 48 height 14
click at [482, 51] on button "button" at bounding box center [484, 55] width 11 height 10
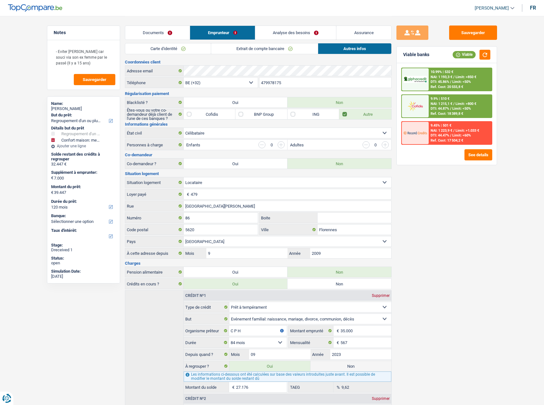
click at [309, 27] on li "Analyse des besoins" at bounding box center [295, 33] width 81 height 14
click at [305, 34] on link "Analyse des besoins" at bounding box center [295, 33] width 81 height 14
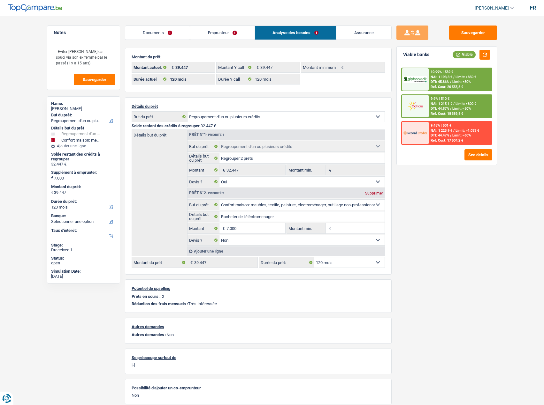
click at [462, 75] on div "10.99% | 532 € NAI: 1 193,3 € / Limit: >850 € DTI: 45.86% / Limit: <50% Ref. Co…" at bounding box center [459, 79] width 63 height 22
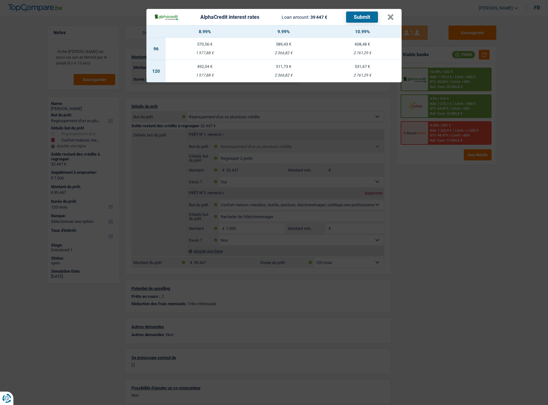
click at [294, 74] on div "2 366,82 €" at bounding box center [283, 75] width 79 height 4
select select "alphacredit"
type input "9,99"
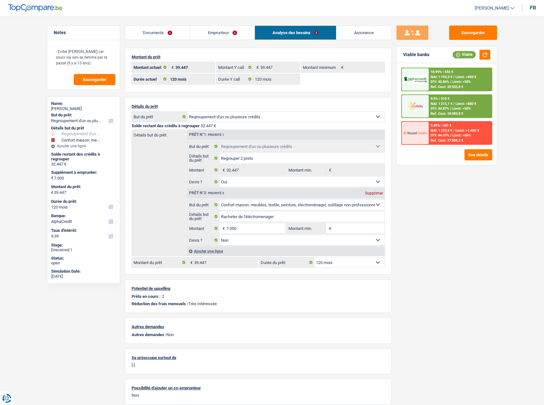
click at [443, 74] on div "10.99% | 532 € NAI: 1 193,3 € / Limit: >850 € DTI: 45.86% / Limit: <50% Ref. Co…" at bounding box center [459, 79] width 63 height 22
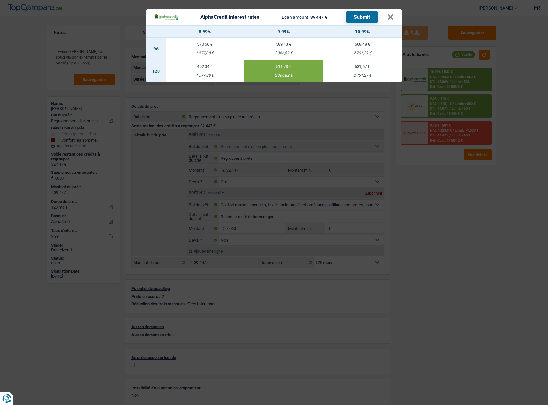
click at [364, 21] on button "Submit" at bounding box center [362, 16] width 32 height 11
click at [390, 19] on button "×" at bounding box center [390, 17] width 7 height 6
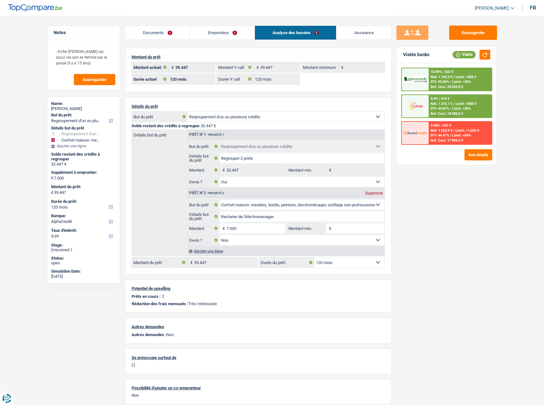
click at [455, 115] on div "Ref. Cost: 18 389,8 €" at bounding box center [446, 114] width 33 height 4
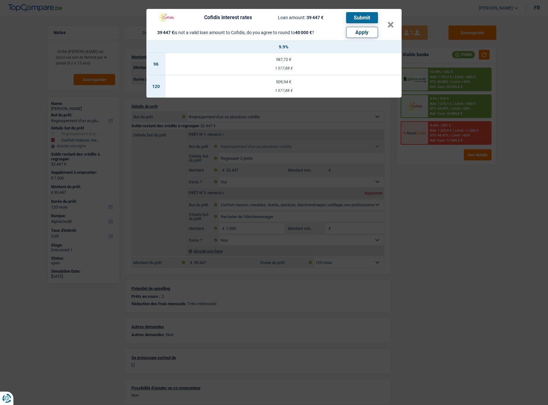
click at [474, 207] on div "Cofidis interest rates Loan amount: 39 447 € Submit 39 447 € is not a valid loa…" at bounding box center [274, 202] width 548 height 405
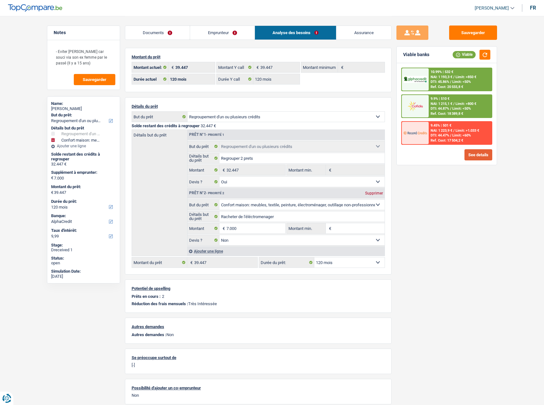
click at [474, 159] on button "See details" at bounding box center [478, 154] width 28 height 11
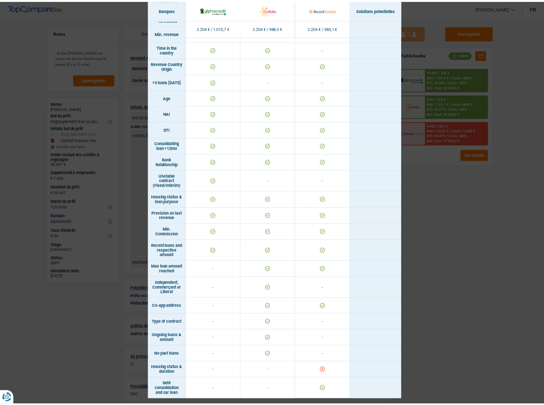
scroll to position [171, 0]
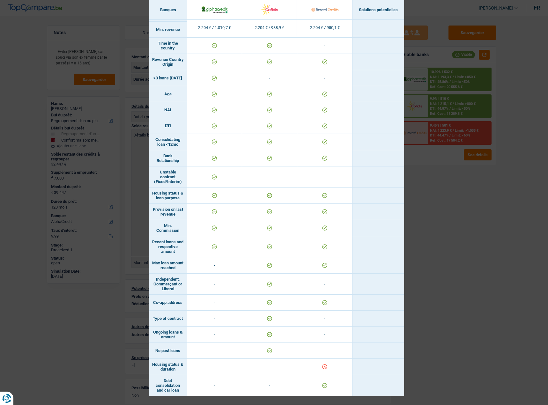
drag, startPoint x: 511, startPoint y: 281, endPoint x: 485, endPoint y: 276, distance: 26.6
click at [505, 280] on div "Banks conditions × Banques Solutions potentielles Revenus / Charges 2.204 € / 1…" at bounding box center [274, 202] width 548 height 405
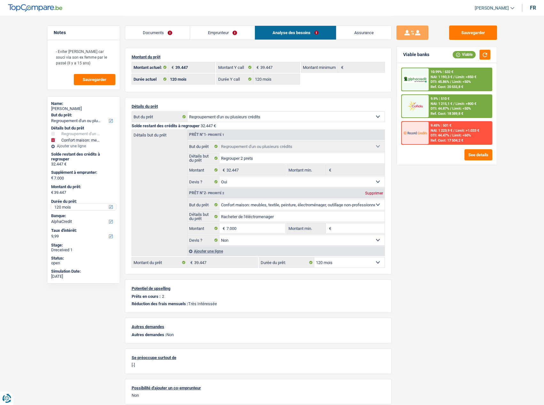
click at [70, 207] on select "12 mois 18 mois 24 mois 30 mois 36 mois 42 mois 48 mois 60 mois 72 mois 84 mois…" at bounding box center [83, 207] width 65 height 6
select select "84"
click at [51, 204] on select "12 mois 18 mois 24 mois 30 mois 36 mois 42 mois 48 mois 60 mois 72 mois 84 mois…" at bounding box center [83, 207] width 65 height 6
select select "84"
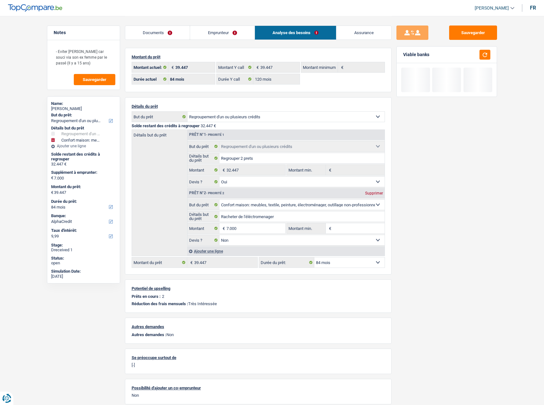
click at [232, 35] on link "Emprunteur" at bounding box center [222, 33] width 64 height 14
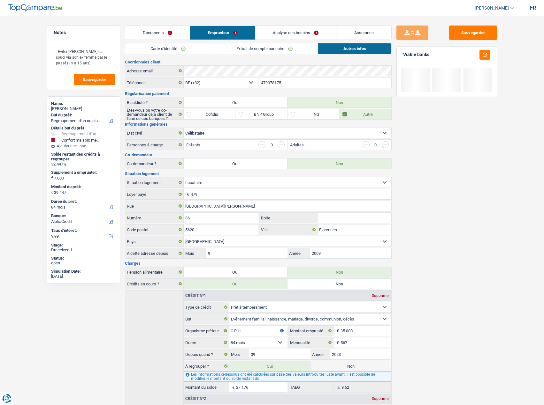
click at [337, 52] on link "Autres infos" at bounding box center [354, 48] width 73 height 11
click at [303, 34] on link "Analyse des besoins" at bounding box center [295, 33] width 81 height 14
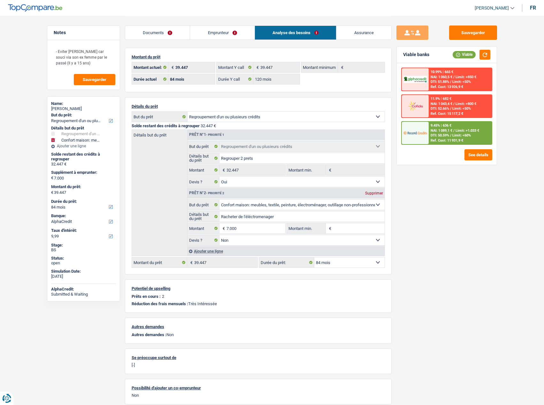
click at [430, 124] on div "9.45% | 636 € NAI: 1 089,1 € / Limit: >1.033 € DTI: 50.59% / Limit: <60% Ref. C…" at bounding box center [459, 133] width 63 height 22
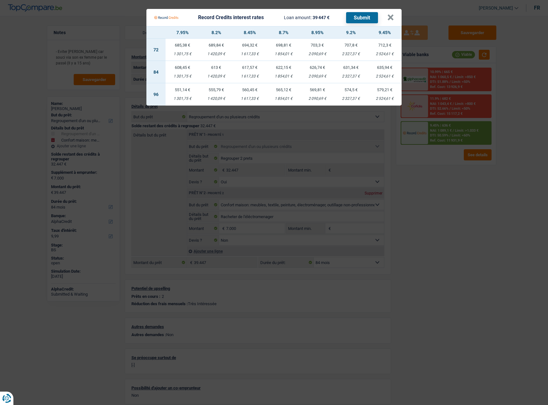
click at [429, 194] on Credits "Record Credits interest rates Loan amount: 39 447 € Submit × 7.95% 8.2% 8.45% 8…" at bounding box center [274, 202] width 548 height 405
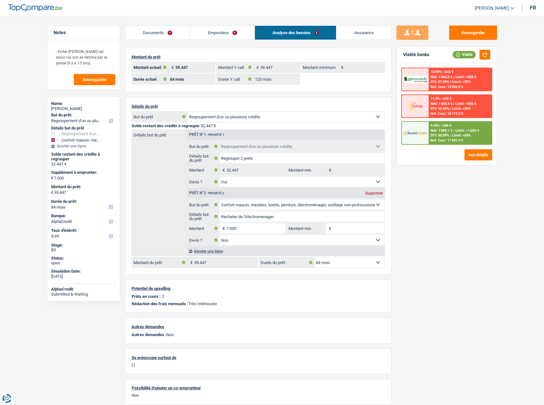
click at [460, 78] on span "Limit: >850 €" at bounding box center [465, 77] width 21 height 4
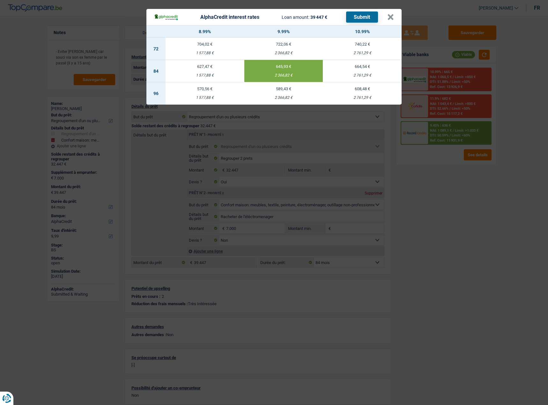
drag, startPoint x: 453, startPoint y: 224, endPoint x: 461, endPoint y: 127, distance: 97.0
click at [453, 222] on div "AlphaCredit interest rates Loan amount: 39 447 € Submit × 8.99% 9.99% 10.99% 72…" at bounding box center [274, 202] width 548 height 405
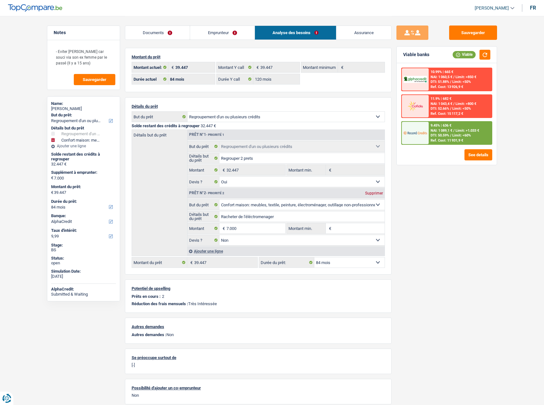
click at [456, 132] on span "Limit: >1.033 €" at bounding box center [467, 131] width 24 height 4
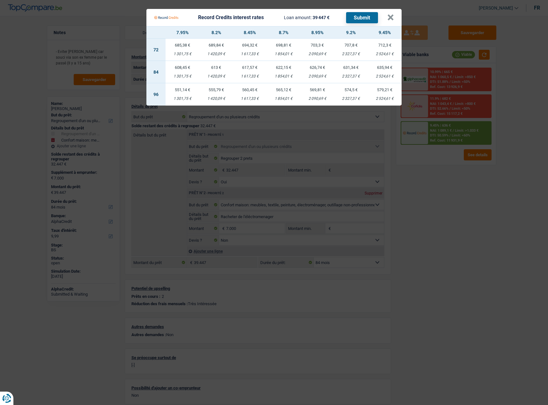
click at [455, 233] on Credits "Record Credits interest rates Loan amount: 39 447 € Submit × 7.95% 8.2% 8.45% 8…" at bounding box center [274, 202] width 548 height 405
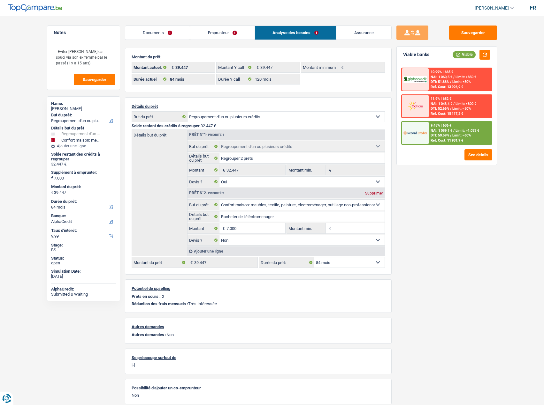
click at [233, 34] on link "Emprunteur" at bounding box center [222, 33] width 64 height 14
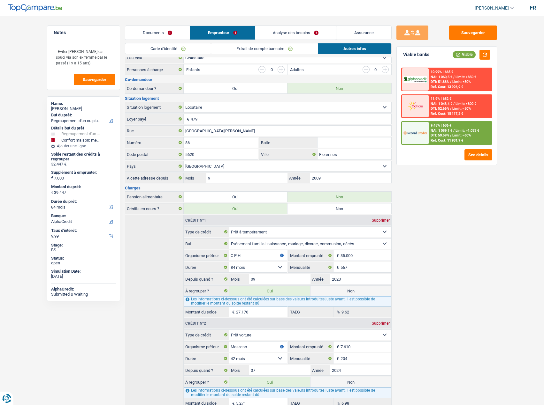
scroll to position [112, 0]
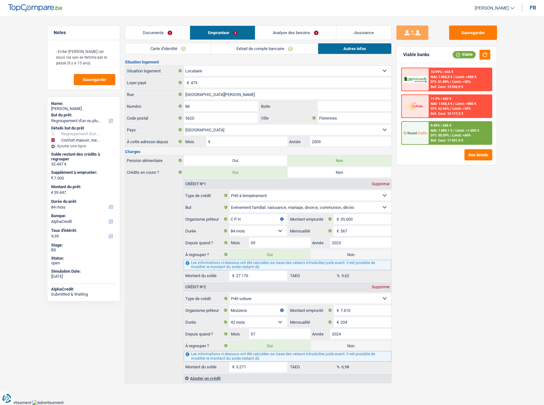
click at [435, 131] on span "NAI: 1 089,1 €" at bounding box center [441, 131] width 22 height 4
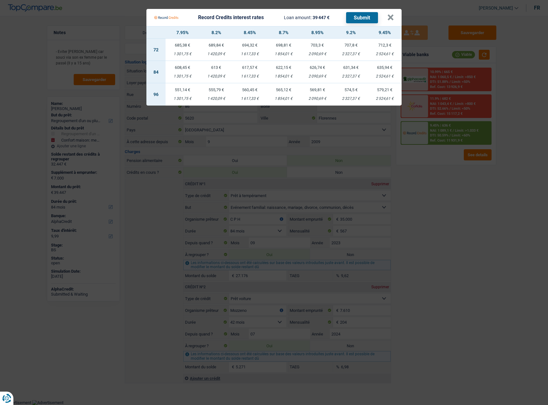
click at [376, 75] on div "2 524,61 €" at bounding box center [385, 76] width 34 height 4
select select "record credits"
type input "9,45"
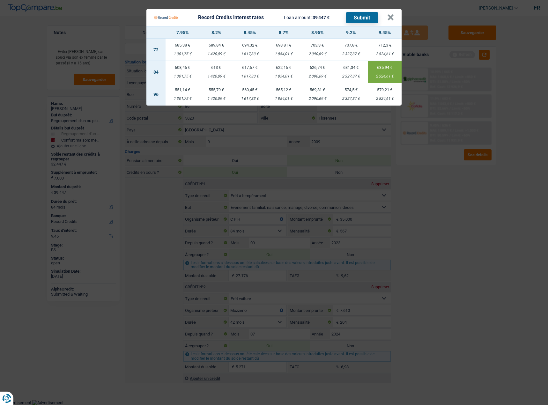
click at [353, 20] on button "Submit" at bounding box center [362, 17] width 32 height 11
click at [394, 18] on Credits___BV_modal_header_ "Record Credits interest rates Loan amount: 39 447 € Submit ×" at bounding box center [273, 17] width 255 height 17
click at [395, 19] on Credits___BV_modal_header_ "Record Credits interest rates Loan amount: 39 447 € Submit ×" at bounding box center [273, 17] width 255 height 17
click at [392, 19] on button "×" at bounding box center [390, 17] width 7 height 6
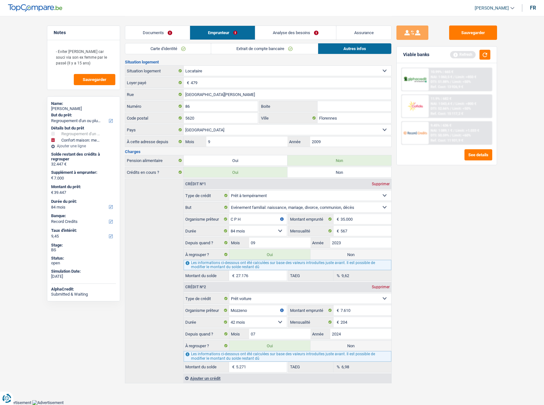
click at [467, 77] on span "Limit: >850 €" at bounding box center [465, 77] width 21 height 4
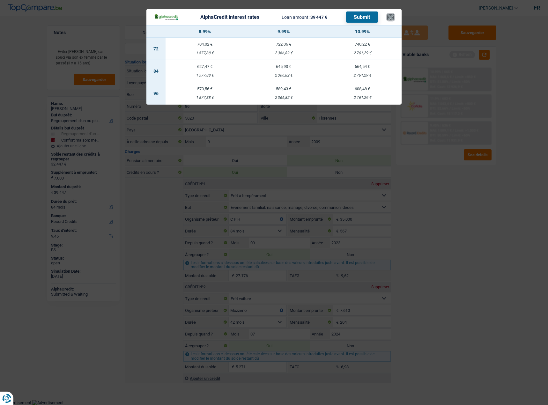
drag, startPoint x: 393, startPoint y: 19, endPoint x: 359, endPoint y: 156, distance: 141.7
click at [393, 19] on button "×" at bounding box center [390, 17] width 7 height 6
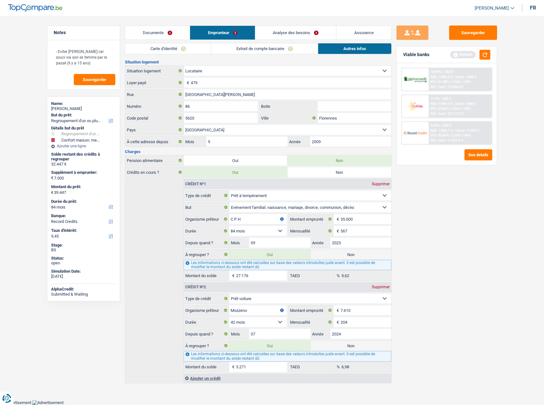
click at [442, 69] on div "10.99% | 665 € NAI: 1 060,5 € / Limit: >850 € DTI: 51.88% / Limit: <50% Ref. Co…" at bounding box center [446, 80] width 91 height 24
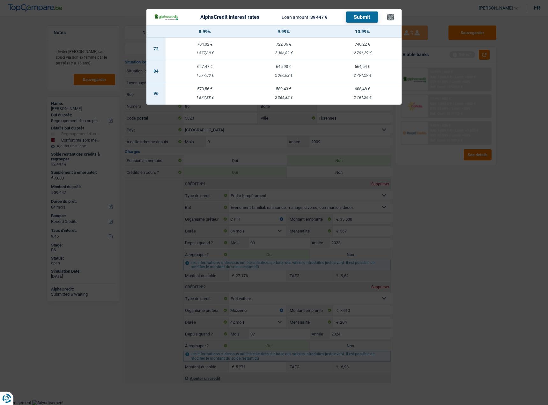
drag, startPoint x: 396, startPoint y: 17, endPoint x: 390, endPoint y: 20, distance: 7.2
click at [395, 17] on header "AlphaCredit interest rates Loan amount: 39 447 € Submit ×" at bounding box center [273, 17] width 255 height 16
click at [390, 20] on button "×" at bounding box center [390, 17] width 7 height 6
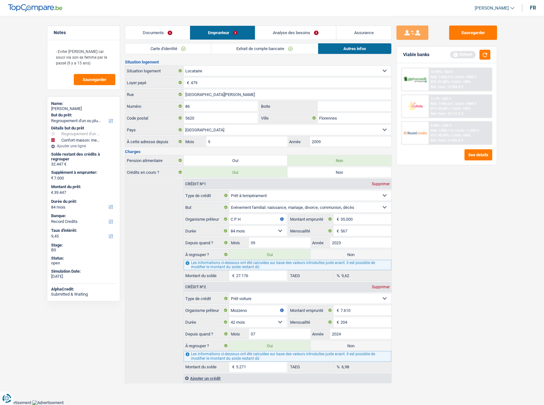
click at [468, 127] on div "9.45% | 636 € NAI: 1 089,1 € / Limit: >1.033 € DTI: 50.59% / Limit: <60% Ref. C…" at bounding box center [459, 133] width 63 height 22
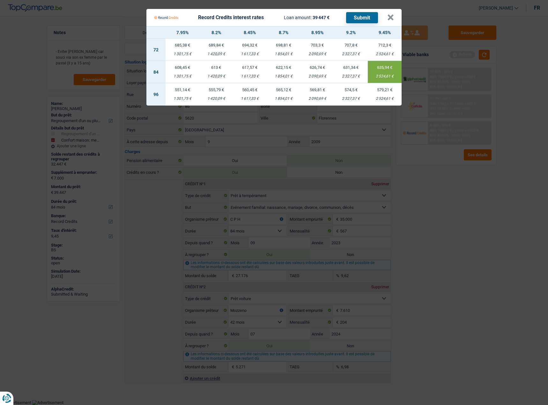
click at [365, 17] on button "Submit" at bounding box center [362, 17] width 32 height 11
click at [393, 16] on button "×" at bounding box center [390, 17] width 7 height 6
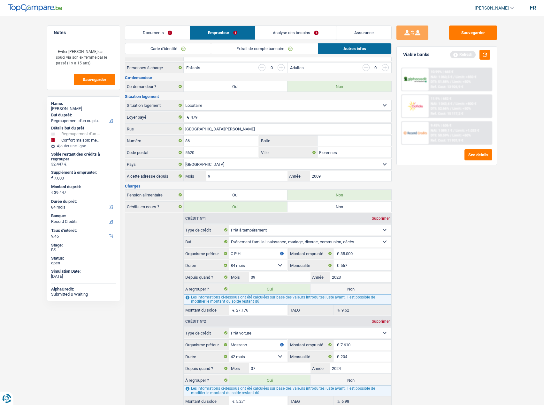
scroll to position [48, 0]
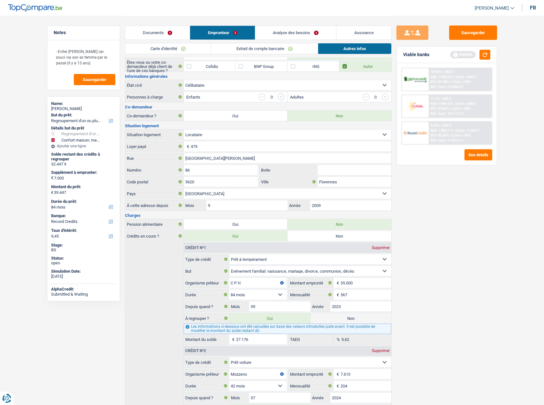
click at [250, 53] on div "Carte d'identité Extrait de compte bancaire Autres infos" at bounding box center [258, 50] width 266 height 14
click at [250, 47] on link "Extrait de compte bancaire" at bounding box center [264, 48] width 107 height 11
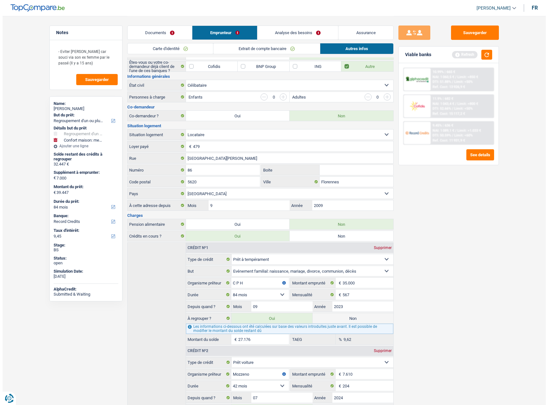
scroll to position [0, 0]
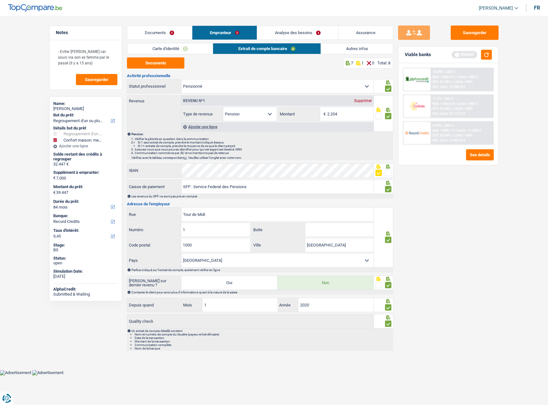
click at [451, 139] on div "Ref. Cost: 11 931,9 €" at bounding box center [449, 141] width 33 height 4
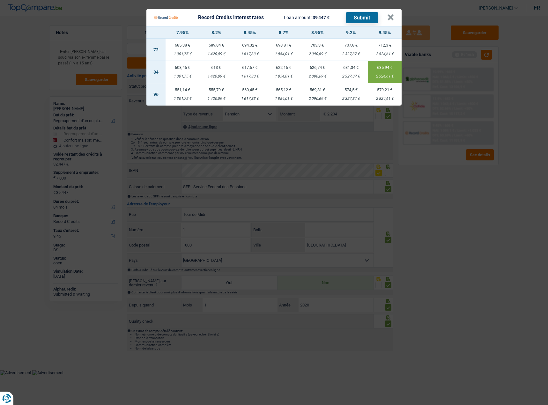
click at [395, 17] on Credits___BV_modal_header_ "Record Credits interest rates Loan amount: 39 447 € Submit ×" at bounding box center [273, 17] width 255 height 17
click at [395, 15] on Credits___BV_modal_header_ "Record Credits interest rates Loan amount: 39 447 € Submit ×" at bounding box center [273, 17] width 255 height 17
click at [390, 20] on button "×" at bounding box center [390, 17] width 7 height 6
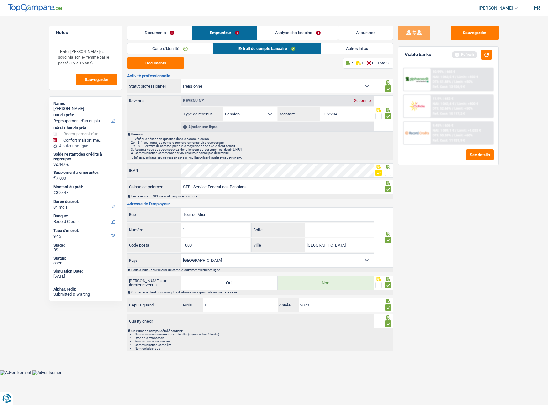
click at [160, 48] on link "Carte d'identité" at bounding box center [170, 48] width 86 height 11
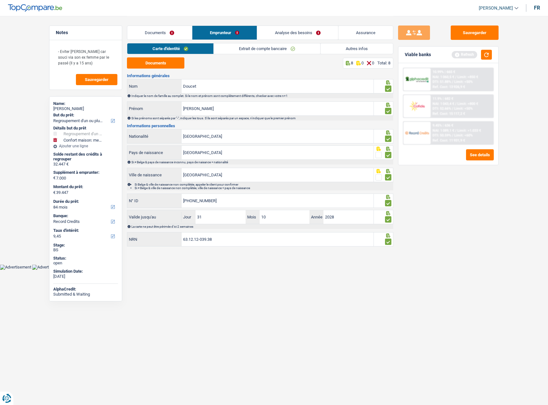
click at [316, 56] on div "Carte d'identité Extrait de compte bancaire Autres infos" at bounding box center [260, 50] width 266 height 14
click at [332, 48] on link "Autres infos" at bounding box center [357, 48] width 72 height 11
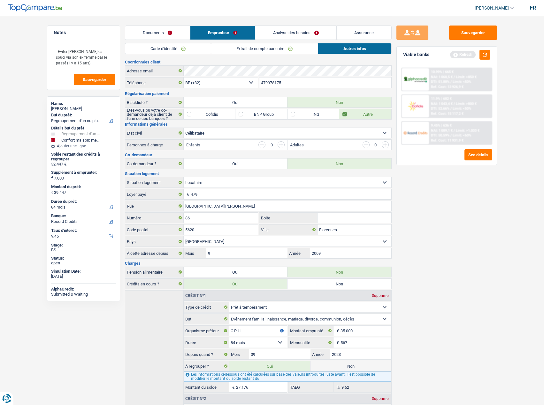
click at [287, 49] on link "Extrait de compte bancaire" at bounding box center [264, 48] width 107 height 11
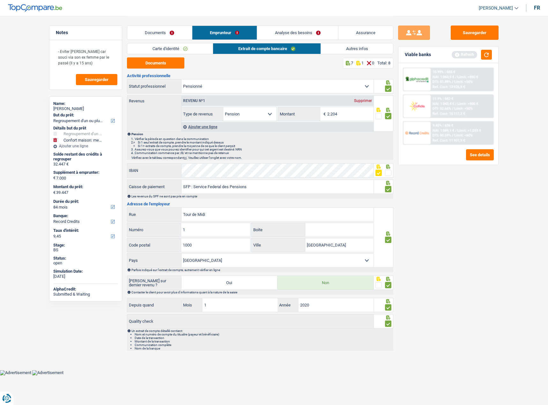
click at [278, 34] on link "Analyse des besoins" at bounding box center [297, 33] width 81 height 14
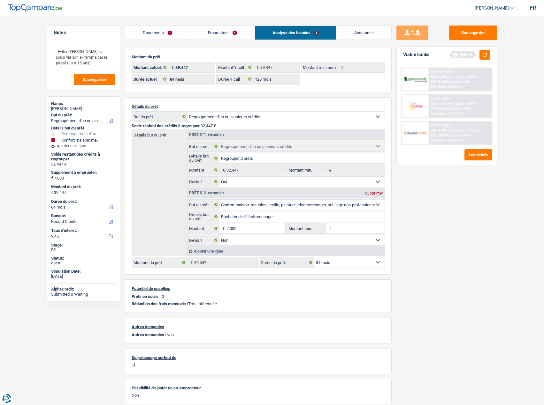
click at [156, 33] on link "Documents" at bounding box center [157, 33] width 65 height 14
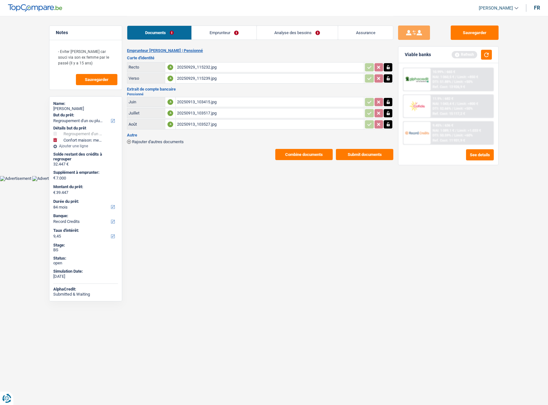
click at [176, 65] on td "20250929_115232.jpg" at bounding box center [270, 67] width 189 height 10
click at [182, 67] on div "20250929_115232.jpg" at bounding box center [270, 68] width 186 height 10
click at [235, 106] on td "20250913_103415.jpg" at bounding box center [270, 102] width 189 height 10
click at [234, 106] on div "20250913_103415.jpg" at bounding box center [270, 102] width 186 height 10
click at [489, 56] on button "button" at bounding box center [486, 55] width 11 height 10
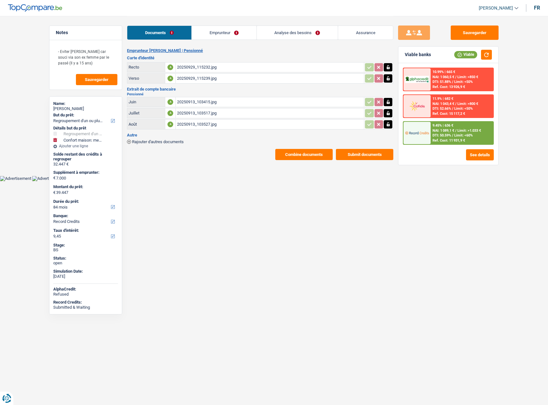
click at [465, 151] on div "See details" at bounding box center [448, 154] width 91 height 11
click at [471, 164] on div "10.99% | 665 € NAI: 1 060,5 € / Limit: >850 € DTI: 51.88% / Limit: <50% Ref. Co…" at bounding box center [449, 114] width 100 height 102
click at [472, 158] on button "See details" at bounding box center [480, 154] width 28 height 11
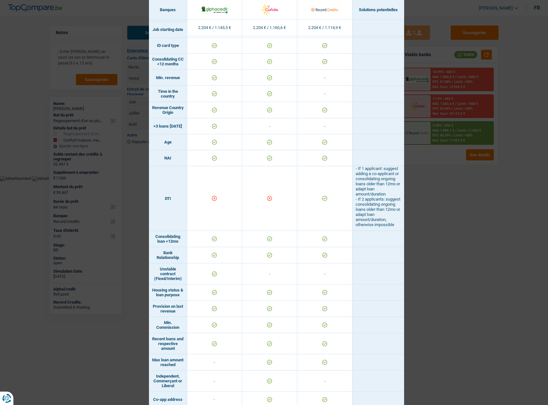
scroll to position [2, 0]
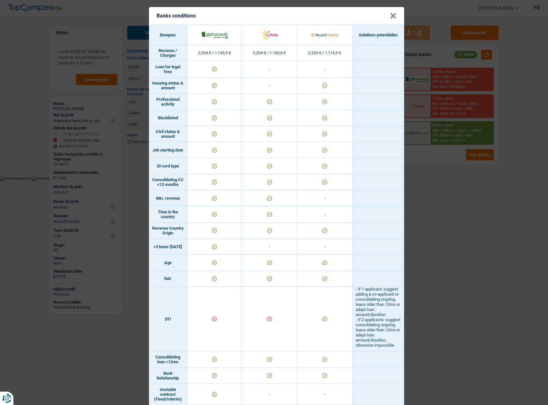
click at [432, 288] on div "Banks conditions × Banques Solutions potentielles Revenus / Charges 2.204 € / 1…" at bounding box center [274, 202] width 548 height 405
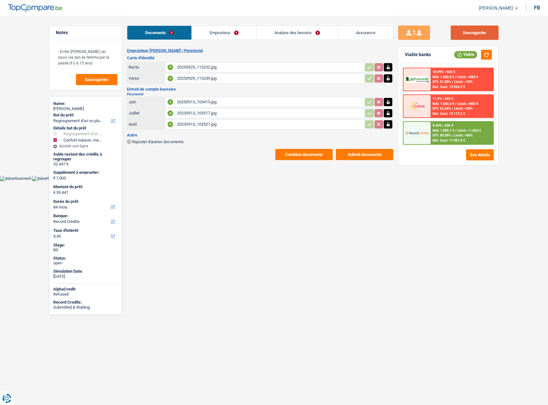
drag, startPoint x: 491, startPoint y: 33, endPoint x: 471, endPoint y: 24, distance: 21.2
click at [490, 33] on button "Sauvegarder" at bounding box center [475, 33] width 48 height 14
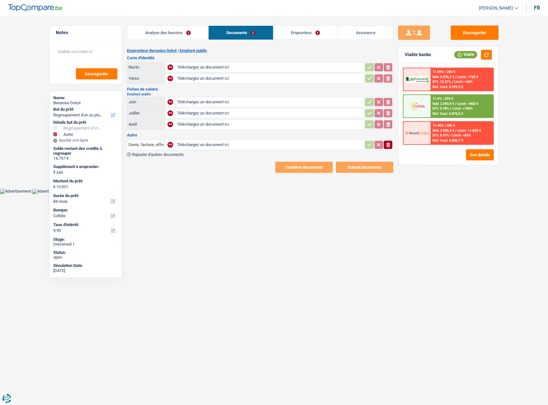
select select "refinancing"
select select "other"
select select "84"
select select "cofidis"
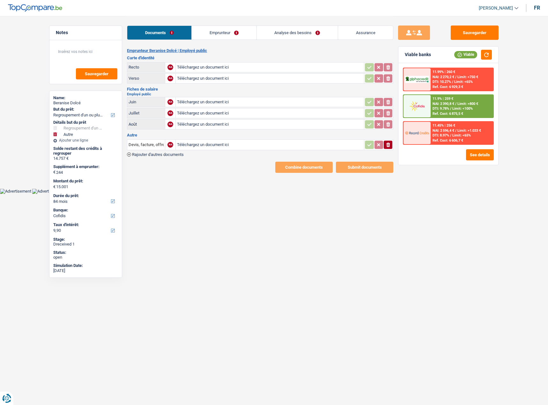
click at [213, 78] on input "Téléchargez un document ici" at bounding box center [270, 79] width 186 height 10
type input "C:\fakepath\IMG_7118.jpeg"
click at [240, 123] on input "Téléchargez un document ici" at bounding box center [270, 125] width 186 height 10
type input "C:\fakepath\IMG_7121.jpeg"
click at [200, 116] on input "Téléchargez un document ici" at bounding box center [270, 114] width 186 height 10
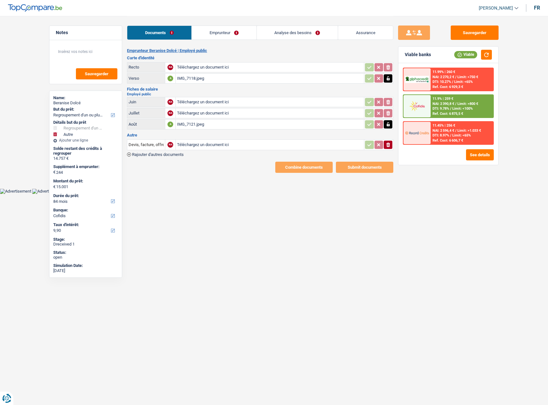
type input "C:\fakepath\IMG_7114.jpeg"
click at [215, 67] on input "Téléchargez un document ici" at bounding box center [270, 68] width 186 height 10
type input "C:\fakepath\IMG_7117.jpeg"
click at [202, 100] on input "Téléchargez un document ici" at bounding box center [270, 102] width 186 height 10
type input "C:\fakepath\IMG_7115.jpeg"
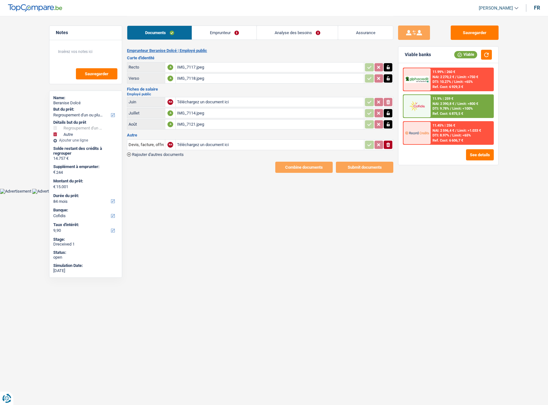
click at [389, 144] on icon "button" at bounding box center [389, 145] width 4 height 4
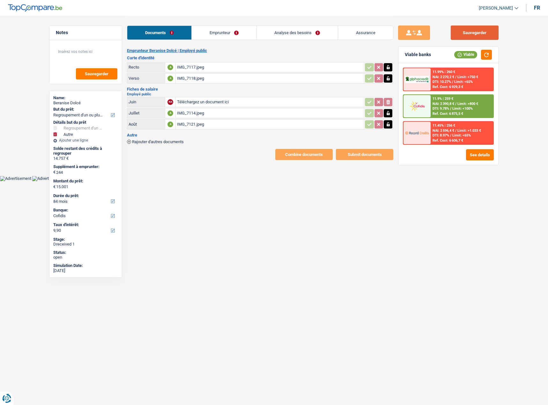
click at [469, 35] on button "Sauvegarder" at bounding box center [475, 33] width 48 height 14
click at [221, 29] on link "Emprunteur" at bounding box center [224, 33] width 64 height 14
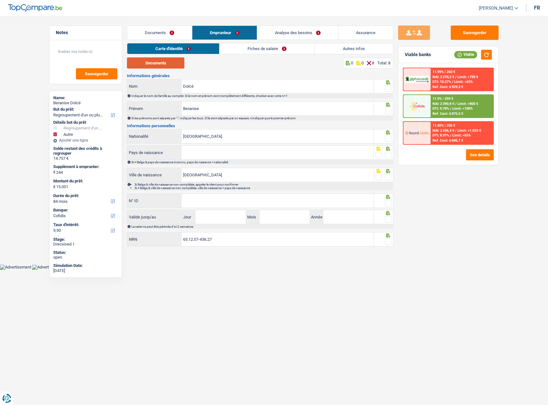
click at [172, 64] on button "Documents" at bounding box center [155, 62] width 57 height 11
drag, startPoint x: 387, startPoint y: 91, endPoint x: 387, endPoint y: 97, distance: 6.4
click at [387, 91] on span at bounding box center [388, 89] width 6 height 6
click at [0, 0] on input "radio" at bounding box center [0, 0] width 0 height 0
click at [385, 113] on fieldset at bounding box center [384, 111] width 16 height 8
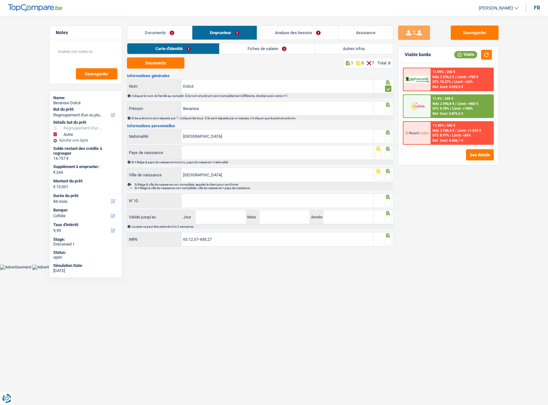
click at [387, 112] on span at bounding box center [388, 111] width 6 height 6
click at [0, 0] on input "radio" at bounding box center [0, 0] width 0 height 0
click at [388, 136] on span at bounding box center [388, 139] width 6 height 6
click at [0, 0] on input "radio" at bounding box center [0, 0] width 0 height 0
click at [394, 157] on div "Sauvegarder Viable banks Viable 11.99% | 260 € NAI: 2 270,2 € / Limit: >750 € D…" at bounding box center [449, 211] width 110 height 370
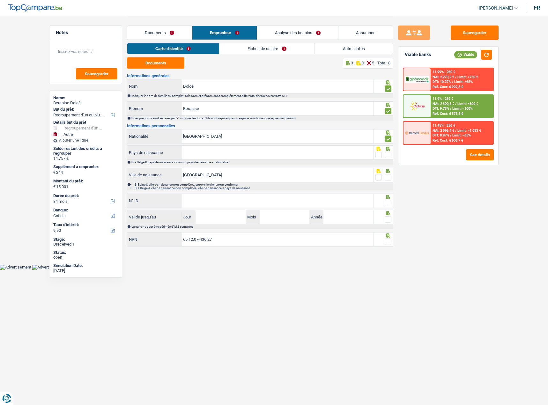
click at [390, 155] on span at bounding box center [388, 155] width 6 height 6
click at [0, 0] on input "radio" at bounding box center [0, 0] width 0 height 0
paste input "Pétion-Ville"
drag, startPoint x: 219, startPoint y: 151, endPoint x: 116, endPoint y: 145, distance: 103.6
click at [116, 145] on div "Notes Sauvegarder Name: Beranise Dolcé But du prêt: Confort maison: meubles, te…" at bounding box center [274, 132] width 460 height 233
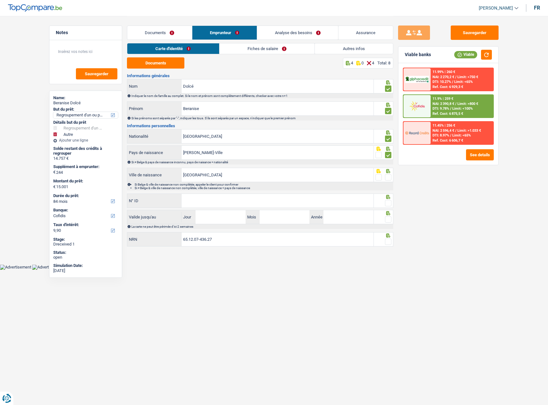
type input "j"
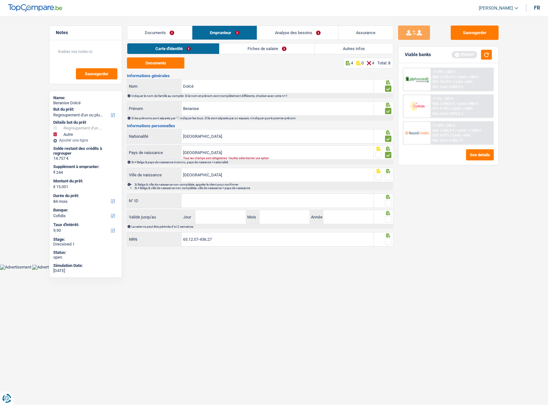
click at [282, 161] on div "Si ≠ Belge & pays de naissance inconnu, pays de naisance = nationalité" at bounding box center [261, 163] width 261 height 4
click at [260, 152] on input "haiti" at bounding box center [278, 153] width 192 height 14
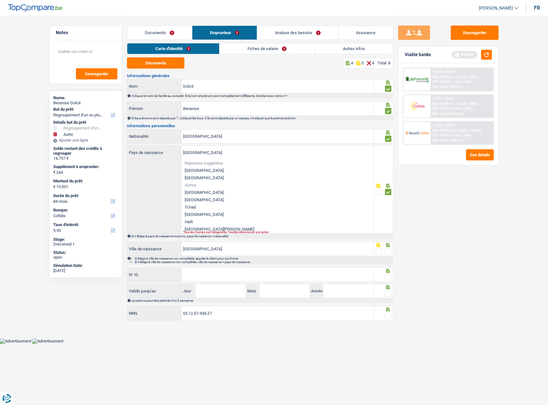
click at [199, 219] on li "Haïti" at bounding box center [278, 221] width 192 height 7
type input "Haïti"
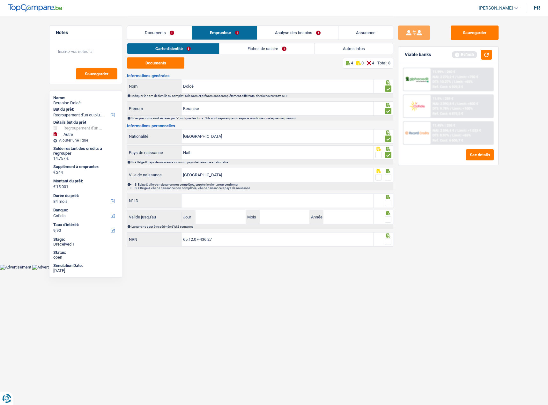
click at [415, 204] on div "Sauvegarder Viable banks Refresh 11.99% | 260 € NAI: 2 270,2 € / Limit: >750 € …" at bounding box center [449, 211] width 110 height 370
drag, startPoint x: 389, startPoint y: 175, endPoint x: 389, endPoint y: 182, distance: 6.7
click at [389, 176] on span at bounding box center [388, 177] width 6 height 6
click at [0, 0] on input "radio" at bounding box center [0, 0] width 0 height 0
click at [391, 202] on span at bounding box center [388, 203] width 6 height 6
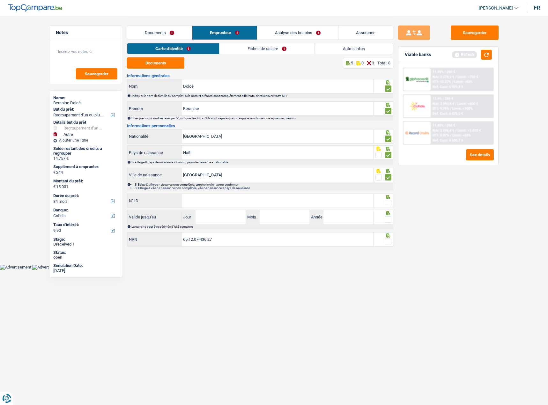
click at [0, 0] on input "radio" at bounding box center [0, 0] width 0 height 0
paste input "592-1940641-43"
type input "592-1940641-43"
click at [221, 220] on input "Jour" at bounding box center [221, 217] width 50 height 14
type input "04"
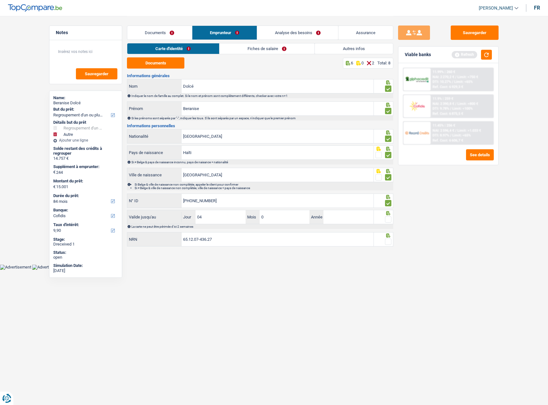
type input "09"
type input "2025"
click at [387, 222] on span at bounding box center [388, 219] width 6 height 6
click at [0, 0] on input "radio" at bounding box center [0, 0] width 0 height 0
click at [389, 237] on icon at bounding box center [388, 236] width 6 height 4
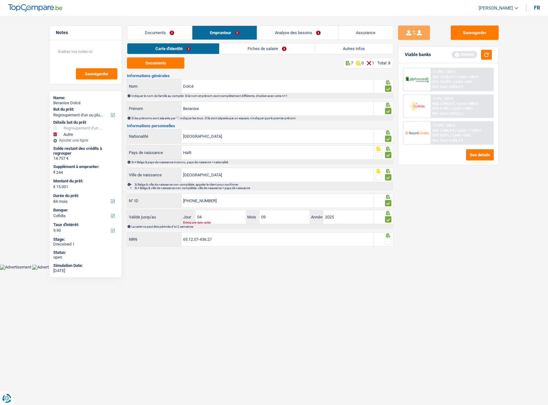
click at [388, 239] on span at bounding box center [388, 242] width 6 height 6
click at [0, 0] on input "radio" at bounding box center [0, 0] width 0 height 0
click at [258, 52] on link "Fiches de salaire" at bounding box center [267, 48] width 95 height 11
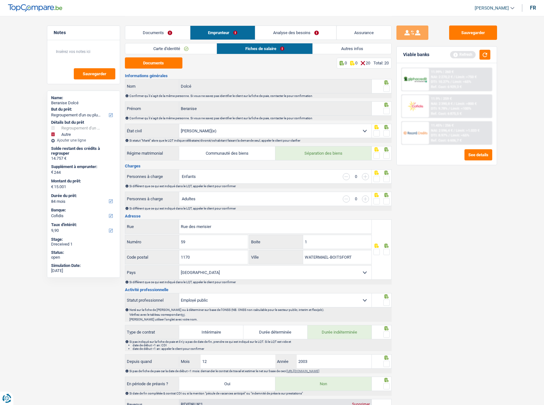
click at [206, 47] on link "Carte d'identité" at bounding box center [171, 48] width 92 height 11
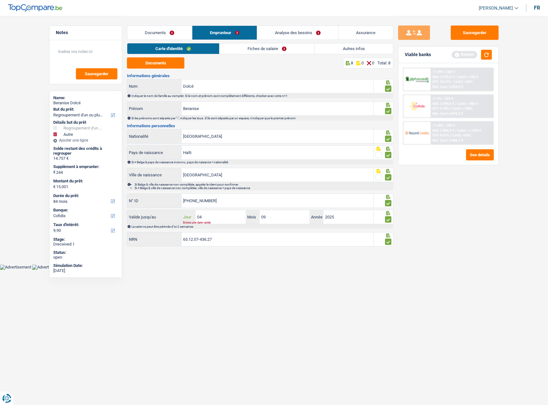
drag, startPoint x: 230, startPoint y: 217, endPoint x: 287, endPoint y: 215, distance: 56.2
click at [232, 217] on input "04" at bounding box center [221, 217] width 50 height 14
click at [287, 215] on input "09" at bounding box center [285, 217] width 50 height 14
click at [364, 219] on input "2025" at bounding box center [349, 217] width 50 height 14
click at [167, 33] on link "Documents" at bounding box center [159, 33] width 65 height 14
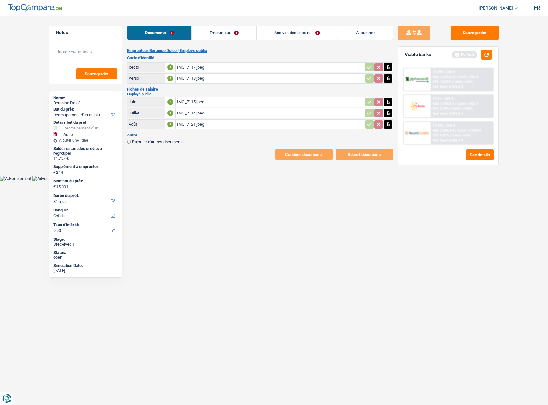
click at [388, 70] on icon "button" at bounding box center [388, 67] width 5 height 6
click at [388, 70] on icon "ionicons-v5-e" at bounding box center [388, 67] width 5 height 6
click at [388, 80] on icon "button" at bounding box center [388, 78] width 3 height 4
click at [388, 80] on icon "button" at bounding box center [389, 78] width 4 height 4
click at [228, 69] on input "Téléchargez un document ici" at bounding box center [270, 68] width 186 height 10
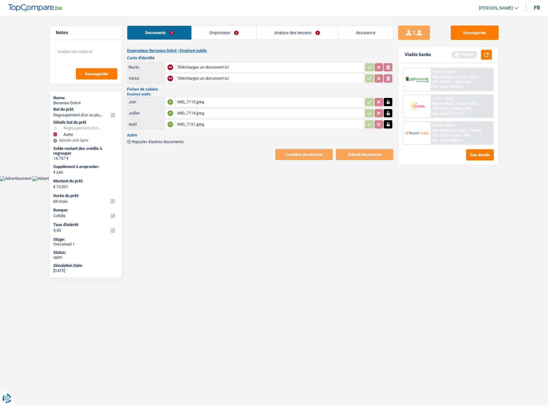
type input "C:\fakepath\IMG_7294.jpeg"
click at [227, 78] on input "Téléchargez un document ici" at bounding box center [270, 79] width 186 height 10
type input "C:\fakepath\IMG_7295.jpeg"
click at [210, 30] on link "Emprunteur" at bounding box center [224, 33] width 64 height 14
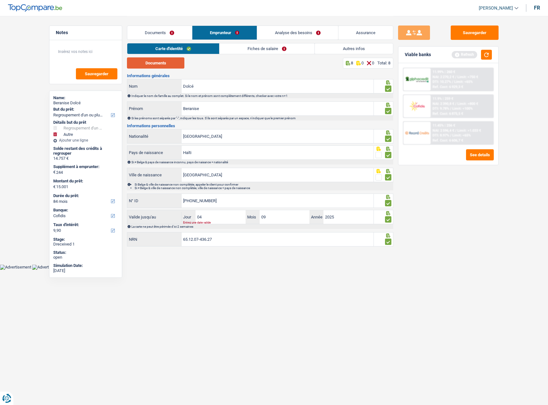
drag, startPoint x: 167, startPoint y: 62, endPoint x: 522, endPoint y: 13, distance: 358.3
click at [169, 62] on button "Documents" at bounding box center [155, 62] width 57 height 11
drag, startPoint x: 207, startPoint y: 216, endPoint x: 135, endPoint y: 212, distance: 72.6
click at [135, 212] on div "Valide jusqu'au 04 Jour / 09 Mois / 2025 Année Entrez une date valide" at bounding box center [250, 217] width 246 height 14
type input "16"
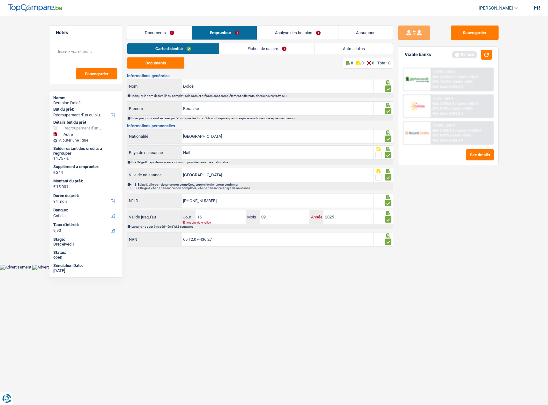
type input "09"
type input "2035"
click at [266, 50] on link "Fiches de salaire" at bounding box center [267, 48] width 95 height 11
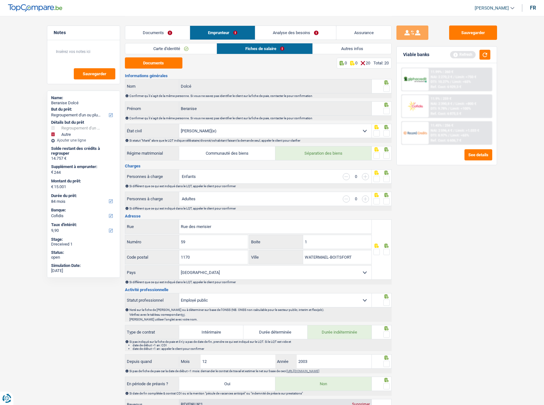
drag, startPoint x: 384, startPoint y: 89, endPoint x: 392, endPoint y: 103, distance: 15.6
click at [384, 89] on span at bounding box center [386, 89] width 6 height 6
click at [0, 0] on input "radio" at bounding box center [0, 0] width 0 height 0
click at [387, 112] on span at bounding box center [386, 111] width 6 height 6
click at [0, 0] on input "radio" at bounding box center [0, 0] width 0 height 0
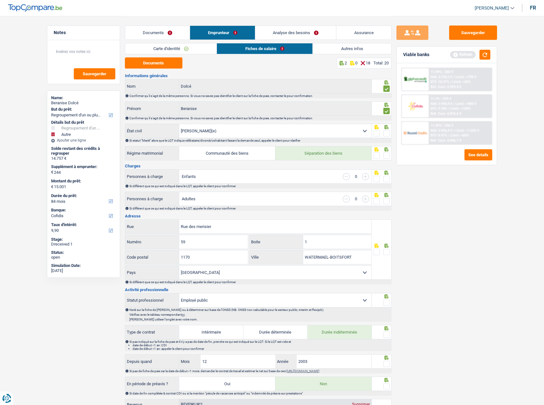
click at [387, 133] on span at bounding box center [386, 133] width 6 height 6
click at [0, 0] on input "radio" at bounding box center [0, 0] width 0 height 0
click at [387, 154] on span at bounding box center [386, 156] width 6 height 6
click at [0, 0] on input "radio" at bounding box center [0, 0] width 0 height 0
click at [158, 65] on button "Documents" at bounding box center [153, 62] width 57 height 11
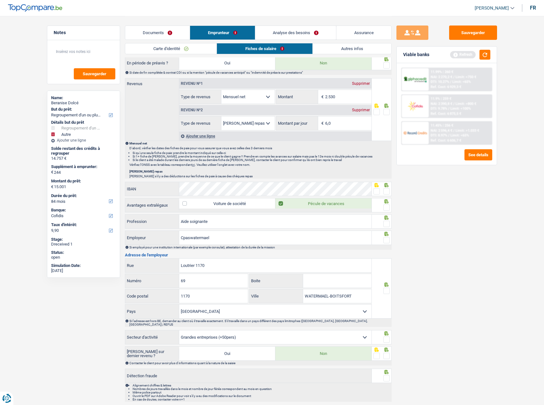
scroll to position [211, 0]
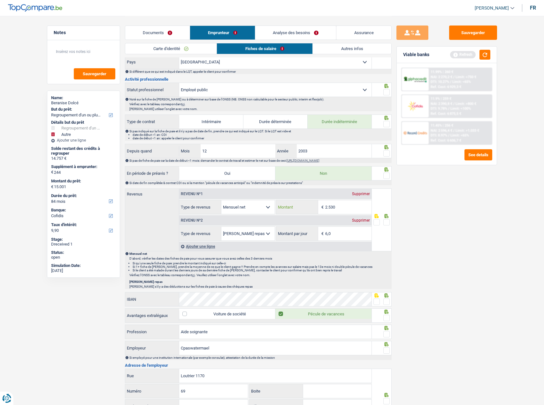
drag, startPoint x: 327, startPoint y: 202, endPoint x: 349, endPoint y: 204, distance: 21.4
click at [349, 204] on input "2.530" at bounding box center [348, 207] width 46 height 14
type input "2.585"
click at [388, 222] on span at bounding box center [386, 222] width 6 height 6
click at [0, 0] on input "radio" at bounding box center [0, 0] width 0 height 0
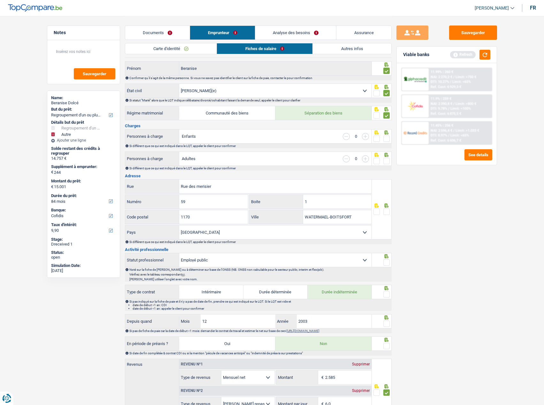
scroll to position [0, 0]
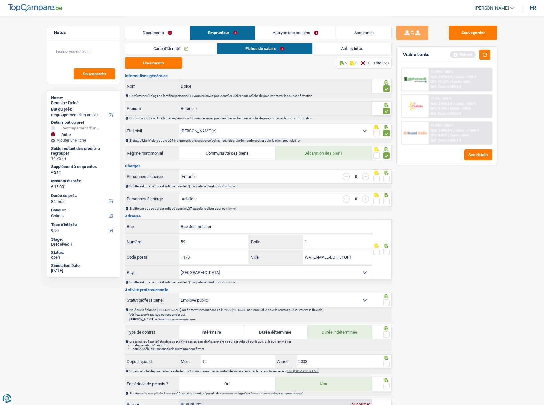
click at [385, 180] on span at bounding box center [386, 179] width 6 height 6
click at [0, 0] on input "radio" at bounding box center [0, 0] width 0 height 0
click at [387, 199] on span at bounding box center [386, 201] width 6 height 6
click at [0, 0] on input "radio" at bounding box center [0, 0] width 0 height 0
click at [365, 184] on div "Personnes à charge Enfants 0" at bounding box center [248, 176] width 247 height 14
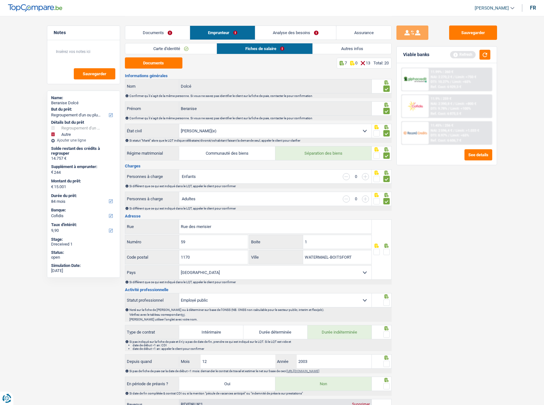
click at [365, 177] on input "button" at bounding box center [365, 176] width 7 height 7
select select "familyAllowances"
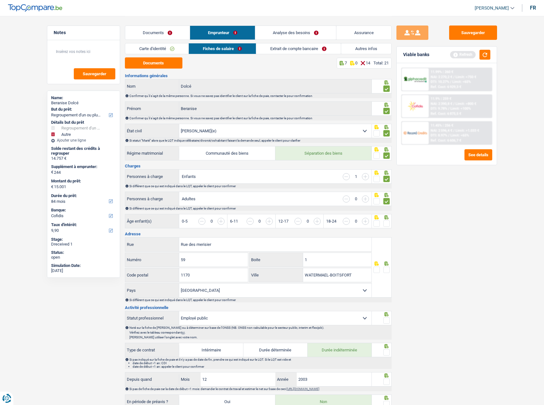
click at [269, 222] on input "button" at bounding box center [389, 225] width 246 height 14
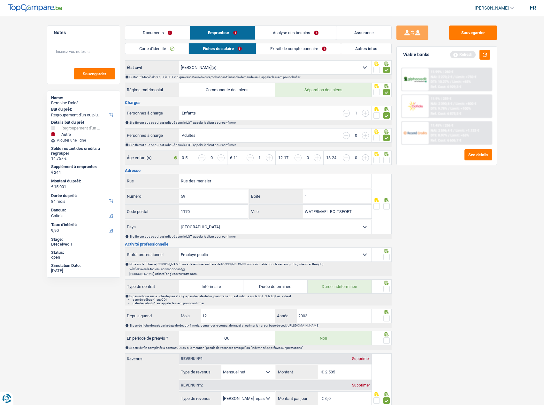
scroll to position [64, 0]
click at [386, 159] on span at bounding box center [386, 160] width 6 height 6
click at [0, 0] on input "radio" at bounding box center [0, 0] width 0 height 0
click at [386, 207] on span at bounding box center [386, 206] width 6 height 6
click at [0, 0] on input "radio" at bounding box center [0, 0] width 0 height 0
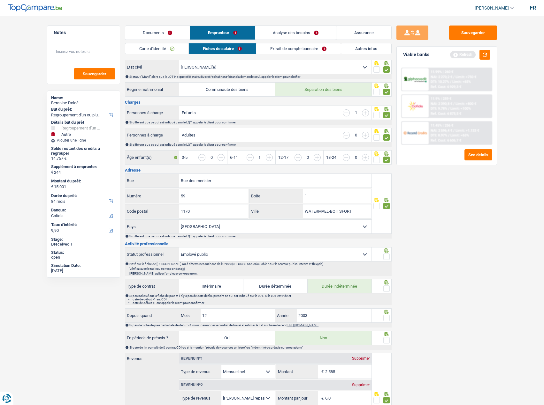
click at [389, 259] on span at bounding box center [386, 257] width 6 height 6
click at [0, 0] on input "radio" at bounding box center [0, 0] width 0 height 0
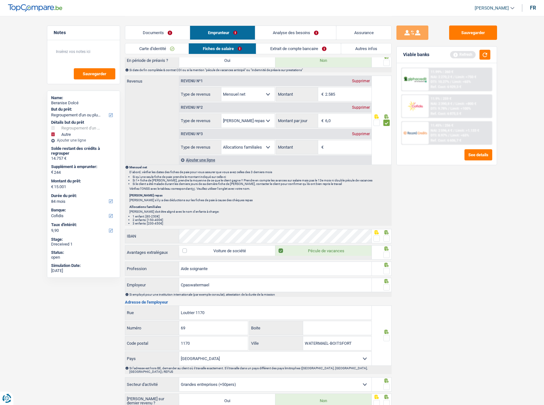
scroll to position [383, 0]
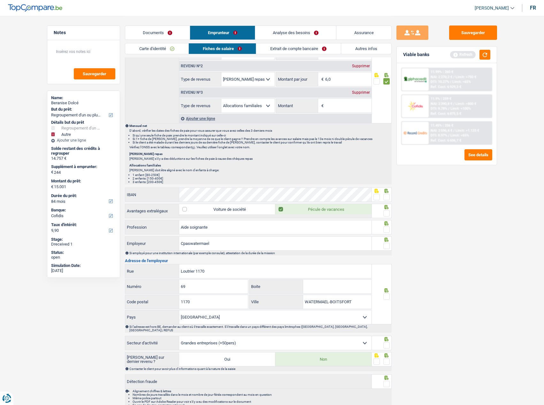
click at [385, 241] on icon at bounding box center [386, 240] width 4 height 4
click at [387, 229] on span at bounding box center [386, 230] width 6 height 6
click at [0, 0] on input "radio" at bounding box center [0, 0] width 0 height 0
click at [386, 215] on span at bounding box center [386, 213] width 6 height 6
click at [0, 0] on input "radio" at bounding box center [0, 0] width 0 height 0
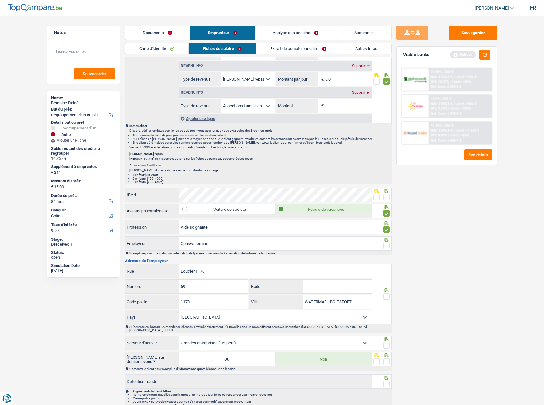
click at [383, 238] on icon at bounding box center [386, 240] width 6 height 4
drag, startPoint x: 385, startPoint y: 242, endPoint x: 364, endPoint y: 243, distance: 20.1
click at [385, 243] on div at bounding box center [382, 243] width 20 height 14
drag, startPoint x: 214, startPoint y: 227, endPoint x: 167, endPoint y: 227, distance: 47.6
click at [158, 227] on div "Aide soignante Profession" at bounding box center [248, 228] width 246 height 14
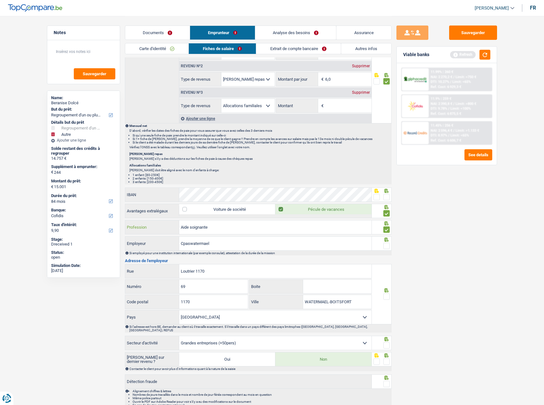
paste input "02 Adjoint Techniqu"
drag, startPoint x: 188, startPoint y: 228, endPoint x: 172, endPoint y: 228, distance: 16.0
click at [172, 228] on div "02 Adjoint Technique Profession" at bounding box center [248, 228] width 246 height 14
type input "Adjoint Technique"
click at [374, 200] on div at bounding box center [376, 197] width 6 height 8
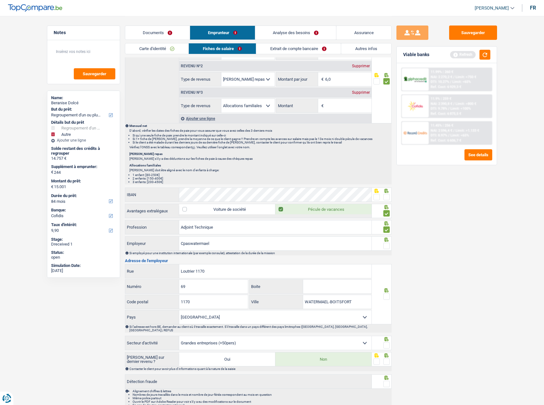
click at [378, 196] on span at bounding box center [376, 197] width 6 height 6
click at [0, 0] on input "radio" at bounding box center [0, 0] width 0 height 0
drag, startPoint x: 214, startPoint y: 271, endPoint x: 125, endPoint y: 271, distance: 88.4
click at [125, 271] on div "Loutrier 1170 Rue" at bounding box center [248, 272] width 246 height 14
type input "boulevard du souverain"
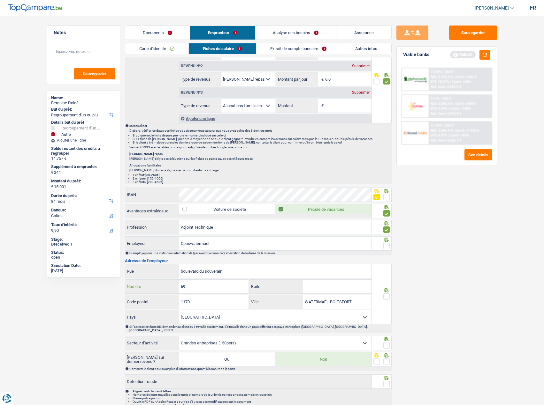
drag, startPoint x: 228, startPoint y: 284, endPoint x: 163, endPoint y: 286, distance: 65.1
click at [163, 287] on div "69 Numéro" at bounding box center [186, 287] width 123 height 14
type input "68"
drag, startPoint x: 337, startPoint y: 292, endPoint x: 333, endPoint y: 291, distance: 4.6
click at [336, 292] on input "Boite" at bounding box center [337, 287] width 68 height 14
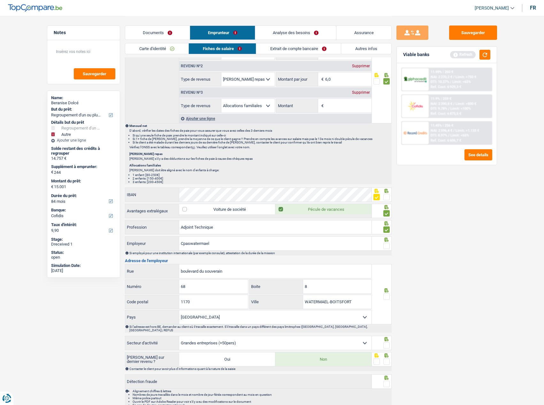
type input "8"
click at [220, 302] on input "1170" at bounding box center [213, 302] width 69 height 14
click at [387, 295] on span at bounding box center [386, 297] width 6 height 6
click at [0, 0] on input "radio" at bounding box center [0, 0] width 0 height 0
drag, startPoint x: 335, startPoint y: 76, endPoint x: 257, endPoint y: 76, distance: 78.2
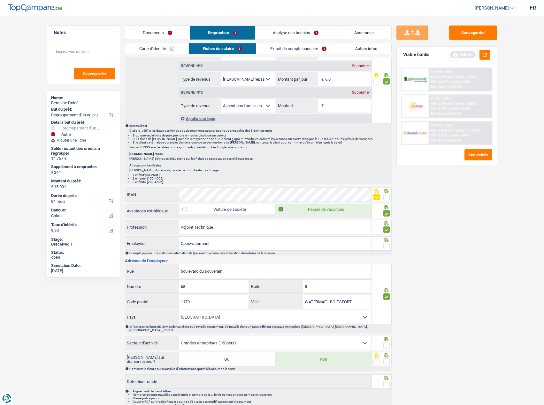
click at [257, 76] on div "Allocation d'handicap Allocations chômage Allocations familiales Chèques repas …" at bounding box center [275, 79] width 192 height 14
type input "4,0"
click at [447, 238] on div "Sauvegarder Viable banks Refresh 11.99% | 260 € NAI: 2 270,2 € / Limit: >750 € …" at bounding box center [446, 211] width 110 height 370
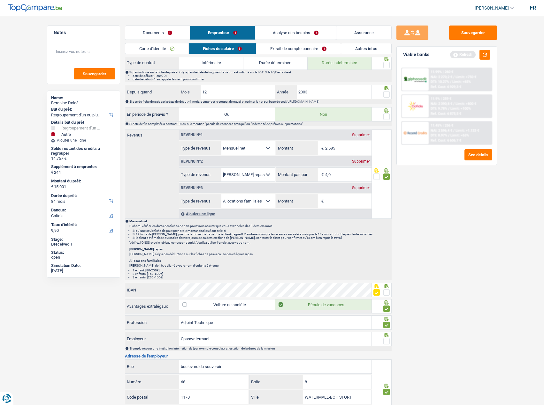
scroll to position [287, 0]
click at [349, 201] on input "Montant" at bounding box center [348, 202] width 46 height 14
drag, startPoint x: 389, startPoint y: 115, endPoint x: 398, endPoint y: 115, distance: 9.6
click at [389, 115] on span at bounding box center [386, 117] width 6 height 6
click at [0, 0] on input "radio" at bounding box center [0, 0] width 0 height 0
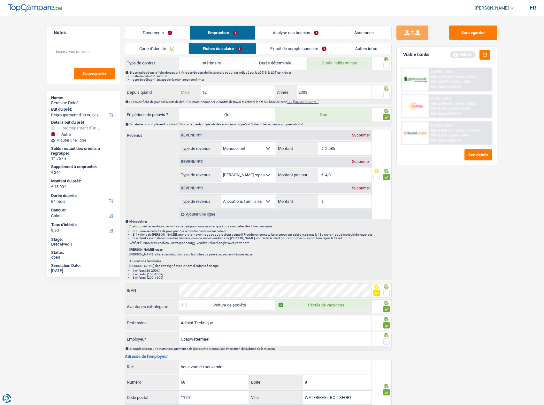
drag, startPoint x: 215, startPoint y: 93, endPoint x: 178, endPoint y: 94, distance: 37.7
click at [178, 94] on div "Depuis quand 12 Mois / 2003 Année" at bounding box center [248, 93] width 246 height 14
click at [388, 94] on span at bounding box center [386, 95] width 6 height 6
click at [0, 0] on input "radio" at bounding box center [0, 0] width 0 height 0
click at [324, 93] on input "2003" at bounding box center [334, 93] width 75 height 14
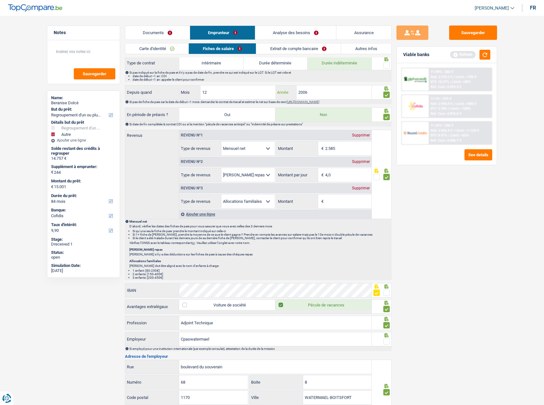
type input "2006"
click at [448, 339] on div "Sauvegarder Viable banks Refresh 11.99% | 260 € NAI: 2 270,2 € / Limit: >750 € …" at bounding box center [446, 211] width 110 height 370
click at [389, 60] on div at bounding box center [382, 63] width 20 height 14
click at [385, 64] on span at bounding box center [386, 65] width 6 height 6
click at [0, 0] on input "radio" at bounding box center [0, 0] width 0 height 0
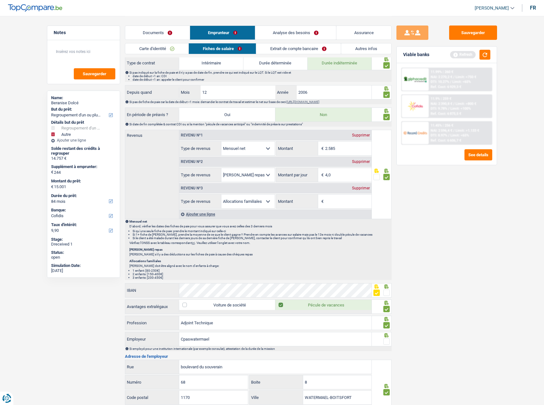
click at [362, 190] on div "Supprimer" at bounding box center [360, 188] width 21 height 4
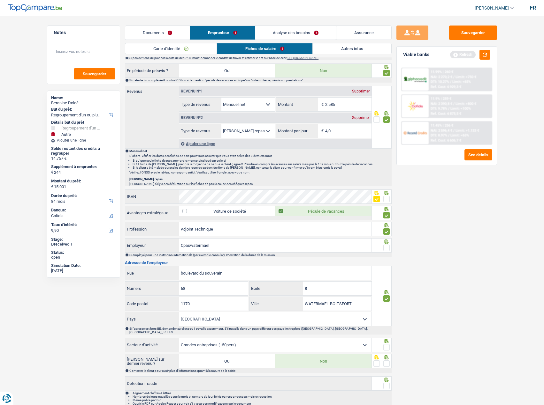
scroll to position [356, 0]
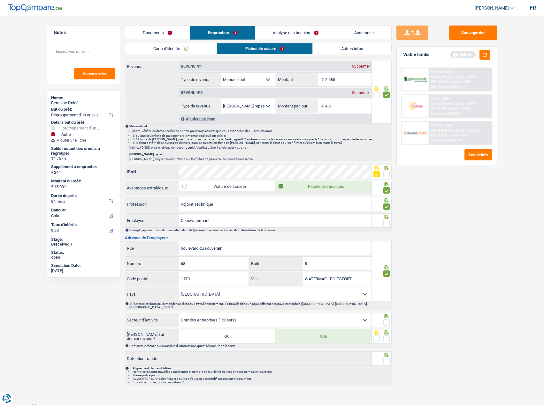
click at [387, 336] on span at bounding box center [386, 339] width 6 height 6
click at [0, 0] on input "radio" at bounding box center [0, 0] width 0 height 0
drag, startPoint x: 389, startPoint y: 357, endPoint x: 386, endPoint y: 335, distance: 21.4
click at [389, 357] on div at bounding box center [382, 359] width 20 height 14
click at [386, 319] on span at bounding box center [386, 322] width 6 height 6
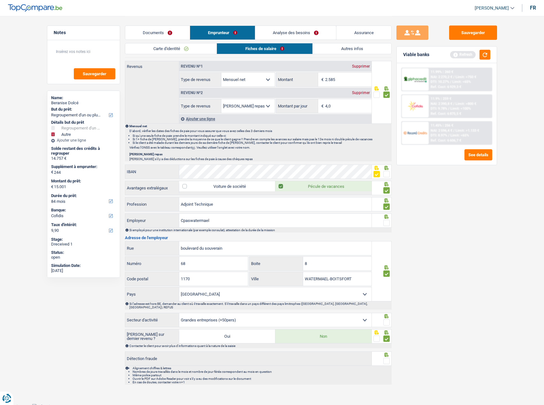
click at [0, 0] on input "radio" at bounding box center [0, 0] width 0 height 0
click at [382, 353] on div at bounding box center [381, 354] width 16 height 5
click at [387, 359] on span at bounding box center [386, 361] width 6 height 6
click at [0, 0] on input "radio" at bounding box center [0, 0] width 0 height 0
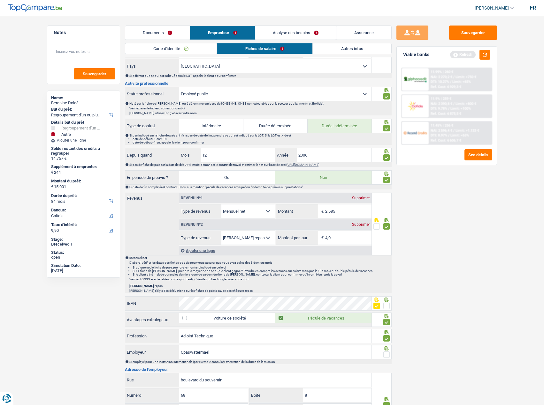
scroll to position [287, 0]
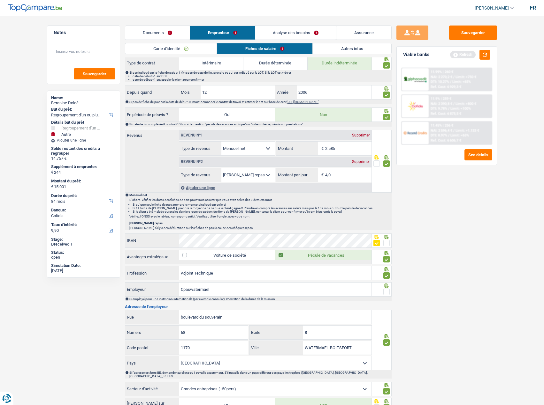
click at [386, 244] on span at bounding box center [386, 243] width 6 height 6
click at [0, 0] on input "radio" at bounding box center [0, 0] width 0 height 0
click at [374, 243] on span at bounding box center [376, 243] width 6 height 6
click at [0, 0] on input "radio" at bounding box center [0, 0] width 0 height 0
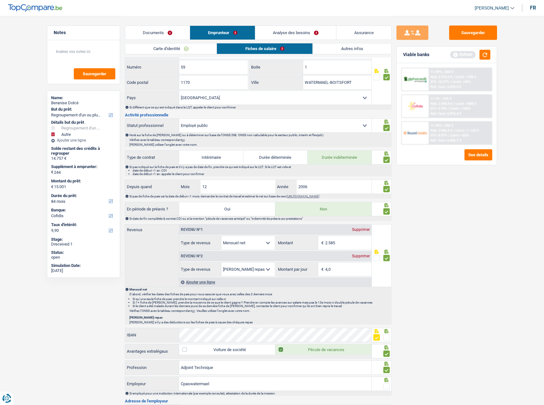
scroll to position [133, 0]
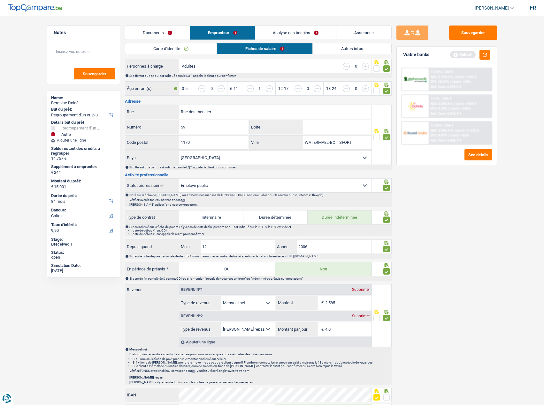
click at [200, 342] on div "Ajouter une ligne" at bounding box center [275, 342] width 192 height 9
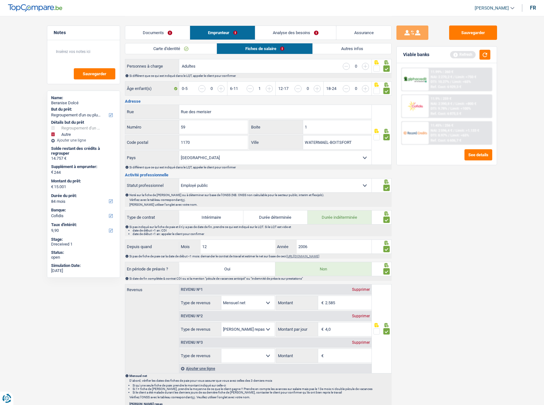
click at [247, 343] on div "Revenu nº3 Supprimer" at bounding box center [275, 343] width 192 height 10
click at [244, 353] on select "Allocation d'handicap Allocations chômage Allocations familiales Chèques repas …" at bounding box center [247, 356] width 53 height 14
select select "familyAllowances"
click at [221, 349] on select "Allocation d'handicap Allocations chômage Allocations familiales Chèques repas …" at bounding box center [247, 356] width 53 height 14
click at [344, 357] on input "Montant" at bounding box center [348, 356] width 46 height 14
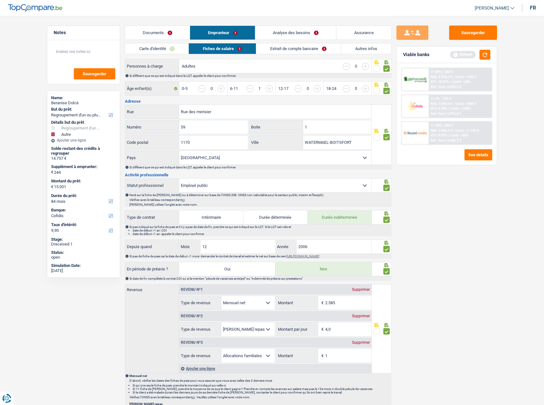
type input "1"
click at [457, 357] on div "Sauvegarder Viable banks Refresh 11.99% | 260 € NAI: 2 270,2 € / Limit: >750 € …" at bounding box center [446, 211] width 110 height 370
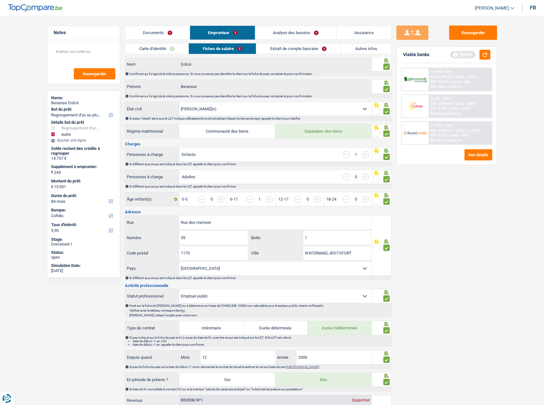
scroll to position [0, 0]
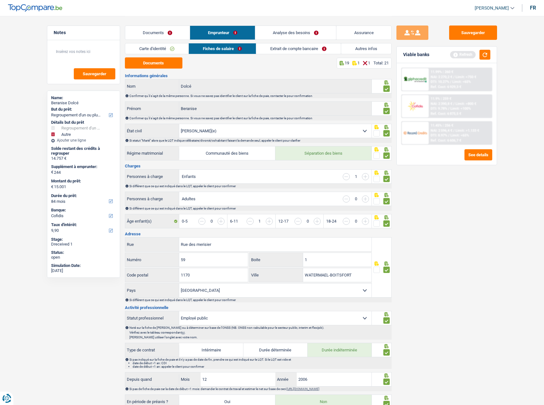
click at [475, 278] on div "Sauvegarder Viable banks Refresh 11.99% | 260 € NAI: 2 270,2 € / Limit: >750 € …" at bounding box center [446, 211] width 110 height 370
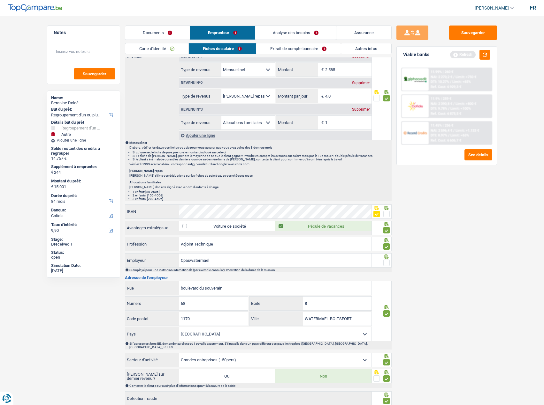
scroll to position [406, 0]
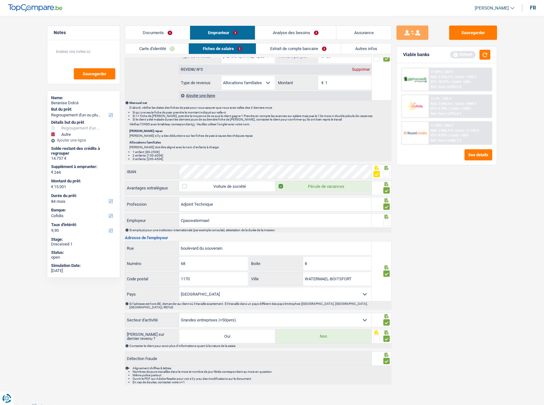
click at [390, 222] on div at bounding box center [382, 221] width 20 height 14
click at [387, 224] on span at bounding box center [386, 223] width 6 height 6
click at [0, 0] on input "radio" at bounding box center [0, 0] width 0 height 0
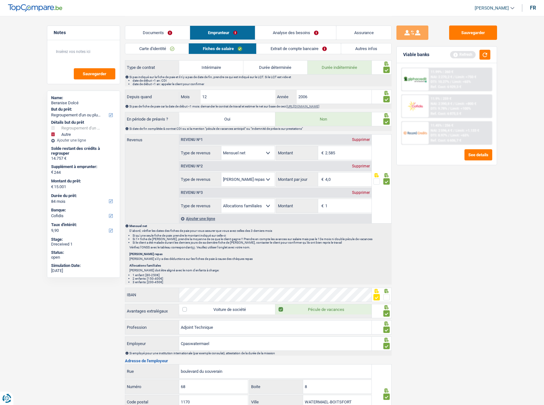
scroll to position [374, 0]
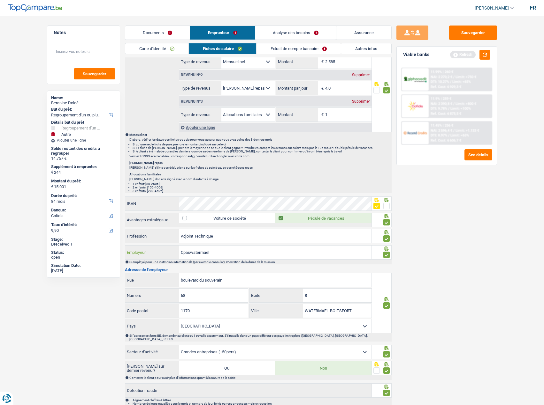
click at [220, 252] on input "Cpaswatermael" at bounding box center [275, 253] width 192 height 14
click at [190, 251] on input "Cpaswatermael" at bounding box center [275, 253] width 192 height 14
drag, startPoint x: 189, startPoint y: 251, endPoint x: 235, endPoint y: 252, distance: 46.3
click at [235, 252] on input "Cpaswatermael" at bounding box center [275, 253] width 192 height 14
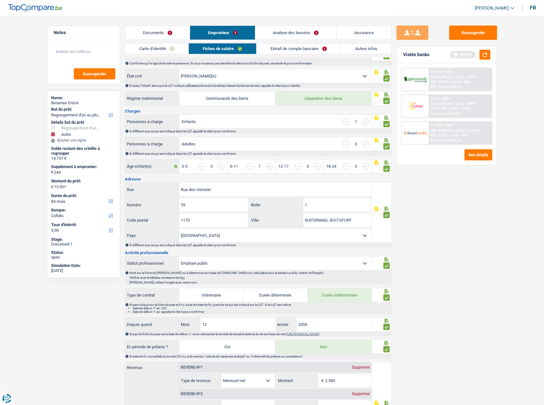
type input "Cpas"
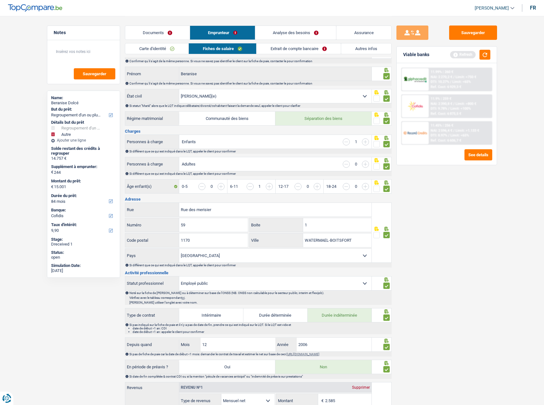
scroll to position [0, 0]
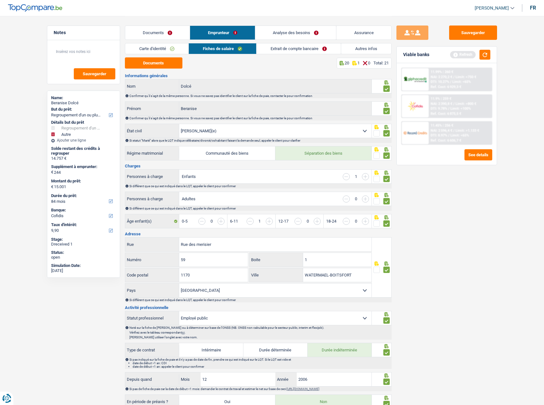
click at [290, 49] on link "Extrait de compte bancaire" at bounding box center [298, 48] width 84 height 11
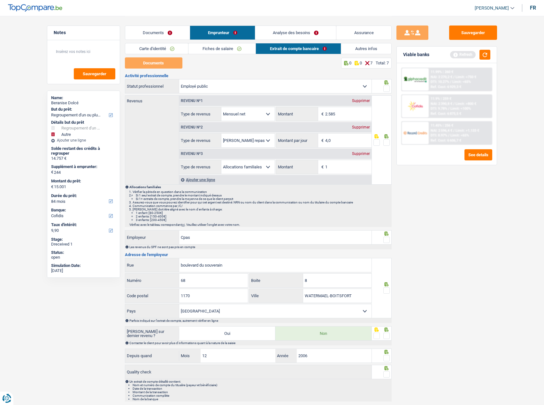
click at [388, 86] on div at bounding box center [382, 86] width 20 height 14
click at [385, 92] on span at bounding box center [386, 89] width 6 height 6
click at [0, 0] on input "radio" at bounding box center [0, 0] width 0 height 0
click at [386, 144] on span at bounding box center [386, 142] width 6 height 6
click at [0, 0] on input "radio" at bounding box center [0, 0] width 0 height 0
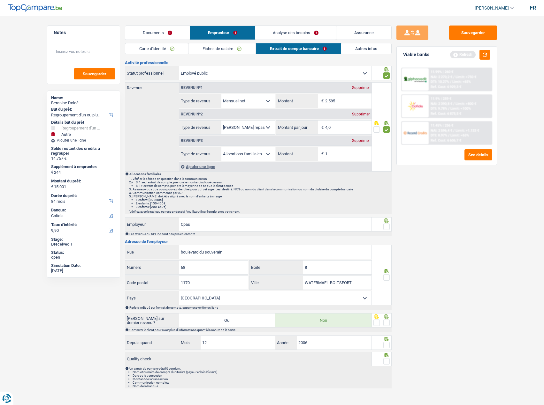
scroll to position [20, 0]
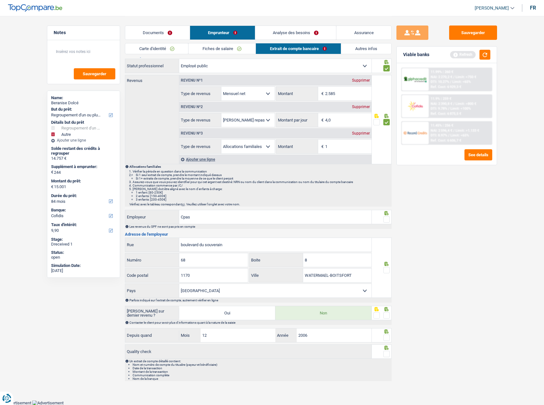
click at [388, 124] on span at bounding box center [386, 122] width 6 height 6
click at [0, 0] on input "radio" at bounding box center [0, 0] width 0 height 0
click at [384, 124] on span at bounding box center [386, 122] width 6 height 6
click at [0, 0] on input "radio" at bounding box center [0, 0] width 0 height 0
drag, startPoint x: 390, startPoint y: 215, endPoint x: 387, endPoint y: 214, distance: 3.3
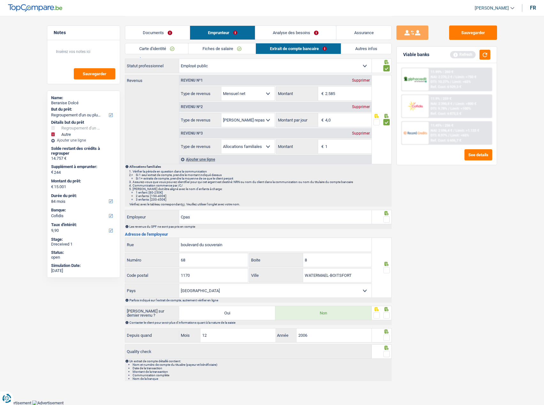
click at [387, 214] on div at bounding box center [382, 217] width 20 height 14
click at [387, 214] on icon at bounding box center [386, 213] width 4 height 4
click at [386, 216] on div at bounding box center [386, 220] width 6 height 8
click at [385, 219] on span at bounding box center [386, 219] width 6 height 6
click at [0, 0] on input "radio" at bounding box center [0, 0] width 0 height 0
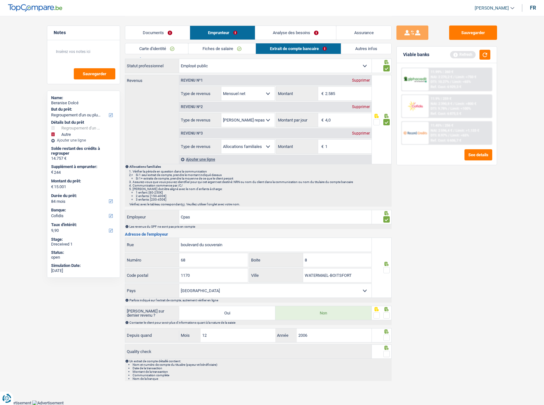
click at [386, 270] on span at bounding box center [386, 270] width 6 height 6
click at [0, 0] on input "radio" at bounding box center [0, 0] width 0 height 0
click at [387, 319] on div "Saisie sur dernier revenu ? Oui Non Contacter le client pour avoir plus d'infor…" at bounding box center [258, 315] width 266 height 19
click at [384, 315] on span at bounding box center [386, 315] width 6 height 6
click at [0, 0] on input "radio" at bounding box center [0, 0] width 0 height 0
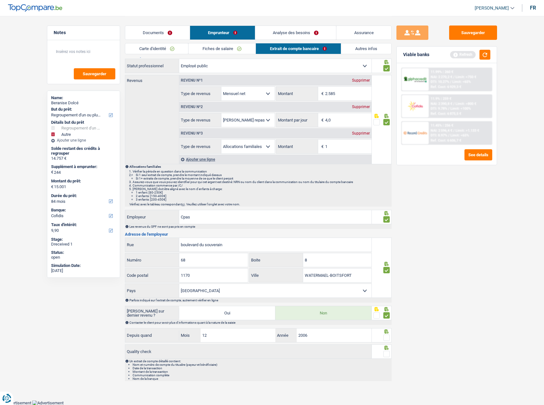
drag, startPoint x: 386, startPoint y: 336, endPoint x: 387, endPoint y: 341, distance: 5.3
click at [386, 337] on span at bounding box center [386, 338] width 6 height 6
click at [0, 0] on input "radio" at bounding box center [0, 0] width 0 height 0
click at [385, 352] on span at bounding box center [386, 354] width 6 height 6
click at [0, 0] on input "radio" at bounding box center [0, 0] width 0 height 0
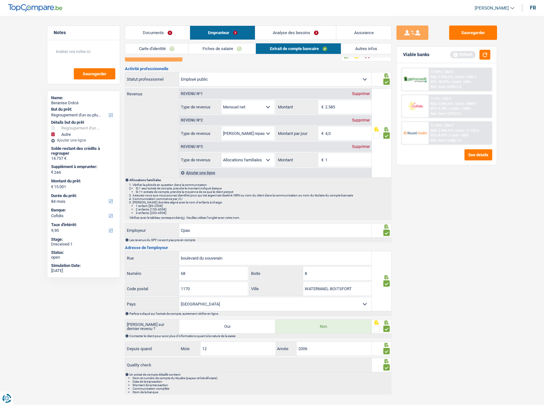
scroll to position [0, 0]
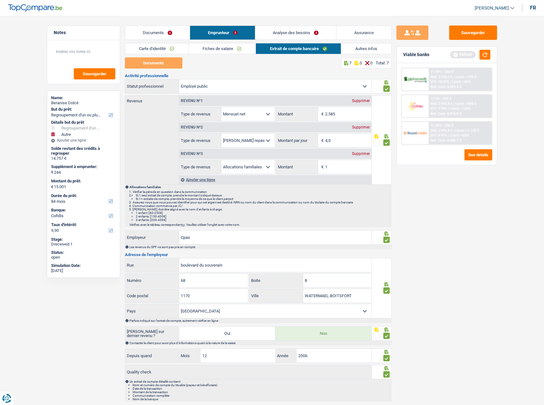
drag, startPoint x: 360, startPoint y: 45, endPoint x: 360, endPoint y: 50, distance: 4.8
click at [360, 45] on link "Autres infos" at bounding box center [366, 48] width 50 height 11
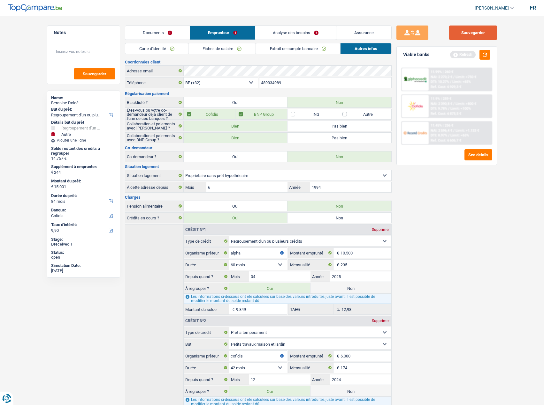
drag, startPoint x: 482, startPoint y: 35, endPoint x: 480, endPoint y: 45, distance: 10.5
click at [482, 35] on button "Sauvegarder" at bounding box center [473, 33] width 48 height 14
click at [481, 52] on button "button" at bounding box center [484, 55] width 11 height 10
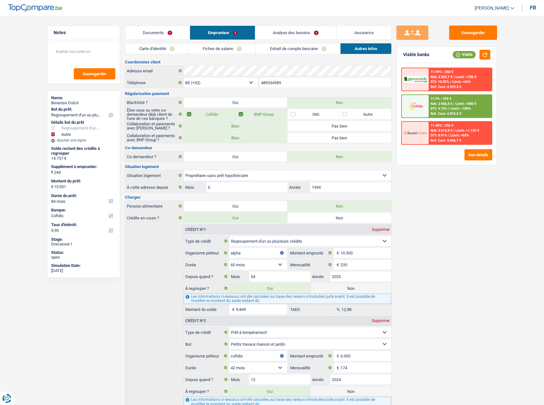
click at [163, 34] on link "Documents" at bounding box center [157, 33] width 65 height 14
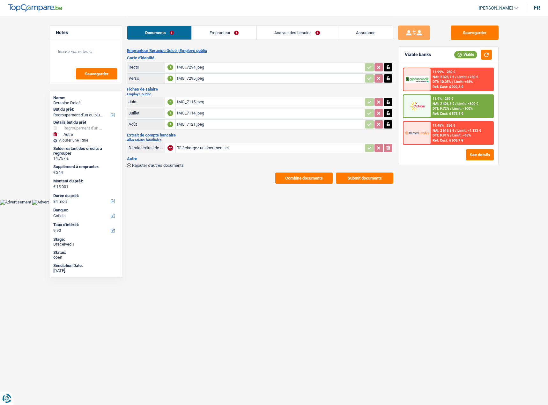
click at [307, 32] on link "Analyse des besoins" at bounding box center [297, 33] width 81 height 14
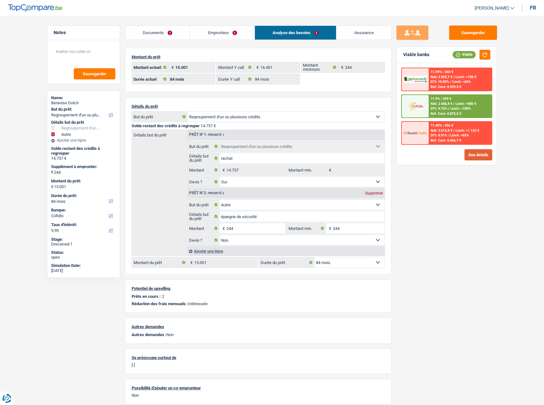
click at [478, 151] on button "See details" at bounding box center [478, 154] width 28 height 11
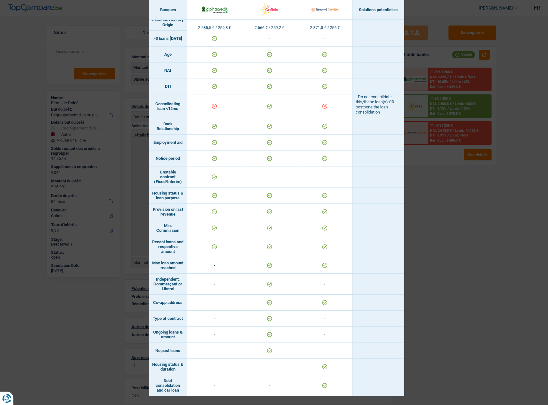
scroll to position [216, 0]
click at [473, 207] on div "Banks conditions × Banques Solutions potentielles Revenus / Charges 2.585,5 € /…" at bounding box center [274, 202] width 548 height 405
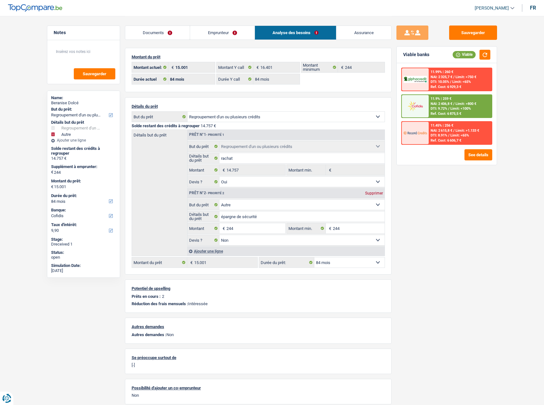
click at [467, 100] on div "11.9% | 259 € NAI: 2 406,8 € / Limit: >800 € DTI: 9.72% / Limit: <100% Ref. Cos…" at bounding box center [459, 106] width 63 height 22
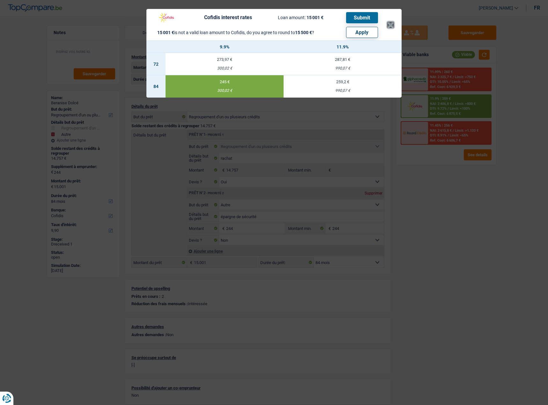
click at [392, 28] on button "×" at bounding box center [390, 25] width 7 height 6
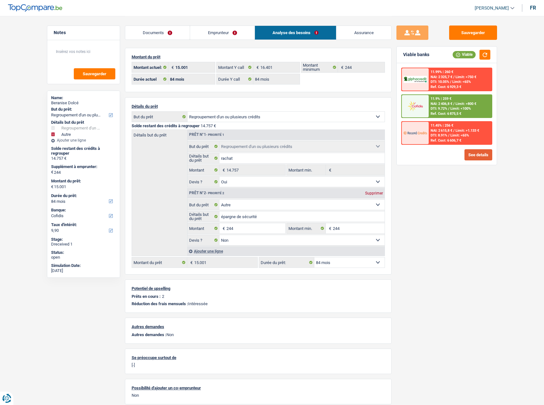
click at [476, 160] on button "See details" at bounding box center [478, 154] width 28 height 11
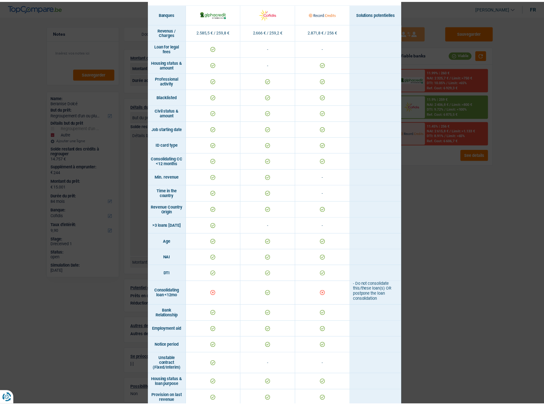
scroll to position [191, 0]
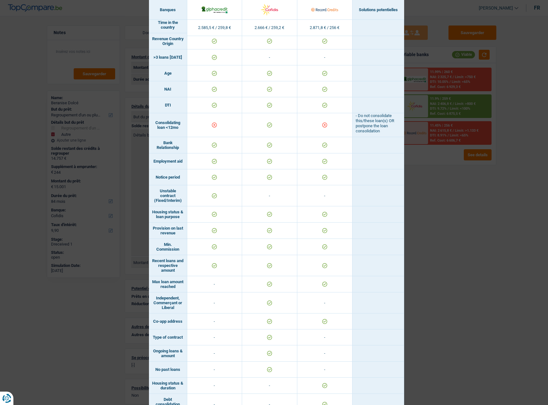
click at [426, 240] on div "Banks conditions × Banques Solutions potentielles Revenus / Charges 2.585,5 € /…" at bounding box center [274, 202] width 548 height 405
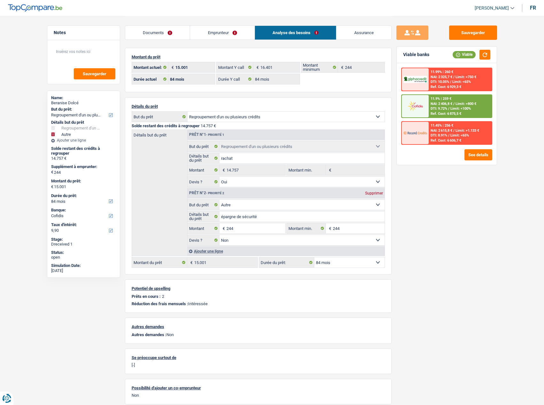
drag, startPoint x: 235, startPoint y: 29, endPoint x: 242, endPoint y: 34, distance: 8.9
click at [235, 29] on link "Emprunteur" at bounding box center [222, 33] width 64 height 14
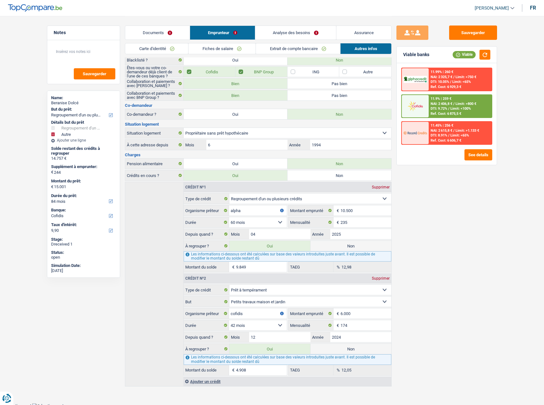
scroll to position [46, 0]
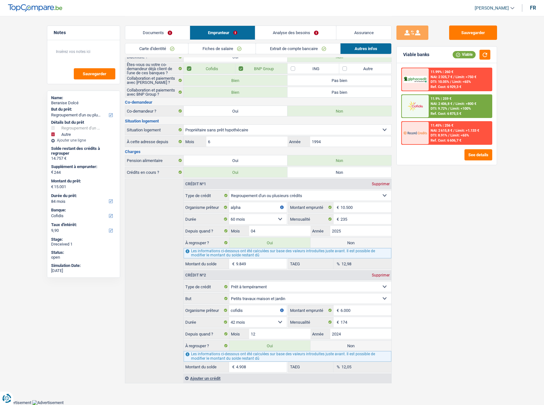
click at [333, 244] on label "Non" at bounding box center [350, 243] width 81 height 10
click at [333, 244] on input "Non" at bounding box center [350, 243] width 81 height 10
radio input "true"
type input "5.152"
select select "36"
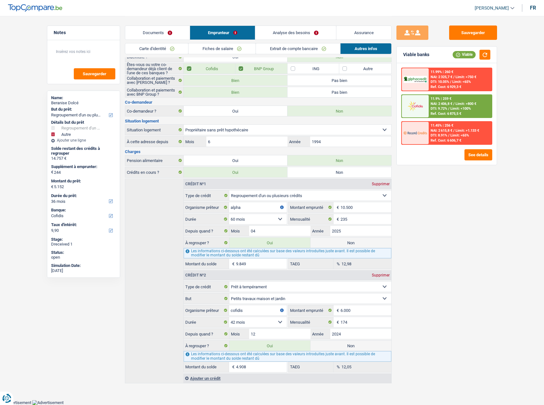
radio input "false"
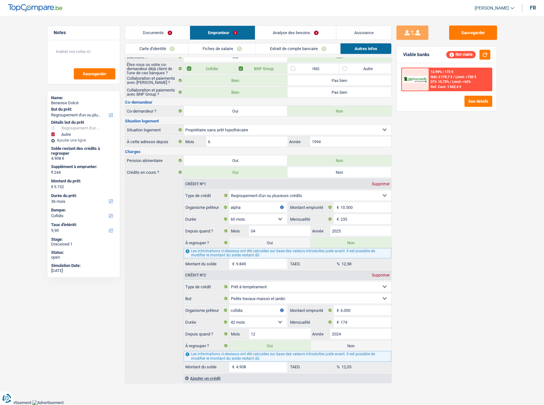
click at [348, 350] on label "Non" at bounding box center [350, 346] width 81 height 10
click at [348, 350] on input "Non" at bounding box center [350, 346] width 81 height 10
radio input "true"
select select "other"
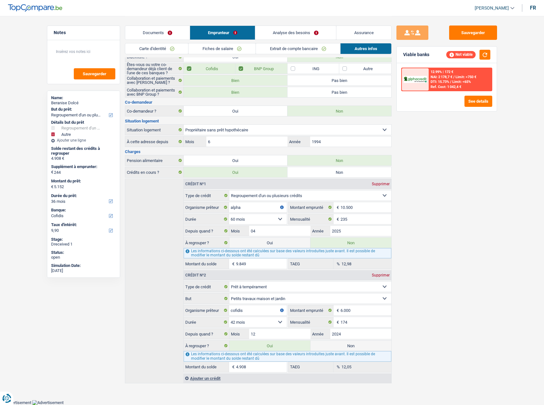
select select "24"
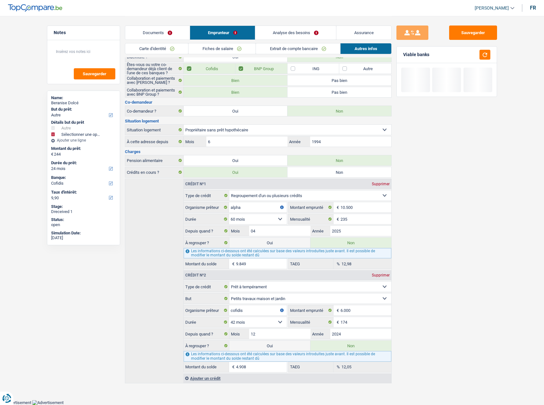
drag, startPoint x: 286, startPoint y: 345, endPoint x: 264, endPoint y: 253, distance: 93.8
click at [285, 345] on label "Oui" at bounding box center [269, 346] width 81 height 10
click at [285, 345] on input "Oui" at bounding box center [269, 346] width 81 height 10
radio input "true"
radio input "false"
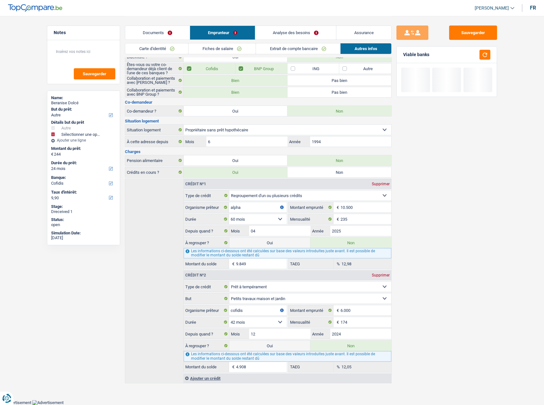
type input "5.152"
select select "refinancing"
select select "36"
select select "other"
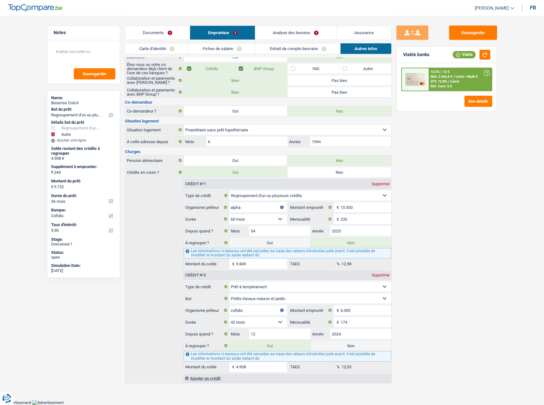
click at [268, 243] on label "Oui" at bounding box center [269, 243] width 81 height 10
click at [268, 243] on input "Oui" at bounding box center [269, 243] width 81 height 10
radio input "true"
radio input "false"
type input "15.001"
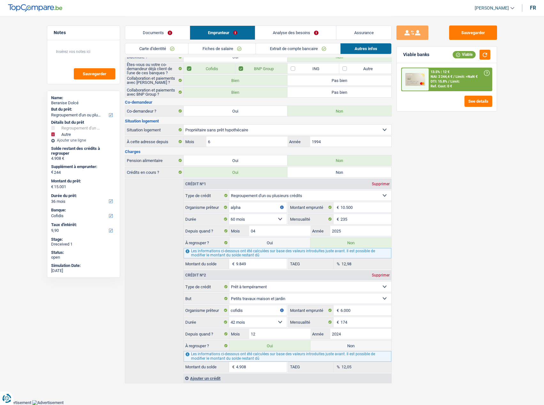
select select "84"
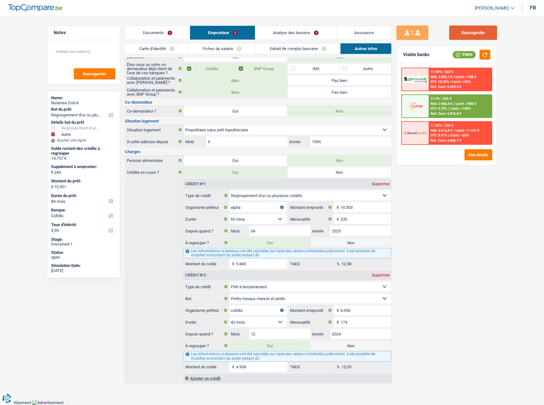
click at [481, 33] on button "Sauvegarder" at bounding box center [473, 33] width 48 height 14
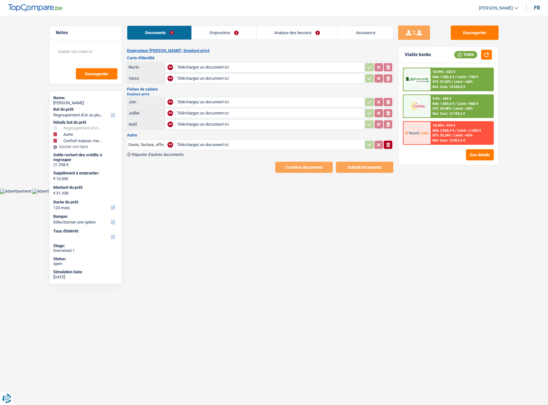
select select "refinancing"
select select "other"
select select "household"
select select "120"
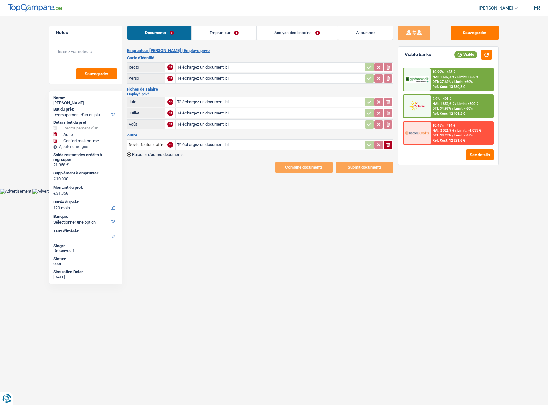
type input "C:\fakepath\Screenshot_20250927_233325.jpg"
click at [161, 154] on span "Rajouter d'autres documents" at bounding box center [158, 155] width 52 height 4
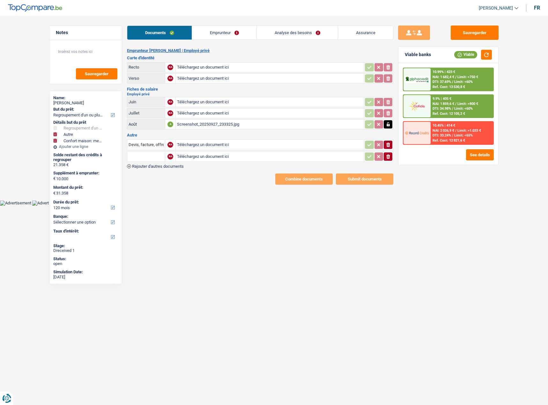
click at [171, 162] on td "NA" at bounding box center [170, 156] width 11 height 11
drag, startPoint x: 168, startPoint y: 168, endPoint x: 181, endPoint y: 173, distance: 13.9
click at [169, 169] on div "Emprunteur [PERSON_NAME] | Employé privé Carte d'identité Recto NA Téléchargez …" at bounding box center [260, 116] width 266 height 137
type input "C:\fakepath\Screenshot_20250927_233333.jpg"
type input "C:\fakepath\Screenshot_20250927_233343.jpg"
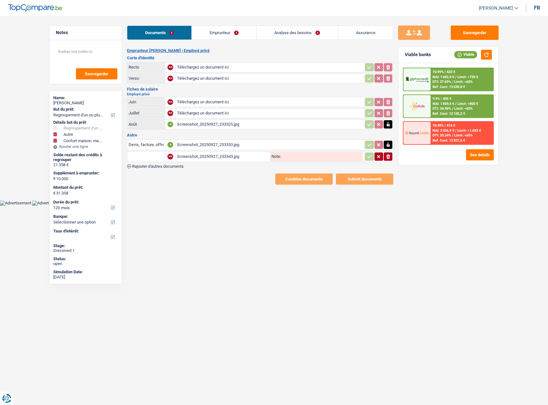
click at [174, 167] on span "Rajouter d'autres documents" at bounding box center [158, 166] width 52 height 4
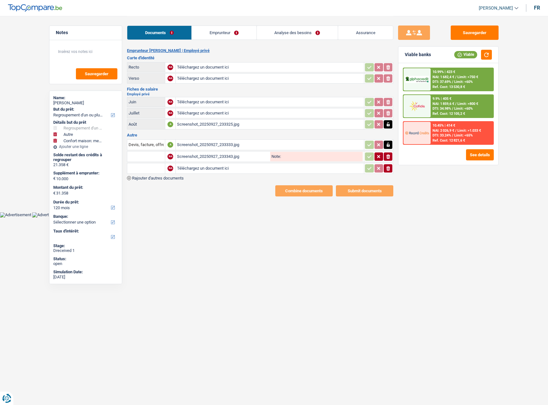
type input "C:\fakepath\Screenshot_20250927_233407.jpg"
click at [207, 41] on div "Documents Emprunteur Analyse des besoins Assurance" at bounding box center [260, 29] width 266 height 27
click at [210, 34] on link "Emprunteur" at bounding box center [224, 33] width 64 height 14
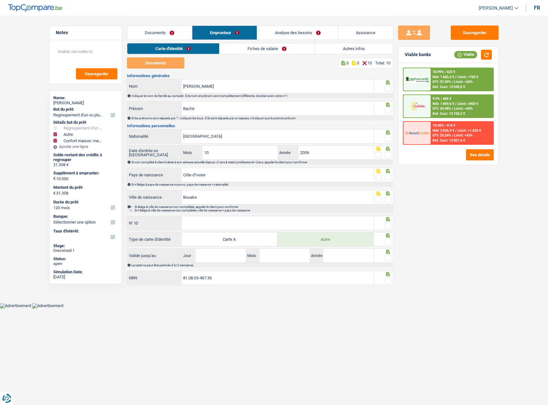
click at [248, 53] on link "Fiches de salaire" at bounding box center [267, 48] width 95 height 11
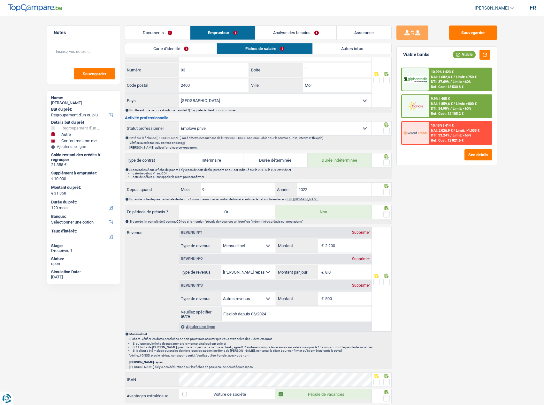
scroll to position [160, 0]
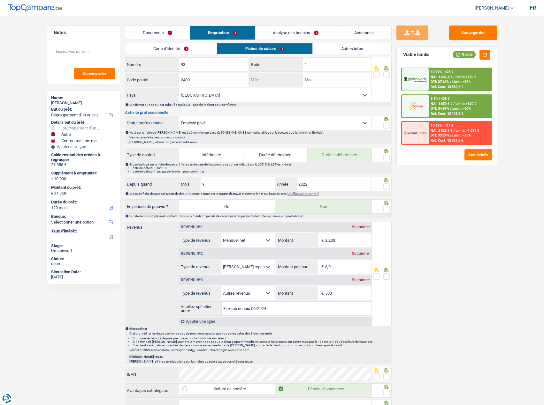
click at [162, 33] on link "Documents" at bounding box center [157, 33] width 65 height 14
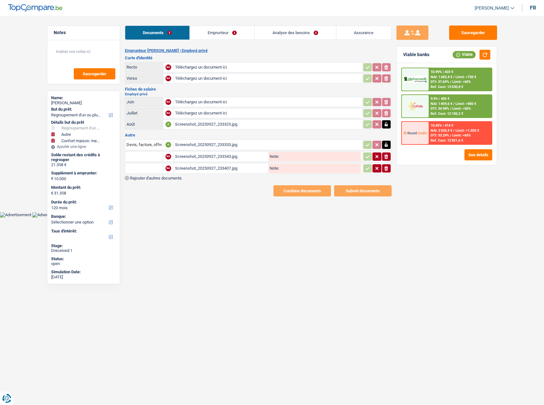
scroll to position [0, 0]
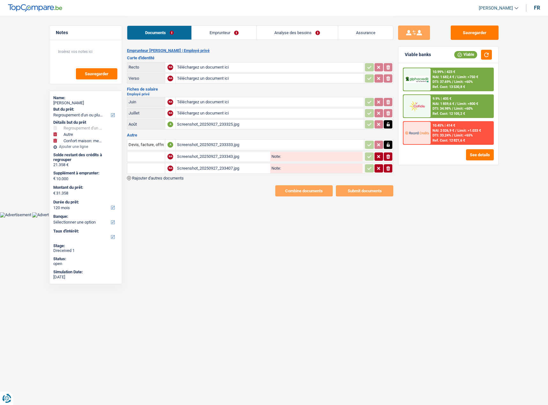
type input "C:\fakepath\Screenshot_20250929_165542.jpg"
type input "C:\fakepath\Screenshot_20250929_165519.jpg"
drag, startPoint x: 392, startPoint y: 171, endPoint x: 390, endPoint y: 162, distance: 9.1
click at [391, 170] on button "ionicons-v5-e" at bounding box center [388, 168] width 9 height 8
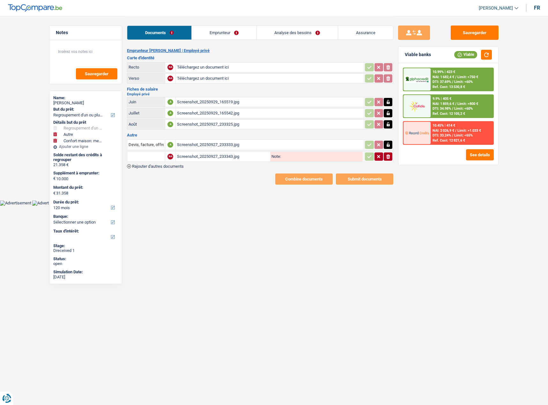
drag, startPoint x: 390, startPoint y: 160, endPoint x: 390, endPoint y: 154, distance: 5.1
click at [390, 159] on icon "ionicons-v5-e" at bounding box center [388, 157] width 5 height 6
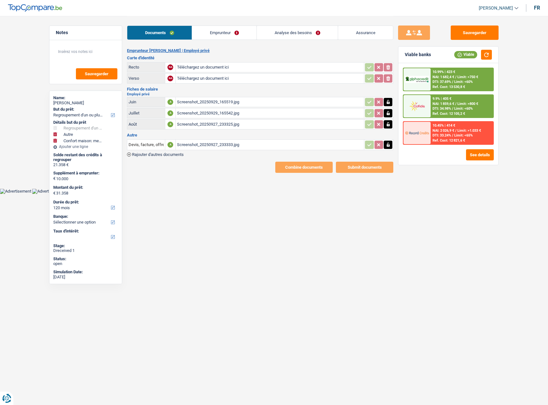
click at [389, 147] on icon "button" at bounding box center [388, 145] width 5 height 6
click at [217, 36] on link "Emprunteur" at bounding box center [224, 33] width 64 height 14
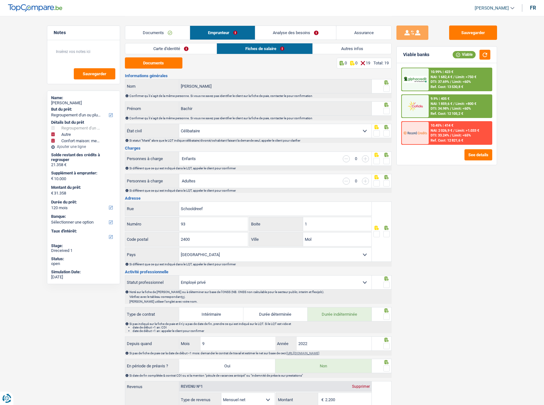
click at [188, 49] on link "Carte d'identité" at bounding box center [171, 48] width 92 height 11
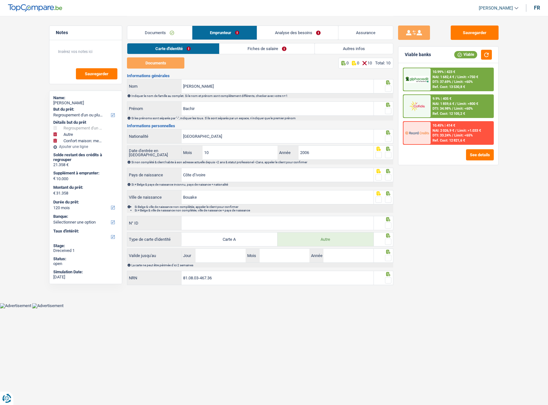
click at [319, 46] on link "Autres infos" at bounding box center [354, 48] width 78 height 11
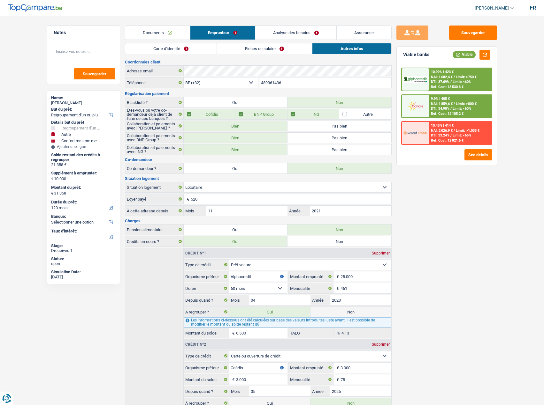
click at [281, 46] on link "Fiches de salaire" at bounding box center [264, 48] width 95 height 11
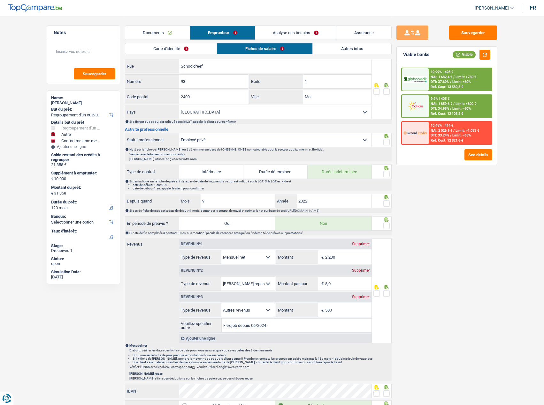
scroll to position [223, 0]
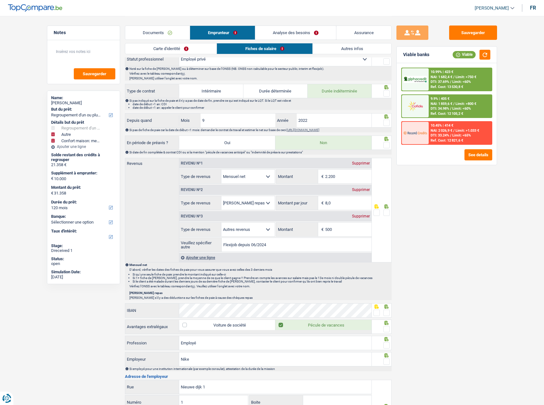
click at [355, 214] on div "Supprimer" at bounding box center [360, 216] width 21 height 4
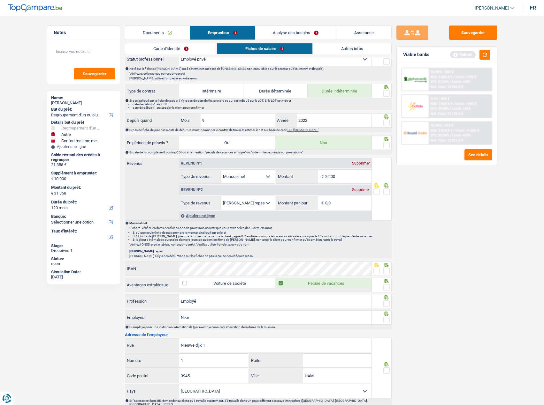
click at [386, 193] on span at bounding box center [386, 192] width 6 height 6
click at [0, 0] on input "radio" at bounding box center [0, 0] width 0 height 0
click at [485, 55] on button "button" at bounding box center [484, 55] width 11 height 10
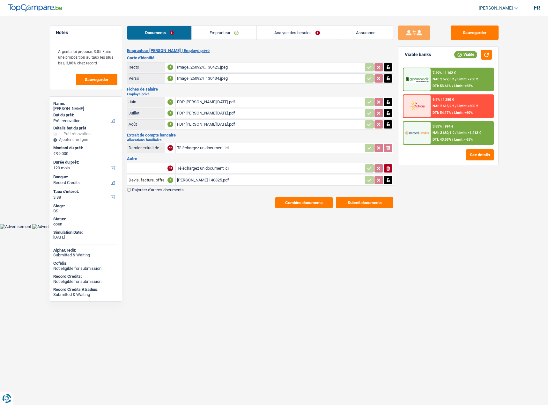
select select "renovation"
select select "120"
select select "record credits"
click at [206, 182] on div "[PERSON_NAME] 140825.pdf" at bounding box center [270, 181] width 186 height 10
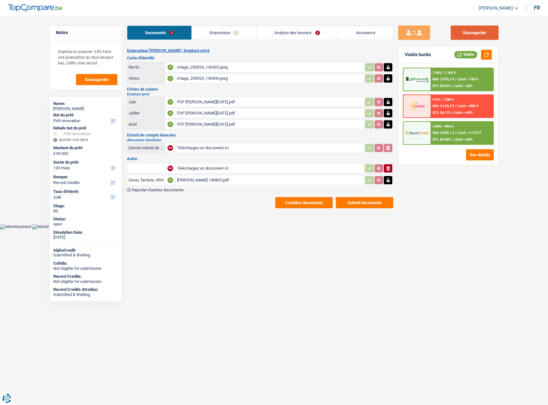
click at [482, 34] on button "Sauvegarder" at bounding box center [475, 33] width 48 height 14
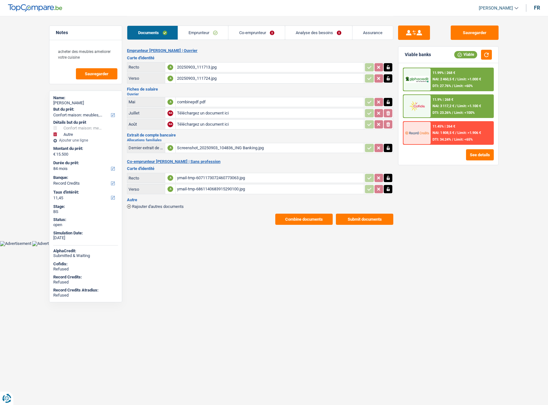
select select "household"
select select "other"
select select "84"
select select "record credits"
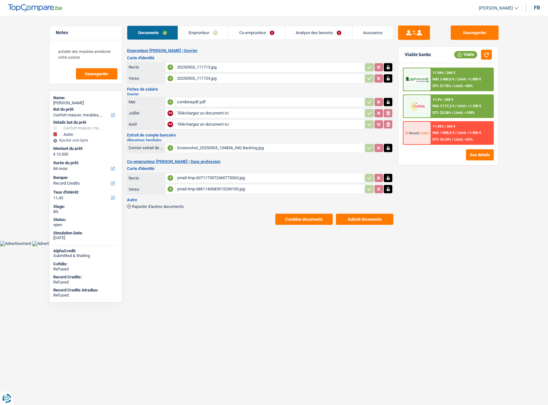
select select "32"
select select "ownerWithMortgage"
select select "mortgage"
select select "132"
click at [204, 35] on link "Emprunteur" at bounding box center [203, 33] width 50 height 14
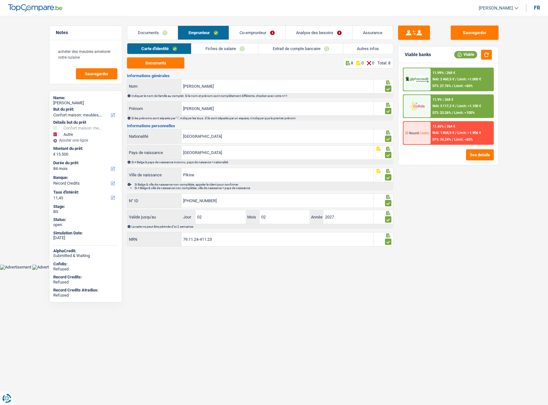
click at [360, 48] on link "Autres infos" at bounding box center [368, 48] width 50 height 11
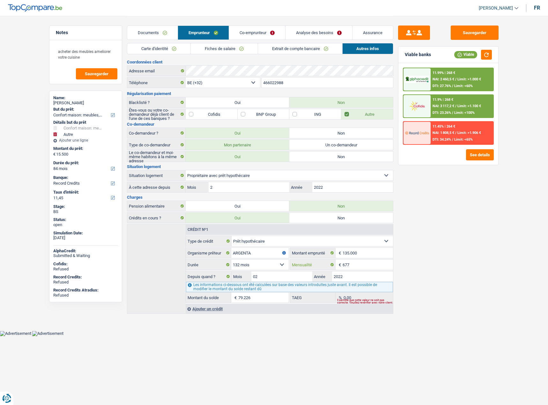
drag, startPoint x: 360, startPoint y: 265, endPoint x: 294, endPoint y: 259, distance: 66.7
click at [294, 259] on fieldset "Carte ou ouverture de crédit Prêt hypothécaire Vente à tempérament Prêt à tempé…" at bounding box center [289, 269] width 207 height 67
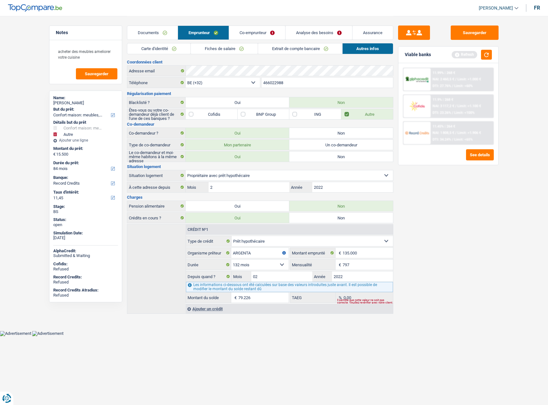
type input "797"
type input "83.797"
click at [486, 274] on div "Sauvegarder Viable banks Refresh 11.99% | 268 € NAI: 2 460,5 € / Limit: >1.000 …" at bounding box center [449, 211] width 110 height 370
click at [484, 54] on button "button" at bounding box center [486, 55] width 11 height 10
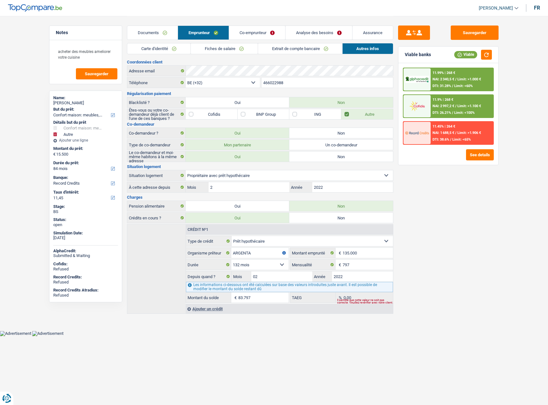
click at [451, 79] on span "NAI: 2 340,5 €" at bounding box center [444, 79] width 22 height 4
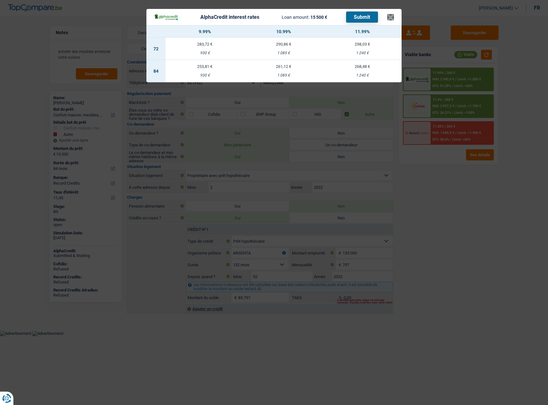
drag, startPoint x: 394, startPoint y: 13, endPoint x: 390, endPoint y: 14, distance: 4.9
click at [394, 14] on header "AlphaCredit interest rates Loan amount: 15 500 € Submit ×" at bounding box center [273, 17] width 255 height 16
click at [297, 75] on div "1 085 €" at bounding box center [283, 75] width 79 height 4
select select "alphacredit"
type input "10,99"
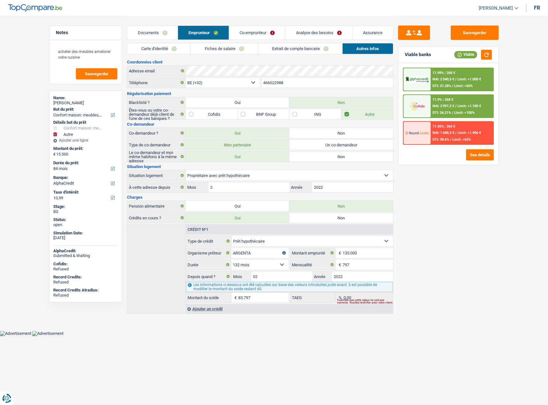
click at [462, 75] on div "11.99% | 268 € NAI: 2 340,5 € / Limit: >1.000 € DTI: 31.28% / Limit: <60%" at bounding box center [462, 79] width 63 height 22
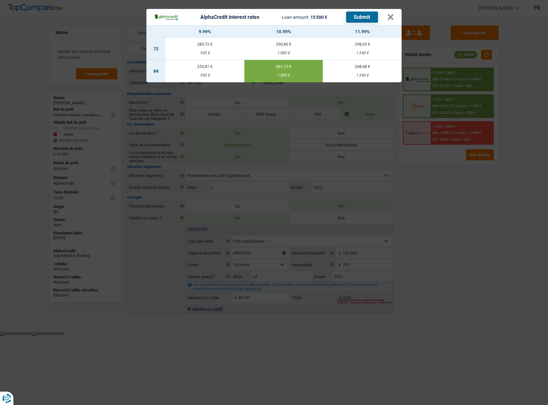
click at [358, 16] on button "Submit" at bounding box center [362, 16] width 32 height 11
drag, startPoint x: 390, startPoint y: 17, endPoint x: 368, endPoint y: 19, distance: 21.8
click at [390, 17] on button "×" at bounding box center [390, 17] width 7 height 6
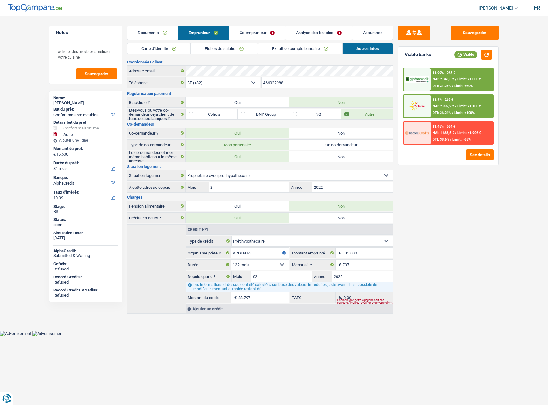
click at [155, 52] on link "Carte d'identité" at bounding box center [158, 48] width 63 height 11
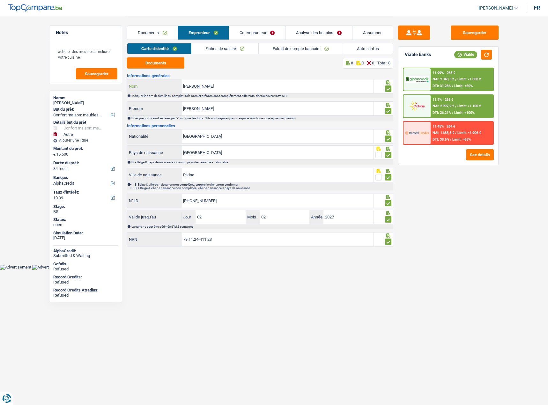
drag, startPoint x: 186, startPoint y: 85, endPoint x: 151, endPoint y: 84, distance: 35.1
click at [146, 84] on div "[PERSON_NAME]" at bounding box center [250, 86] width 246 height 14
click at [142, 34] on link "Documents" at bounding box center [152, 33] width 50 height 14
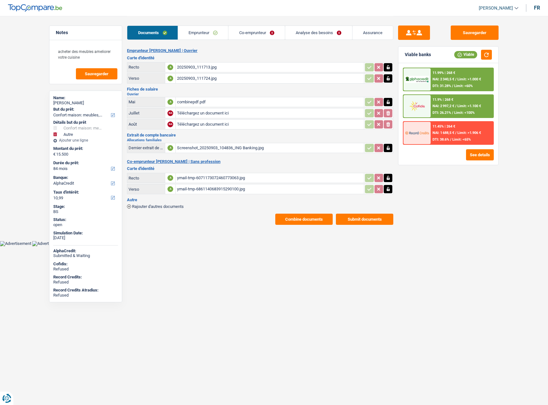
click at [294, 220] on button "Combine documents" at bounding box center [303, 219] width 57 height 11
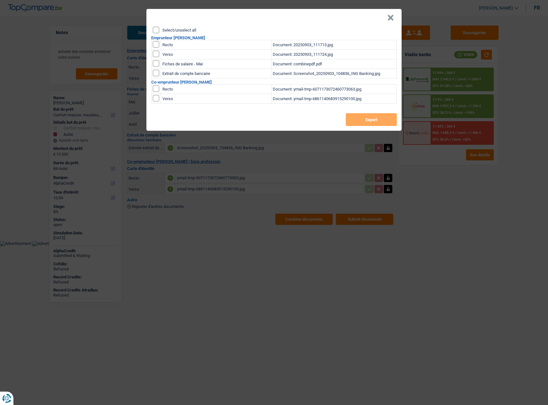
click at [157, 29] on input "Select/unselect all" at bounding box center [156, 30] width 6 height 6
checkbox input "true"
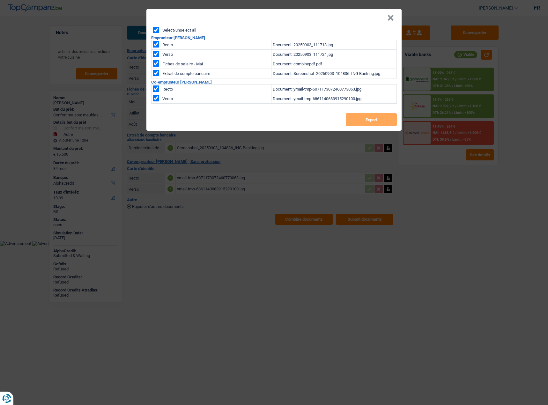
checkbox input "true"
drag, startPoint x: 359, startPoint y: 116, endPoint x: 368, endPoint y: 121, distance: 10.3
click at [359, 116] on button "Export" at bounding box center [371, 119] width 51 height 13
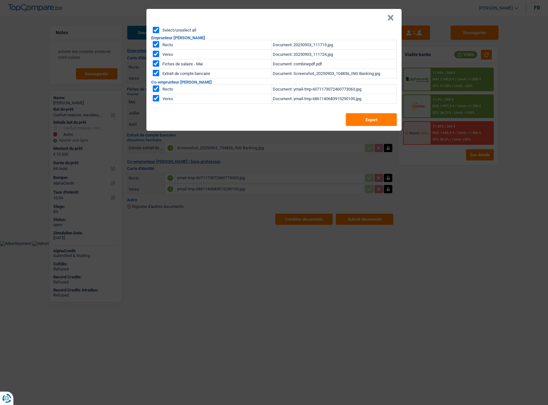
drag, startPoint x: 394, startPoint y: 14, endPoint x: 391, endPoint y: 17, distance: 4.3
click at [393, 16] on header "×" at bounding box center [273, 18] width 255 height 18
drag, startPoint x: 389, startPoint y: 17, endPoint x: 21, endPoint y: 18, distance: 367.7
click at [387, 18] on button "×" at bounding box center [390, 18] width 7 height 6
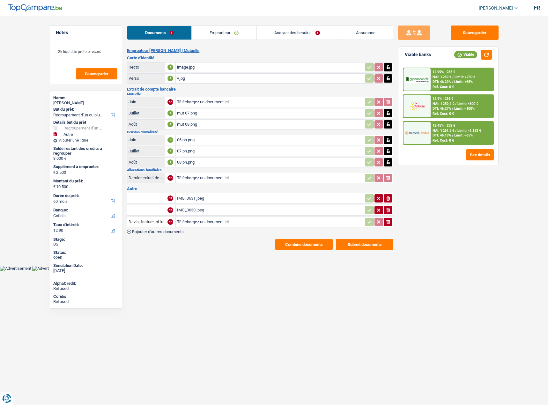
select select "refinancing"
select select "other"
select select "60"
select select "cofidis"
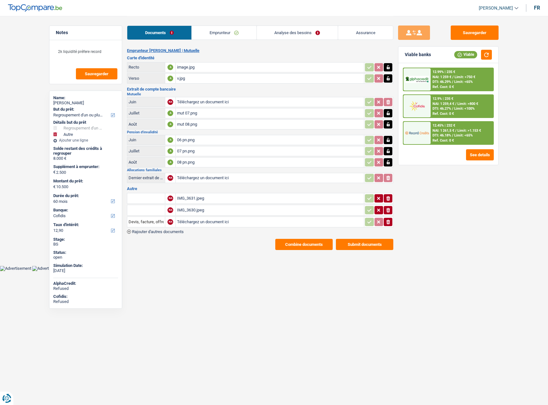
click at [196, 201] on div "IMG_3631.jpeg" at bounding box center [270, 199] width 186 height 10
click at [203, 197] on div "IMG_3631.jpeg" at bounding box center [270, 199] width 186 height 10
click at [200, 211] on div "IMG_3630.jpeg" at bounding box center [270, 211] width 186 height 10
click at [191, 65] on div "image.jpg" at bounding box center [270, 68] width 186 height 10
click at [197, 85] on div "Emprunteur [PERSON_NAME] | Mutuelle Carte d'identité Recto A image.jpg Verso A …" at bounding box center [260, 149] width 266 height 202
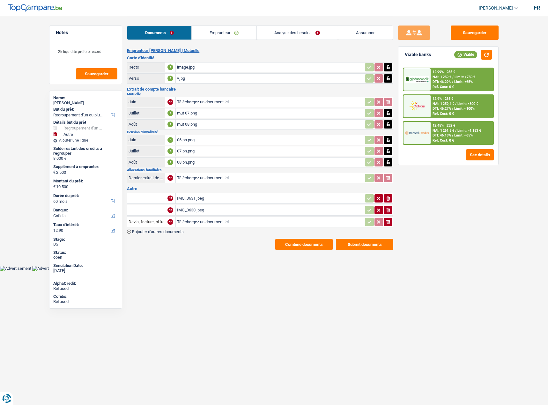
click at [197, 80] on div "v.jpg" at bounding box center [270, 79] width 186 height 10
click at [221, 41] on div "Documents Emprunteur Analyse des besoins Assurance" at bounding box center [260, 29] width 266 height 27
click at [218, 40] on div "Documents Emprunteur Analyse des besoins Assurance" at bounding box center [260, 29] width 266 height 27
click at [214, 34] on link "Emprunteur" at bounding box center [224, 33] width 64 height 14
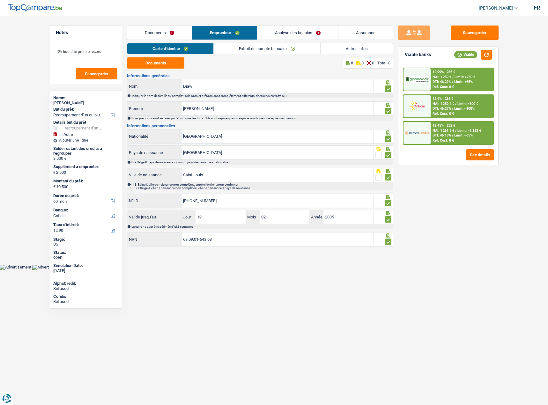
click at [235, 52] on link "Extrait de compte bancaire" at bounding box center [267, 48] width 107 height 11
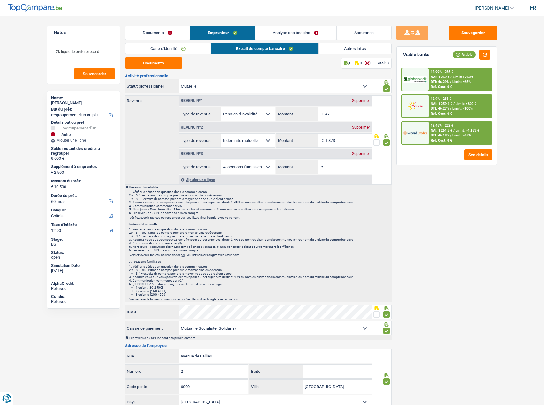
click at [153, 50] on link "Carte d'identité" at bounding box center [168, 48] width 86 height 11
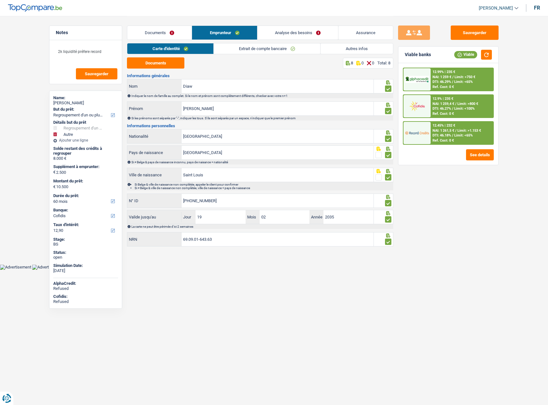
click at [267, 50] on link "Extrait de compte bancaire" at bounding box center [267, 48] width 107 height 11
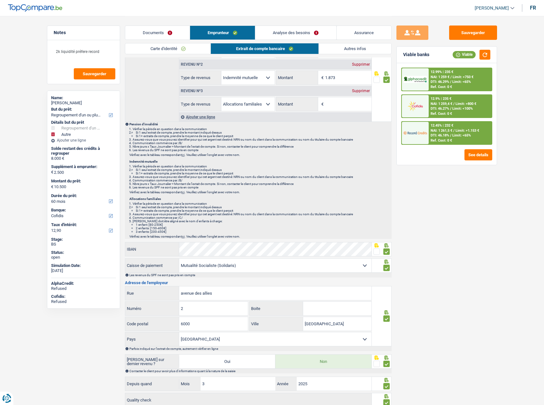
scroll to position [111, 0]
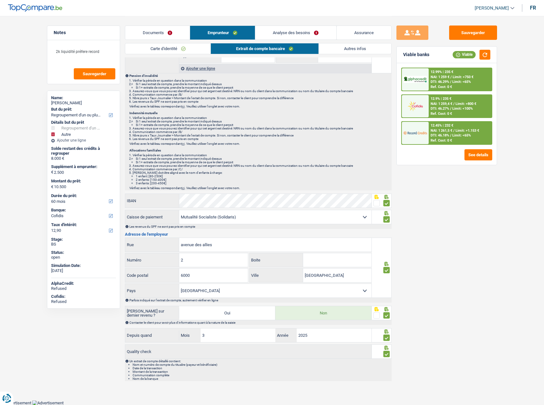
click at [336, 46] on link "Autres infos" at bounding box center [355, 48] width 72 height 11
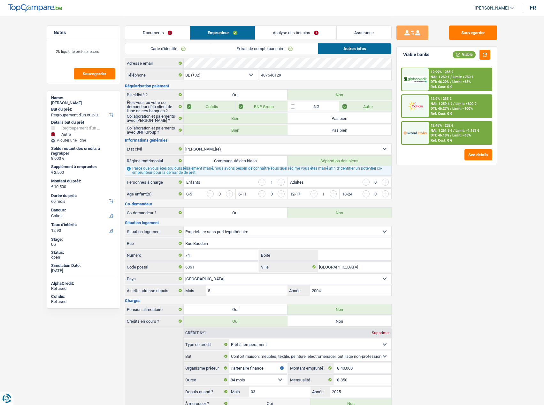
scroll to position [0, 0]
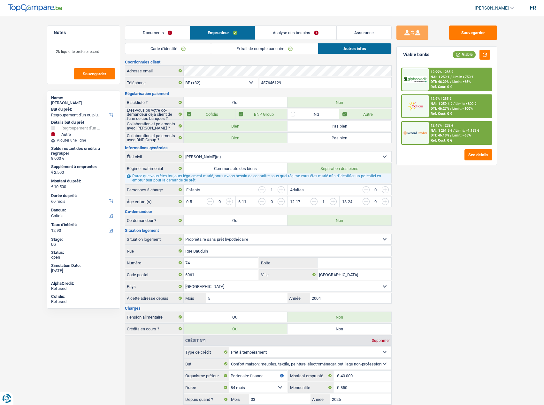
click at [252, 220] on label "Oui" at bounding box center [236, 220] width 104 height 10
click at [252, 220] on input "Oui" at bounding box center [236, 220] width 104 height 10
radio input "true"
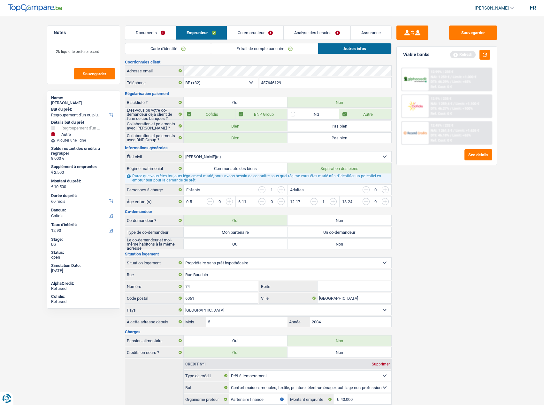
click at [281, 232] on label "Mon partenaire" at bounding box center [236, 232] width 104 height 10
click at [281, 232] on input "Mon partenaire" at bounding box center [236, 232] width 104 height 10
radio input "true"
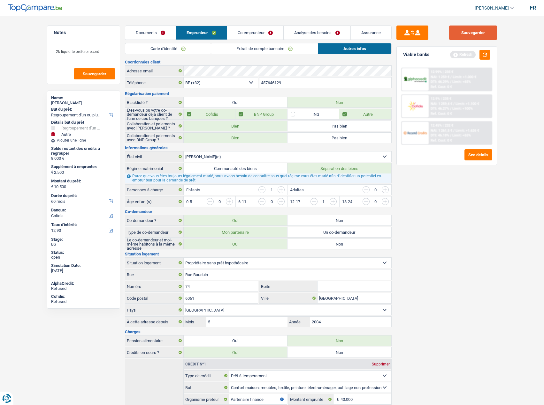
click at [478, 35] on button "Sauvegarder" at bounding box center [473, 33] width 48 height 14
click at [485, 58] on button "button" at bounding box center [484, 55] width 11 height 10
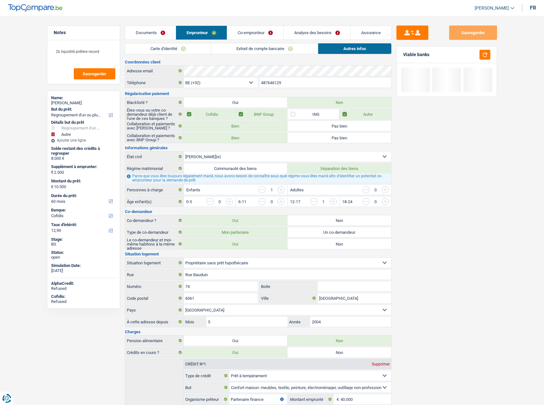
click at [256, 34] on link "Co-emprunteur" at bounding box center [255, 33] width 56 height 14
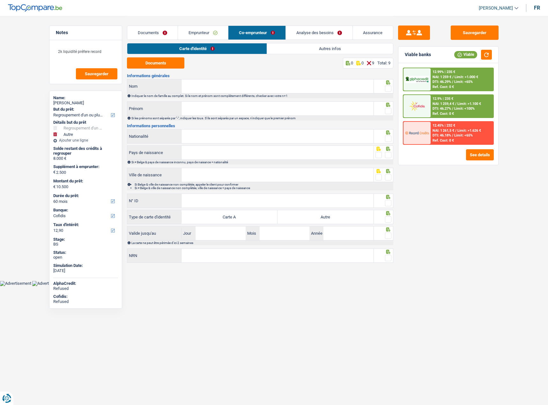
drag, startPoint x: 232, startPoint y: 91, endPoint x: 231, endPoint y: 86, distance: 5.7
click at [232, 89] on input "Nom" at bounding box center [278, 86] width 192 height 14
click at [209, 87] on input "Nom" at bounding box center [278, 86] width 192 height 14
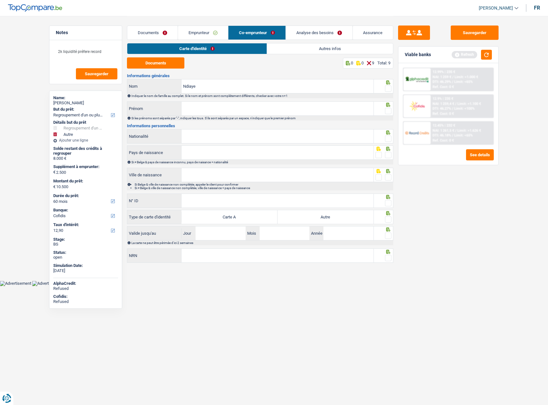
type input "Ndiaye"
click at [212, 110] on input "Prénom" at bounding box center [278, 109] width 192 height 14
click at [387, 109] on span at bounding box center [388, 111] width 6 height 6
click at [0, 0] on input "radio" at bounding box center [0, 0] width 0 height 0
click at [386, 90] on span at bounding box center [388, 89] width 6 height 6
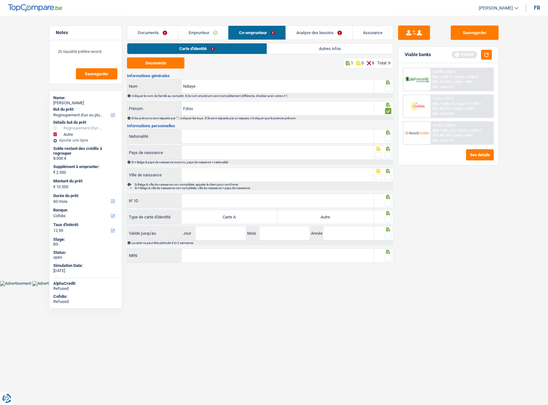
click at [0, 0] on input "radio" at bounding box center [0, 0] width 0 height 0
click at [187, 109] on input "Fztou" at bounding box center [278, 109] width 192 height 14
type input "Fatou"
click at [218, 131] on input "Nationalité" at bounding box center [278, 137] width 192 height 14
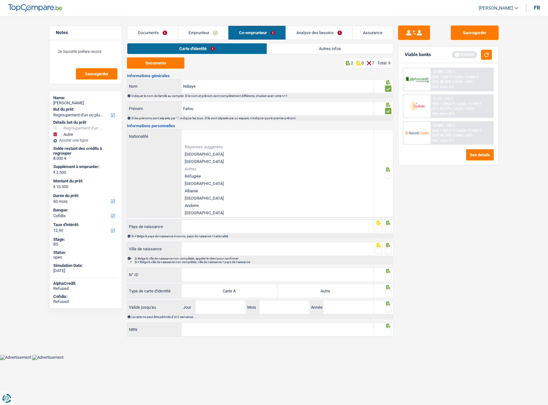
click at [206, 152] on li "[GEOGRAPHIC_DATA]" at bounding box center [278, 154] width 192 height 7
type input "[GEOGRAPHIC_DATA]"
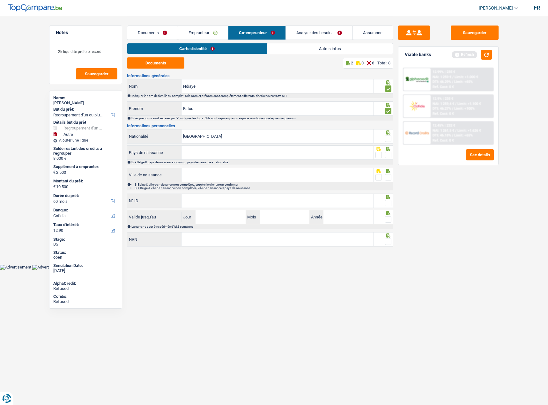
drag, startPoint x: 382, startPoint y: 142, endPoint x: 387, endPoint y: 139, distance: 6.0
click at [382, 142] on fieldset at bounding box center [384, 139] width 16 height 8
drag, startPoint x: 387, startPoint y: 139, endPoint x: 389, endPoint y: 151, distance: 11.9
click at [388, 140] on span at bounding box center [388, 139] width 6 height 6
click at [0, 0] on input "radio" at bounding box center [0, 0] width 0 height 0
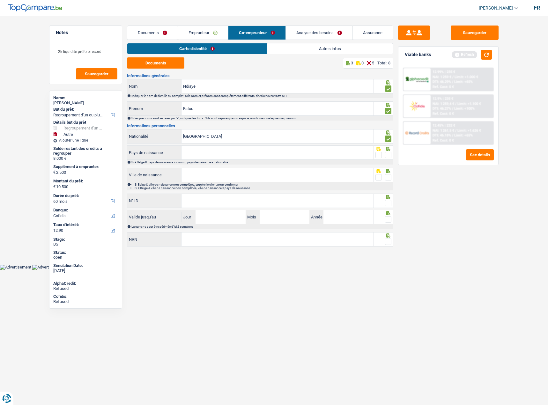
click at [389, 152] on span at bounding box center [388, 155] width 6 height 6
click at [0, 0] on input "radio" at bounding box center [0, 0] width 0 height 0
click at [304, 149] on input "Pays de naissance" at bounding box center [278, 153] width 192 height 14
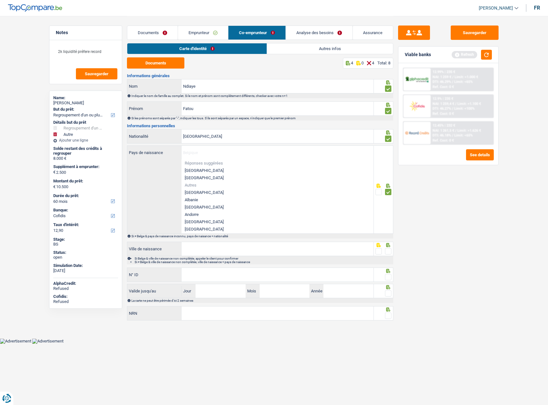
click at [378, 192] on span at bounding box center [379, 192] width 6 height 6
click at [0, 0] on input "radio" at bounding box center [0, 0] width 0 height 0
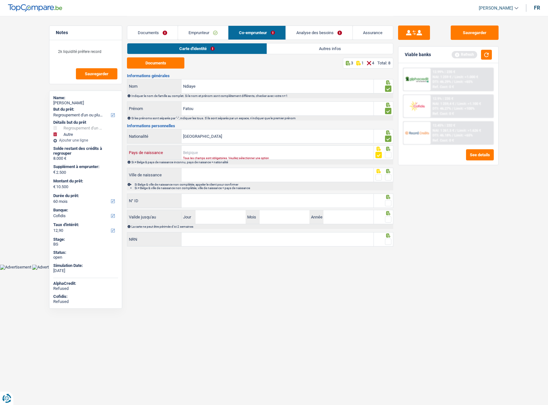
click at [207, 155] on input "Pays de naissance" at bounding box center [278, 153] width 192 height 14
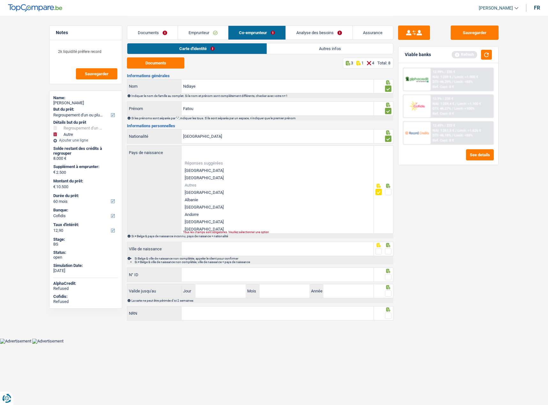
click at [192, 171] on li "[GEOGRAPHIC_DATA]" at bounding box center [278, 170] width 192 height 7
type input "[GEOGRAPHIC_DATA]"
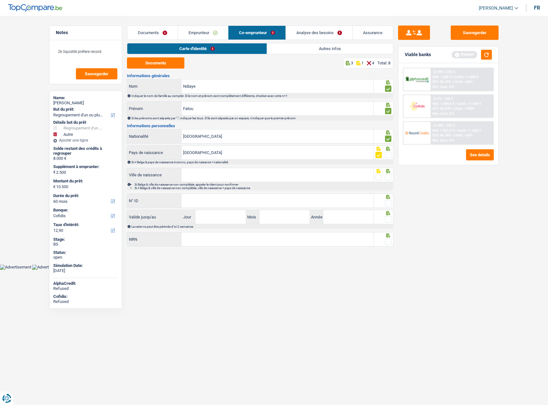
click at [282, 179] on input "Ville de naissance" at bounding box center [278, 175] width 192 height 14
click at [376, 178] on span at bounding box center [379, 177] width 6 height 6
click at [0, 0] on input "radio" at bounding box center [0, 0] width 0 height 0
drag, startPoint x: 234, startPoint y: 177, endPoint x: 225, endPoint y: 177, distance: 8.6
click at [234, 177] on input "Ville de naissance" at bounding box center [278, 175] width 192 height 14
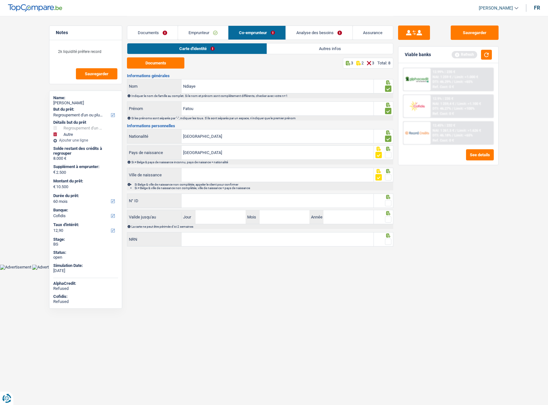
type input "b"
type input "[GEOGRAPHIC_DATA]"
click at [238, 198] on input "N° ID" at bounding box center [278, 201] width 192 height 14
type input "[PHONE_NUMBER]"
click at [384, 202] on fieldset at bounding box center [384, 203] width 16 height 8
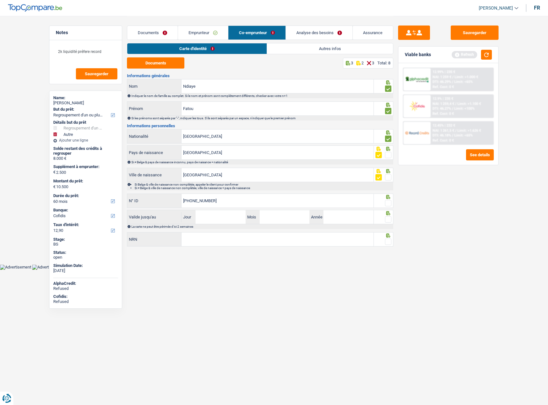
click at [391, 199] on div at bounding box center [384, 201] width 20 height 14
click at [387, 200] on span at bounding box center [388, 203] width 6 height 6
click at [0, 0] on input "radio" at bounding box center [0, 0] width 0 height 0
drag, startPoint x: 390, startPoint y: 215, endPoint x: 389, endPoint y: 218, distance: 3.3
click at [390, 215] on icon at bounding box center [389, 213] width 4 height 4
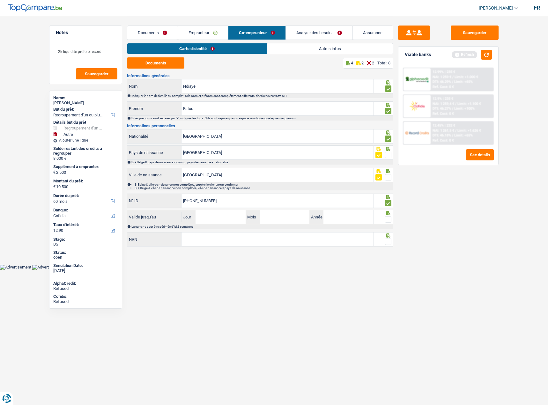
drag, startPoint x: 389, startPoint y: 218, endPoint x: 389, endPoint y: 223, distance: 5.1
click at [389, 220] on span at bounding box center [388, 219] width 6 height 6
click at [0, 0] on input "radio" at bounding box center [0, 0] width 0 height 0
drag, startPoint x: 389, startPoint y: 240, endPoint x: 382, endPoint y: 242, distance: 7.2
click at [388, 240] on span at bounding box center [388, 242] width 6 height 6
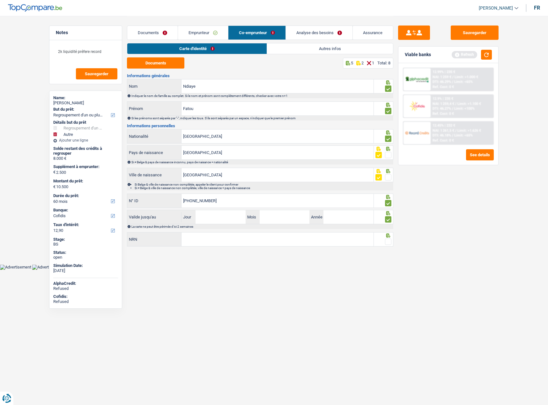
click at [0, 0] on input "radio" at bounding box center [0, 0] width 0 height 0
click at [202, 214] on input "Jour" at bounding box center [221, 217] width 50 height 14
type input "29"
type input "07"
type input "2031"
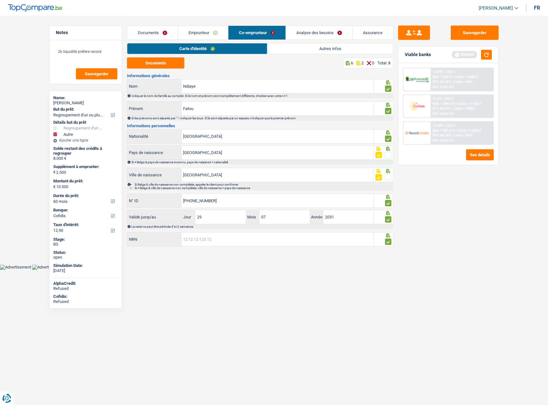
click at [186, 233] on input "NRN" at bounding box center [278, 240] width 192 height 14
type input "76.05.22-442.44"
drag, startPoint x: 413, startPoint y: 247, endPoint x: 480, endPoint y: 79, distance: 181.3
click at [414, 247] on div "Sauvegarder Viable banks Refresh 12.99% | 235 € NAI: 1 259 € / Limit: >1.000 € …" at bounding box center [449, 211] width 110 height 370
drag, startPoint x: 479, startPoint y: 31, endPoint x: 496, endPoint y: 50, distance: 26.0
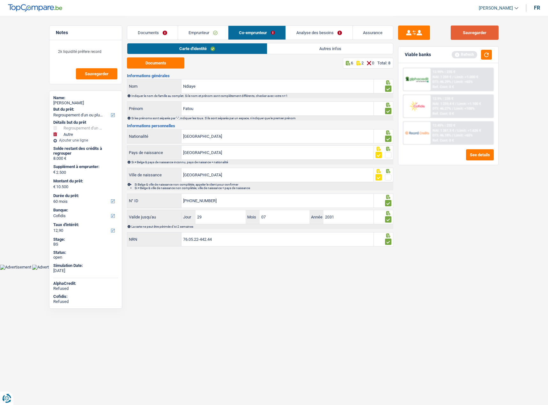
click at [480, 33] on button "Sauvegarder" at bounding box center [475, 33] width 48 height 14
click at [495, 56] on div "Viable banks Refresh" at bounding box center [449, 55] width 100 height 17
click at [487, 55] on button "button" at bounding box center [486, 55] width 11 height 10
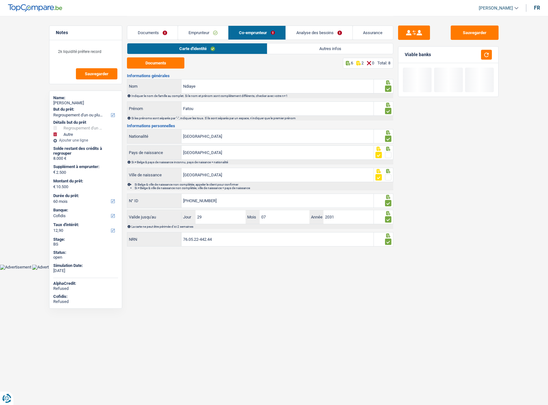
click at [303, 49] on link "Autres infos" at bounding box center [330, 48] width 126 height 11
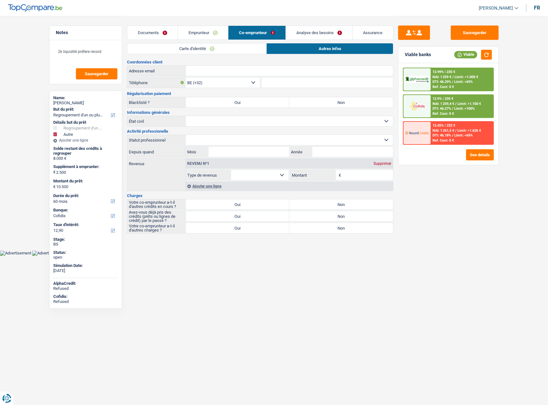
click at [281, 102] on label "Oui" at bounding box center [238, 102] width 104 height 10
click at [281, 102] on input "Oui" at bounding box center [238, 102] width 104 height 10
radio input "true"
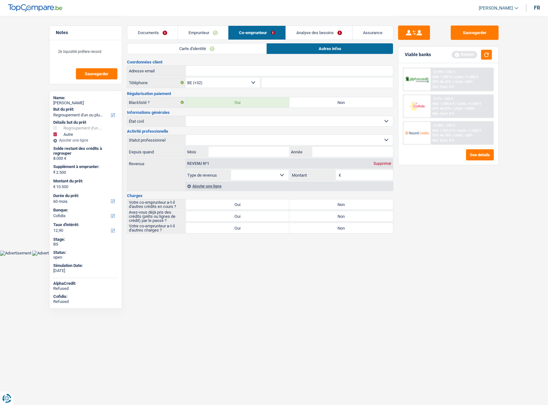
click at [312, 104] on label "Non" at bounding box center [341, 102] width 104 height 10
click at [312, 104] on input "Non" at bounding box center [341, 102] width 104 height 10
radio input "true"
click at [263, 116] on select "Célibataire Marié(e) Cohabitant(e) légal(e) Divorcé(e) Veuf(ve) Séparé (de fait…" at bounding box center [289, 121] width 207 height 10
select select "married"
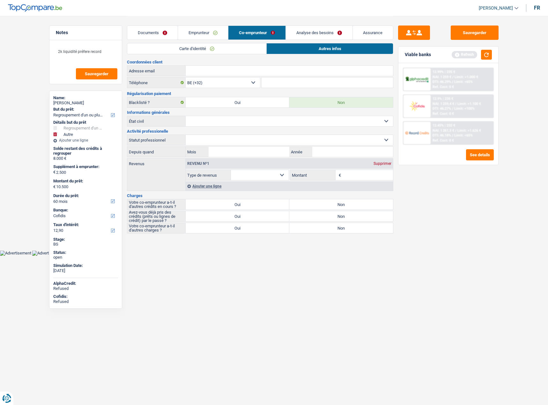
click at [186, 116] on select "Célibataire Marié(e) Cohabitant(e) légal(e) Divorcé(e) Veuf(ve) Séparé (de fait…" at bounding box center [289, 121] width 207 height 10
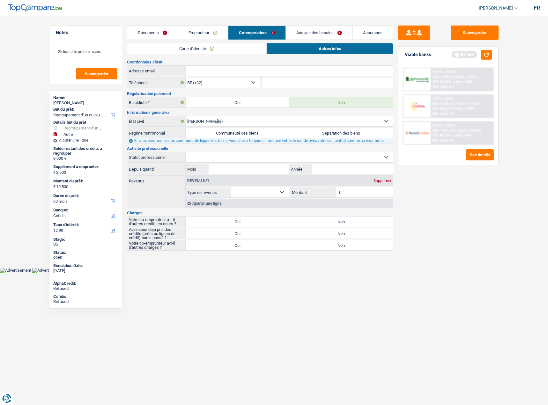
click at [335, 134] on label "Séparation des biens" at bounding box center [341, 133] width 104 height 10
click at [335, 134] on input "Séparation des biens" at bounding box center [341, 133] width 104 height 10
radio input "true"
click at [257, 155] on select "Ouvrier Employé privé Employé public Invalide Indépendant Pensionné Chômeur Mut…" at bounding box center [289, 157] width 207 height 10
select select "publicEmployee"
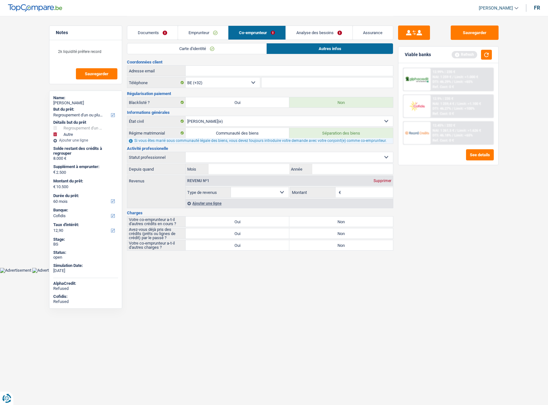
click at [186, 152] on select "Ouvrier Employé privé Employé public Invalide Indépendant Pensionné Chômeur Mut…" at bounding box center [289, 157] width 207 height 10
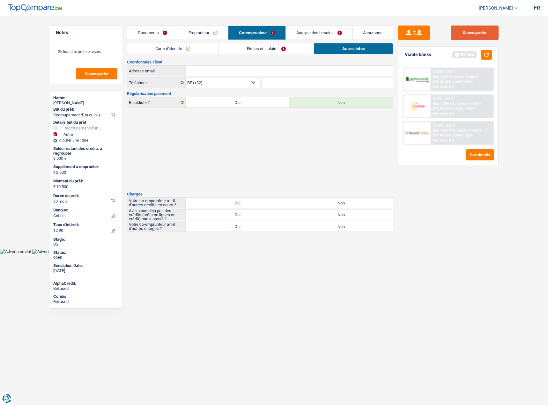
click at [476, 36] on button "Sauvegarder" at bounding box center [475, 33] width 48 height 14
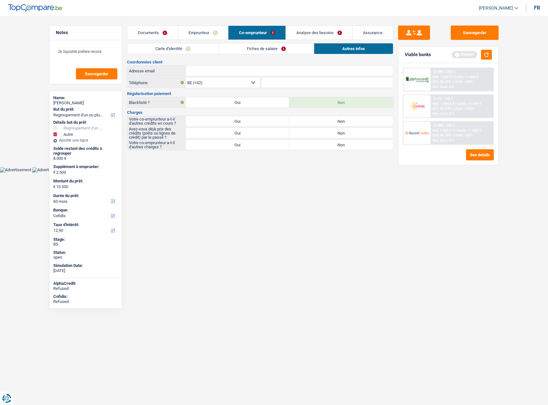
click at [337, 118] on label "Non" at bounding box center [341, 121] width 104 height 10
click at [337, 118] on input "Non" at bounding box center [341, 121] width 104 height 10
radio input "true"
click at [330, 132] on label "Non" at bounding box center [341, 133] width 104 height 10
click at [330, 132] on input "Non" at bounding box center [341, 133] width 104 height 10
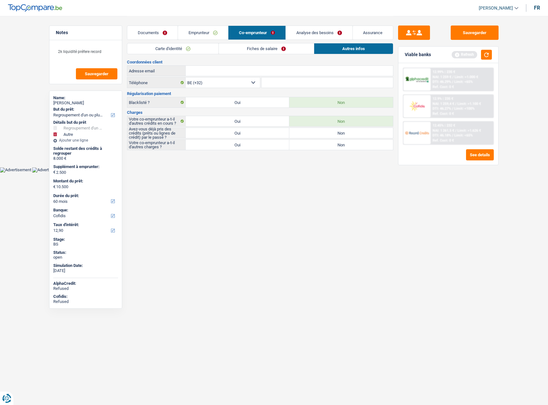
radio input "true"
click at [326, 145] on label "Non" at bounding box center [341, 145] width 104 height 10
click at [326, 145] on input "Non" at bounding box center [341, 145] width 104 height 10
radio input "true"
click at [273, 47] on link "Fiches de salaire" at bounding box center [266, 48] width 95 height 11
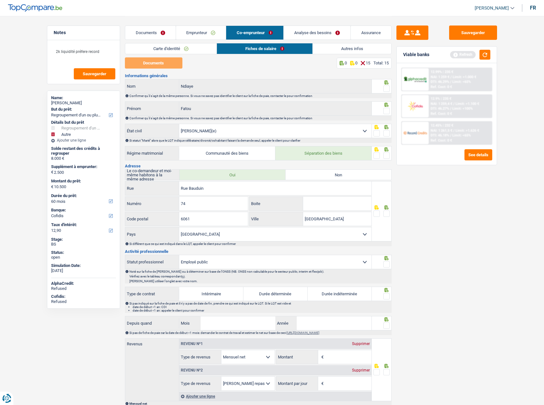
drag, startPoint x: 381, startPoint y: 85, endPoint x: 388, endPoint y: 93, distance: 9.7
click at [383, 86] on fieldset at bounding box center [381, 89] width 16 height 8
click at [386, 99] on div "Informations générales Ndiaye Nom Confirmer qu'il s'agit de la même personne. S…" at bounding box center [258, 352] width 266 height 556
drag, startPoint x: 387, startPoint y: 86, endPoint x: 383, endPoint y: 103, distance: 17.1
click at [387, 87] on span at bounding box center [386, 89] width 6 height 6
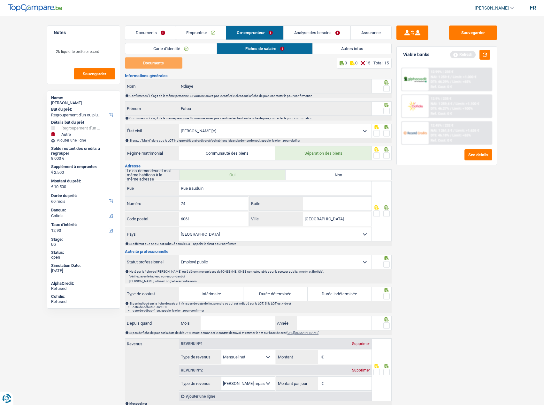
click at [0, 0] on input "radio" at bounding box center [0, 0] width 0 height 0
click at [382, 117] on div "Confirmer qu'il s'agit de la même personne. Si vous ne savez pas identifier le …" at bounding box center [259, 118] width 261 height 4
click at [385, 109] on span at bounding box center [386, 111] width 6 height 6
click at [0, 0] on input "radio" at bounding box center [0, 0] width 0 height 0
click at [384, 132] on span at bounding box center [386, 133] width 6 height 6
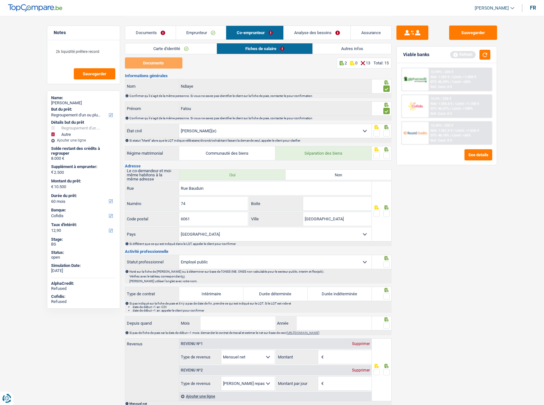
click at [0, 0] on input "radio" at bounding box center [0, 0] width 0 height 0
click at [385, 154] on span at bounding box center [386, 156] width 6 height 6
click at [0, 0] on input "radio" at bounding box center [0, 0] width 0 height 0
click at [386, 219] on div at bounding box center [382, 211] width 20 height 60
click at [385, 216] on span at bounding box center [386, 214] width 6 height 6
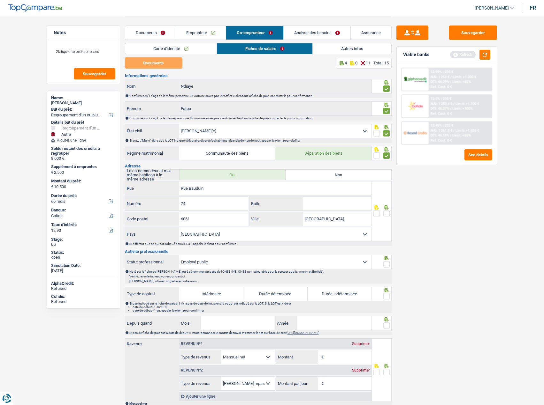
click at [0, 0] on input "radio" at bounding box center [0, 0] width 0 height 0
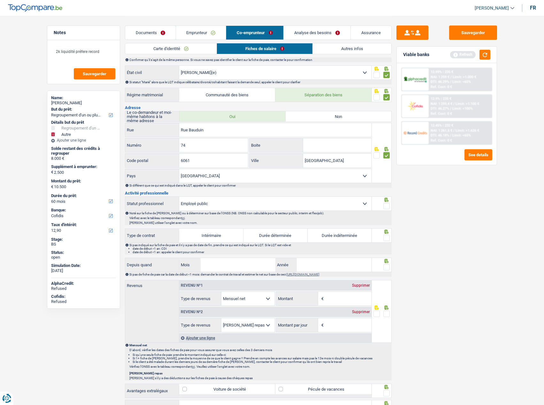
scroll to position [96, 0]
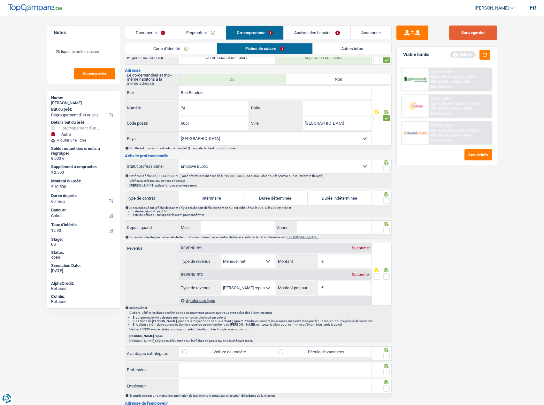
click at [472, 33] on button "Sauvegarder" at bounding box center [473, 33] width 48 height 14
click at [148, 34] on link "Documents" at bounding box center [150, 33] width 50 height 14
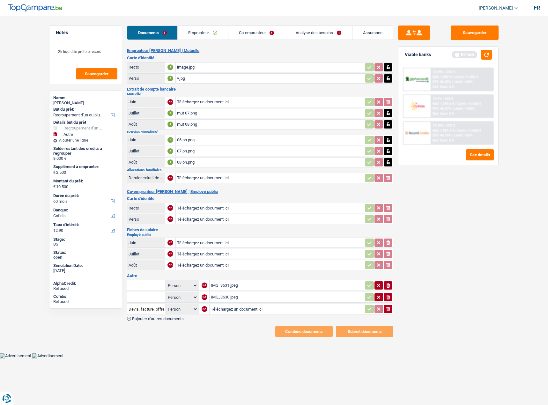
click at [217, 241] on input "Téléchargez un document ici" at bounding box center [270, 243] width 186 height 10
type input "C:\fakepath\092b3fdb-1758704512400_photo-2025-09-23-23-21-34.jpg"
click at [206, 255] on input "Téléchargez un document ici" at bounding box center [270, 254] width 186 height 10
type input "C:\fakepath\092b3fdb-1758704533210_photo-2025-09-23-23-23-39.jpg"
click at [201, 259] on td "092b3fdb-1758704533210_photo-2025-09-23-23-23-39.jpg" at bounding box center [270, 254] width 189 height 10
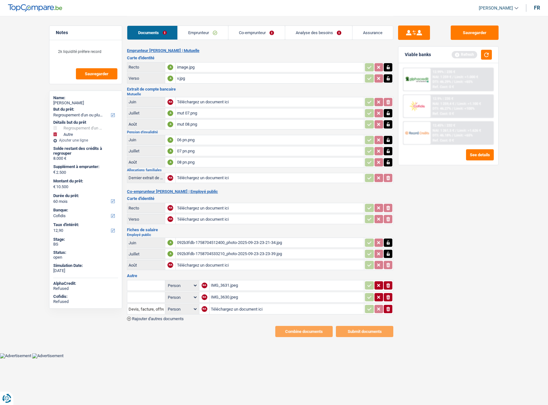
click at [199, 267] on input "Téléchargez un document ici" at bounding box center [270, 265] width 186 height 10
type input "C:\fakepath\092b3fdb-1758704546822_photo-2025-09-23-23-25-39.jpg"
click at [198, 206] on input "Téléchargez un document ici" at bounding box center [270, 208] width 186 height 10
type input "C:\fakepath\11FDCACC-53FF-42F2-852B-E2724ABC891D.PNG"
click at [193, 219] on input "Téléchargez un document ici" at bounding box center [270, 219] width 186 height 10
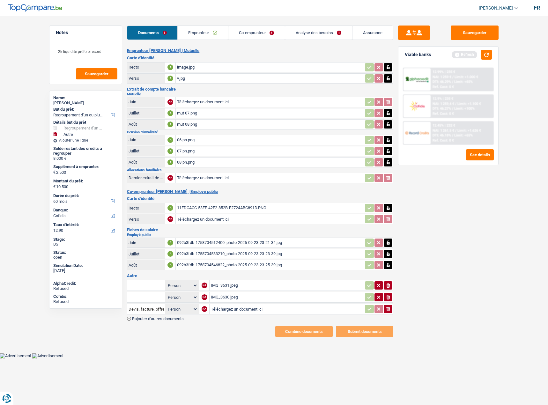
type input "C:\fakepath\F6991EA7-FF19-44FC-AA0E-DEFB4E08611A.PNG"
click at [228, 286] on div "IMG_3631.jpeg" at bounding box center [287, 286] width 152 height 10
click at [198, 33] on link "Emprunteur" at bounding box center [203, 33] width 50 height 14
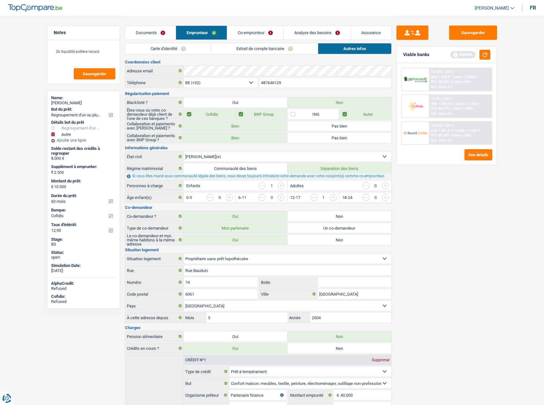
drag, startPoint x: 222, startPoint y: 50, endPoint x: 247, endPoint y: 46, distance: 24.9
click at [222, 50] on link "Extrait de compte bancaire" at bounding box center [264, 48] width 107 height 11
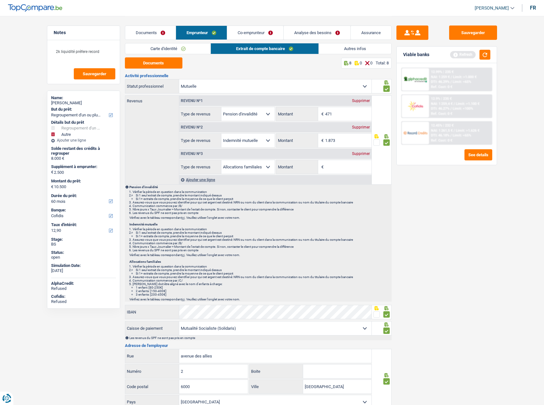
click at [255, 25] on div "Documents Emprunteur Co-emprunteur Analyse des besoins Assurance" at bounding box center [258, 29] width 266 height 27
click at [252, 34] on link "Co-emprunteur" at bounding box center [255, 33] width 56 height 14
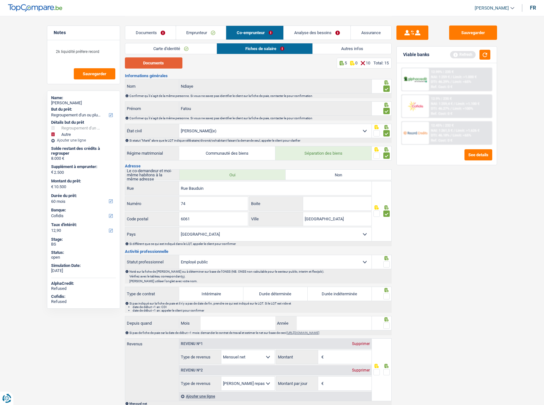
drag, startPoint x: 168, startPoint y: 66, endPoint x: 197, endPoint y: 69, distance: 29.5
click at [169, 66] on button "Documents" at bounding box center [153, 62] width 57 height 11
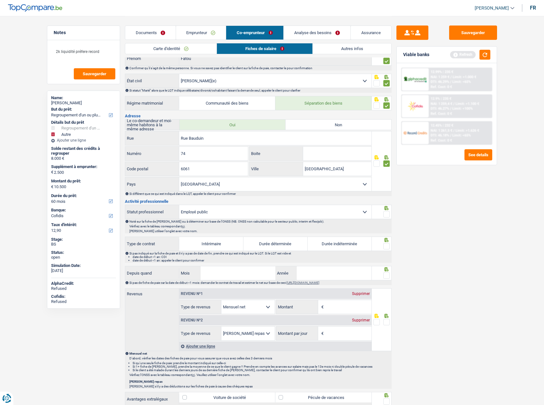
scroll to position [96, 0]
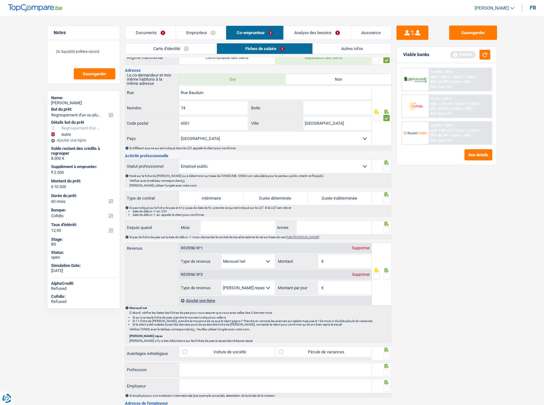
click at [387, 169] on span at bounding box center [386, 169] width 6 height 6
click at [0, 0] on input "radio" at bounding box center [0, 0] width 0 height 0
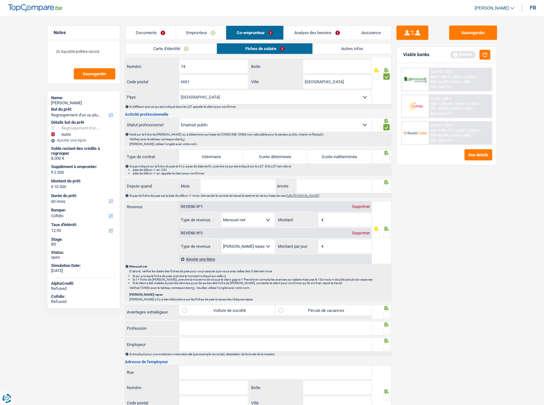
scroll to position [191, 0]
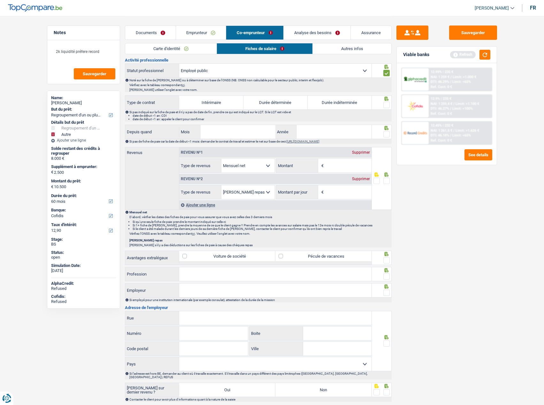
drag, startPoint x: 199, startPoint y: 287, endPoint x: 185, endPoint y: 274, distance: 19.2
paste input "Employé GNANTE"
drag, startPoint x: 199, startPoint y: 274, endPoint x: 166, endPoint y: 270, distance: 33.2
click at [168, 274] on div "Employé GNANTE Profession" at bounding box center [248, 274] width 246 height 14
click at [185, 274] on input "A>IDZGNANTE" at bounding box center [275, 274] width 192 height 14
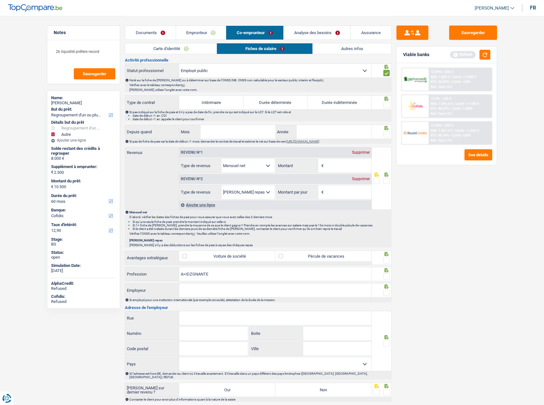
click at [184, 274] on input "A>IDZGNANTE" at bounding box center [275, 274] width 192 height 14
type input "Aide-soignante"
click at [387, 277] on span at bounding box center [386, 277] width 6 height 6
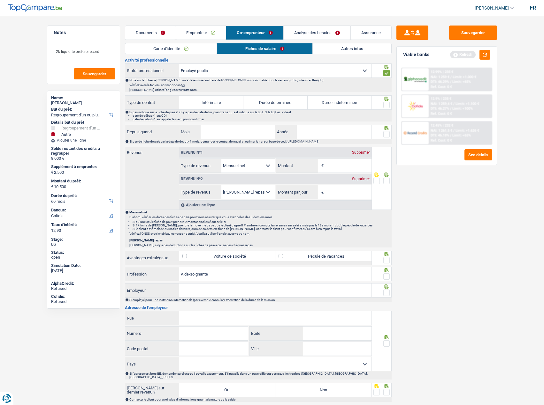
click at [0, 0] on input "radio" at bounding box center [0, 0] width 0 height 0
click at [385, 260] on span at bounding box center [386, 260] width 6 height 6
click at [0, 0] on input "radio" at bounding box center [0, 0] width 0 height 0
click at [385, 291] on span at bounding box center [386, 293] width 6 height 6
click at [0, 0] on input "radio" at bounding box center [0, 0] width 0 height 0
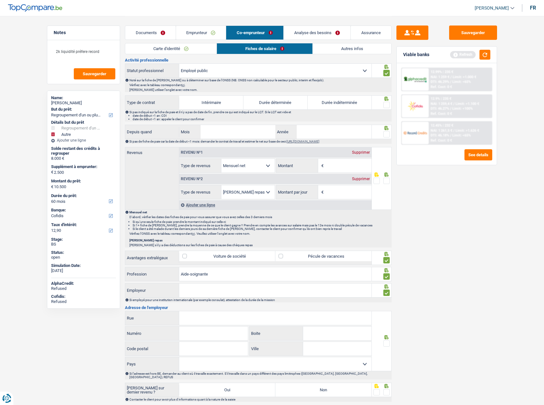
click at [191, 291] on input "Employeur" at bounding box center [275, 291] width 192 height 14
drag, startPoint x: 205, startPoint y: 291, endPoint x: 158, endPoint y: 293, distance: 46.3
click at [151, 293] on div "Partena Employeur" at bounding box center [248, 291] width 246 height 14
paste input "NOTRE FOYER MAISON DE REPOS ASBL"
click at [251, 292] on input "NOTRE FOYER MAISON DE REPOS ASBL" at bounding box center [275, 291] width 192 height 14
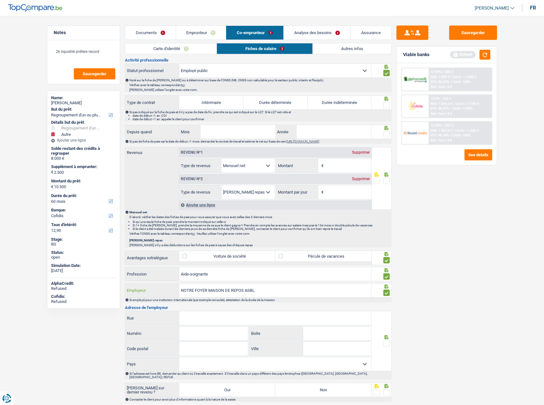
click at [251, 292] on input "NOTRE FOYER MAISON DE REPOS ASBL" at bounding box center [275, 291] width 192 height 14
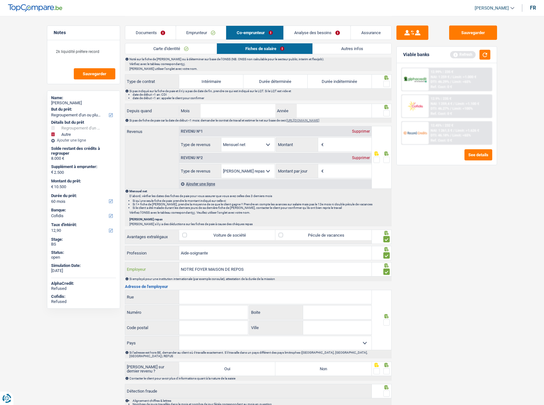
scroll to position [245, 0]
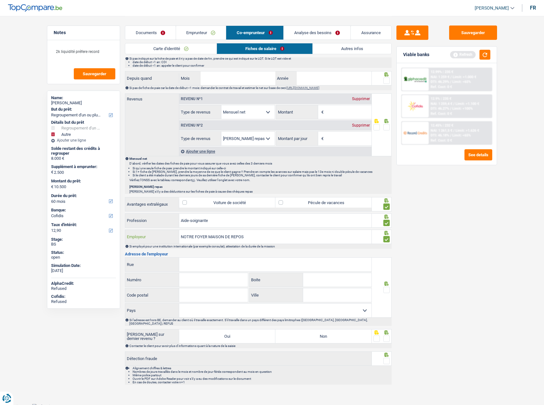
type input "NOTRE FOYER MAISON DE REPOS"
drag, startPoint x: 276, startPoint y: 254, endPoint x: 241, endPoint y: 262, distance: 35.9
paste input "RUE CAMBIER DUPRET"
type input "RUE CAMBIER DUPRET"
paste input "47"
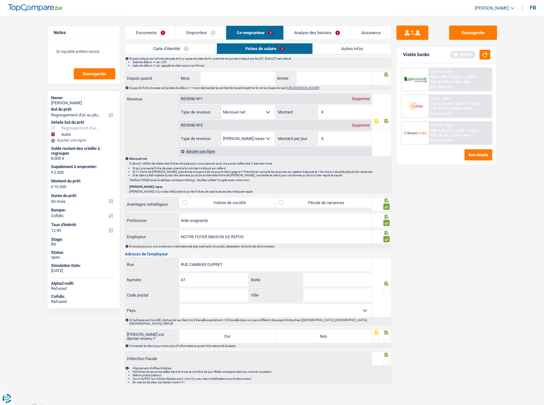
type input "47"
paste input "6001"
type input "6001"
click at [213, 309] on select "[GEOGRAPHIC_DATA] [GEOGRAPHIC_DATA] [GEOGRAPHIC_DATA] [GEOGRAPHIC_DATA] [GEOGRA…" at bounding box center [275, 311] width 192 height 14
select select "BE"
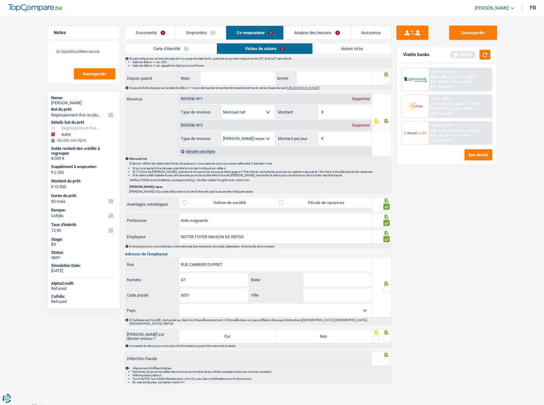
click at [179, 304] on select "[GEOGRAPHIC_DATA] [GEOGRAPHIC_DATA] [GEOGRAPHIC_DATA] [GEOGRAPHIC_DATA] [GEOGRA…" at bounding box center [275, 311] width 192 height 14
drag, startPoint x: 326, startPoint y: 301, endPoint x: 335, endPoint y: 297, distance: 10.2
click at [326, 301] on input "Ville" at bounding box center [337, 296] width 68 height 14
click at [385, 292] on span at bounding box center [386, 290] width 6 height 6
click at [0, 0] on input "radio" at bounding box center [0, 0] width 0 height 0
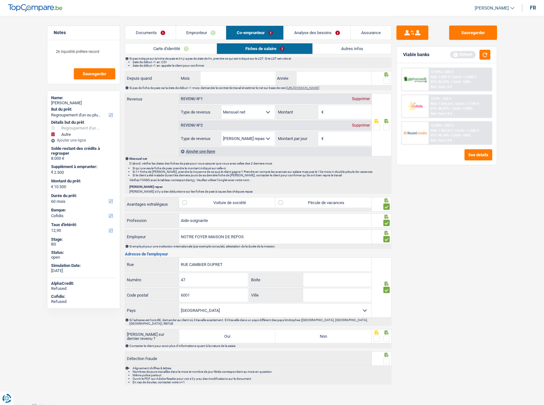
click at [330, 295] on input "Ville" at bounding box center [337, 296] width 68 height 14
type input "[GEOGRAPHIC_DATA]"
click at [385, 344] on div "Contacter le client pour avoir plus d'informations quant à la nature de la sais…" at bounding box center [259, 346] width 261 height 4
click at [386, 336] on span at bounding box center [386, 339] width 6 height 6
click at [0, 0] on input "radio" at bounding box center [0, 0] width 0 height 0
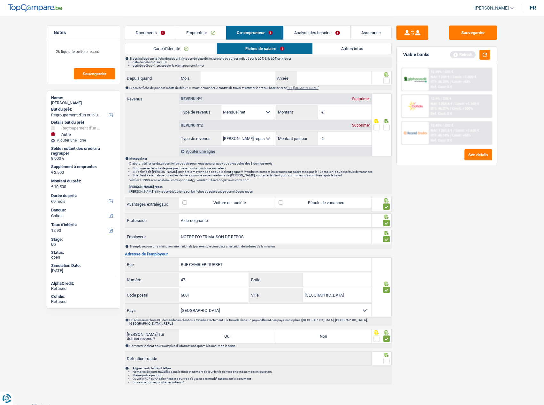
drag, startPoint x: 353, startPoint y: 334, endPoint x: 382, endPoint y: 351, distance: 33.9
click at [352, 334] on label "Non" at bounding box center [323, 337] width 96 height 14
click at [352, 334] on input "Non" at bounding box center [323, 337] width 96 height 14
radio input "true"
drag, startPoint x: 387, startPoint y: 359, endPoint x: 387, endPoint y: 355, distance: 3.8
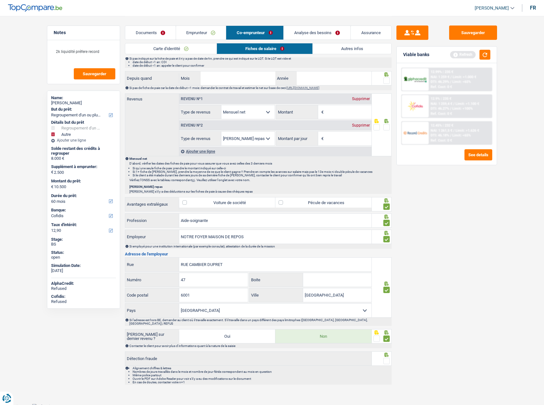
click at [387, 359] on span at bounding box center [386, 361] width 6 height 6
click at [0, 0] on input "radio" at bounding box center [0, 0] width 0 height 0
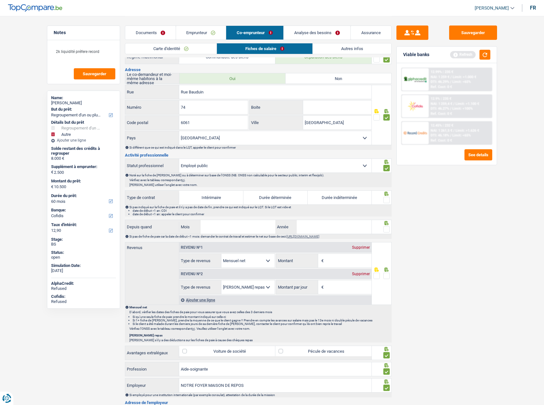
scroll to position [86, 0]
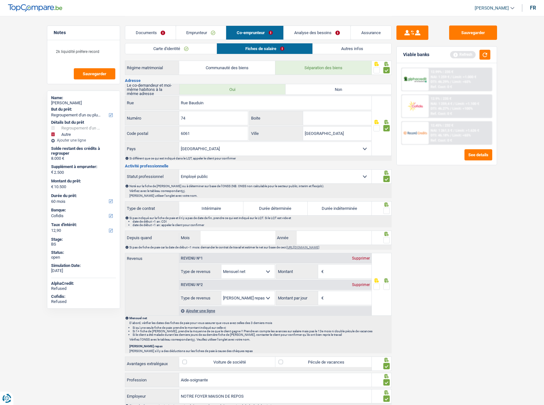
click at [219, 230] on div "Informations générales Ndiaye Nom Confirmer qu'il s'agit de la même personne. S…" at bounding box center [258, 266] width 266 height 556
drag, startPoint x: 249, startPoint y: 242, endPoint x: 254, endPoint y: 242, distance: 4.8
click at [249, 242] on input "Mois" at bounding box center [237, 238] width 75 height 14
click at [232, 239] on input "Mois" at bounding box center [237, 238] width 75 height 14
type input "07"
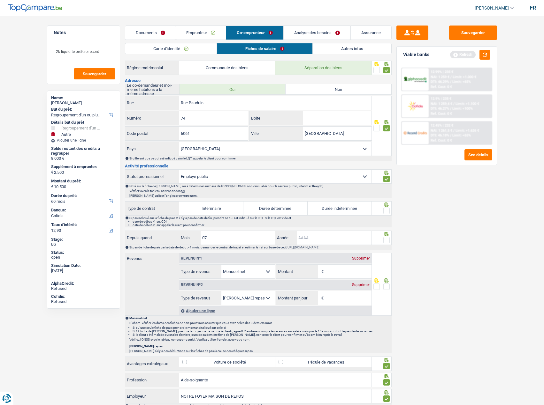
click at [353, 242] on input "Année" at bounding box center [334, 238] width 75 height 14
type input "2018"
click at [389, 239] on span at bounding box center [386, 240] width 6 height 6
click at [0, 0] on input "radio" at bounding box center [0, 0] width 0 height 0
click at [385, 214] on div at bounding box center [386, 211] width 6 height 8
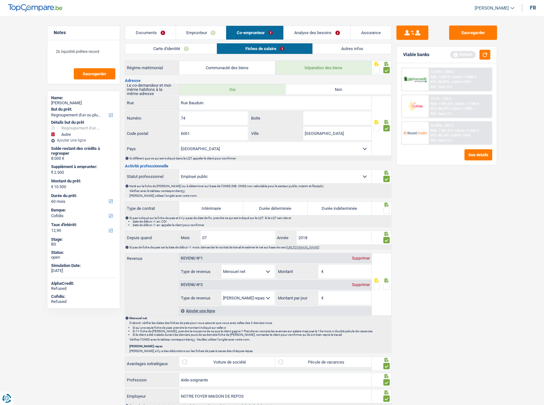
click at [387, 209] on span at bounding box center [386, 211] width 6 height 6
click at [0, 0] on input "radio" at bounding box center [0, 0] width 0 height 0
click at [349, 207] on label "Durée indéterminée" at bounding box center [339, 209] width 64 height 14
drag, startPoint x: 487, startPoint y: 241, endPoint x: 531, endPoint y: 241, distance: 44.4
click at [487, 241] on div "Sauvegarder Viable banks Refresh 12.99% | 235 € NAI: 1 259 € / Limit: >1.000 € …" at bounding box center [446, 211] width 110 height 370
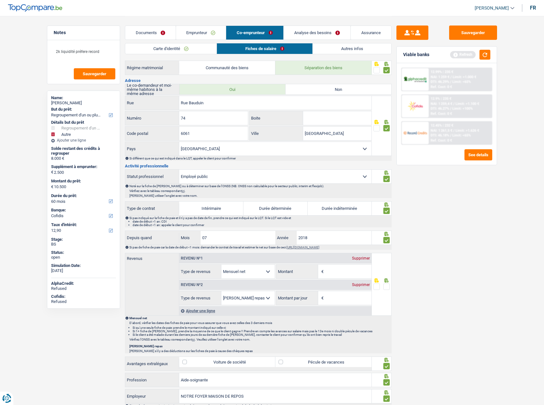
click at [340, 267] on input "Montant" at bounding box center [348, 272] width 46 height 14
type input "2.589"
click at [343, 295] on input "Montant par jour" at bounding box center [348, 298] width 46 height 14
type input "4,0"
click at [387, 289] on span at bounding box center [386, 287] width 6 height 6
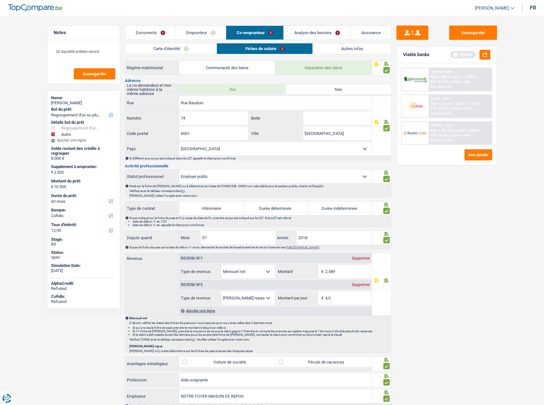
click at [0, 0] on input "radio" at bounding box center [0, 0] width 0 height 0
click at [433, 291] on div "Sauvegarder Viable banks Refresh 12.99% | 235 € NAI: 1 259 € / Limit: >1.000 € …" at bounding box center [446, 211] width 110 height 370
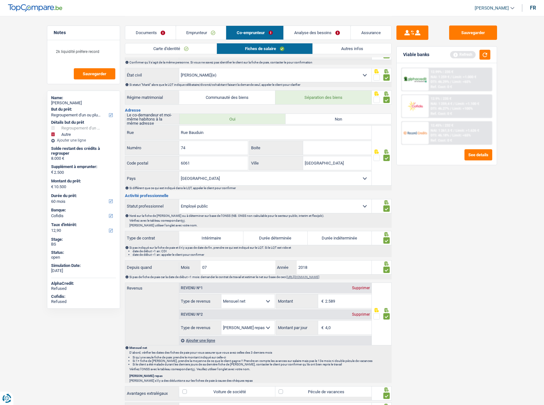
scroll to position [0, 0]
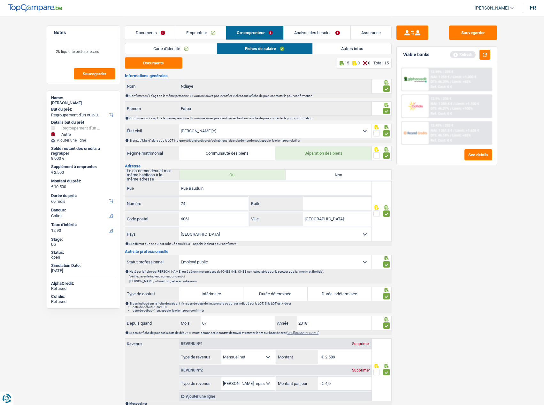
click at [335, 52] on link "Autres infos" at bounding box center [351, 48] width 78 height 11
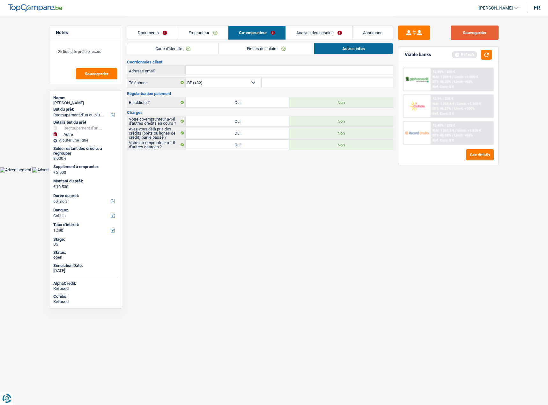
drag, startPoint x: 472, startPoint y: 35, endPoint x: 477, endPoint y: 39, distance: 6.4
click at [473, 35] on button "Sauvegarder" at bounding box center [475, 33] width 48 height 14
click at [490, 56] on button "button" at bounding box center [486, 55] width 11 height 10
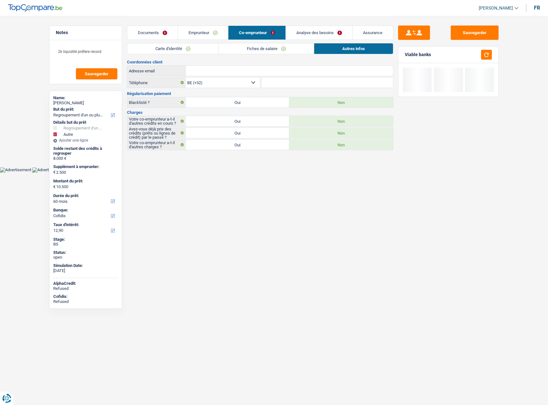
click at [281, 47] on link "Fiches de salaire" at bounding box center [266, 48] width 95 height 11
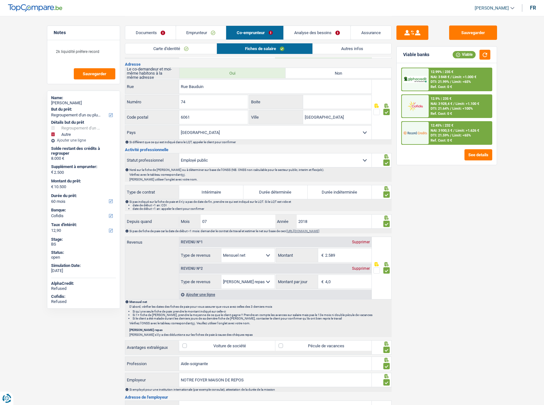
scroll to position [32, 0]
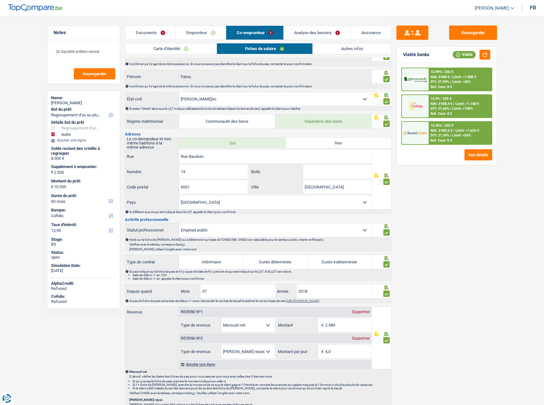
drag, startPoint x: 338, startPoint y: 263, endPoint x: 388, endPoint y: 249, distance: 51.7
click at [338, 263] on label "Durée indéterminée" at bounding box center [339, 262] width 64 height 14
click at [338, 263] on input "Durée indéterminée" at bounding box center [339, 262] width 64 height 14
radio input "true"
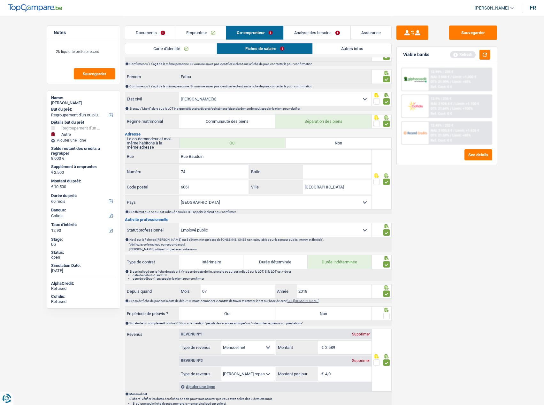
click at [342, 315] on label "Non" at bounding box center [323, 314] width 96 height 14
click at [342, 315] on input "Non" at bounding box center [323, 314] width 96 height 14
radio input "true"
click at [387, 315] on span at bounding box center [386, 316] width 6 height 6
click at [0, 0] on input "radio" at bounding box center [0, 0] width 0 height 0
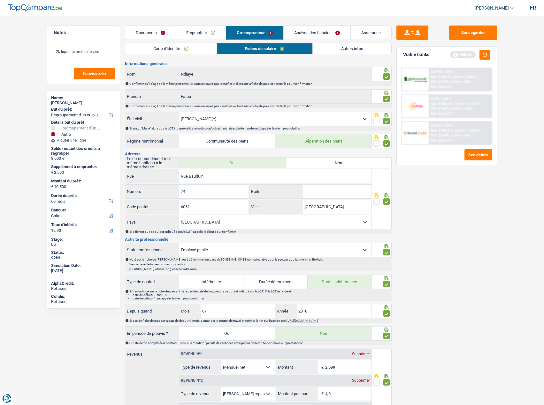
scroll to position [0, 0]
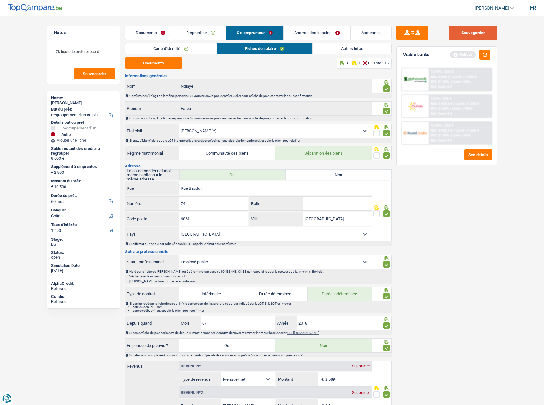
click at [471, 33] on button "Sauvegarder" at bounding box center [473, 33] width 48 height 14
click at [486, 52] on button "button" at bounding box center [484, 55] width 11 height 10
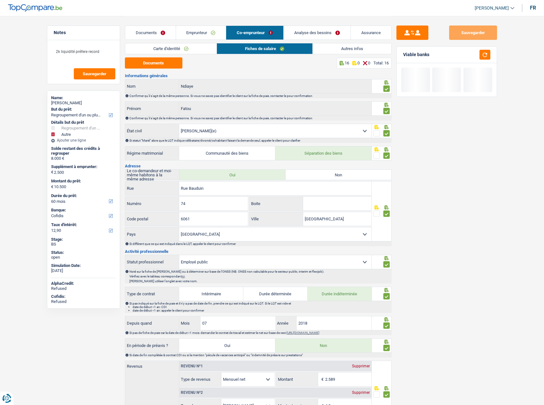
click at [334, 50] on link "Autres infos" at bounding box center [351, 48] width 78 height 11
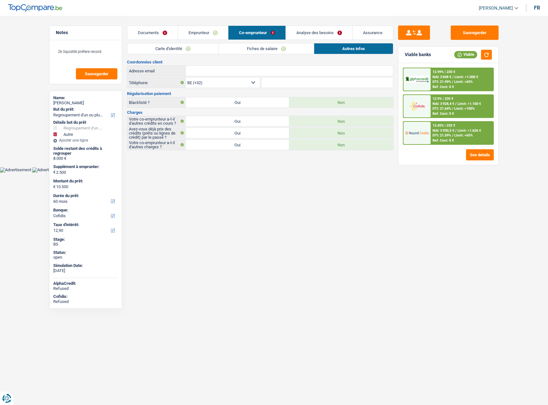
click at [323, 30] on link "Analyse des besoins" at bounding box center [319, 33] width 67 height 14
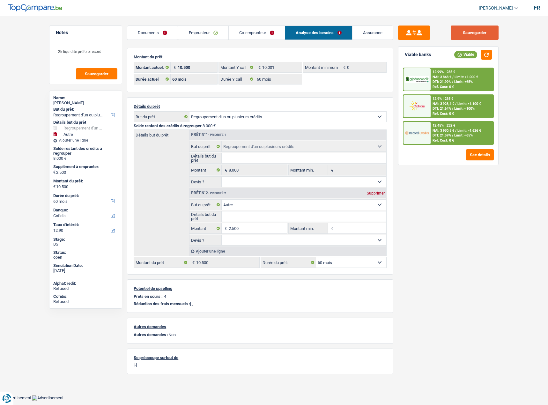
click at [481, 35] on button "Sauvegarder" at bounding box center [475, 33] width 48 height 14
click at [490, 57] on button "button" at bounding box center [486, 55] width 11 height 10
click at [257, 38] on link "Co-emprunteur" at bounding box center [257, 33] width 56 height 14
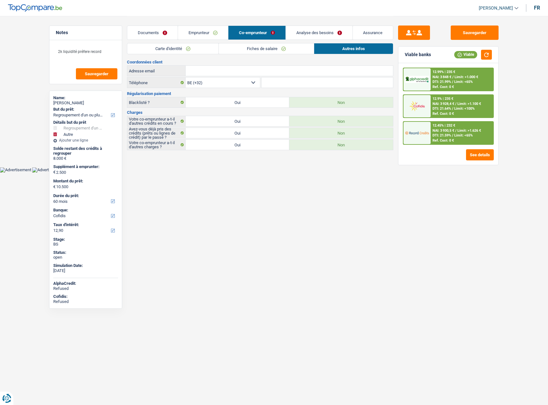
click at [236, 49] on link "Fiches de salaire" at bounding box center [266, 48] width 95 height 11
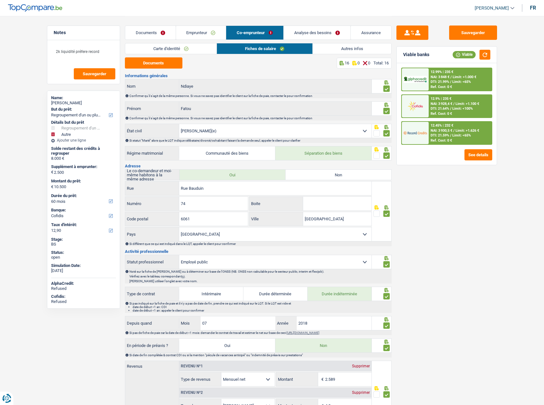
click at [200, 49] on link "Carte d'identité" at bounding box center [170, 48] width 91 height 11
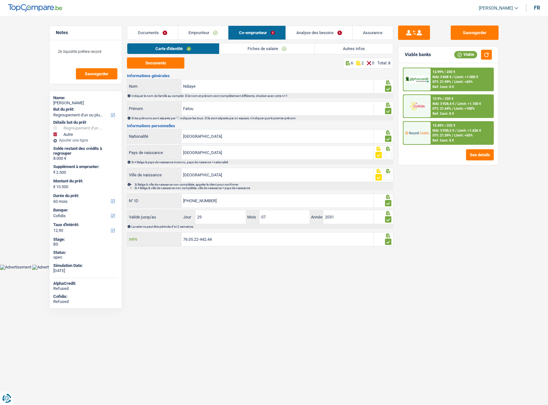
drag, startPoint x: 222, startPoint y: 245, endPoint x: 128, endPoint y: 245, distance: 94.2
click at [124, 247] on div "Notes 2k liquidité préfere record Sauvegarder Name: [PERSON_NAME] But du prêt: …" at bounding box center [274, 132] width 460 height 233
click at [201, 110] on input "Fatou" at bounding box center [278, 109] width 192 height 14
drag, startPoint x: 214, startPoint y: 90, endPoint x: 123, endPoint y: 76, distance: 91.9
click at [123, 76] on div "Notes 2k liquidité préfere record Sauvegarder Name: [PERSON_NAME] But du prêt: …" at bounding box center [274, 132] width 460 height 233
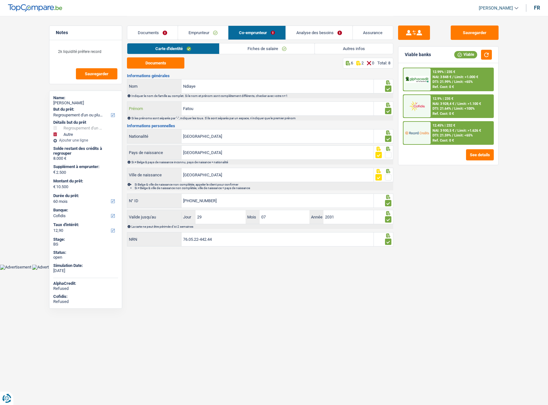
click at [201, 112] on input "Fatou" at bounding box center [278, 109] width 192 height 14
drag, startPoint x: 201, startPoint y: 111, endPoint x: 127, endPoint y: 105, distance: 74.3
click at [125, 104] on div "Notes 2k liquidité préfere record Sauvegarder Name: [PERSON_NAME] But du prêt: …" at bounding box center [274, 132] width 460 height 233
click at [250, 50] on link "Fiches de salaire" at bounding box center [267, 48] width 95 height 11
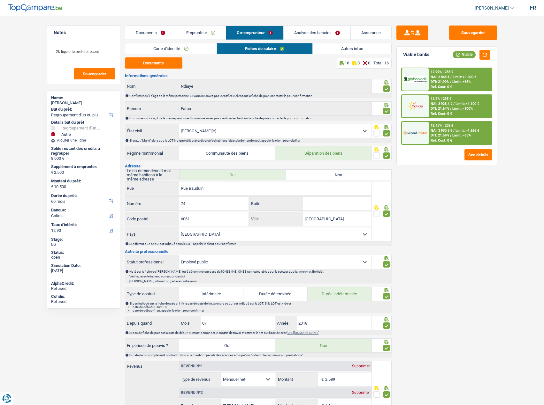
click at [171, 52] on link "Carte d'identité" at bounding box center [170, 48] width 91 height 11
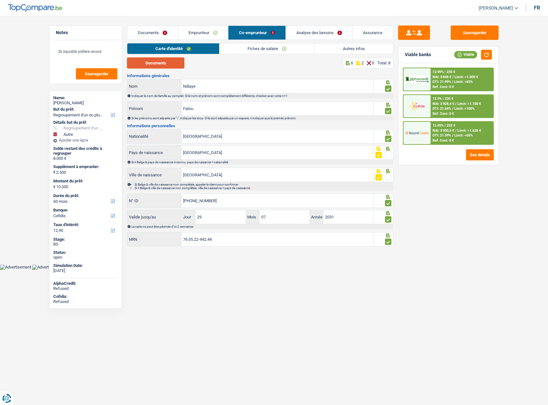
click at [168, 61] on button "Documents" at bounding box center [155, 62] width 57 height 11
drag, startPoint x: 228, startPoint y: 197, endPoint x: 170, endPoint y: 200, distance: 58.2
click at [170, 200] on div "[PHONE_NUMBER] N° ID" at bounding box center [250, 201] width 246 height 14
click at [251, 50] on link "Fiches de salaire" at bounding box center [267, 48] width 95 height 11
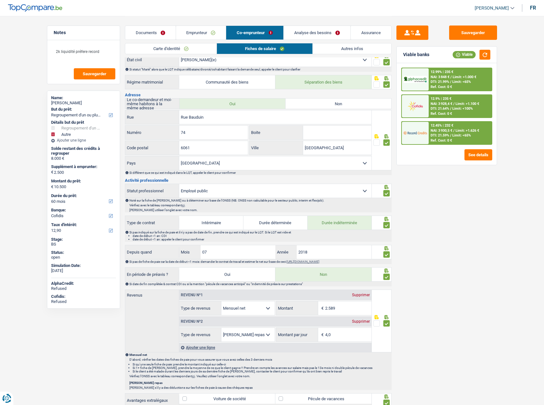
scroll to position [32, 0]
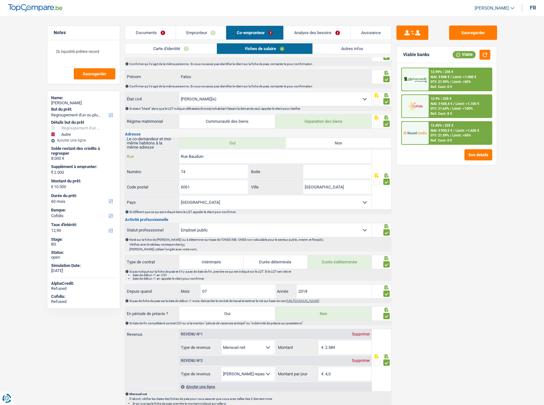
drag, startPoint x: 142, startPoint y: 154, endPoint x: 128, endPoint y: 155, distance: 14.0
click at [128, 155] on div "Rue Bauduin Rue" at bounding box center [248, 157] width 246 height 14
click at [194, 33] on link "Emprunteur" at bounding box center [201, 33] width 50 height 14
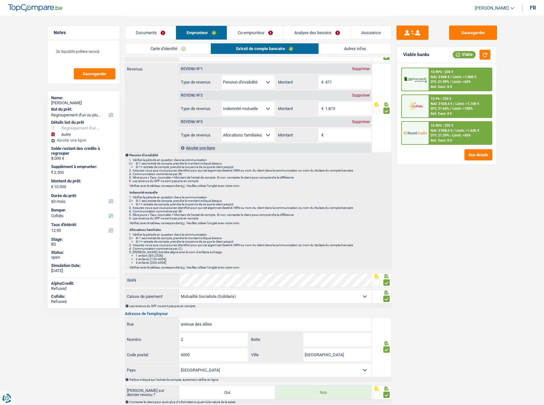
click at [193, 48] on link "Carte d'identité" at bounding box center [168, 48] width 86 height 11
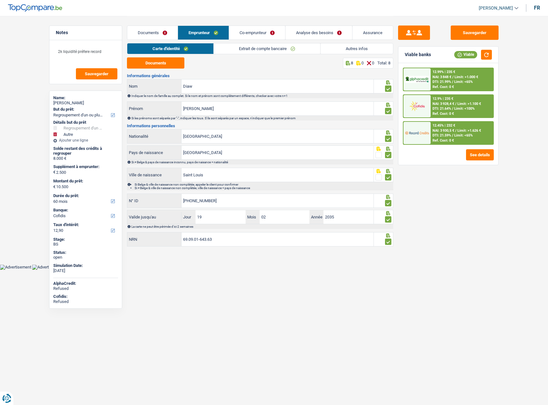
click at [372, 51] on link "Autres infos" at bounding box center [357, 48] width 72 height 11
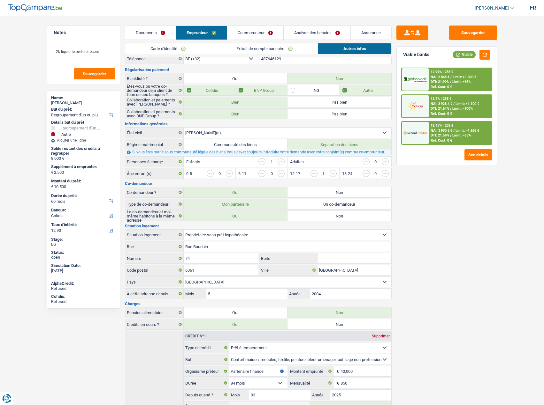
scroll to position [64, 0]
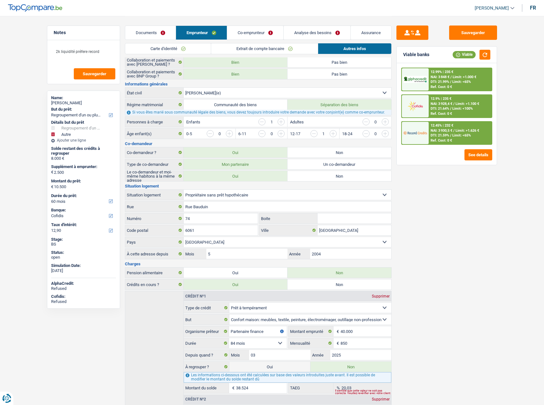
click at [175, 52] on link "Carte d'identité" at bounding box center [168, 48] width 86 height 11
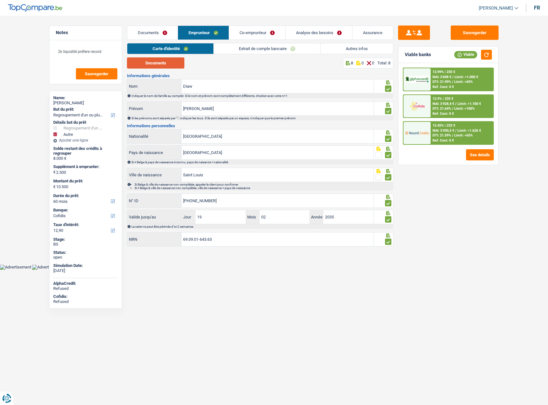
click at [165, 61] on button "Documents" at bounding box center [155, 62] width 57 height 11
click at [250, 34] on link "Co-emprunteur" at bounding box center [257, 33] width 56 height 14
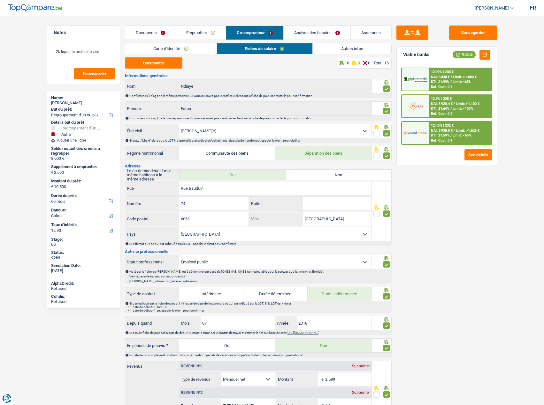
click at [191, 45] on link "Carte d'identité" at bounding box center [170, 48] width 91 height 11
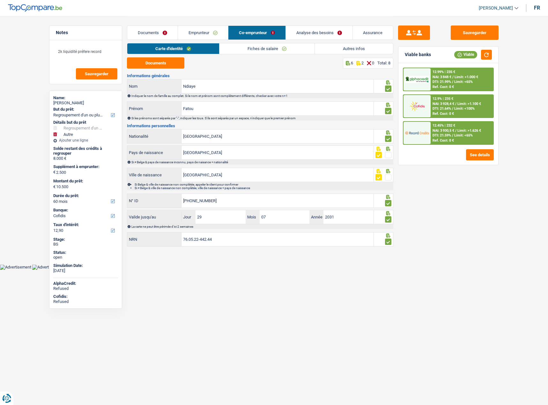
click at [251, 56] on div "Carte d'identité Fiches de salaire Autres infos" at bounding box center [260, 50] width 266 height 14
click at [252, 52] on link "Fiches de salaire" at bounding box center [267, 48] width 95 height 11
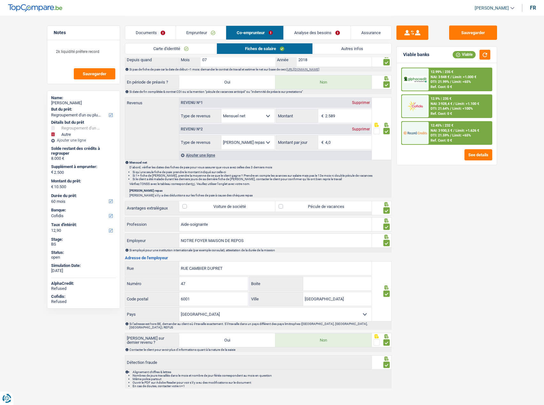
scroll to position [267, 0]
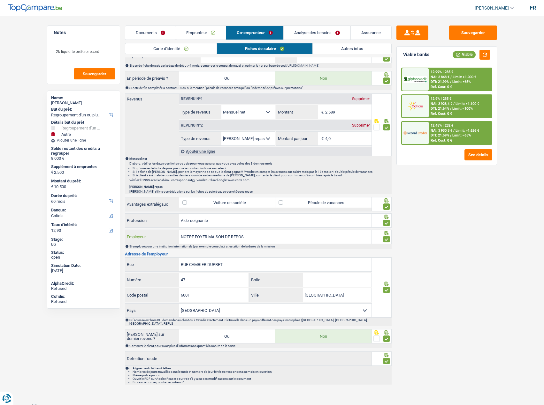
drag, startPoint x: 179, startPoint y: 239, endPoint x: 169, endPoint y: 239, distance: 9.9
click at [158, 239] on div "NOTRE FOYER MAISON DE REPOS Employeur" at bounding box center [248, 237] width 246 height 14
click at [205, 276] on input "47" at bounding box center [213, 280] width 69 height 14
drag, startPoint x: 239, startPoint y: 265, endPoint x: 230, endPoint y: 265, distance: 9.3
click at [171, 265] on div "RUE CAMBIER DUPRET Rue" at bounding box center [248, 265] width 246 height 14
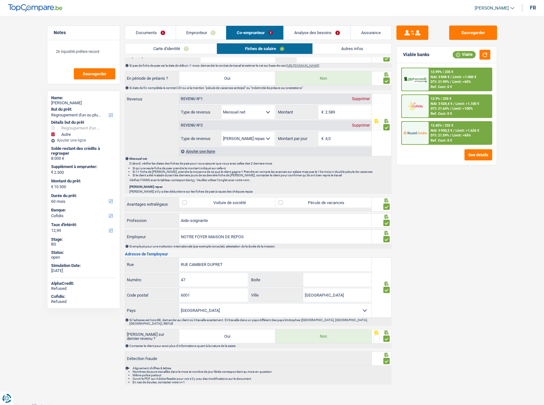
click at [350, 51] on link "Autres infos" at bounding box center [351, 48] width 78 height 11
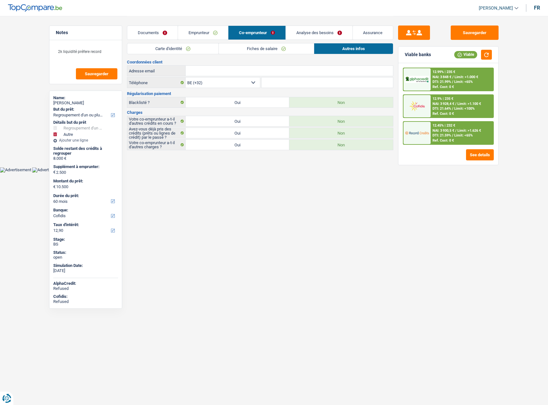
click at [195, 31] on link "Emprunteur" at bounding box center [203, 33] width 50 height 14
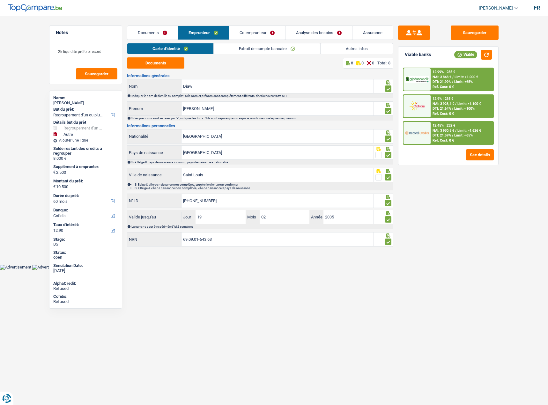
click at [365, 49] on link "Autres infos" at bounding box center [357, 48] width 72 height 11
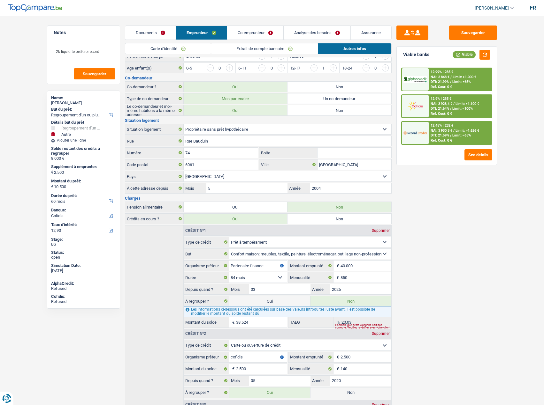
scroll to position [191, 0]
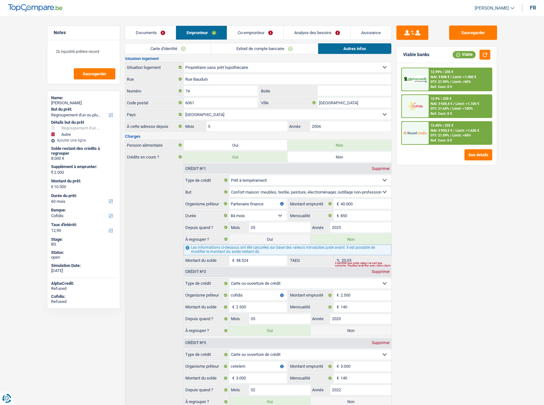
click at [178, 43] on link "Carte d'identité" at bounding box center [168, 48] width 86 height 11
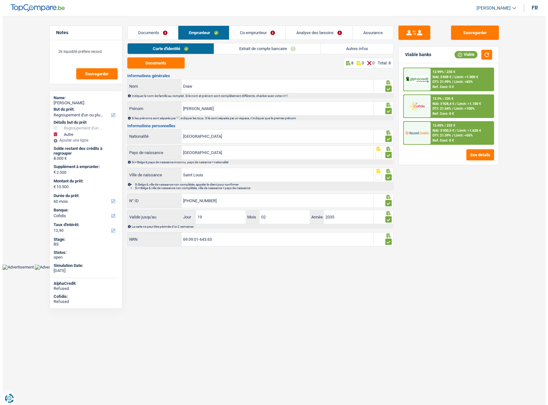
scroll to position [0, 0]
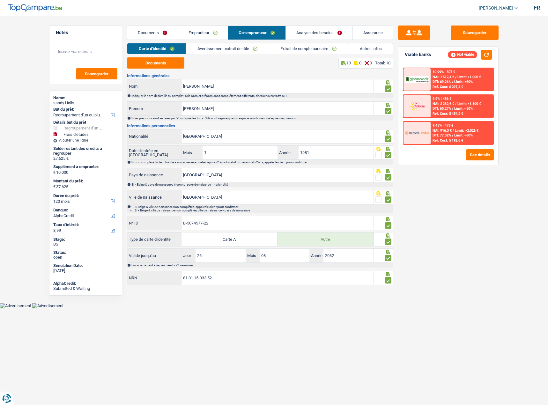
select select "refinancing"
select select "study"
select select "120"
select select "alphacredit"
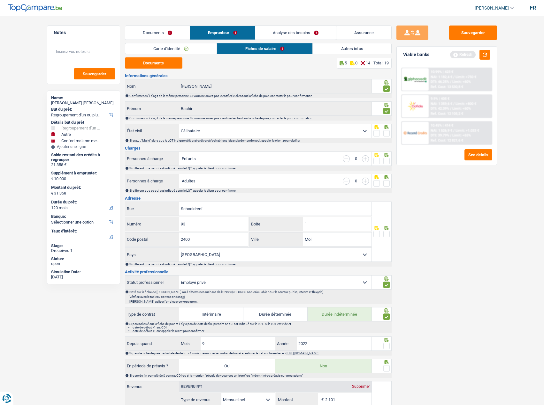
select select "refinancing"
select select "other"
select select "household"
select select "120"
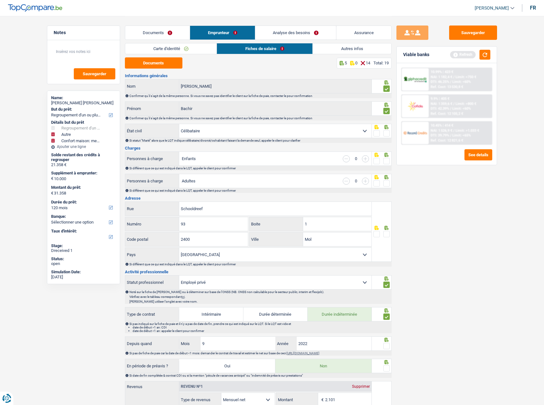
select select "single"
select select "BE"
select select "privateEmployee"
select select "netSalary"
select select "mealVouchers"
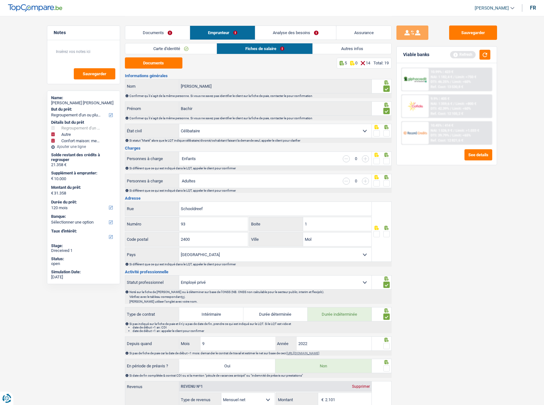
select select "BE"
select select "industry"
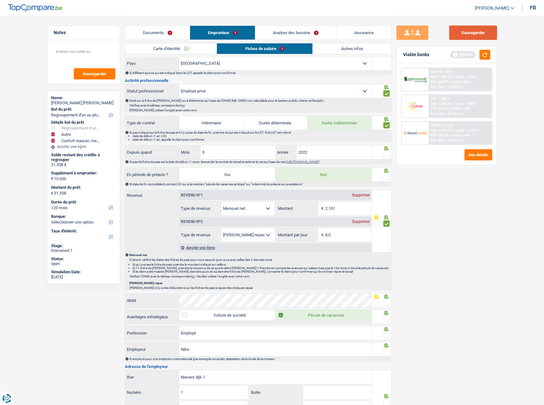
drag, startPoint x: 481, startPoint y: 31, endPoint x: 420, endPoint y: 8, distance: 64.7
click at [480, 32] on button "Sauvegarder" at bounding box center [473, 33] width 48 height 14
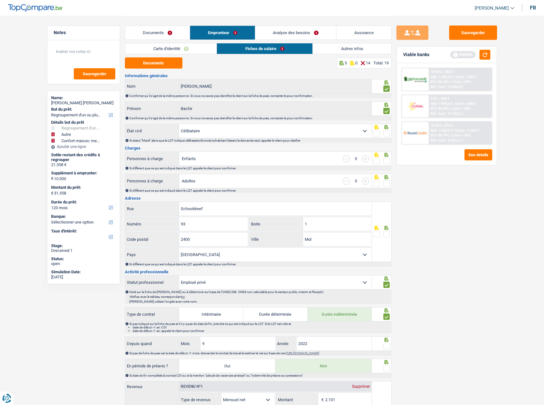
click at [194, 52] on link "Carte d'identité" at bounding box center [171, 48] width 92 height 11
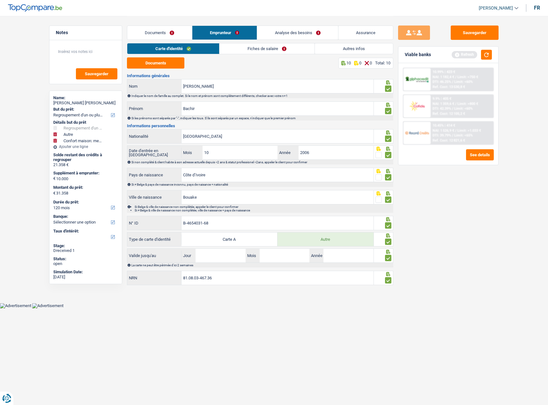
click at [180, 57] on div "Carte d'identité Fiches de salaire Autres infos" at bounding box center [260, 50] width 266 height 14
click at [177, 60] on button "Documents" at bounding box center [155, 62] width 57 height 11
click at [240, 47] on link "Fiches de salaire" at bounding box center [267, 48] width 95 height 11
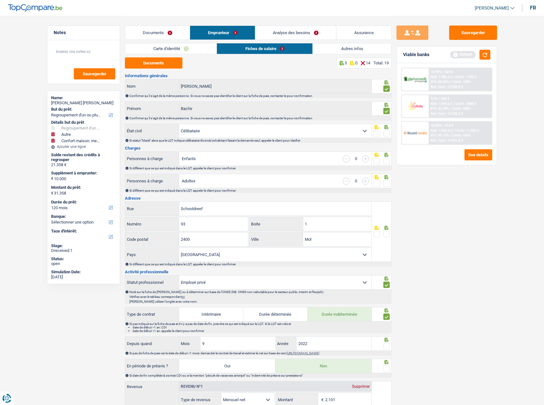
drag, startPoint x: 387, startPoint y: 134, endPoint x: 384, endPoint y: 144, distance: 10.6
click at [387, 134] on span at bounding box center [386, 133] width 6 height 6
click at [0, 0] on input "radio" at bounding box center [0, 0] width 0 height 0
click at [385, 160] on span at bounding box center [386, 161] width 6 height 6
click at [0, 0] on input "radio" at bounding box center [0, 0] width 0 height 0
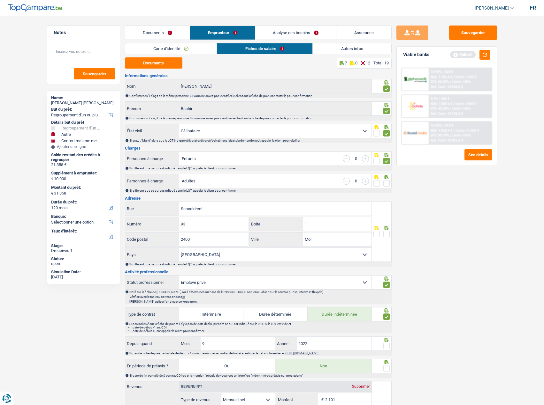
click at [386, 188] on div "Si différent que ce qui est indiqué dans le LQT, appeler le client pour confirm…" at bounding box center [258, 190] width 266 height 5
click at [387, 184] on span at bounding box center [386, 183] width 6 height 6
click at [0, 0] on input "radio" at bounding box center [0, 0] width 0 height 0
click at [191, 46] on div "Documents Emprunteur Analyse des besoins Assurance Emprunteur [PERSON_NAME] [PE…" at bounding box center [258, 360] width 266 height 689
click at [190, 49] on link "Carte d'identité" at bounding box center [171, 48] width 92 height 11
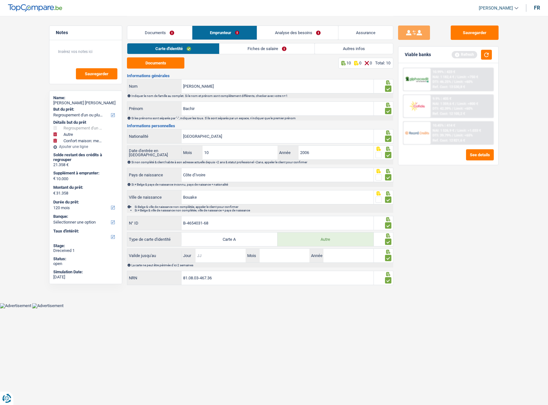
click at [236, 253] on input "Jour" at bounding box center [221, 256] width 50 height 14
click at [222, 257] on input "Jour" at bounding box center [221, 256] width 50 height 14
type input "09"
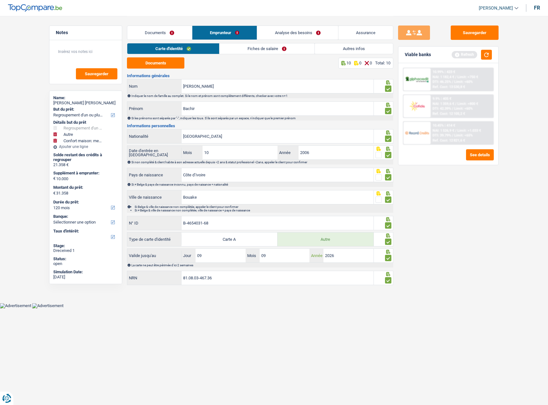
type input "2026"
click at [251, 43] on link "Fiches de salaire" at bounding box center [267, 48] width 95 height 11
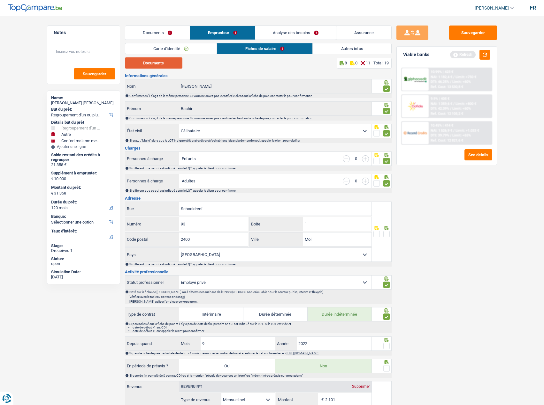
click at [162, 62] on button "Documents" at bounding box center [153, 62] width 57 height 11
click at [388, 232] on span at bounding box center [386, 234] width 6 height 6
click at [0, 0] on input "radio" at bounding box center [0, 0] width 0 height 0
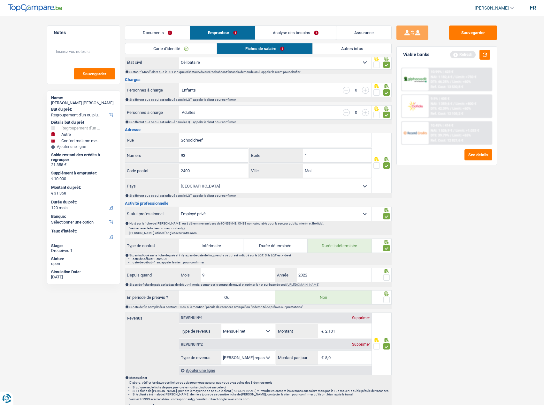
scroll to position [128, 0]
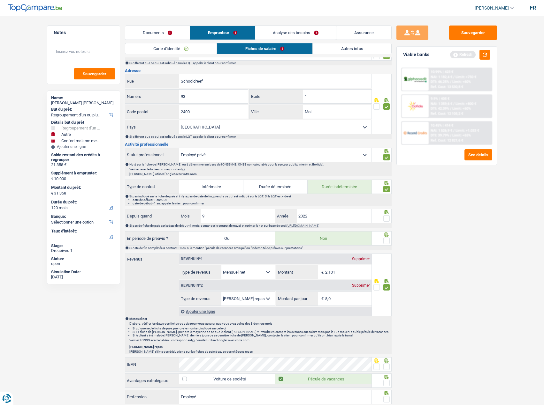
click at [387, 217] on span at bounding box center [386, 218] width 6 height 6
click at [0, 0] on input "radio" at bounding box center [0, 0] width 0 height 0
click at [386, 241] on span at bounding box center [386, 241] width 6 height 6
click at [0, 0] on input "radio" at bounding box center [0, 0] width 0 height 0
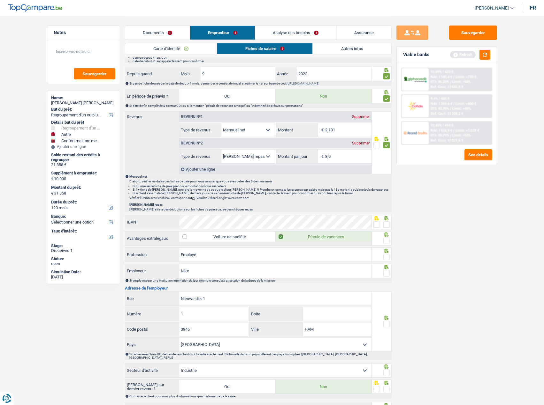
scroll to position [320, 0]
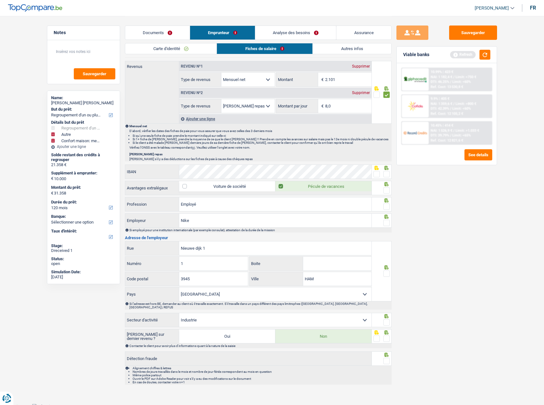
click at [379, 175] on span at bounding box center [376, 174] width 6 height 6
click at [0, 0] on input "radio" at bounding box center [0, 0] width 0 height 0
drag, startPoint x: 385, startPoint y: 221, endPoint x: 386, endPoint y: 204, distance: 16.3
click at [386, 220] on span at bounding box center [386, 223] width 6 height 6
click at [0, 0] on input "radio" at bounding box center [0, 0] width 0 height 0
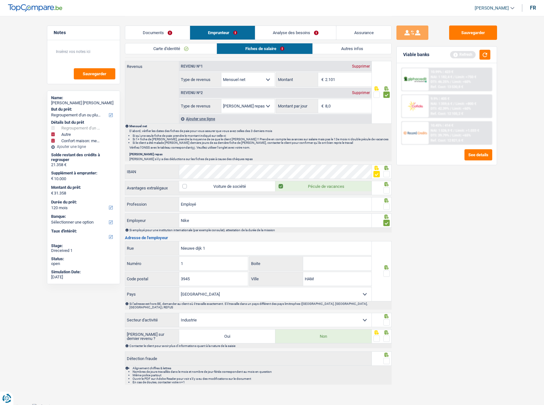
click at [386, 204] on span at bounding box center [386, 207] width 6 height 6
click at [0, 0] on input "radio" at bounding box center [0, 0] width 0 height 0
click at [388, 184] on icon at bounding box center [386, 184] width 6 height 4
click at [386, 188] on span at bounding box center [386, 190] width 6 height 6
click at [0, 0] on input "radio" at bounding box center [0, 0] width 0 height 0
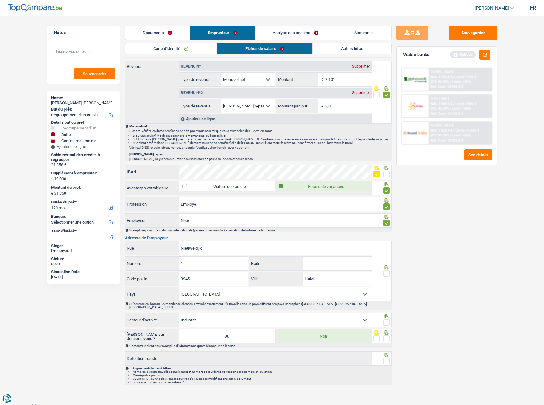
click at [385, 271] on span at bounding box center [386, 274] width 6 height 6
click at [0, 0] on input "radio" at bounding box center [0, 0] width 0 height 0
drag, startPoint x: 216, startPoint y: 251, endPoint x: 137, endPoint y: 255, distance: 79.2
click at [125, 255] on div "Nieuwe dijk [STREET_ADDRESS]" at bounding box center [248, 248] width 247 height 14
paste input "[STREET_ADDRESS]"
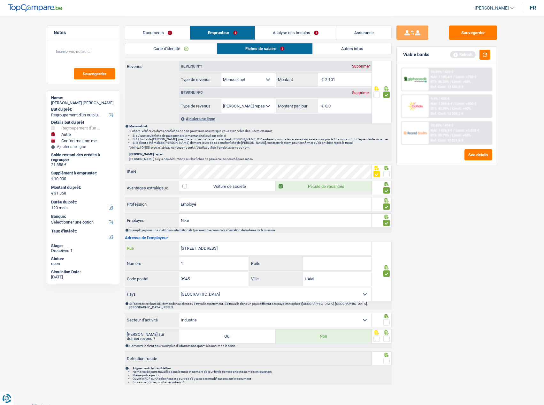
click at [209, 249] on input "[STREET_ADDRESS]" at bounding box center [275, 249] width 192 height 14
type input "NIKELAAN 1 LAAKDAL"
drag, startPoint x: 193, startPoint y: 279, endPoint x: 215, endPoint y: 251, distance: 35.0
click at [162, 277] on div "3945 Code postal" at bounding box center [186, 279] width 123 height 14
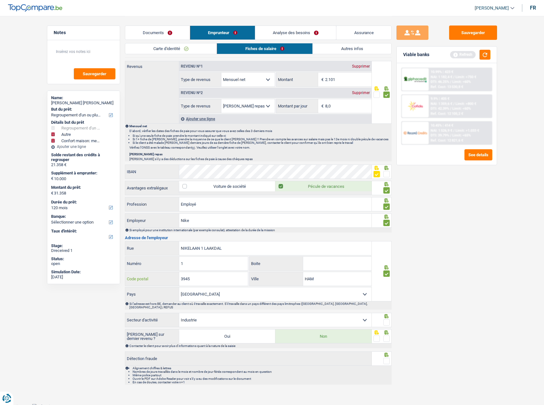
paste input "2430"
type input "2430"
click at [202, 249] on input "NIKELAAN 1 LAAKDAL" at bounding box center [275, 249] width 192 height 14
type input "NIKELAAN LAAKDAL"
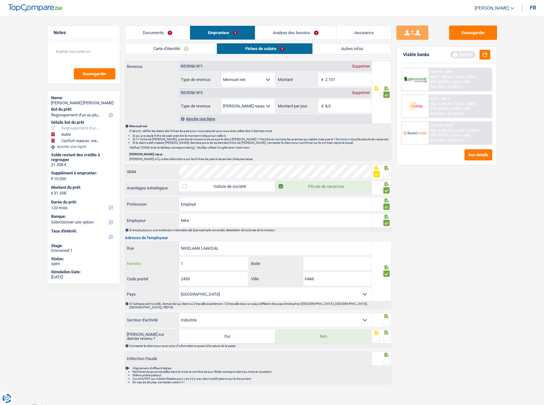
drag, startPoint x: 190, startPoint y: 265, endPoint x: 158, endPoint y: 261, distance: 32.5
click at [156, 262] on div "1 Numéro" at bounding box center [186, 264] width 123 height 14
paste input "text"
type input "1"
click at [208, 248] on input "NIKELAAN LAAKDAL" at bounding box center [275, 249] width 192 height 14
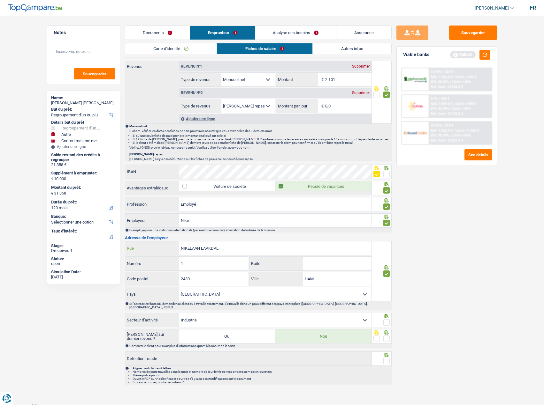
click at [208, 248] on input "NIKELAAN LAAKDAL" at bounding box center [275, 249] width 192 height 14
type input "NIKELAAN"
click at [306, 277] on input "HAM" at bounding box center [337, 279] width 68 height 14
drag, startPoint x: 331, startPoint y: 280, endPoint x: 272, endPoint y: 281, distance: 59.7
click at [271, 281] on div "HAM Ville" at bounding box center [310, 279] width 122 height 14
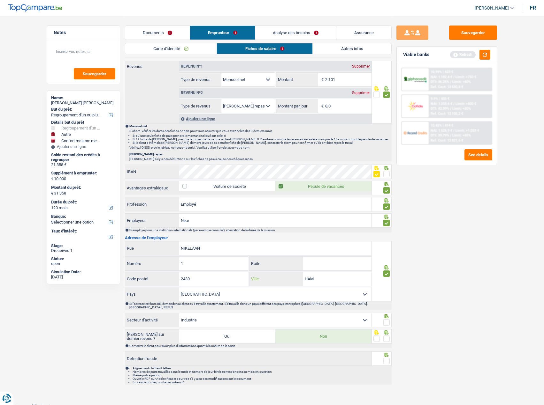
paste input "LAAKDAL"
type input "LAAKDAL"
click at [386, 319] on span at bounding box center [386, 322] width 6 height 6
click at [0, 0] on input "radio" at bounding box center [0, 0] width 0 height 0
drag, startPoint x: 385, startPoint y: 333, endPoint x: 385, endPoint y: 342, distance: 8.6
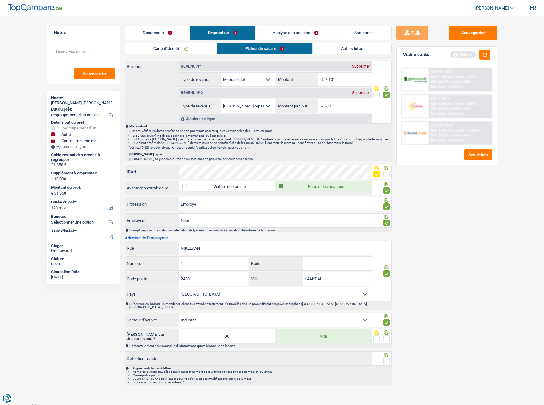
click at [385, 336] on span at bounding box center [386, 339] width 6 height 6
click at [0, 0] on input "radio" at bounding box center [0, 0] width 0 height 0
click at [387, 358] on span at bounding box center [386, 361] width 6 height 6
click at [0, 0] on input "radio" at bounding box center [0, 0] width 0 height 0
drag, startPoint x: 480, startPoint y: 29, endPoint x: 477, endPoint y: 49, distance: 20.0
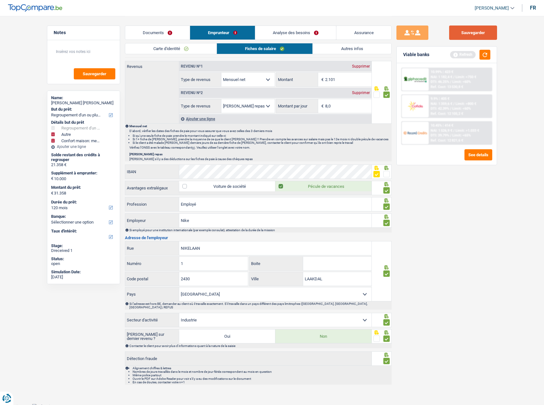
click at [480, 32] on button "Sauvegarder" at bounding box center [473, 33] width 48 height 14
click at [488, 56] on button "button" at bounding box center [484, 55] width 11 height 10
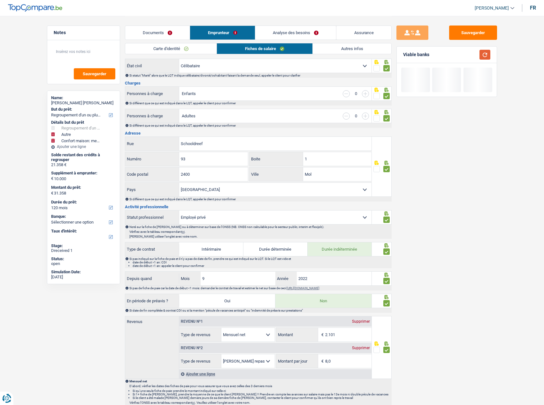
scroll to position [0, 0]
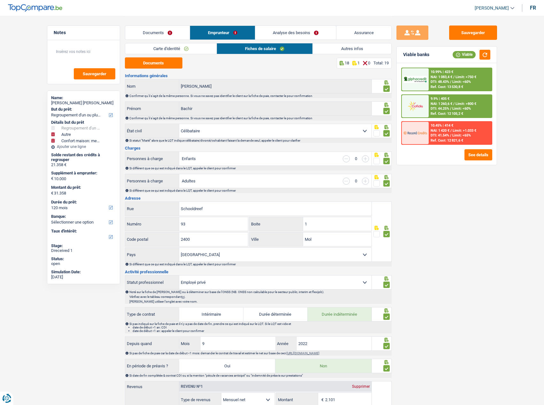
click at [334, 47] on link "Autres infos" at bounding box center [351, 48] width 78 height 11
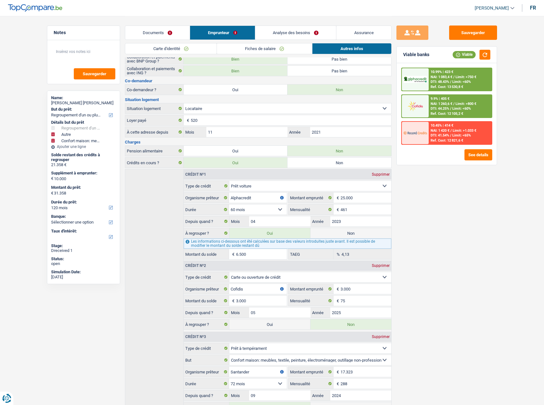
scroll to position [140, 0]
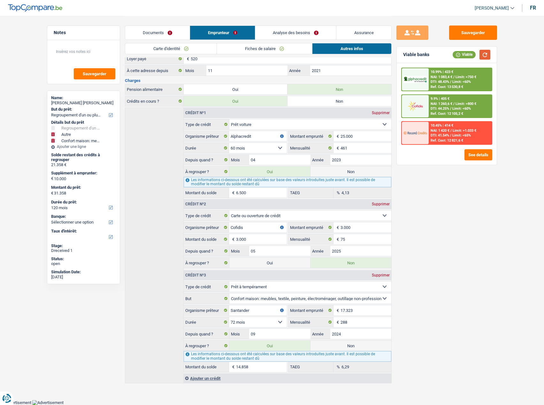
click at [486, 53] on button "button" at bounding box center [484, 55] width 11 height 10
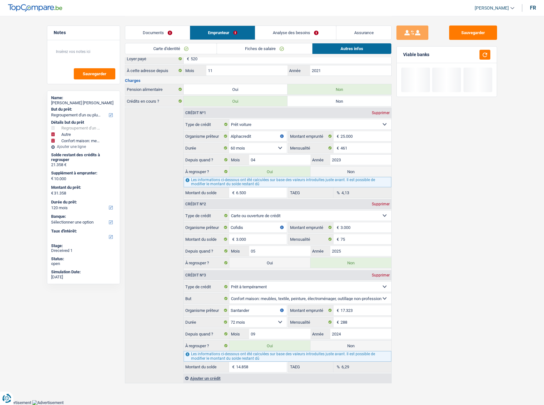
click at [171, 31] on link "Documents" at bounding box center [157, 33] width 65 height 14
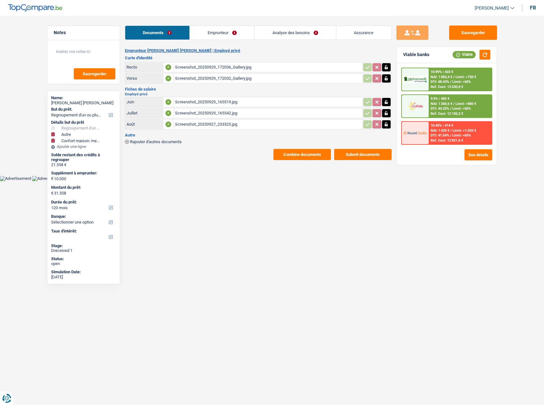
scroll to position [0, 0]
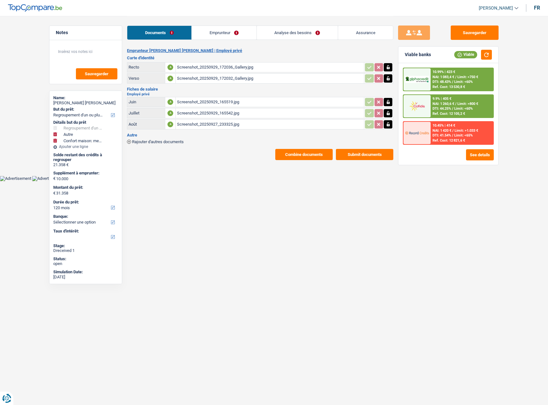
click at [212, 32] on link "Emprunteur" at bounding box center [224, 33] width 64 height 14
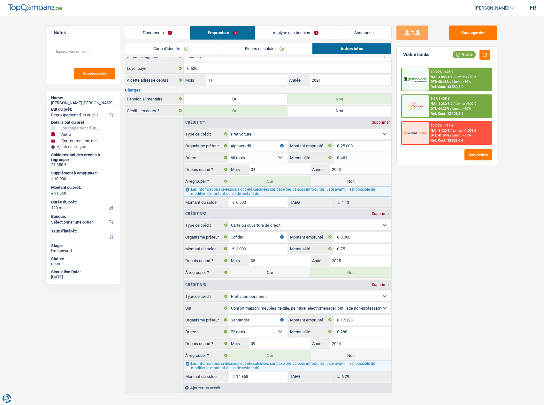
scroll to position [140, 0]
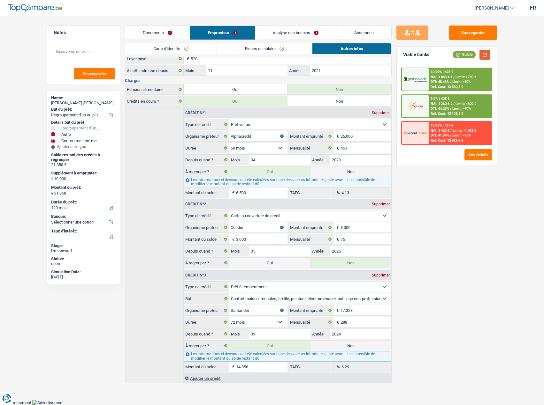
click at [487, 53] on button "button" at bounding box center [484, 55] width 11 height 10
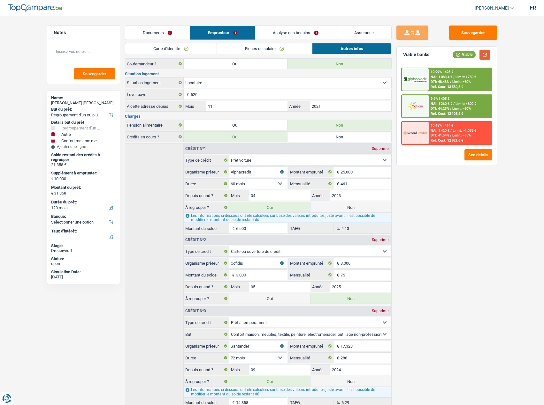
scroll to position [77, 0]
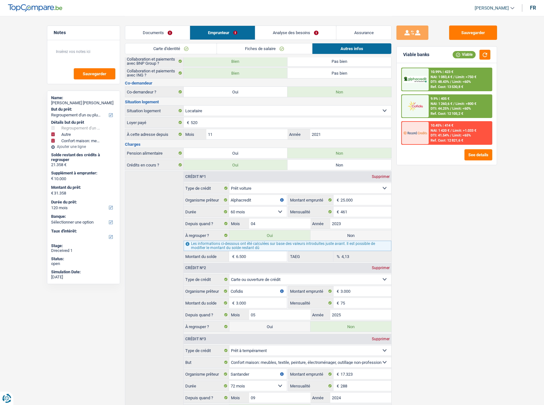
click at [284, 36] on link "Analyse des besoins" at bounding box center [295, 33] width 81 height 14
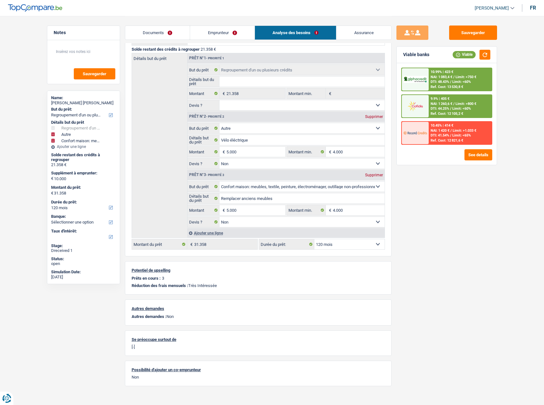
click at [445, 103] on span "NAI: 1 260,6 €" at bounding box center [441, 104] width 22 height 4
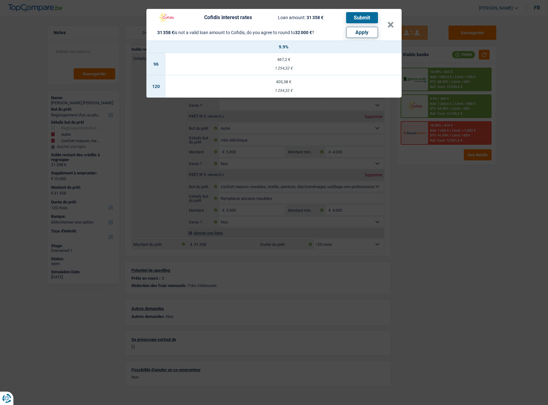
drag, startPoint x: 462, startPoint y: 214, endPoint x: 457, endPoint y: 196, distance: 19.1
click at [462, 213] on div "Cofidis interest rates Loan amount: 31 358 € Submit 31 358 € is not a valid loa…" at bounding box center [274, 202] width 548 height 405
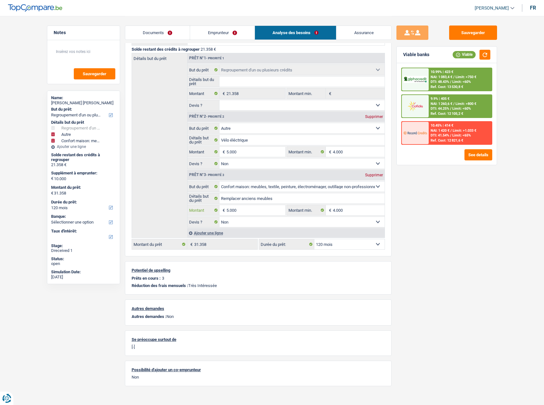
click at [252, 211] on input "5.000" at bounding box center [255, 210] width 58 height 10
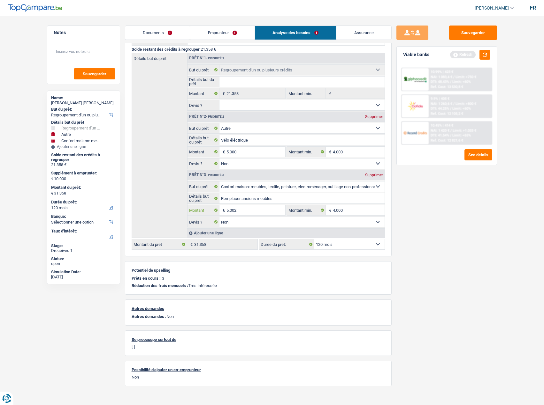
type input "5.002"
type input "10.002"
type input "31.360"
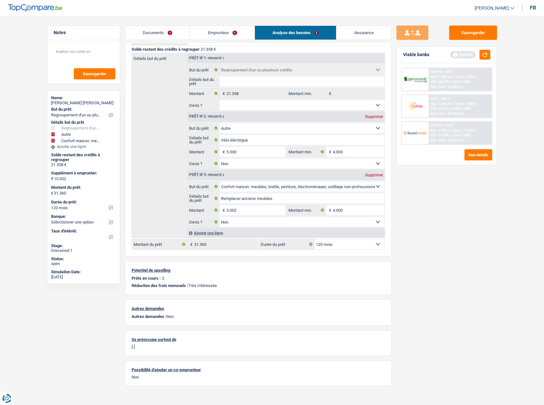
click at [439, 263] on div "Sauvegarder Viable banks Refresh 10.99% | 423 € NAI: 1 083,4 € / Limit: >750 € …" at bounding box center [446, 211] width 110 height 370
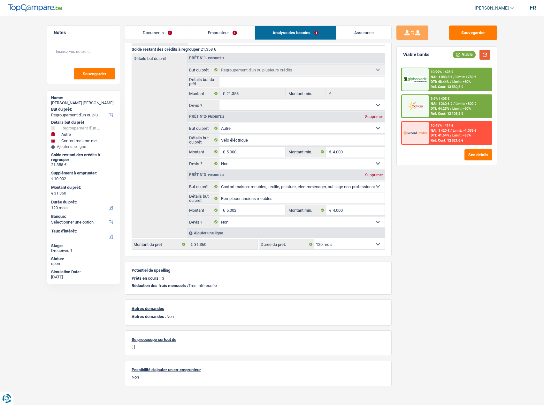
click at [482, 57] on button "button" at bounding box center [484, 55] width 11 height 10
click at [469, 79] on div "10.99% | 423 € NAI: 1 083,3 € / Limit: >750 € DTI: 48.44% / Limit: <60% Ref. Co…" at bounding box center [459, 79] width 63 height 22
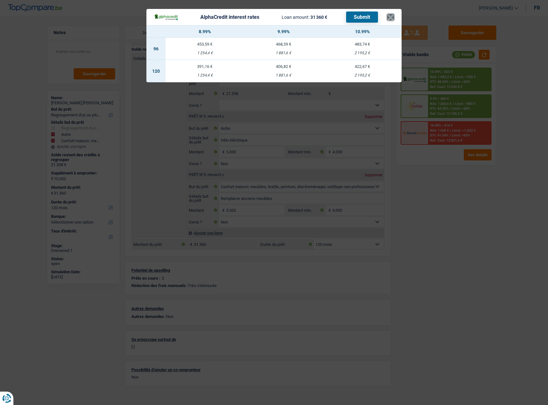
click at [390, 16] on button "×" at bounding box center [390, 17] width 7 height 6
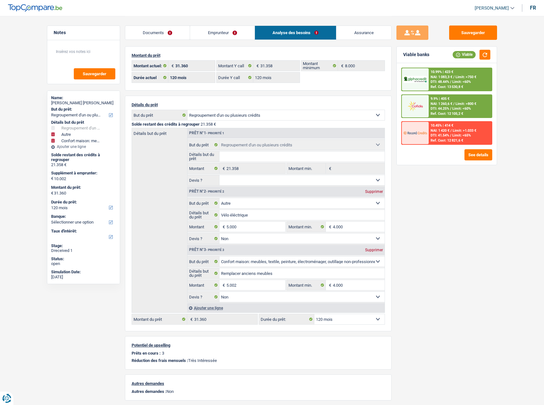
scroll to position [0, 0]
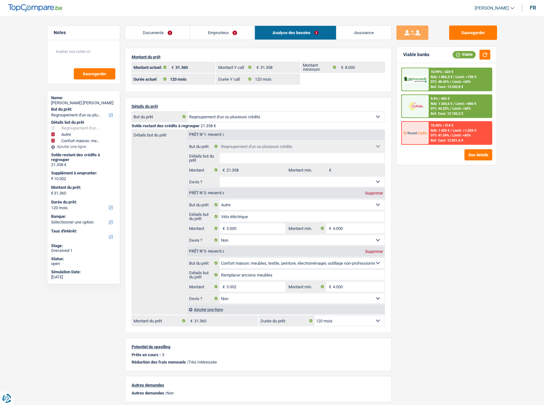
click at [444, 78] on span "NAI: 1 083,3 €" at bounding box center [441, 77] width 22 height 4
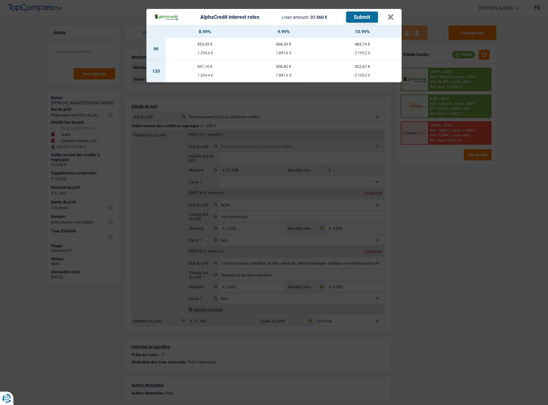
click at [486, 194] on div "AlphaCredit interest rates Loan amount: 31 360 € Submit × 8.99% 9.99% 10.99% 96…" at bounding box center [274, 202] width 548 height 405
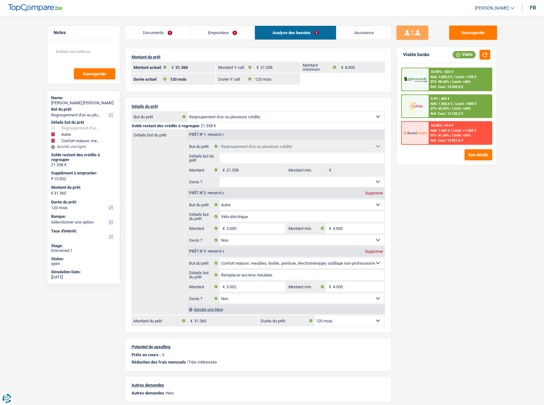
click at [467, 79] on div "10.99% | 423 € NAI: 1 083,3 € / Limit: >750 € DTI: 48.44% / Limit: <60% Ref. Co…" at bounding box center [459, 79] width 63 height 22
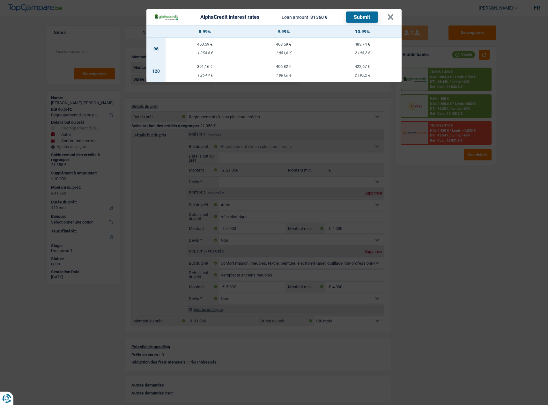
drag, startPoint x: 452, startPoint y: 198, endPoint x: 432, endPoint y: 187, distance: 22.3
click at [451, 199] on div "AlphaCredit interest rates Loan amount: 31 360 € Submit × 8.99% 9.99% 10.99% 96…" at bounding box center [274, 202] width 548 height 405
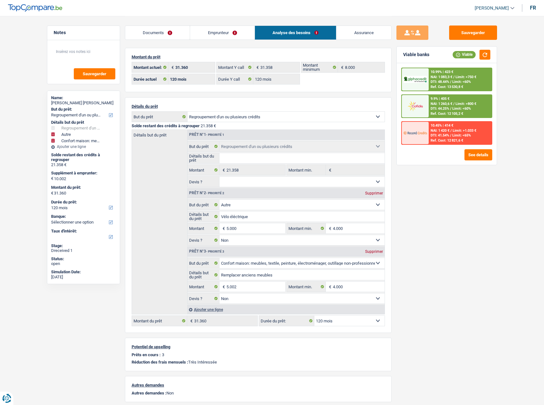
click at [257, 34] on link "Analyse des besoins" at bounding box center [295, 33] width 81 height 14
click at [250, 33] on link "Emprunteur" at bounding box center [222, 33] width 64 height 14
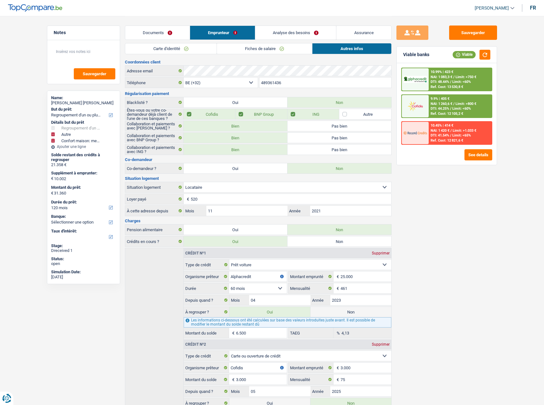
click at [333, 45] on link "Autres infos" at bounding box center [351, 48] width 79 height 11
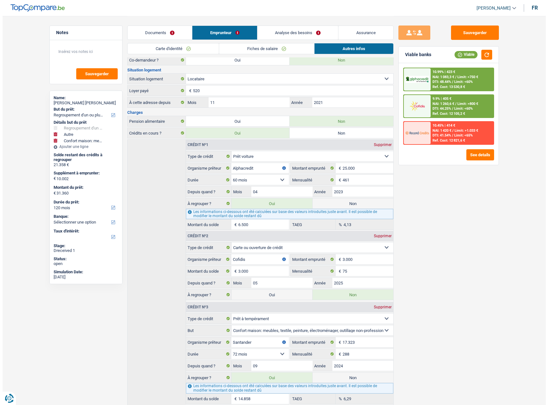
scroll to position [140, 0]
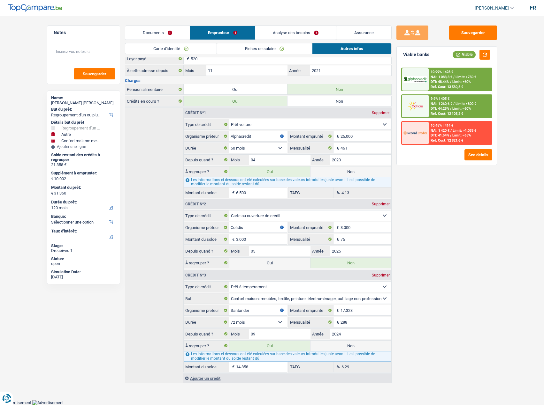
drag, startPoint x: 477, startPoint y: 281, endPoint x: 486, endPoint y: 225, distance: 56.8
click at [477, 281] on div "Sauvegarder Viable banks Viable 10.99% | 423 € NAI: 1 083,3 € / Limit: >750 € D…" at bounding box center [446, 211] width 110 height 370
click at [450, 76] on span "NAI: 1 083,3 €" at bounding box center [441, 77] width 22 height 4
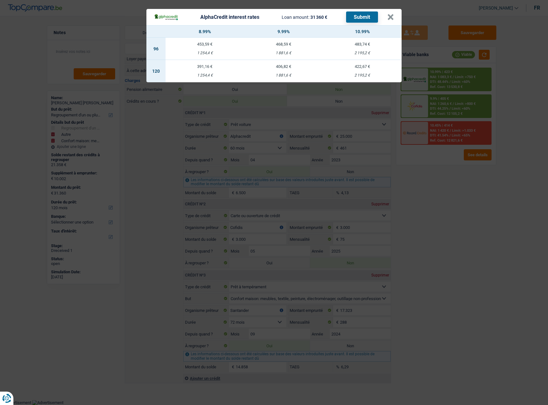
click at [287, 74] on div "1 881,6 €" at bounding box center [283, 75] width 79 height 4
select select "alphacredit"
type input "9,99"
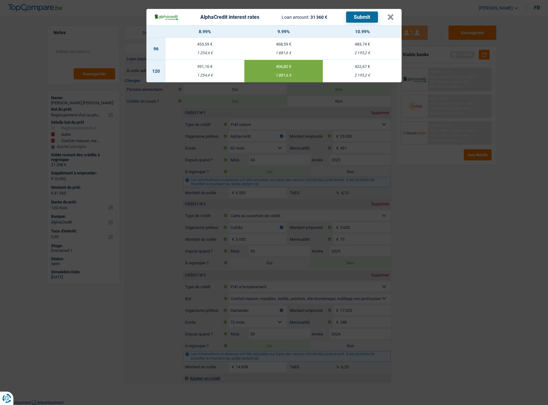
click at [361, 15] on button "Submit" at bounding box center [362, 16] width 32 height 11
click at [389, 20] on button "×" at bounding box center [390, 17] width 7 height 6
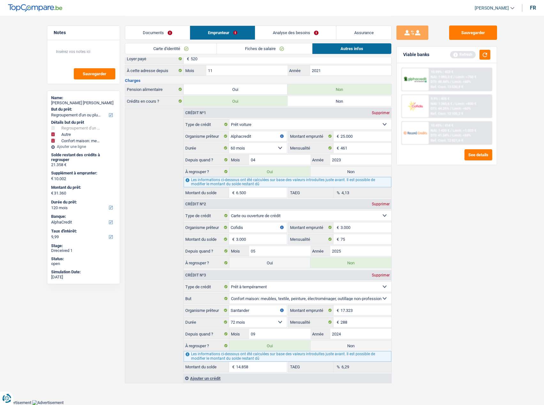
click at [450, 187] on div "Sauvegarder Viable banks Refresh 10.99% | 423 € NAI: 1 083,3 € / Limit: >750 € …" at bounding box center [446, 211] width 110 height 370
click at [488, 53] on button "button" at bounding box center [484, 55] width 11 height 10
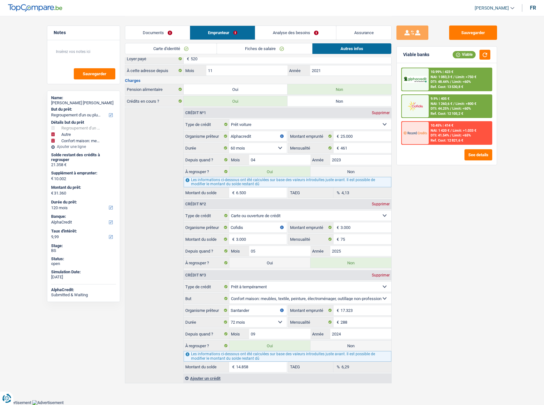
click at [452, 104] on span "NAI: 1 260,6 €" at bounding box center [441, 104] width 22 height 4
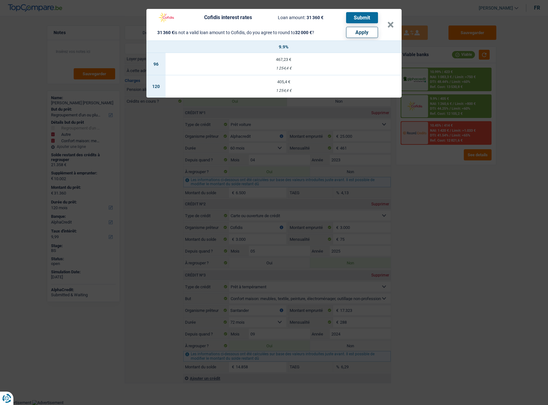
click at [446, 196] on div "Cofidis interest rates Loan amount: 31 360 € Submit 31 360 € is not a valid loa…" at bounding box center [274, 202] width 548 height 405
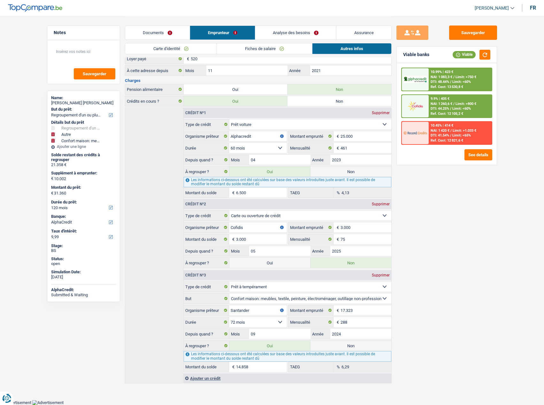
click at [463, 151] on div "See details" at bounding box center [446, 154] width 91 height 11
click at [466, 154] on button "See details" at bounding box center [478, 154] width 28 height 11
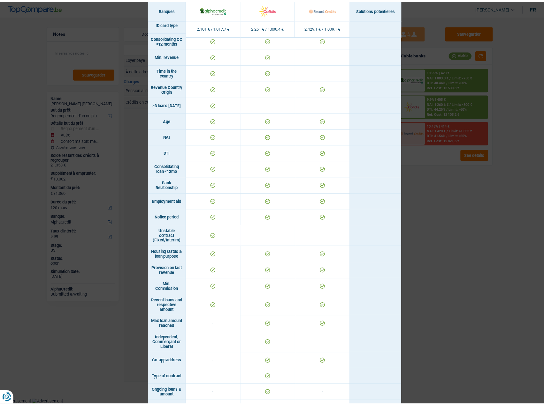
scroll to position [203, 0]
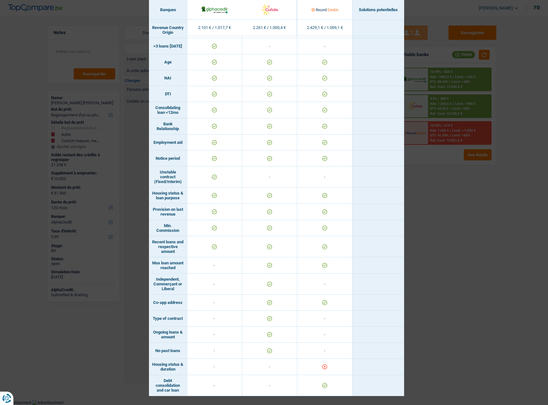
drag, startPoint x: 456, startPoint y: 269, endPoint x: 430, endPoint y: 264, distance: 26.8
click at [456, 269] on div "Banks conditions × Banques Solutions potentielles Revenus / Charges 2.101 € / 1…" at bounding box center [274, 202] width 548 height 405
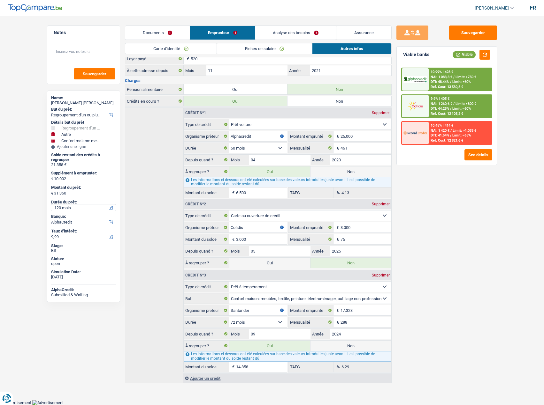
click at [87, 210] on select "12 mois 18 mois 24 mois 30 mois 36 mois 42 mois 48 mois 60 mois 72 mois 84 mois…" at bounding box center [83, 208] width 65 height 6
select select "84"
click at [51, 205] on select "12 mois 18 mois 24 mois 30 mois 36 mois 42 mois 48 mois 60 mois 72 mois 84 mois…" at bounding box center [83, 208] width 65 height 6
click at [455, 141] on div "Ref. Cost: 8 704,8 €" at bounding box center [445, 141] width 31 height 4
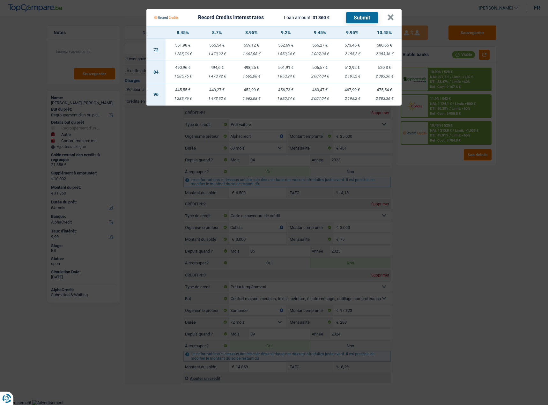
click at [345, 79] on td "512,92 € 2 195,2 €" at bounding box center [352, 72] width 30 height 22
select select "record credits"
type input "9,95"
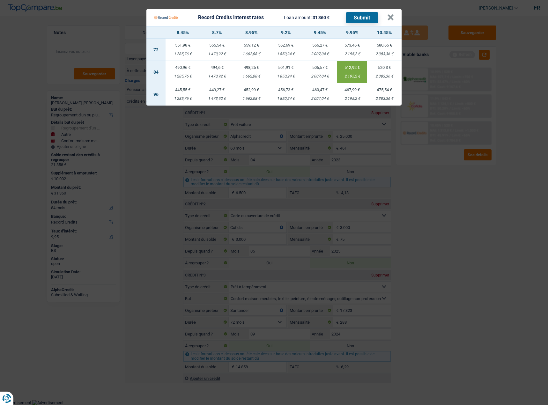
click at [358, 18] on button "Submit" at bounding box center [362, 17] width 32 height 11
click at [390, 16] on button "×" at bounding box center [390, 17] width 7 height 6
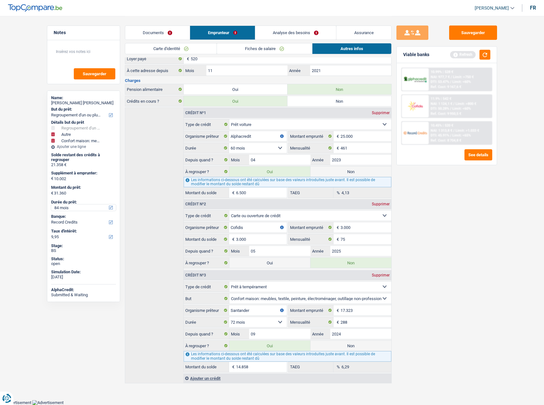
click at [77, 205] on select "12 mois 18 mois 24 mois 30 mois 36 mois 42 mois 48 mois 60 mois 72 mois 84 mois…" at bounding box center [83, 208] width 65 height 6
click at [302, 32] on link "Analyse des besoins" at bounding box center [295, 33] width 81 height 14
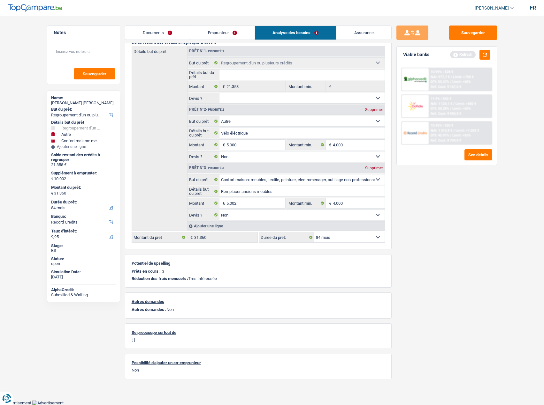
scroll to position [0, 0]
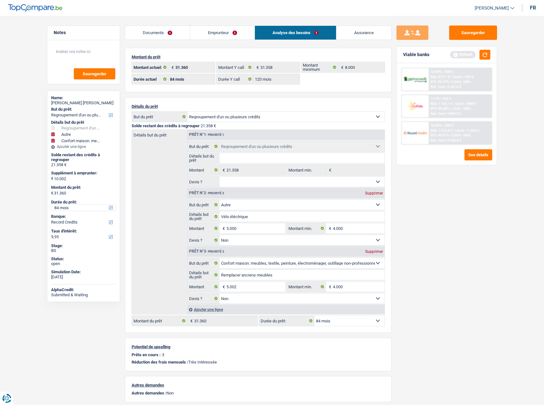
click at [65, 207] on select "12 mois 18 mois 24 mois 30 mois 36 mois 42 mois 48 mois 60 mois 72 mois 84 mois…" at bounding box center [83, 208] width 65 height 6
select select "120"
click at [51, 205] on select "12 mois 18 mois 24 mois 30 mois 36 mois 42 mois 48 mois 60 mois 72 mois 84 mois…" at bounding box center [83, 208] width 65 height 6
select select "120"
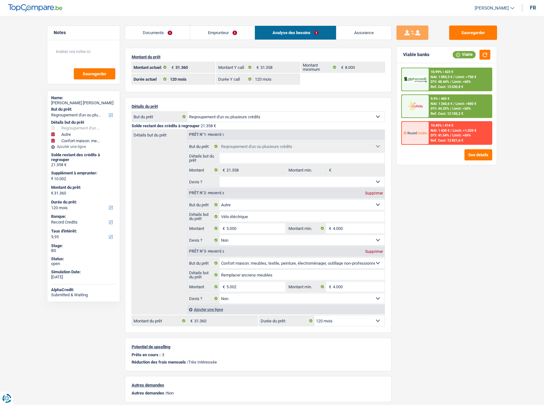
click at [455, 104] on div "NAI: 1 260,6 € / Limit: >800 €" at bounding box center [453, 104] width 46 height 4
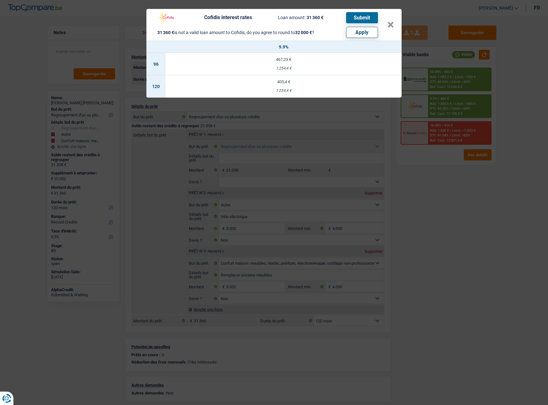
click at [364, 34] on button "Apply" at bounding box center [362, 32] width 32 height 11
type input "10.642"
type input "32.000"
type input "5.640"
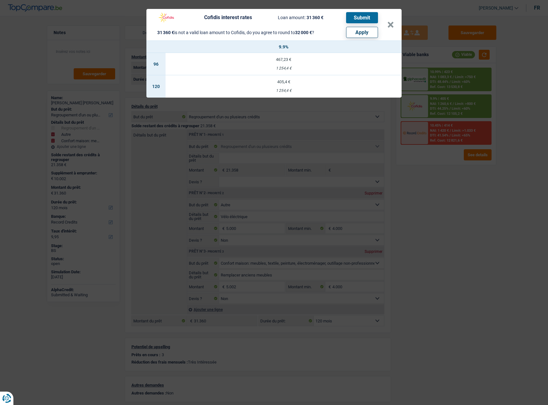
type input "32.000"
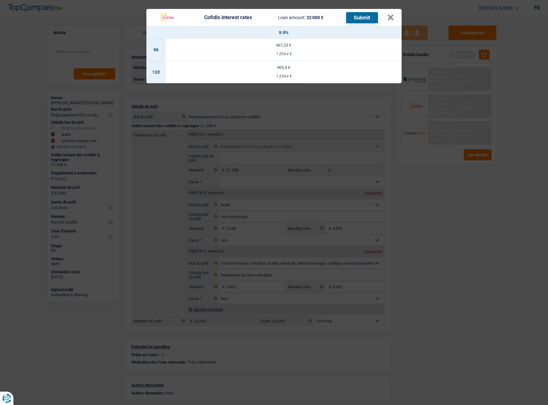
click at [319, 77] on div "1 254,4 €" at bounding box center [284, 76] width 236 height 4
select select "cofidis"
type input "9,90"
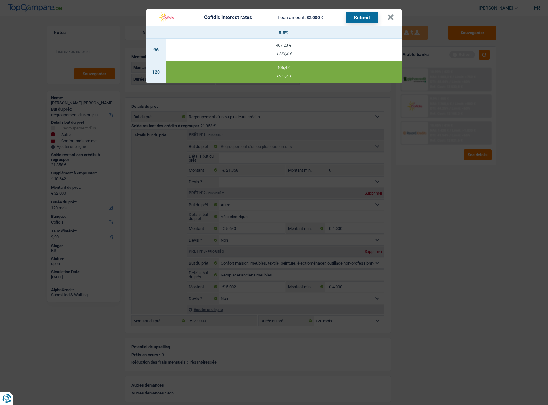
click at [361, 30] on th "9.9%" at bounding box center [284, 32] width 236 height 12
click at [359, 19] on button "Submit" at bounding box center [362, 17] width 32 height 11
click at [389, 18] on button "×" at bounding box center [390, 17] width 7 height 6
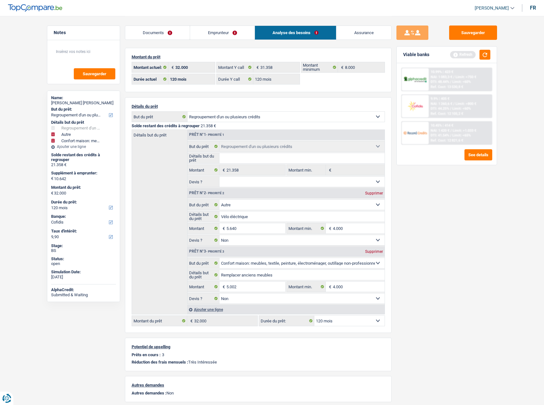
click at [207, 34] on link "Emprunteur" at bounding box center [222, 33] width 64 height 14
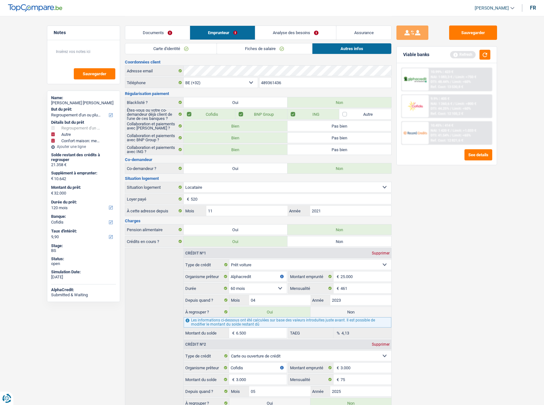
click at [181, 44] on link "Carte d'identité" at bounding box center [170, 48] width 91 height 11
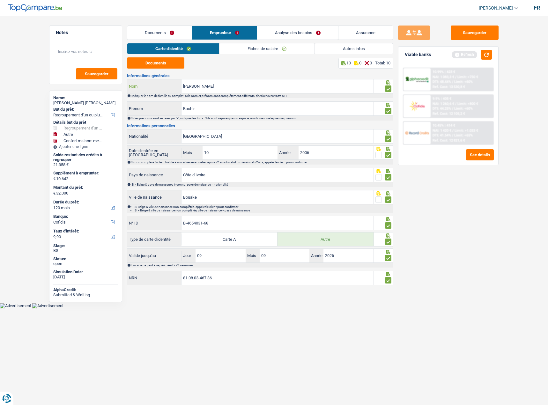
click at [176, 85] on div "[PERSON_NAME] Nom" at bounding box center [250, 86] width 246 height 14
click at [454, 79] on span "NAI: 1 083,3 €" at bounding box center [444, 77] width 22 height 4
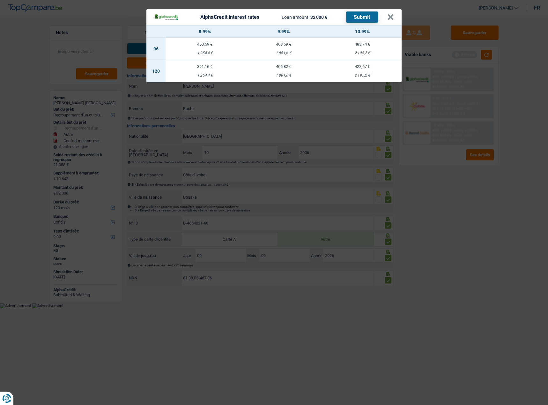
click at [404, 203] on div "AlphaCredit interest rates Loan amount: 32 000 € Submit × 8.99% 9.99% 10.99% 96…" at bounding box center [274, 202] width 548 height 405
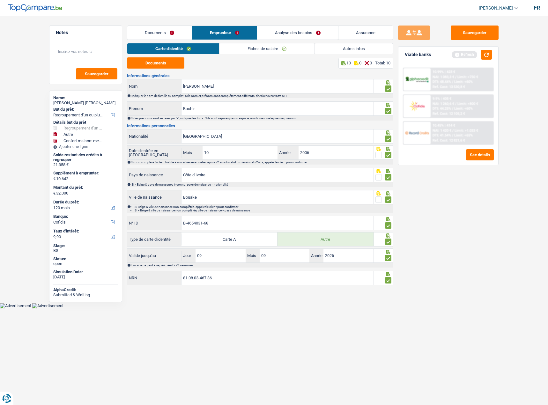
click at [458, 127] on div "10.45% | 414 € NAI: 1 420 € / Limit: >1.033 € DTI: 41.54% / Limit: <65% Ref. Co…" at bounding box center [462, 133] width 63 height 22
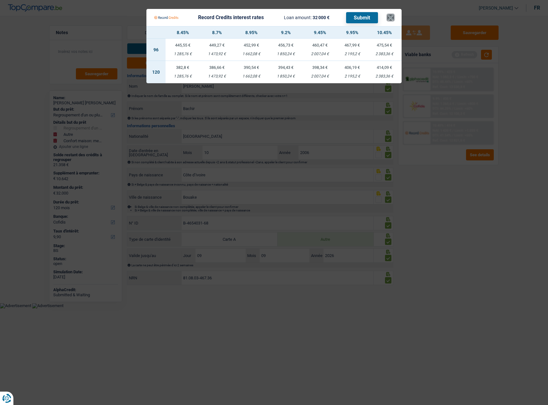
click at [391, 16] on button "×" at bounding box center [390, 17] width 7 height 6
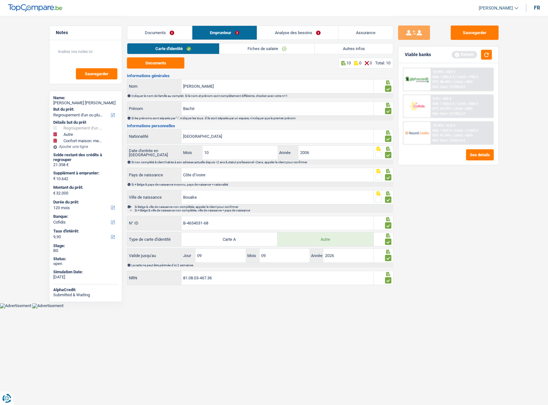
click at [304, 31] on link "Analyse des besoins" at bounding box center [297, 33] width 81 height 14
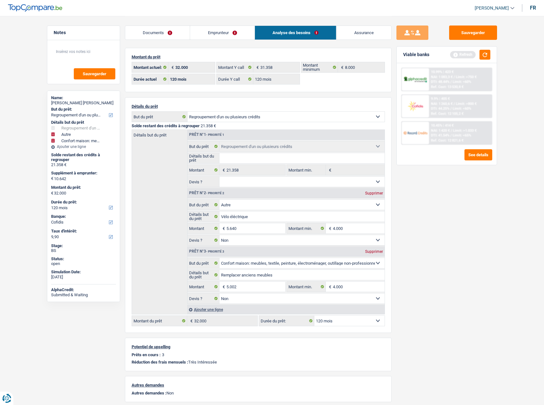
click at [180, 33] on link "Documents" at bounding box center [157, 33] width 65 height 14
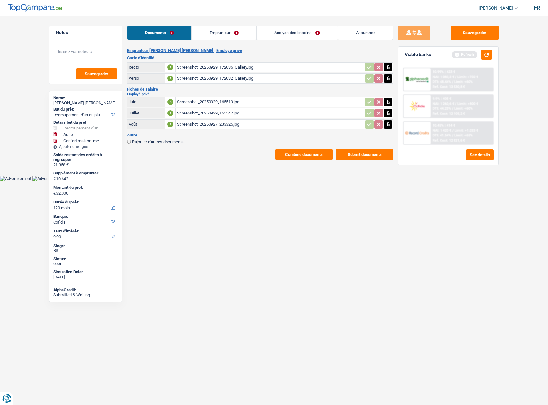
click at [308, 37] on link "Analyse des besoins" at bounding box center [297, 33] width 81 height 14
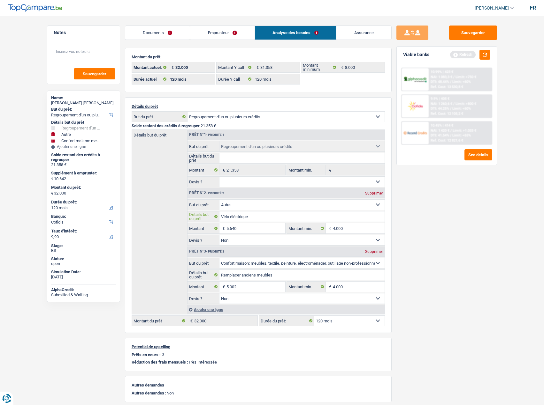
click at [238, 215] on input "Vélo éléctrique" at bounding box center [301, 217] width 165 height 10
click at [175, 34] on link "Documents" at bounding box center [157, 33] width 65 height 14
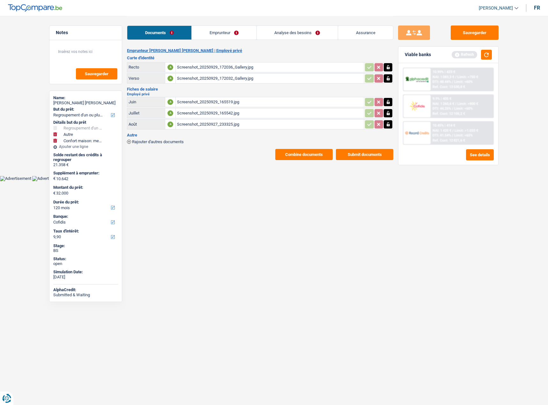
click at [202, 67] on div "Screenshot_20250929_172036_Gallery.jpg" at bounding box center [270, 68] width 186 height 10
click at [225, 37] on link "Emprunteur" at bounding box center [224, 33] width 64 height 14
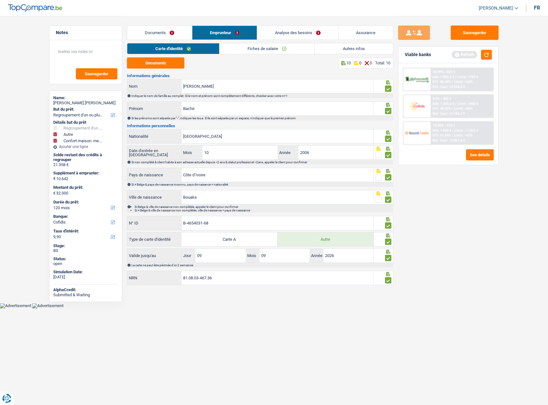
click at [303, 33] on link "Analyse des besoins" at bounding box center [297, 33] width 81 height 14
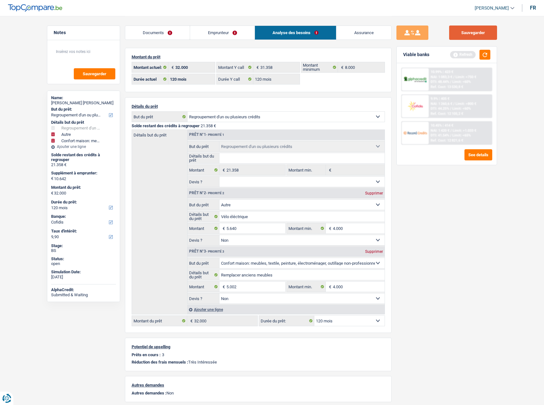
click at [464, 27] on button "Sauvegarder" at bounding box center [473, 33] width 48 height 14
